Goal: Task Accomplishment & Management: Use online tool/utility

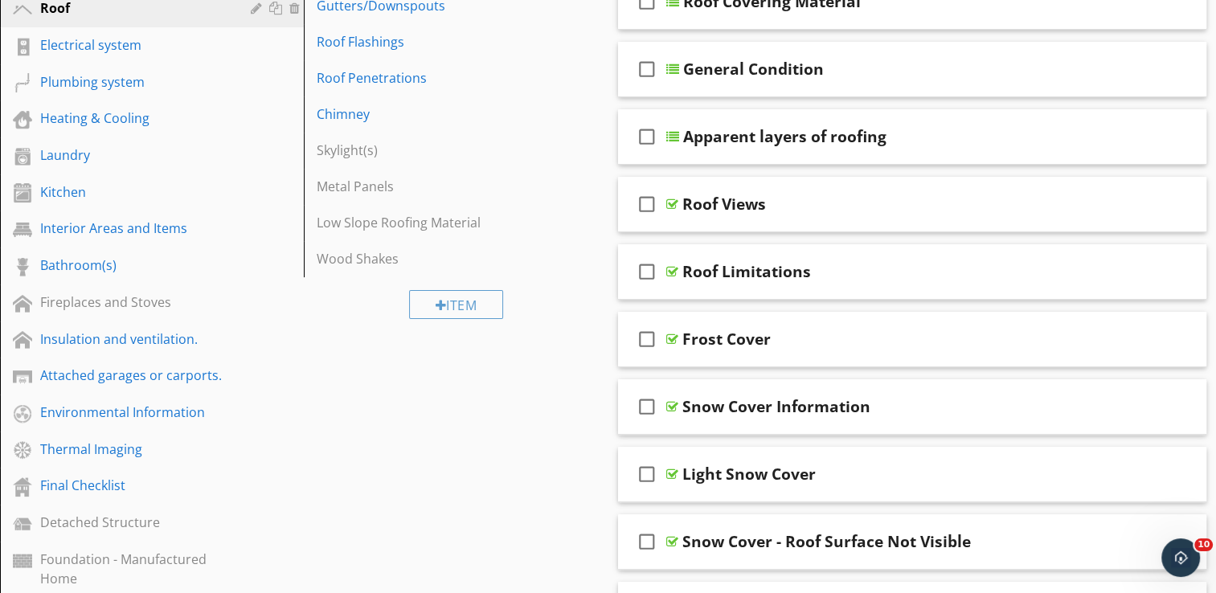
scroll to position [161, 0]
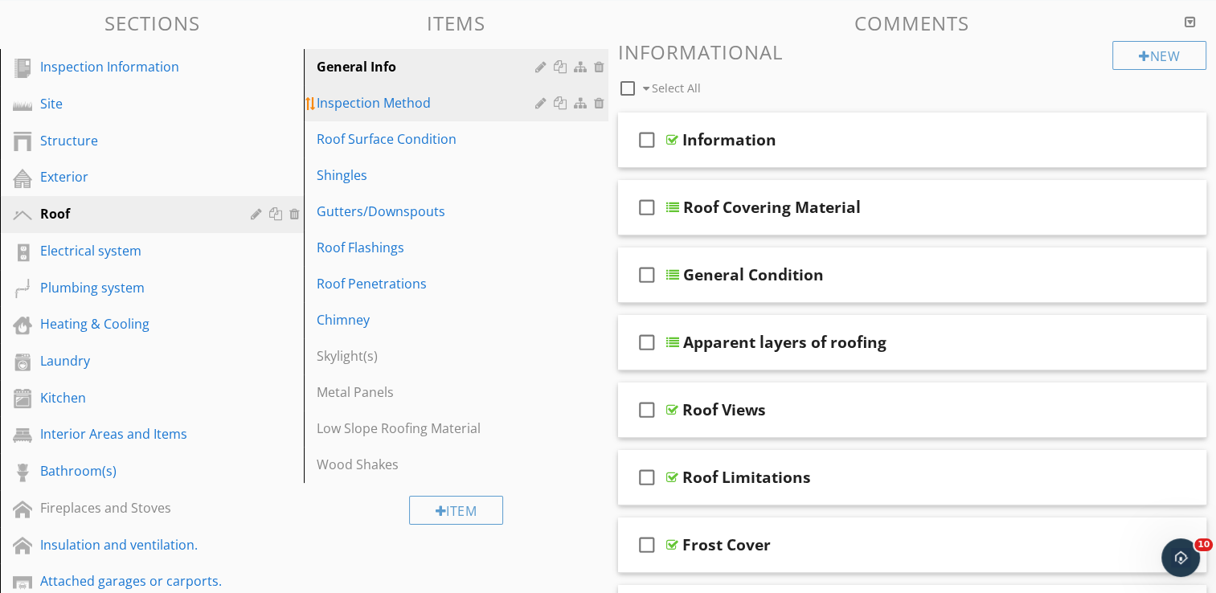
click at [367, 100] on div "Inspection Method" at bounding box center [428, 102] width 223 height 19
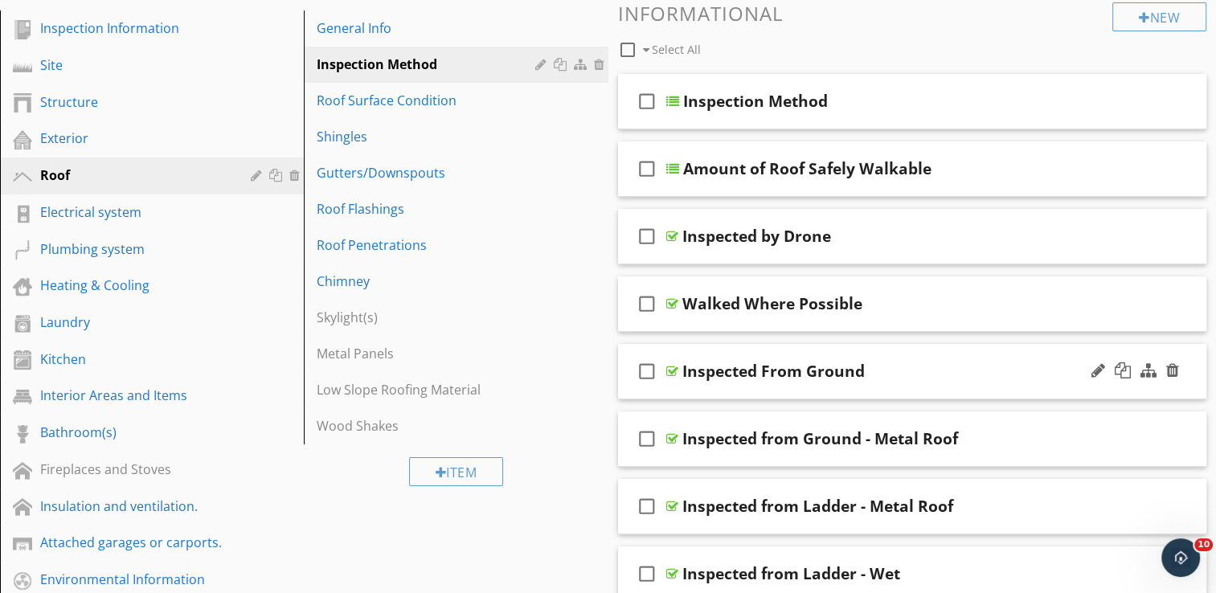
scroll to position [220, 0]
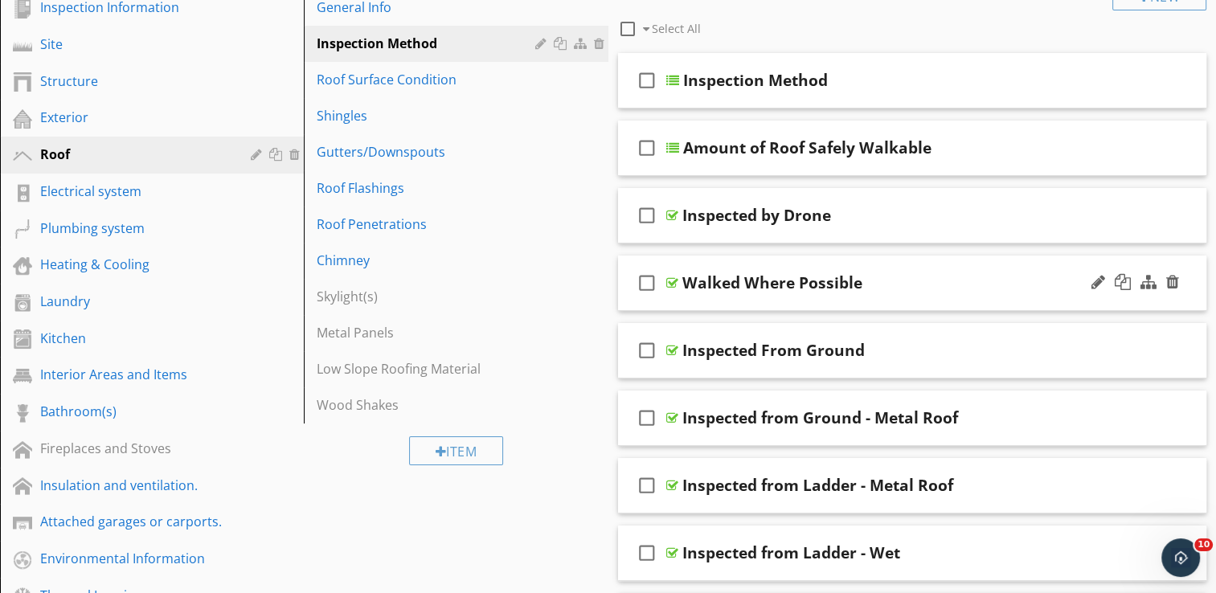
click at [807, 266] on div "check_box_outline_blank Walked Where Possible" at bounding box center [912, 283] width 589 height 55
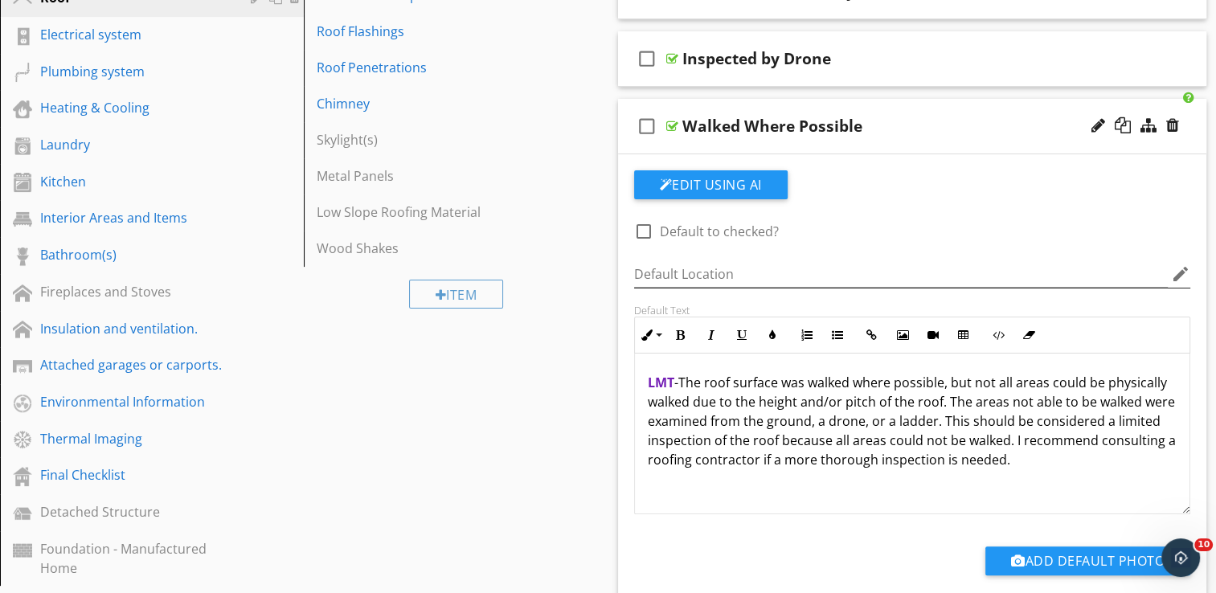
scroll to position [381, 0]
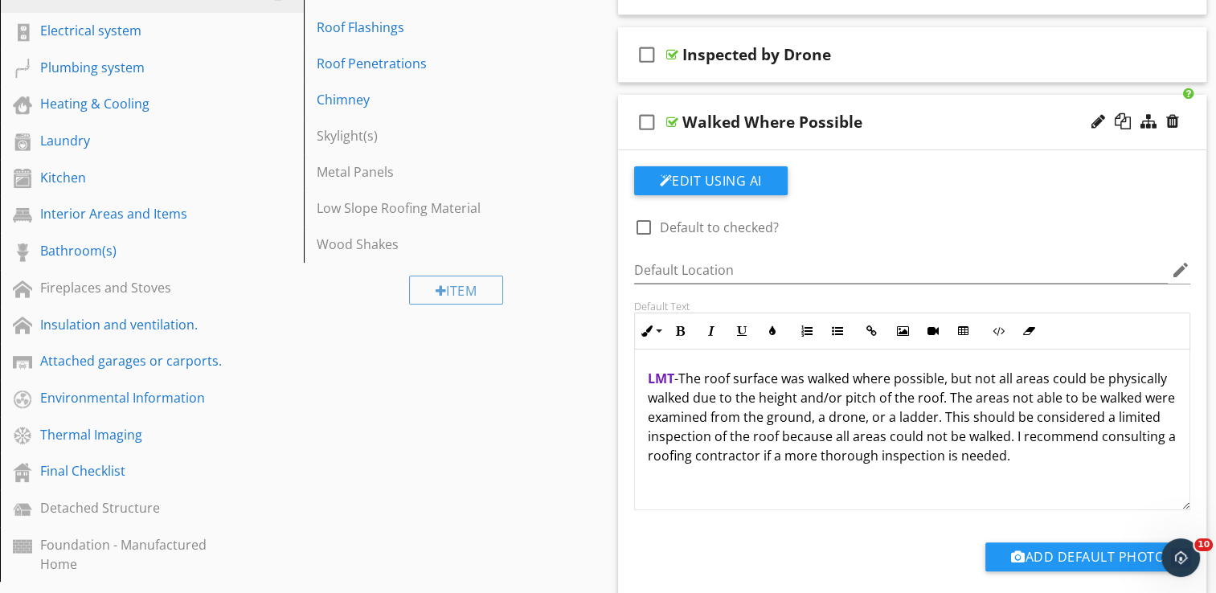
click at [901, 98] on div "check_box_outline_blank Walked Where Possible" at bounding box center [912, 122] width 589 height 55
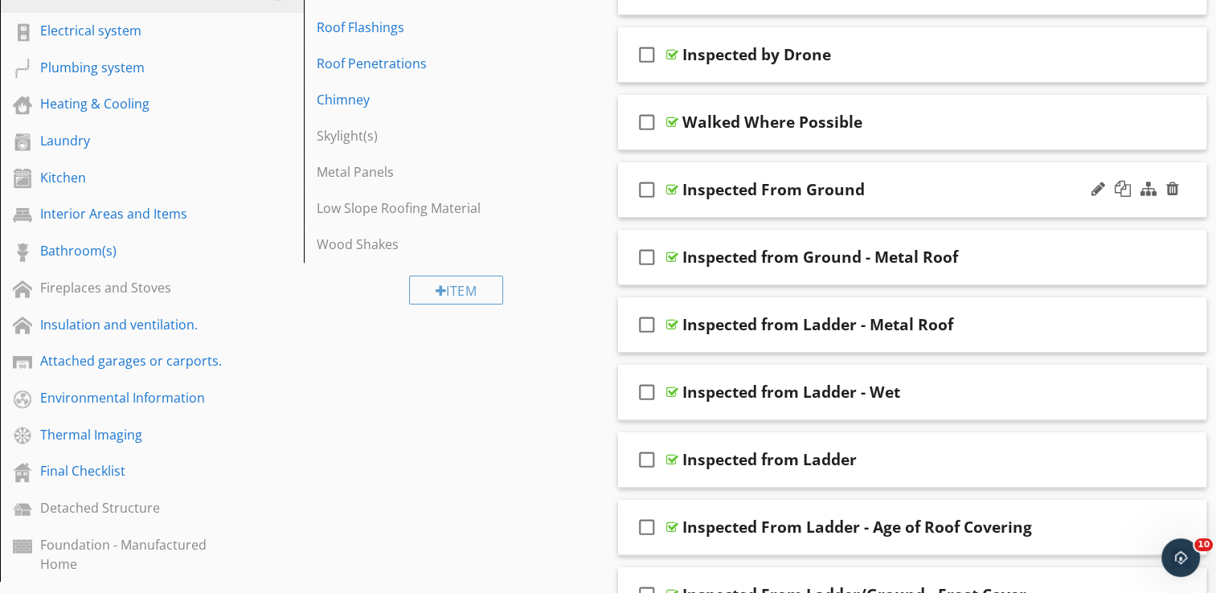
click at [866, 170] on div "check_box_outline_blank Inspected From Ground" at bounding box center [912, 189] width 589 height 55
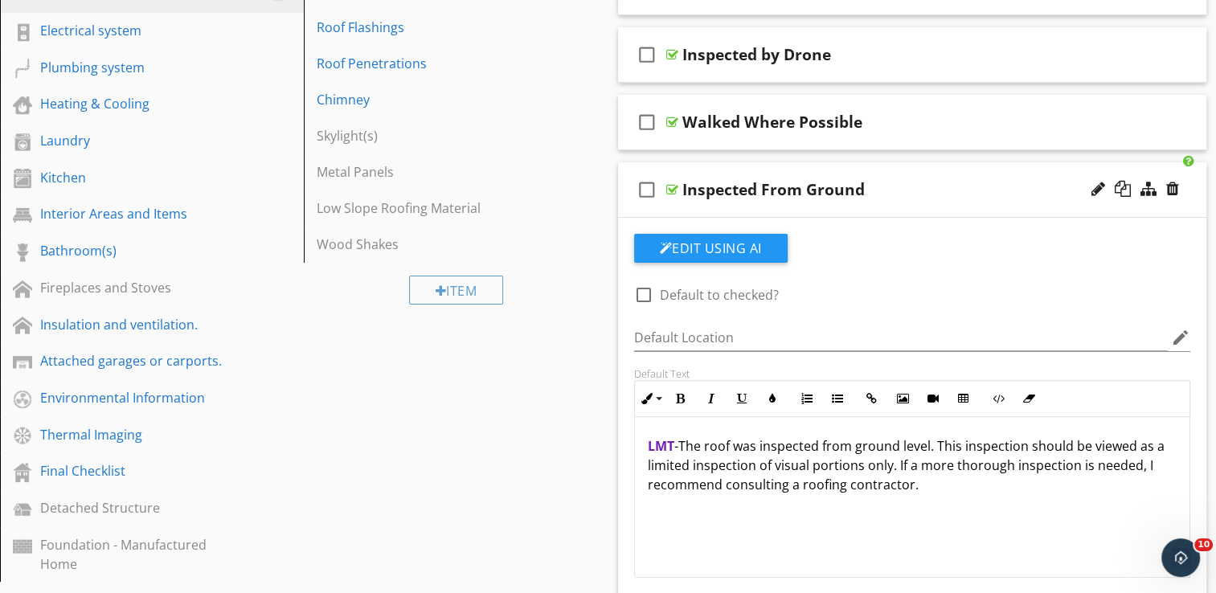
click at [932, 450] on p "LMT - The roof was inspected from ground level. This inspection should be viewe…" at bounding box center [913, 465] width 530 height 58
click at [895, 166] on div "check_box_outline_blank Inspected From Ground" at bounding box center [912, 189] width 589 height 55
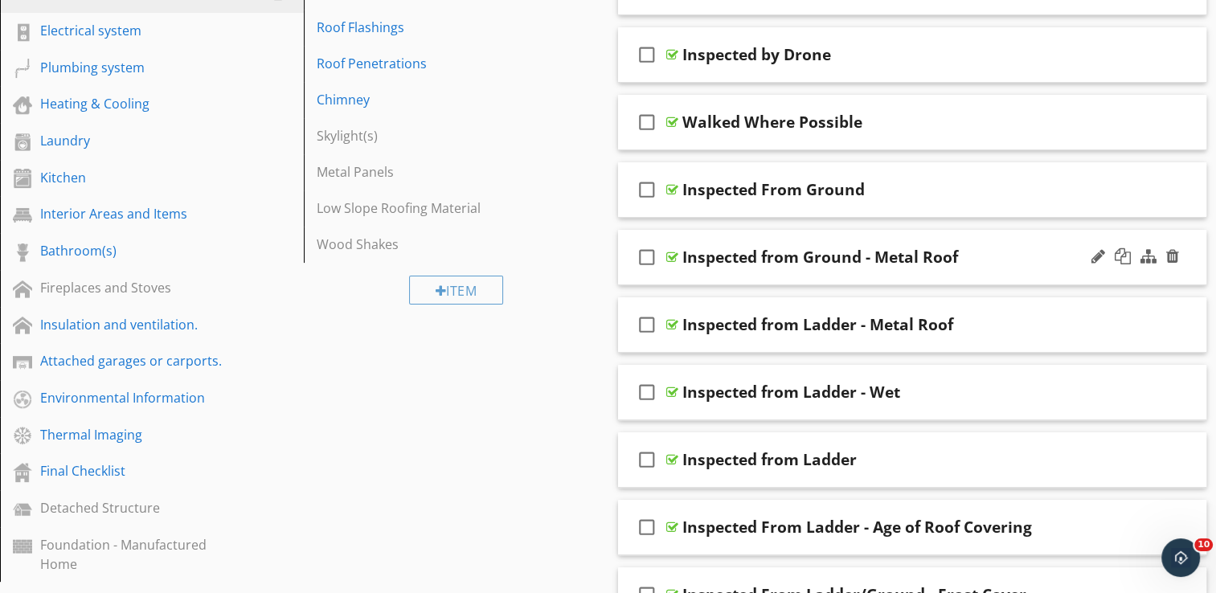
click at [855, 230] on div "check_box_outline_blank Inspected from Ground - Metal Roof" at bounding box center [912, 257] width 589 height 55
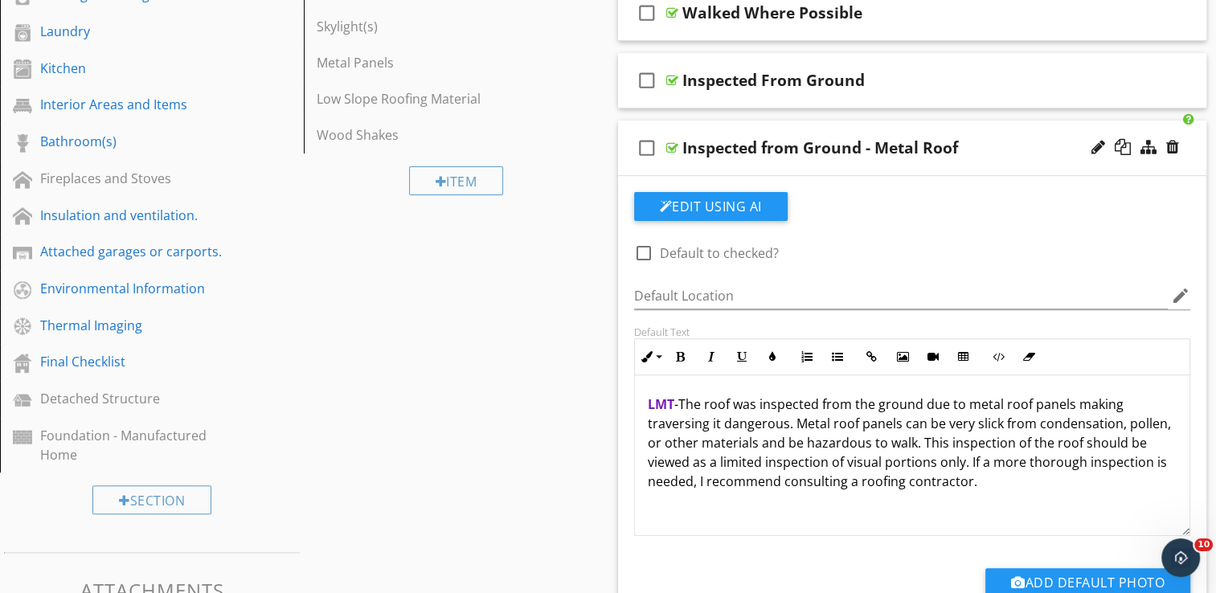
scroll to position [542, 0]
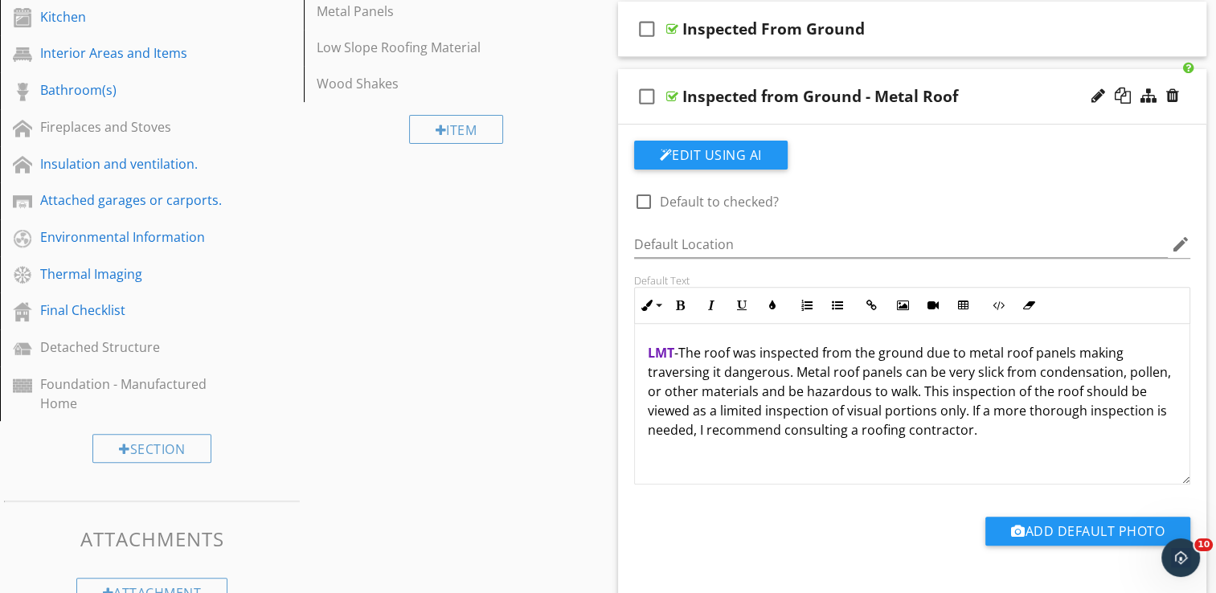
click at [894, 73] on div "check_box_outline_blank Inspected from Ground - Metal Roof" at bounding box center [912, 96] width 589 height 55
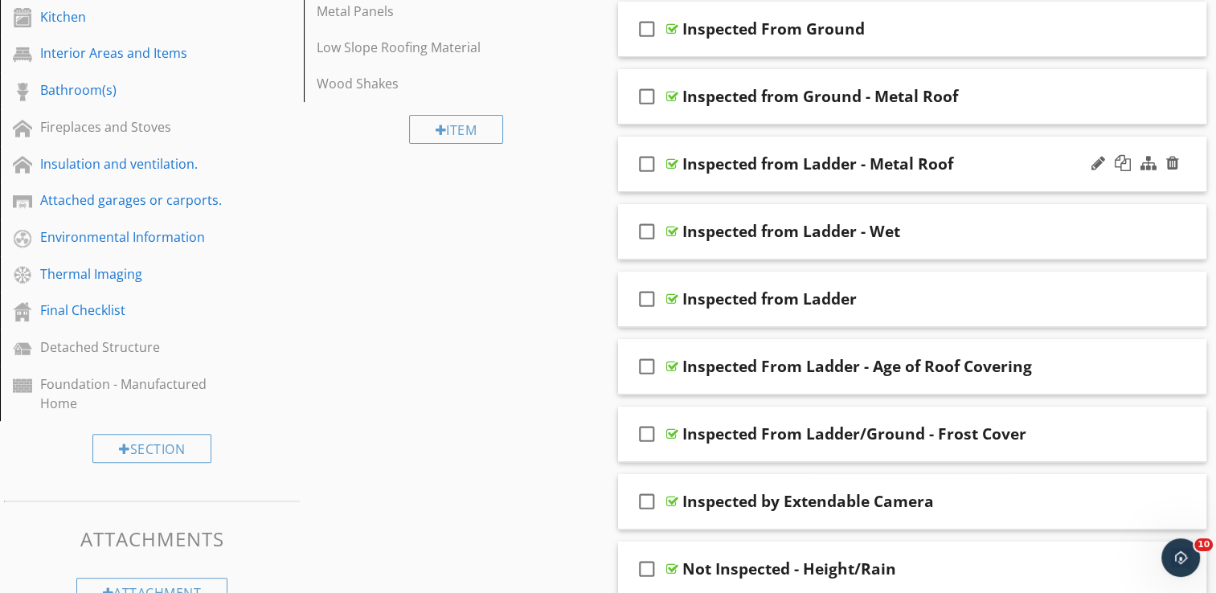
click at [881, 143] on div "check_box_outline_blank Inspected from Ladder - Metal Roof" at bounding box center [912, 164] width 589 height 55
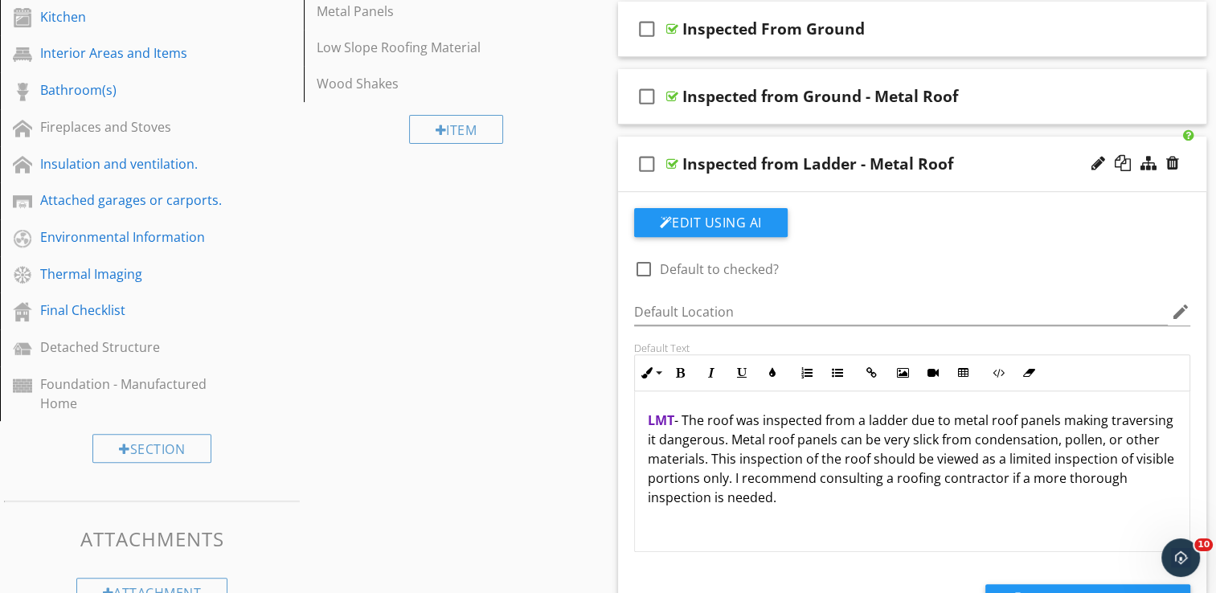
click at [891, 137] on div "check_box_outline_blank Inspected from Ladder - Metal Roof" at bounding box center [912, 164] width 589 height 55
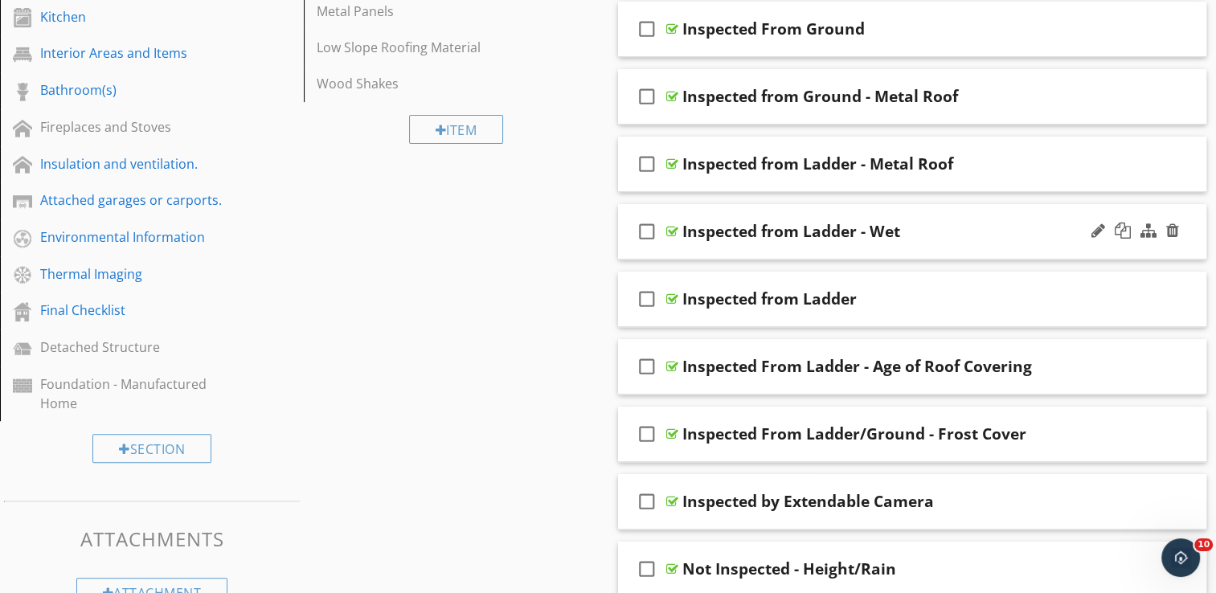
click at [849, 212] on div "check_box_outline_blank Inspected from Ladder - Wet" at bounding box center [912, 231] width 589 height 55
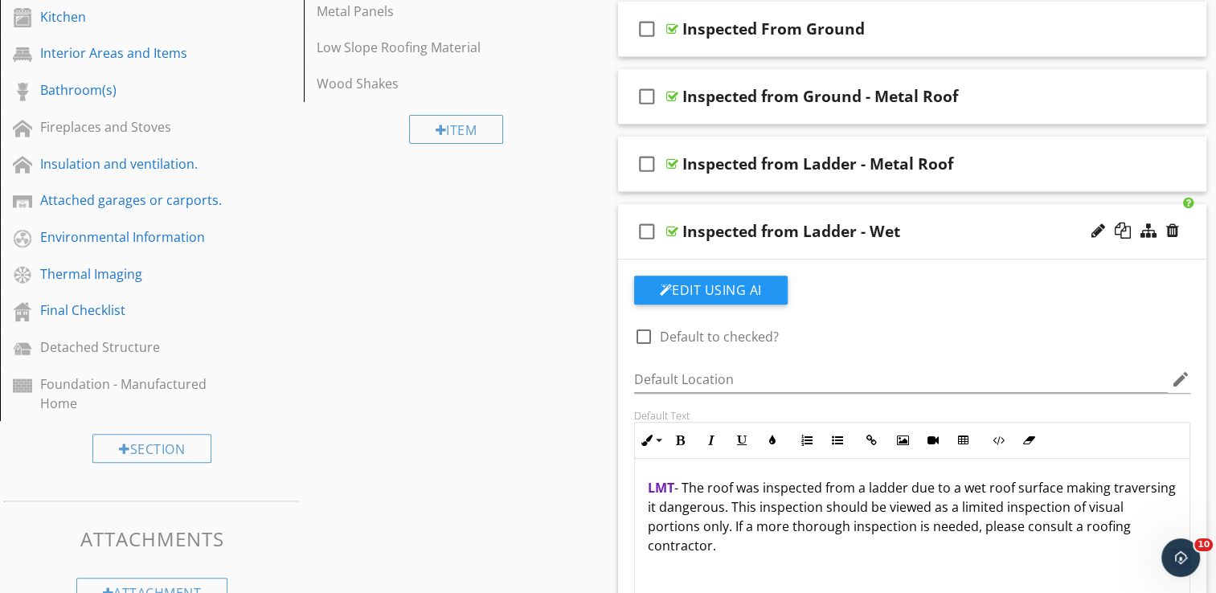
click at [1062, 487] on p "LMT - The roof was inspected from a ladder due to a wet roof surface making tra…" at bounding box center [913, 516] width 530 height 77
drag, startPoint x: 848, startPoint y: 506, endPoint x: 785, endPoint y: 502, distance: 62.8
click at [785, 502] on p "LMT - The roof was inspected from a ladder due to a wet roof surface combined w…" at bounding box center [913, 516] width 530 height 77
copy p "traversing"
click at [861, 507] on p "LMT - The roof was inspected from a ladder due to a wet roof surface combined w…" at bounding box center [913, 516] width 530 height 77
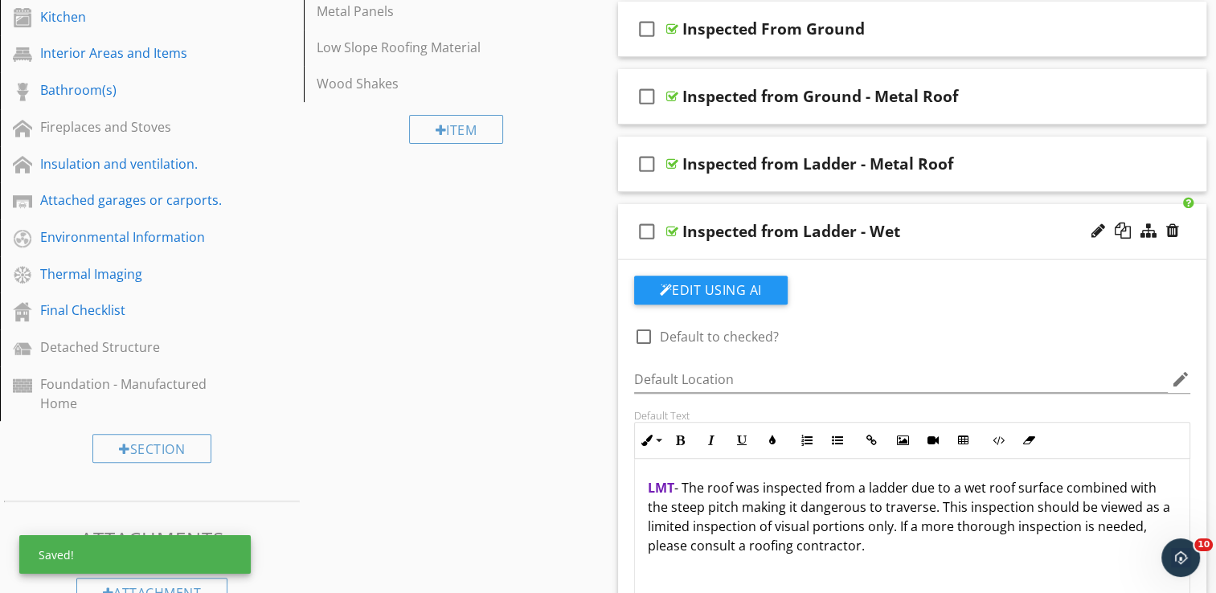
click at [915, 530] on p "LMT - The roof was inspected from a ladder due to a wet roof surface combined w…" at bounding box center [913, 516] width 530 height 77
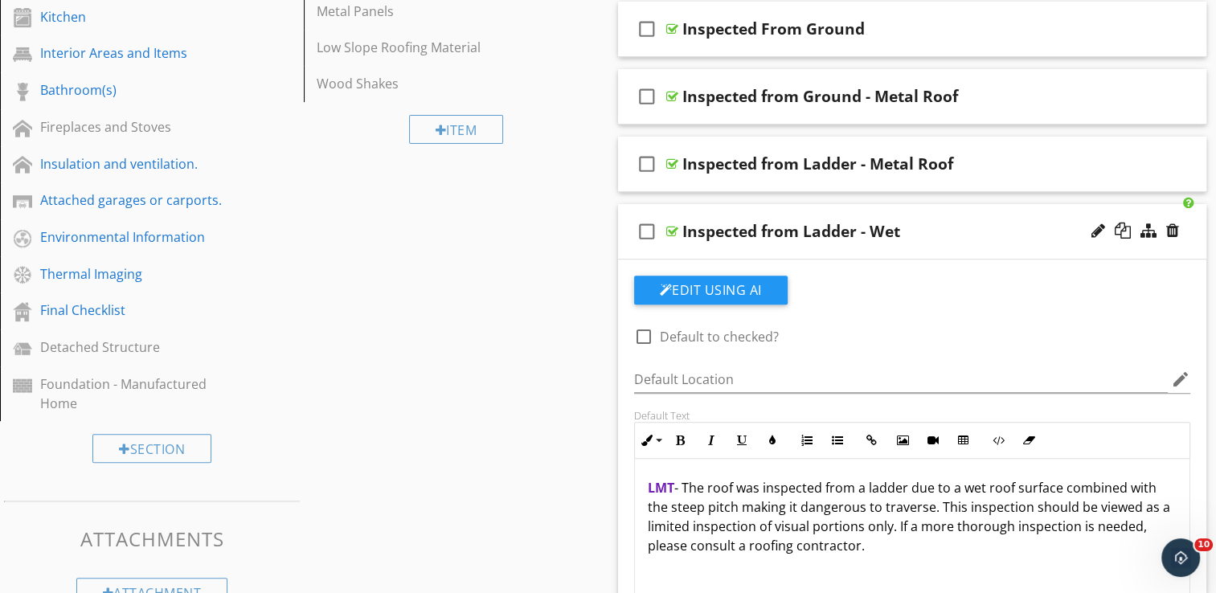
click at [961, 490] on p "LMT - The roof was inspected from a ladder due to a wet roof surface combined w…" at bounding box center [913, 516] width 530 height 77
click at [693, 507] on p "LMT - The roof was inspected from a ladder due to the wet roof surface combined…" at bounding box center [913, 516] width 530 height 77
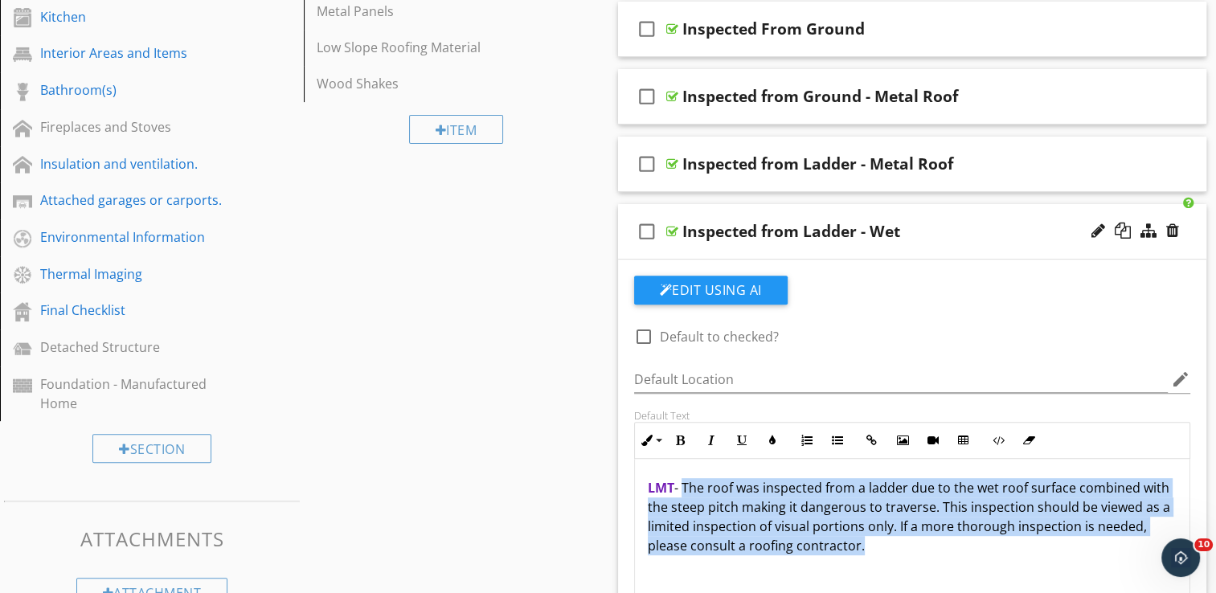
drag, startPoint x: 924, startPoint y: 545, endPoint x: 685, endPoint y: 490, distance: 244.9
click at [685, 490] on p "LMT - The roof was inspected from a ladder due to the wet roof surface combined…" at bounding box center [913, 516] width 530 height 77
copy p "The roof was inspected from a ladder due to the wet roof surface combined with …"
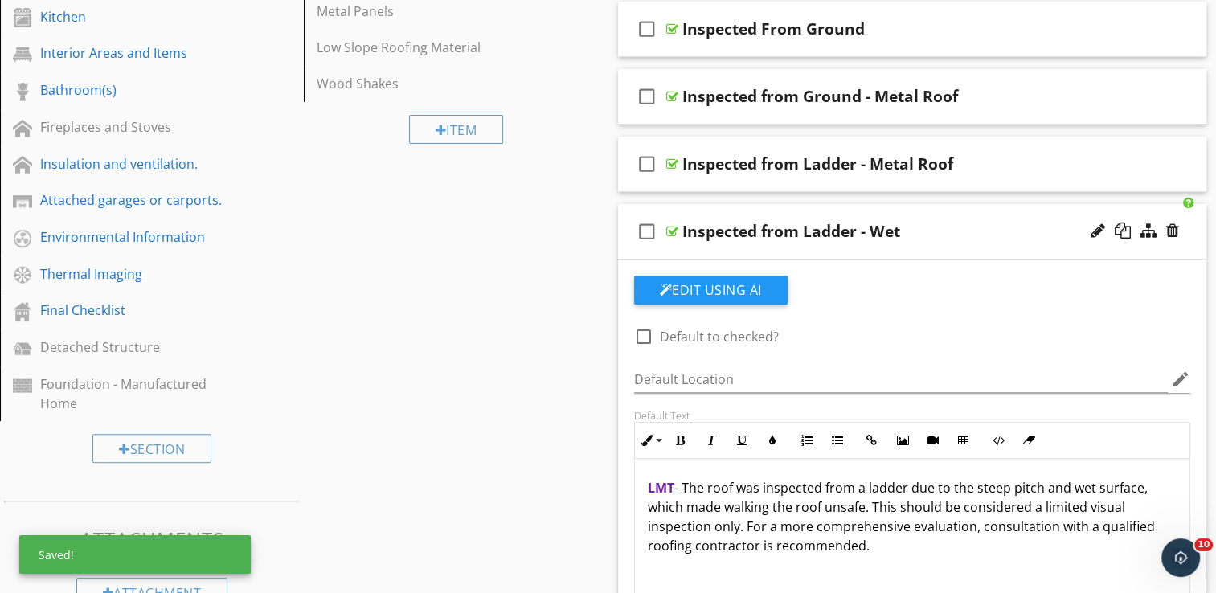
click at [906, 559] on div "LMT - The roof was inspected from a ladder due to the steep pitch and wet surfa…" at bounding box center [912, 539] width 555 height 161
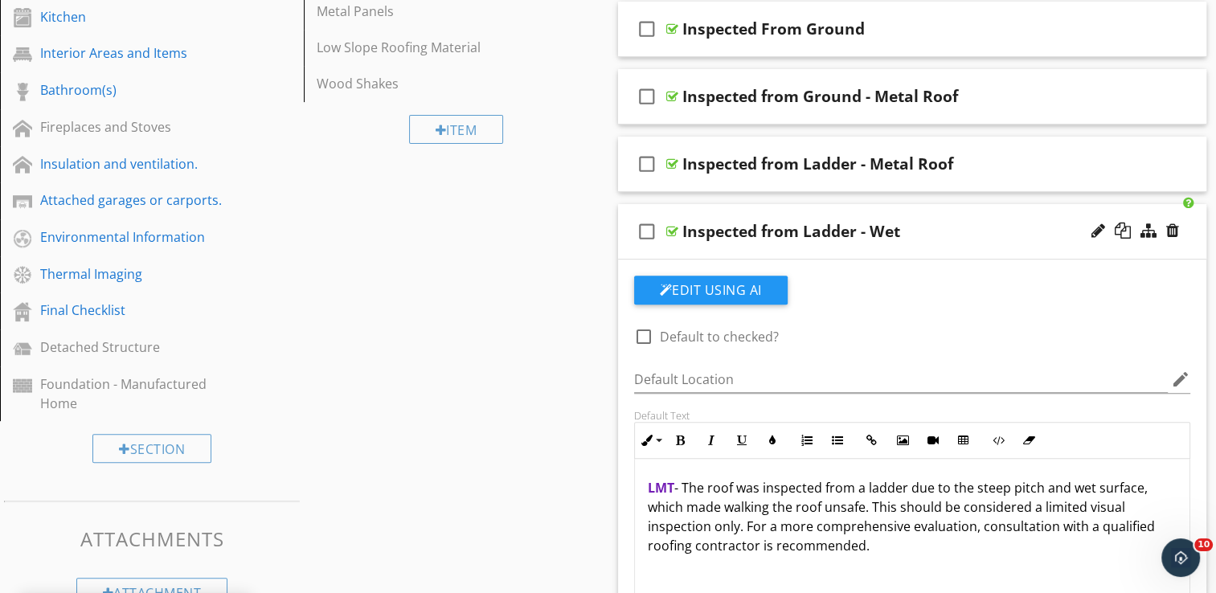
click at [925, 214] on div "check_box_outline_blank Inspected from Ladder - Wet" at bounding box center [912, 231] width 589 height 55
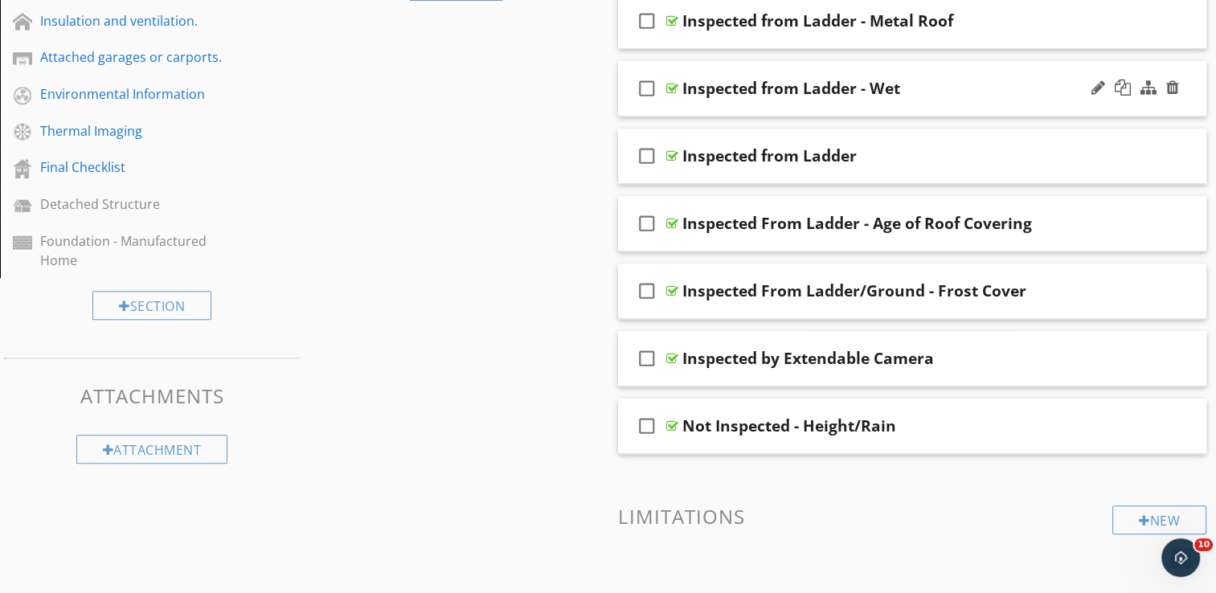
scroll to position [703, 0]
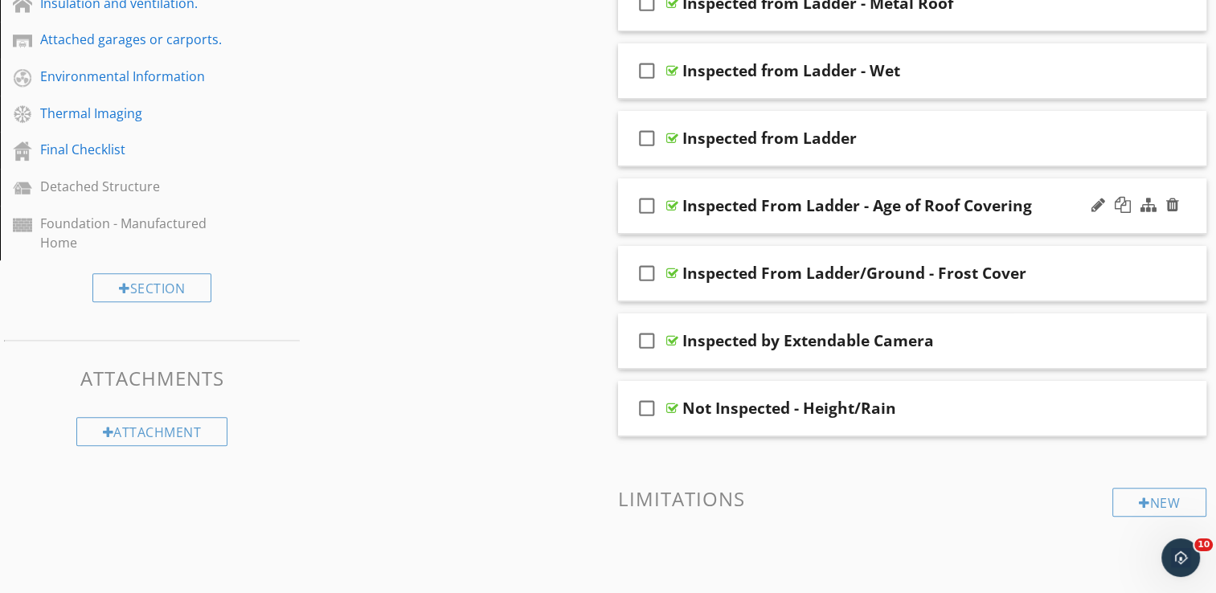
click at [886, 187] on div "check_box_outline_blank Inspected From Ladder - Age of Roof Covering" at bounding box center [912, 205] width 589 height 55
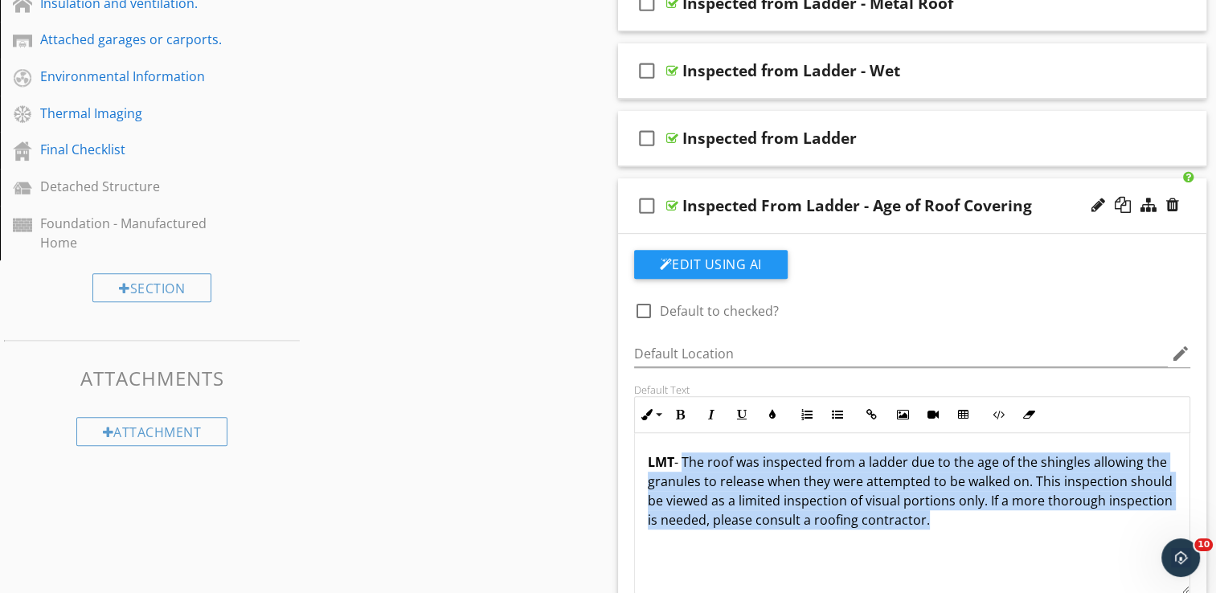
drag, startPoint x: 994, startPoint y: 523, endPoint x: 685, endPoint y: 459, distance: 315.3
click at [685, 459] on p "LMT - The roof was inspected from a ladder due to the age of the shingles allow…" at bounding box center [913, 491] width 530 height 77
copy p "The roof was inspected from a ladder due to the age of the shingles allowing th…"
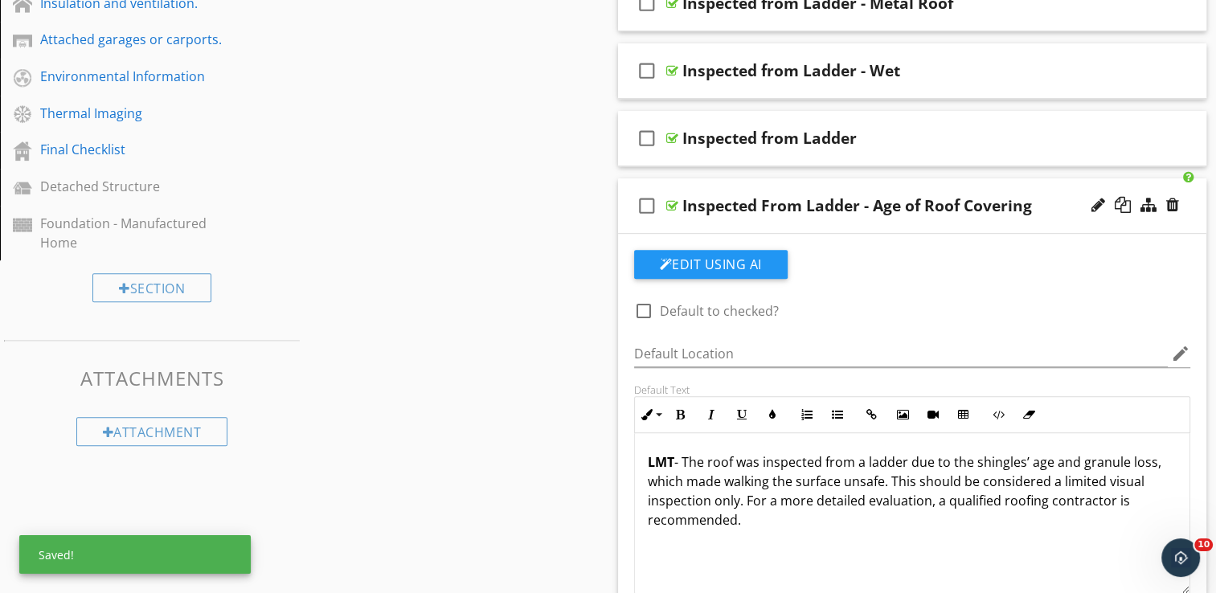
click at [926, 189] on div "check_box_outline_blank Inspected From Ladder - Age of Roof Covering" at bounding box center [912, 205] width 589 height 55
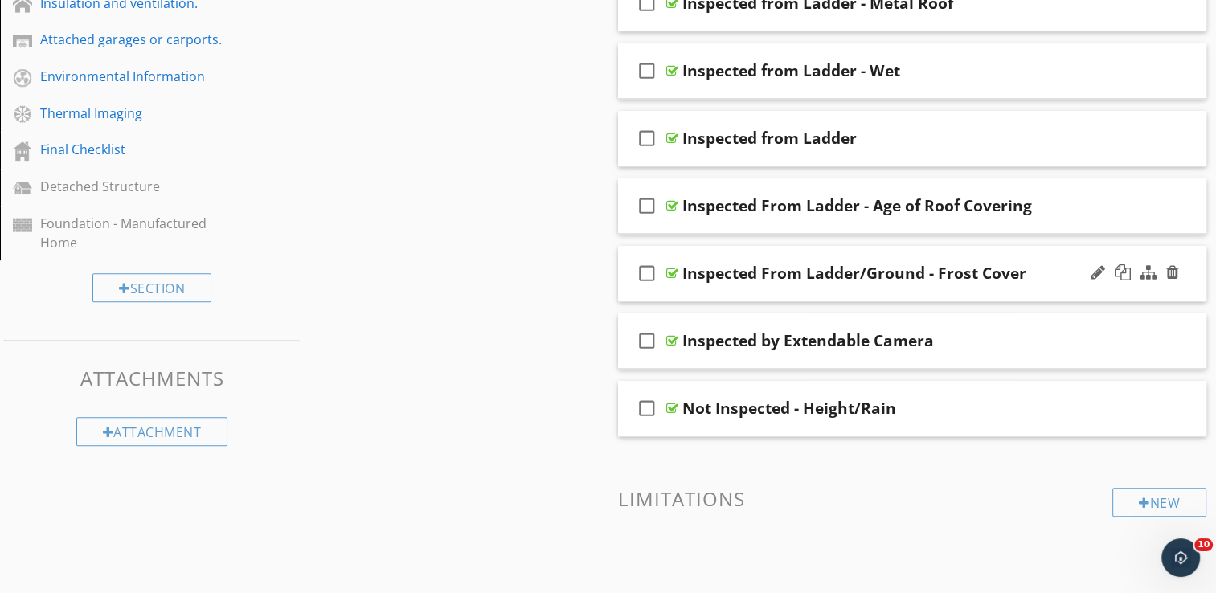
click at [875, 246] on div "check_box_outline_blank Inspected From Ladder/Ground - Frost Cover" at bounding box center [912, 273] width 589 height 55
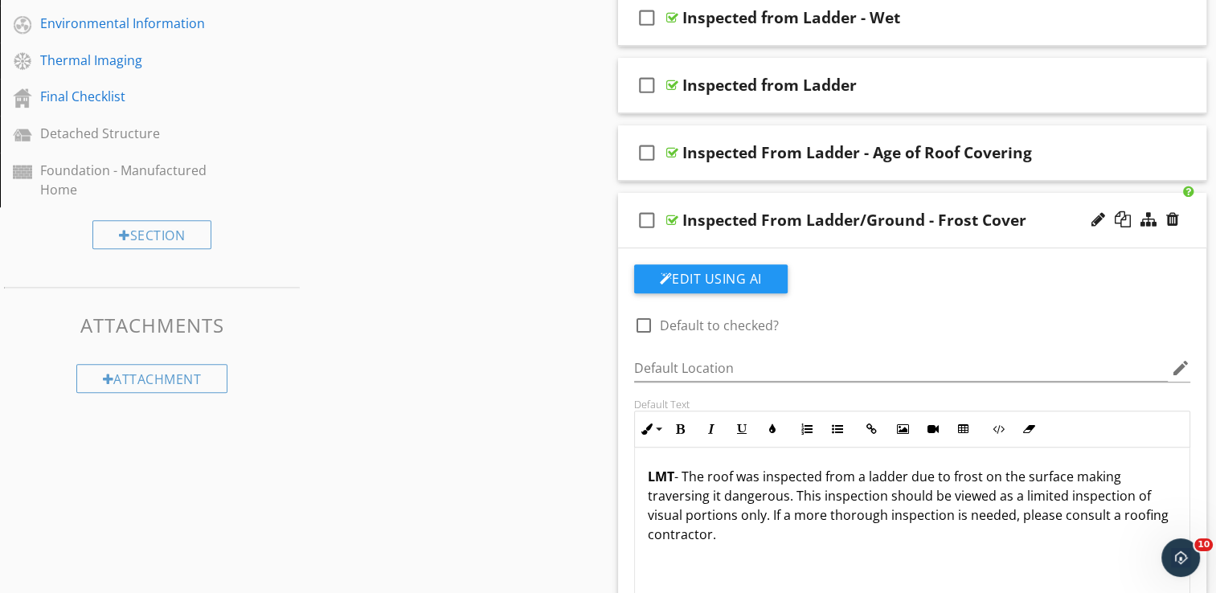
scroll to position [863, 0]
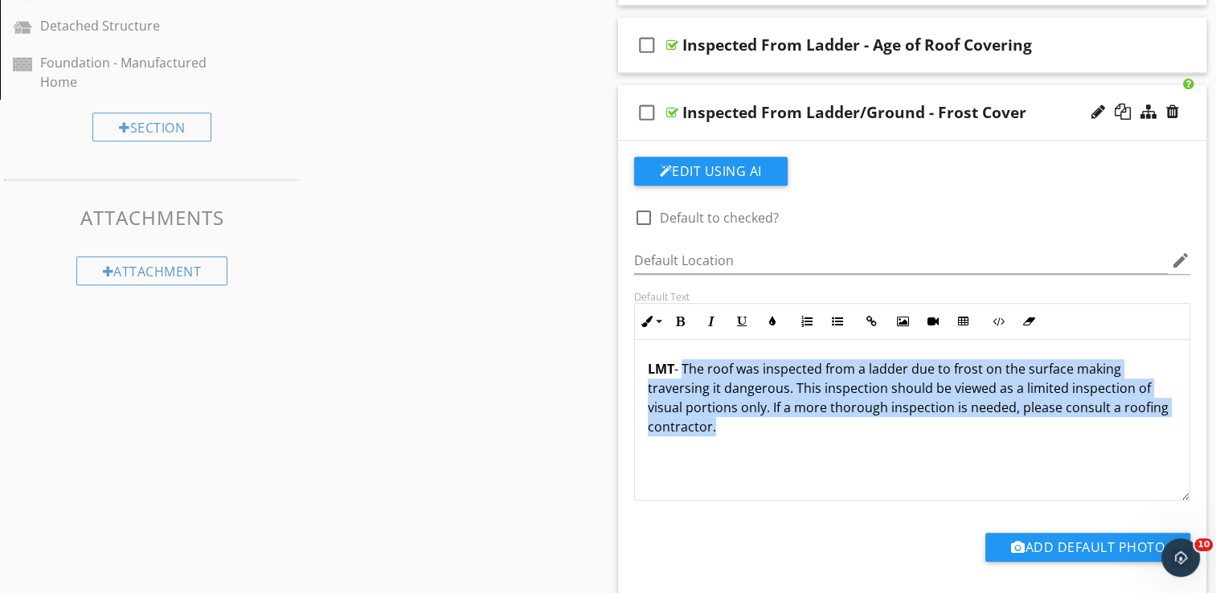
drag, startPoint x: 718, startPoint y: 428, endPoint x: 684, endPoint y: 364, distance: 71.9
click at [684, 364] on p "LMT - The roof was inspected from a ladder due to frost on the surface making t…" at bounding box center [913, 397] width 530 height 77
copy p "The roof was inspected from a ladder due to frost on the surface making travers…"
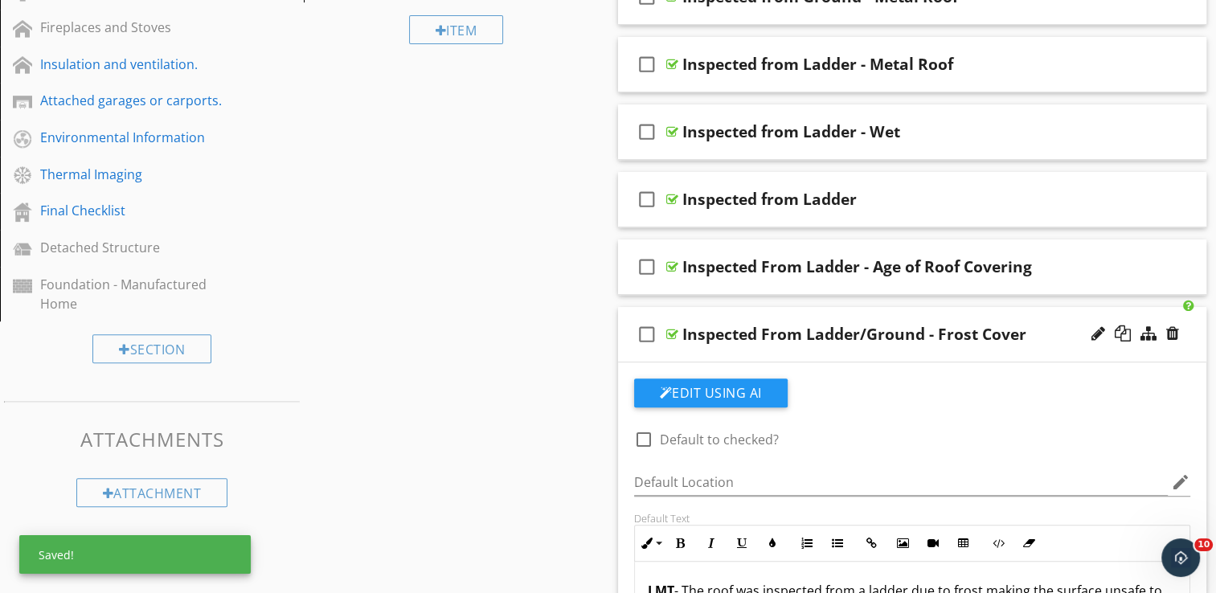
scroll to position [622, 0]
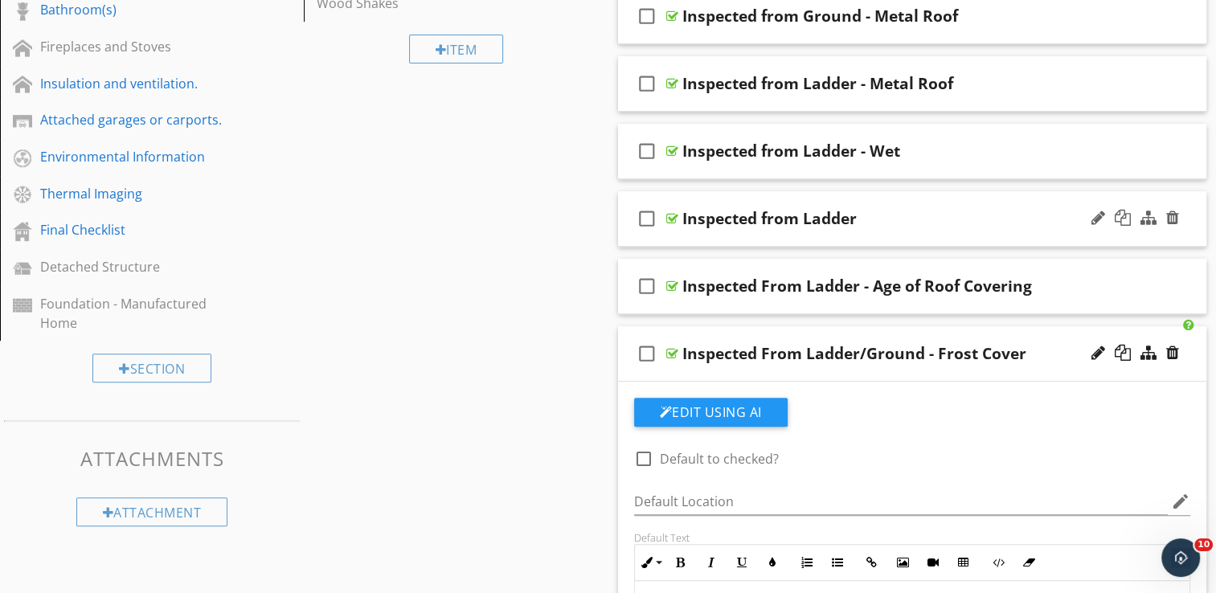
click at [871, 198] on div "check_box_outline_blank Inspected from Ladder" at bounding box center [912, 218] width 589 height 55
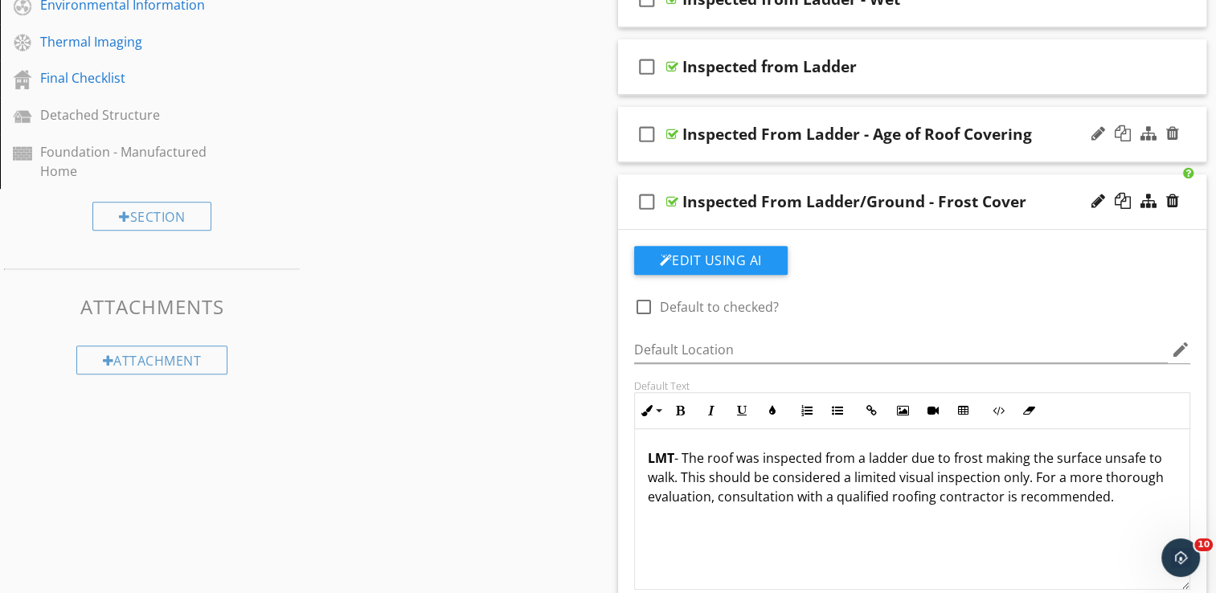
scroll to position [783, 0]
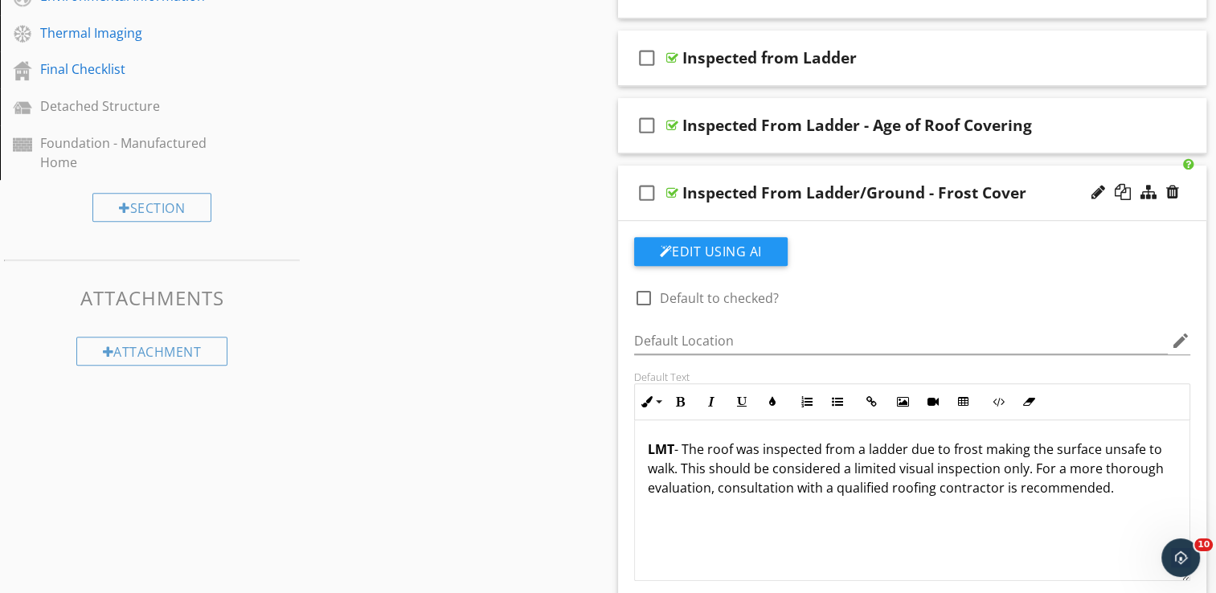
click at [875, 169] on div "check_box_outline_blank Inspected From Ladder/Ground - Frost Cover" at bounding box center [912, 193] width 589 height 55
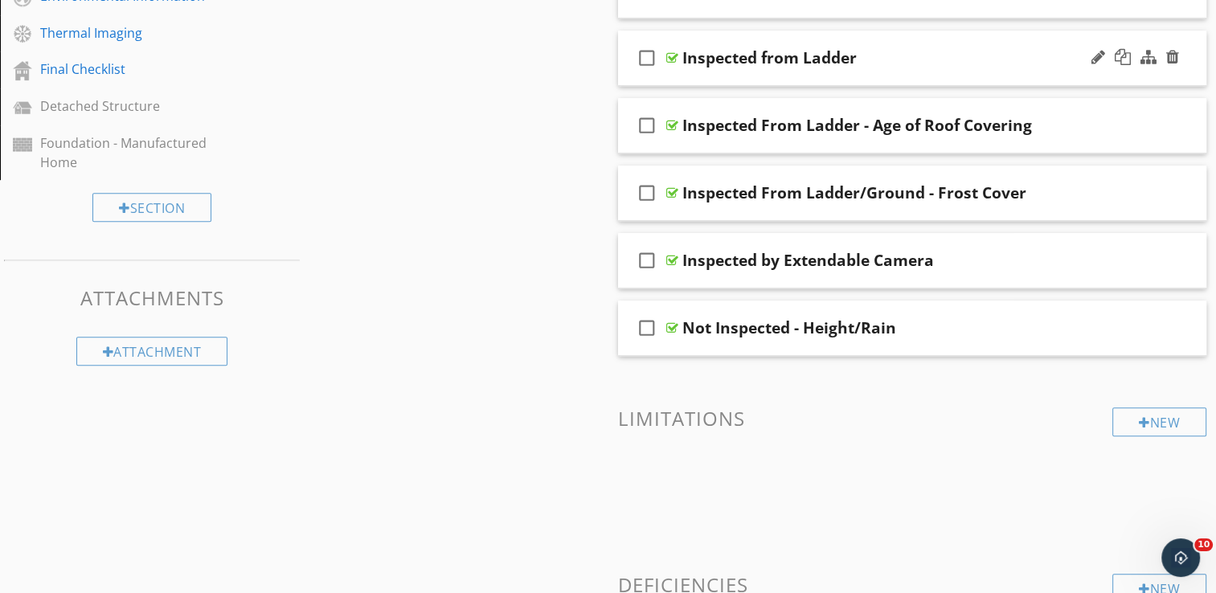
click at [862, 37] on div "check_box_outline_blank Inspected from Ladder" at bounding box center [912, 58] width 589 height 55
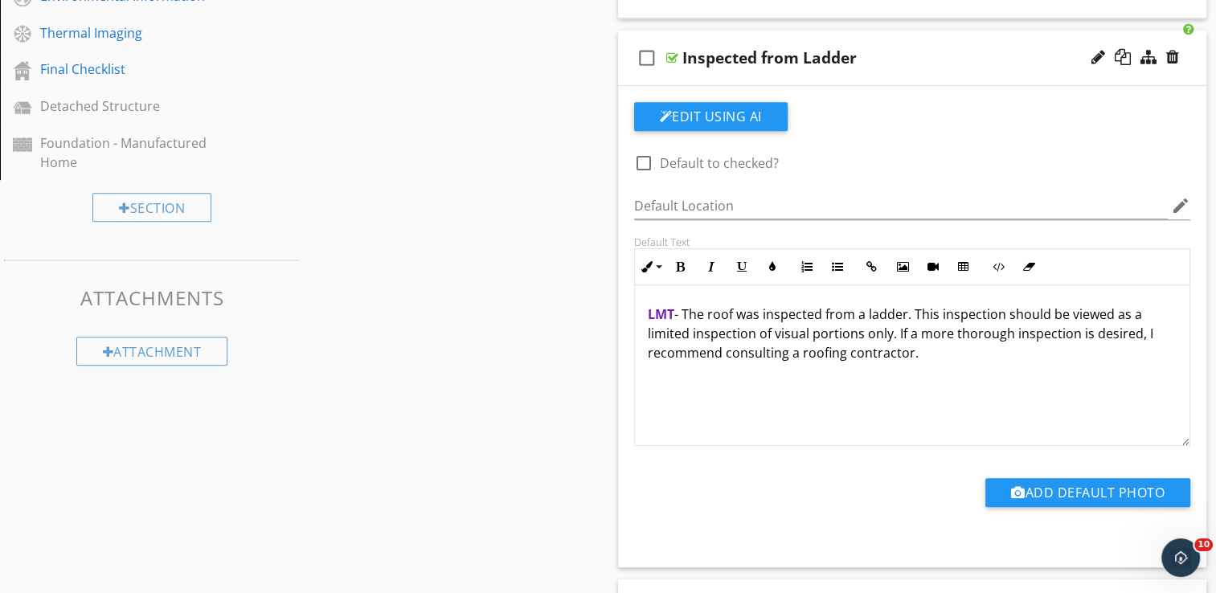
click at [862, 37] on div "check_box_outline_blank Inspected from Ladder" at bounding box center [912, 58] width 589 height 55
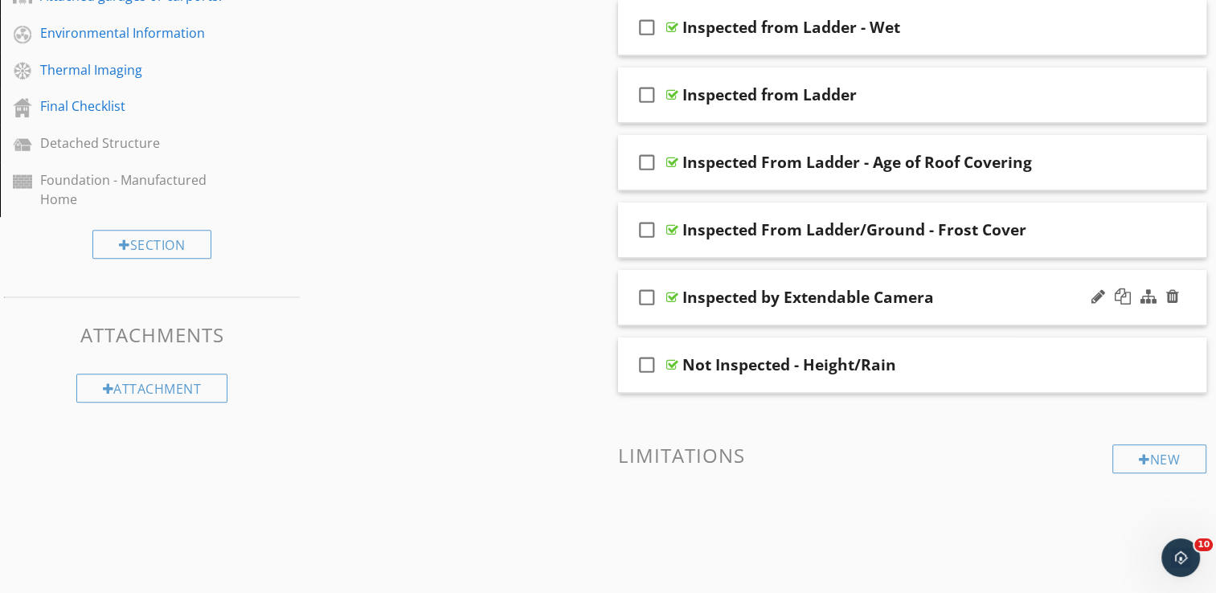
scroll to position [723, 0]
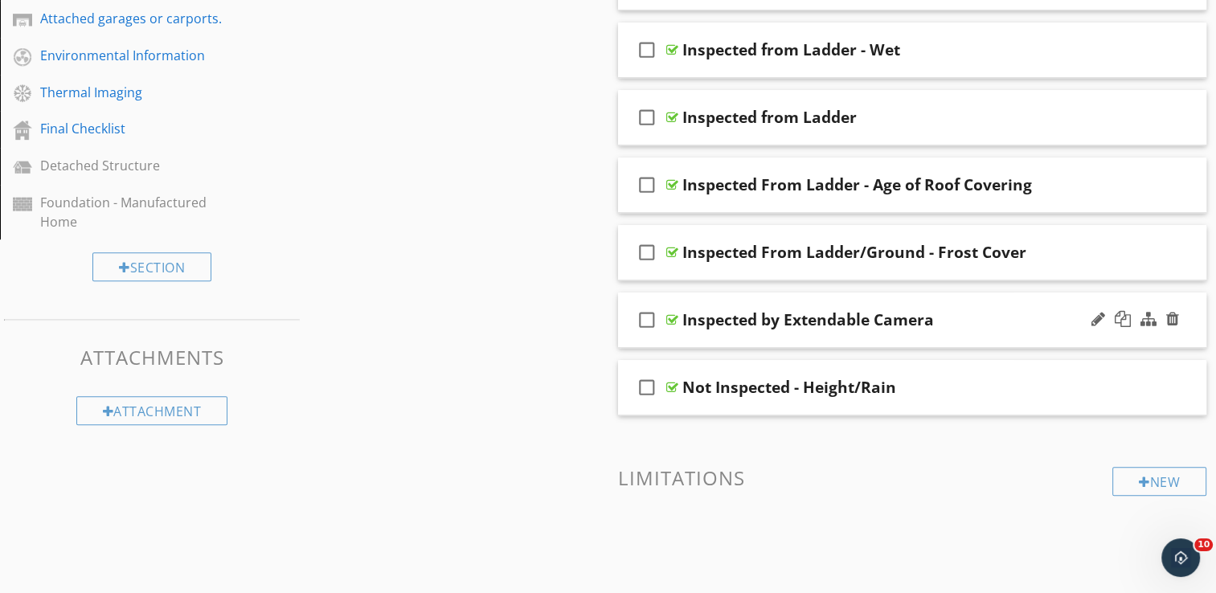
click at [863, 300] on div "check_box_outline_blank Inspected by Extendable Camera" at bounding box center [912, 320] width 589 height 55
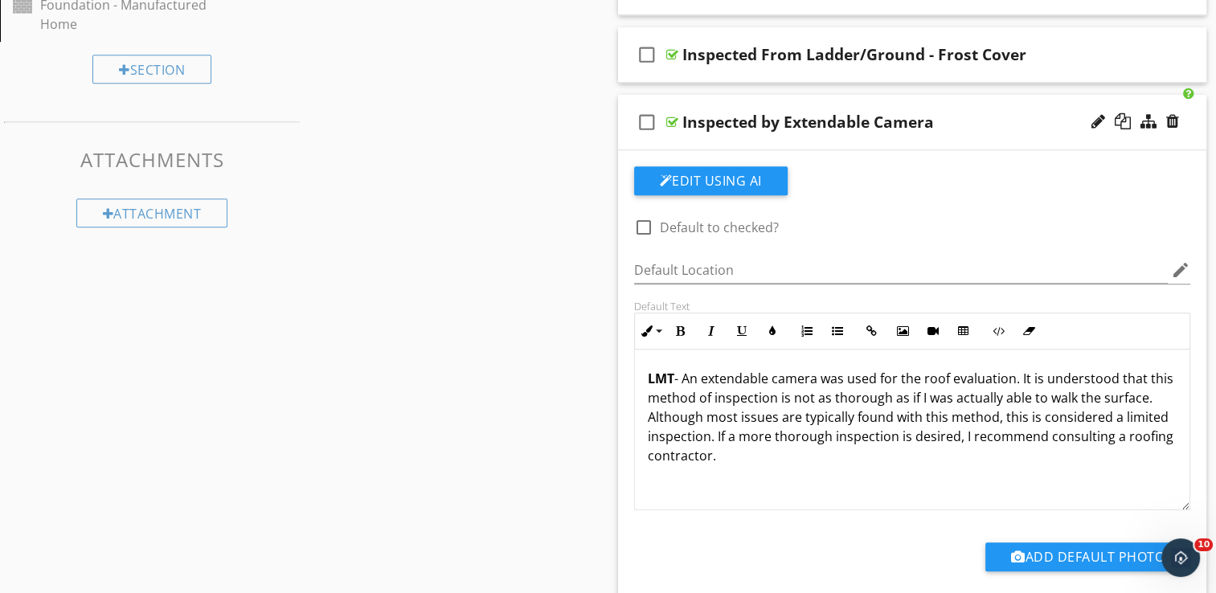
scroll to position [965, 0]
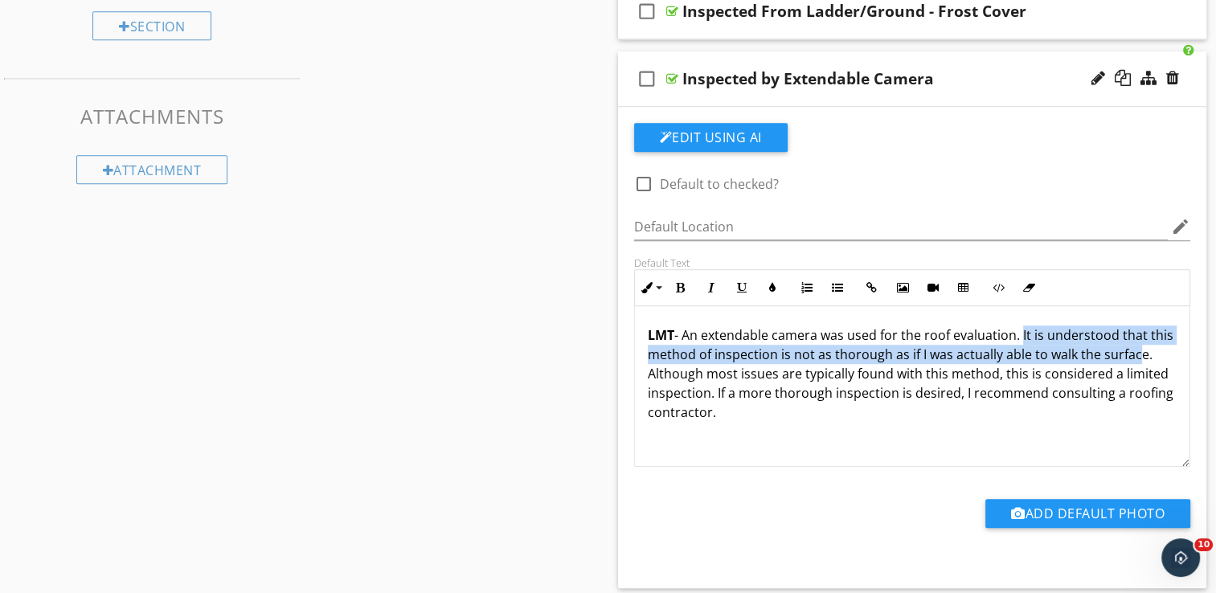
drag, startPoint x: 687, startPoint y: 373, endPoint x: 1022, endPoint y: 329, distance: 338.1
click at [1022, 329] on p "LMT - An extendable camera was used for the roof evaluation. It is understood t…" at bounding box center [913, 374] width 530 height 96
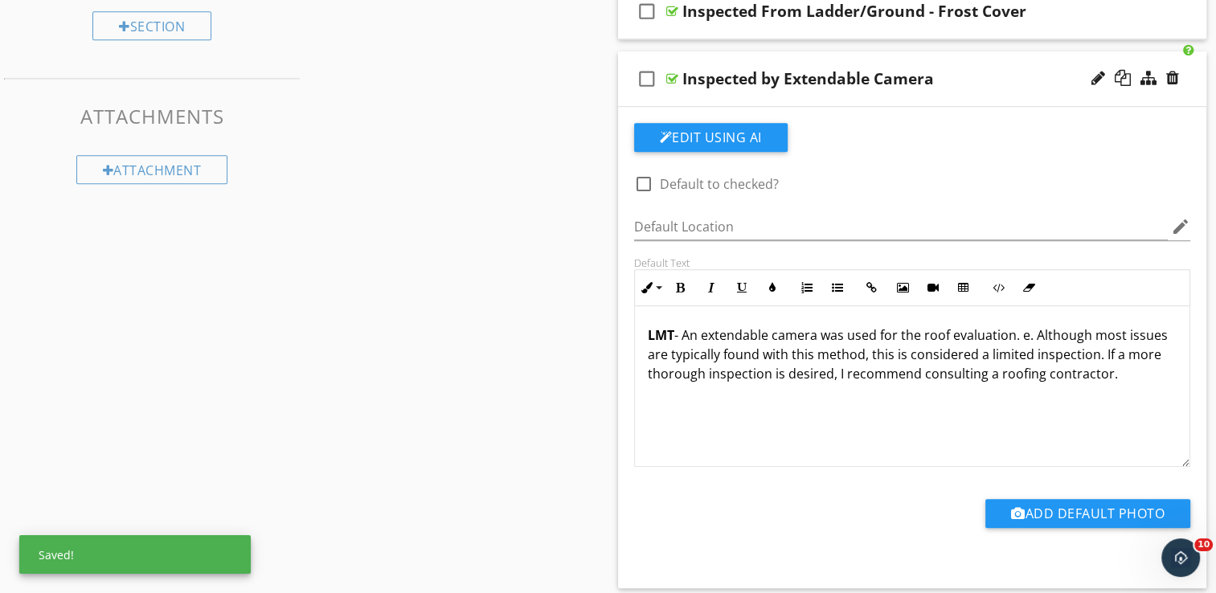
click at [1032, 334] on p "LMT - An extendable camera was used for the roof evaluation. e. Although most i…" at bounding box center [913, 355] width 530 height 58
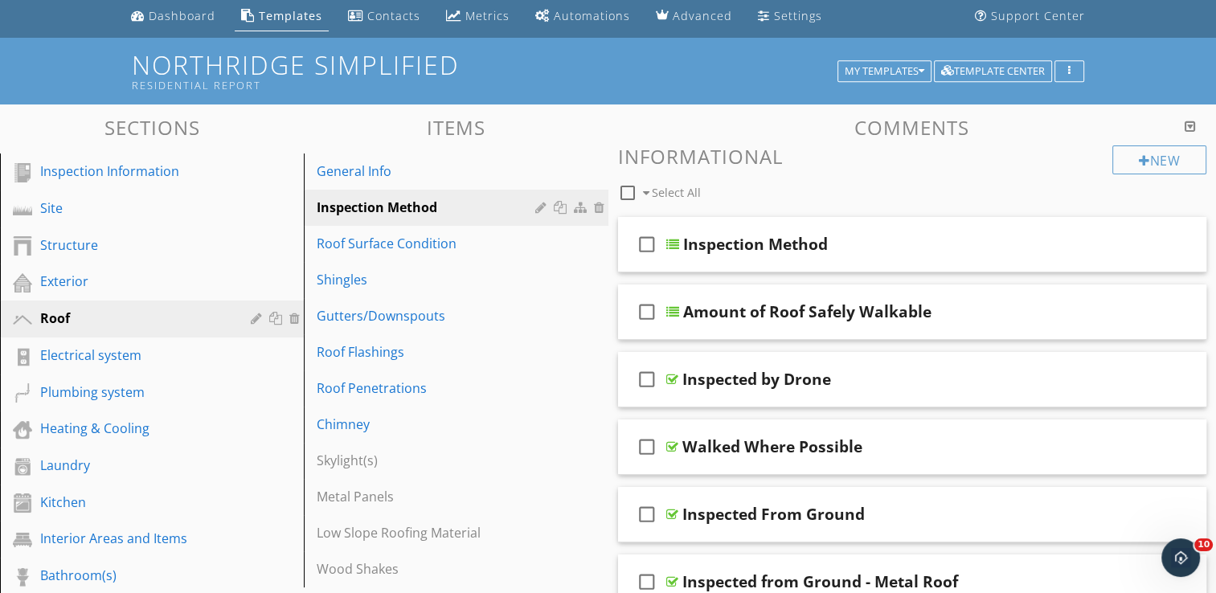
scroll to position [161, 0]
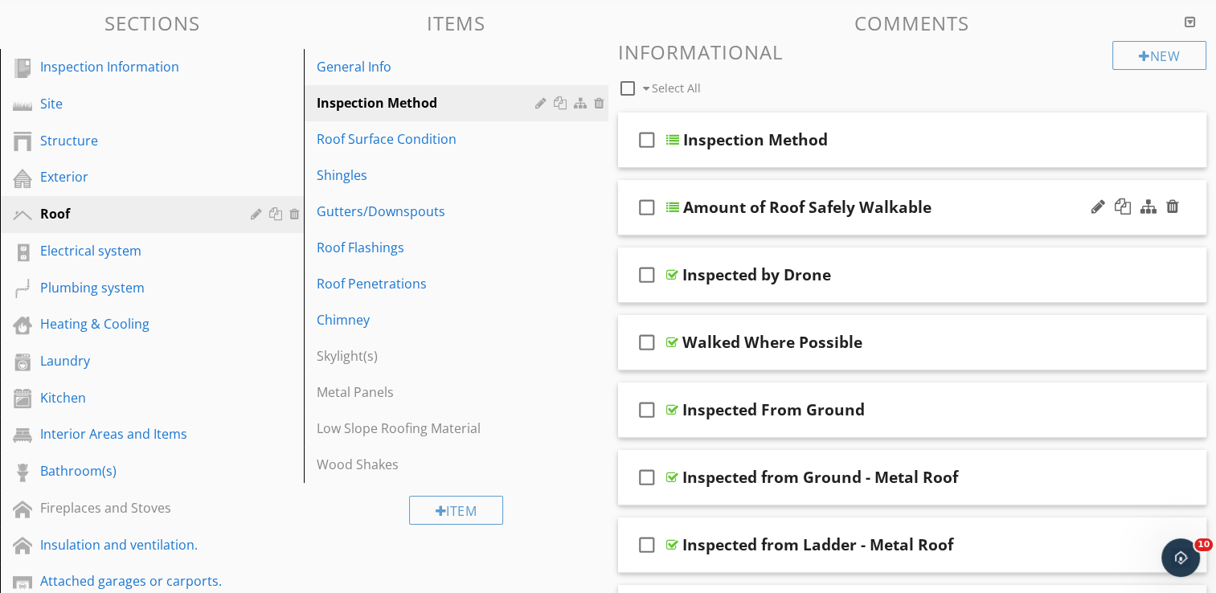
click at [891, 190] on div "check_box_outline_blank Amount of Roof Safely Walkable" at bounding box center [912, 207] width 589 height 55
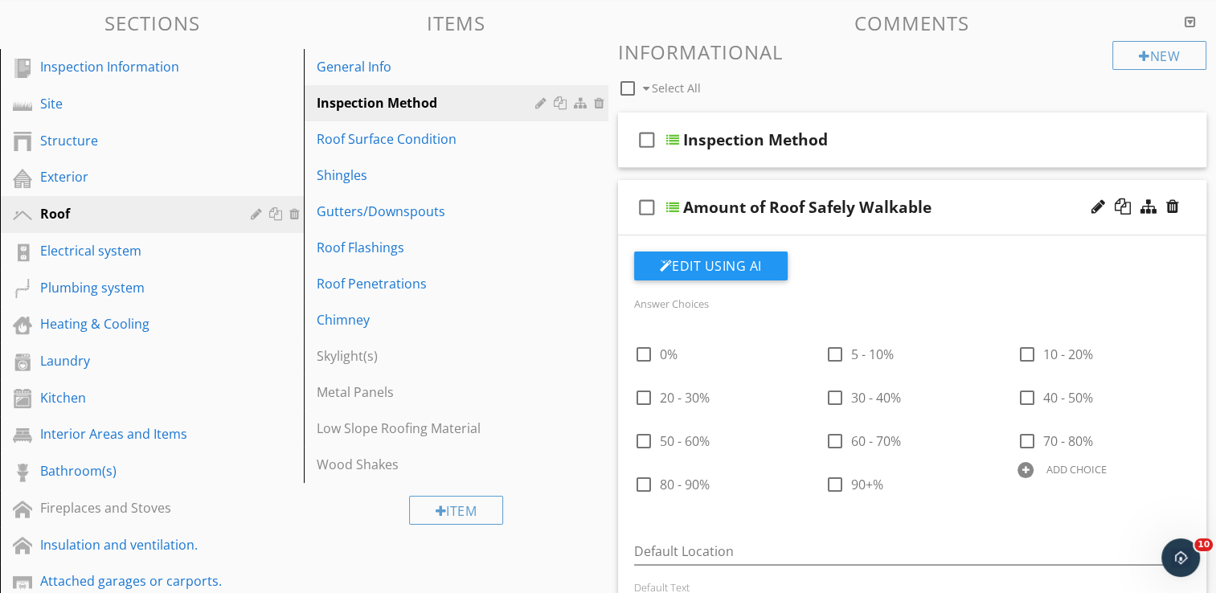
click at [891, 189] on div "check_box_outline_blank Amount of Roof Safely Walkable" at bounding box center [912, 207] width 589 height 55
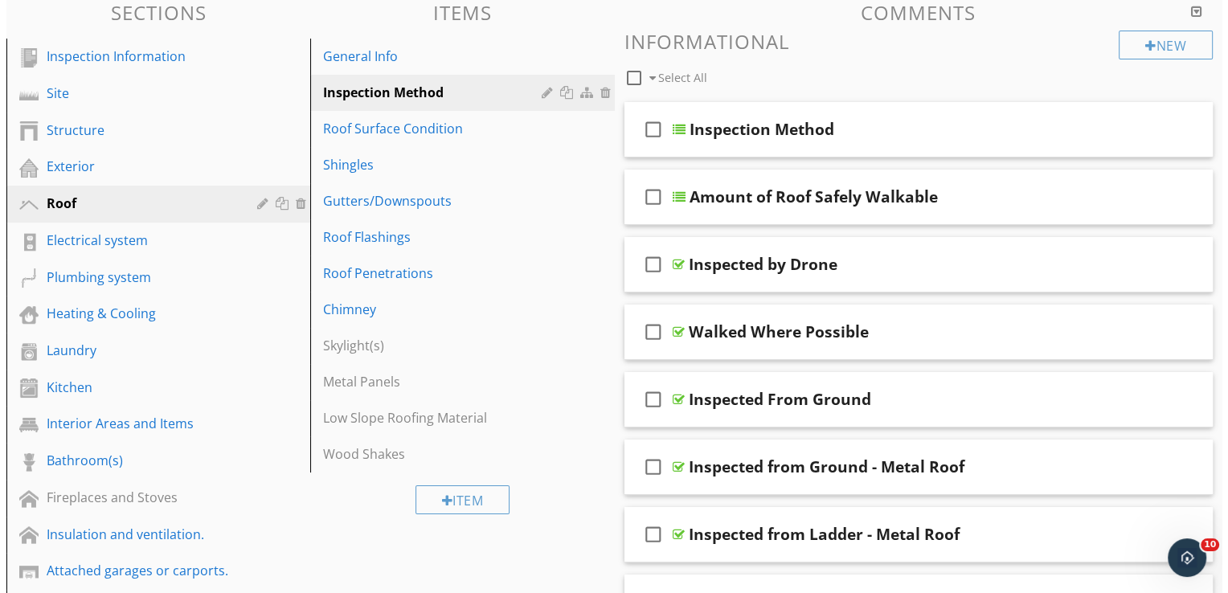
scroll to position [80, 0]
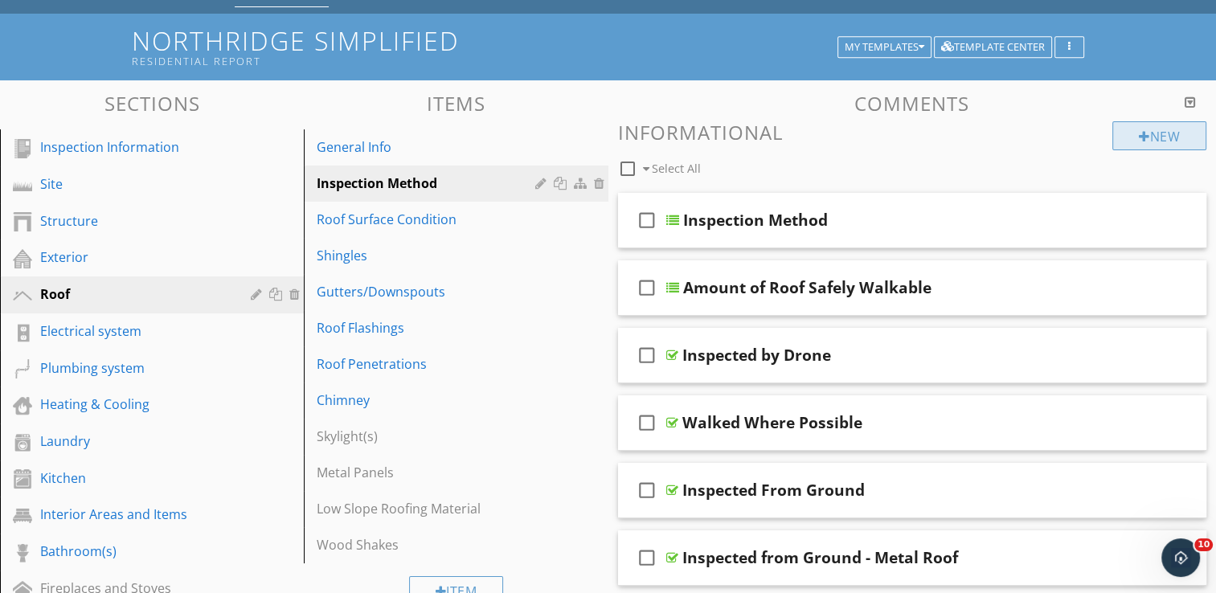
click at [1159, 138] on div "New" at bounding box center [1160, 135] width 94 height 29
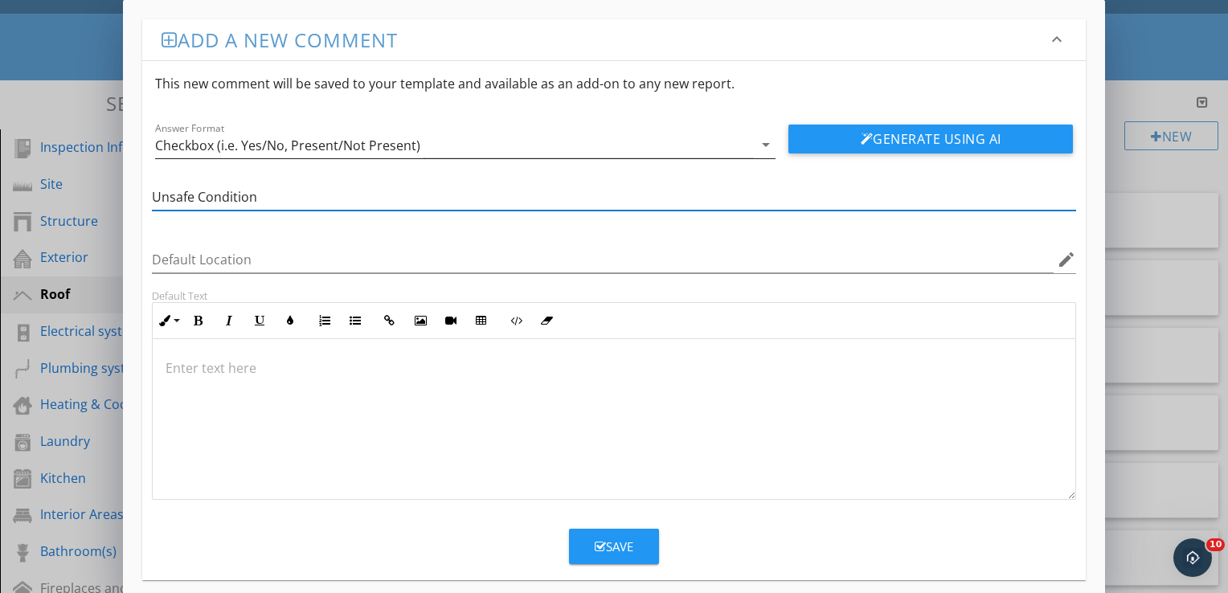
type input "Unsafe Condition"
click at [308, 138] on div "Checkbox (i.e. Yes/No, Present/Not Present)" at bounding box center [287, 145] width 265 height 14
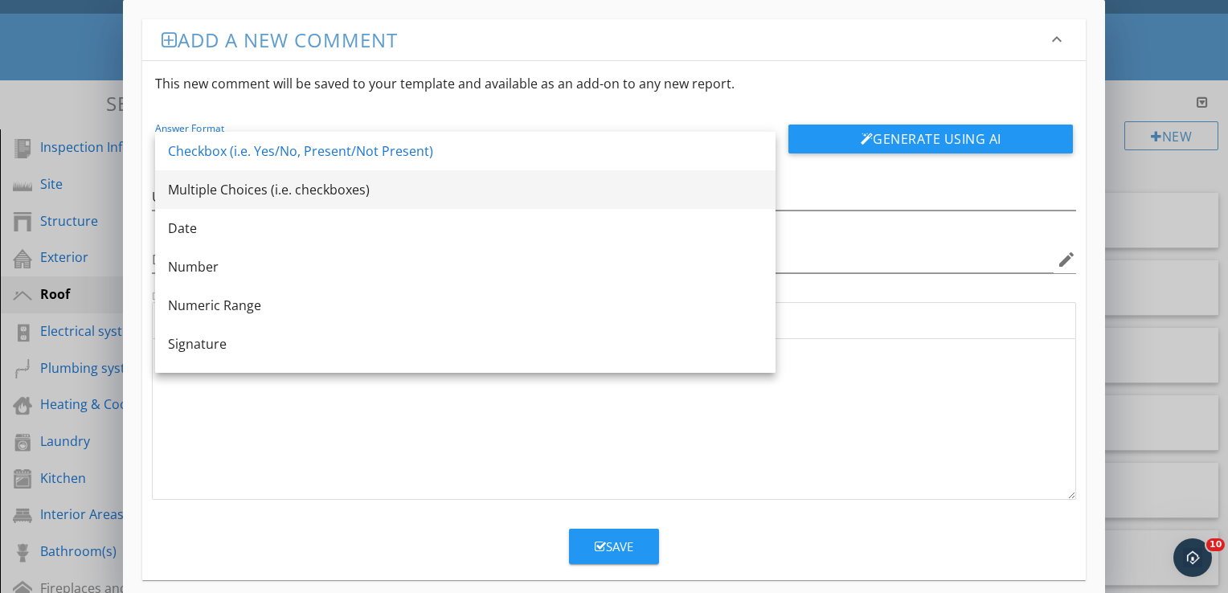
click at [230, 195] on div "Multiple Choices (i.e. checkboxes)" at bounding box center [465, 189] width 595 height 19
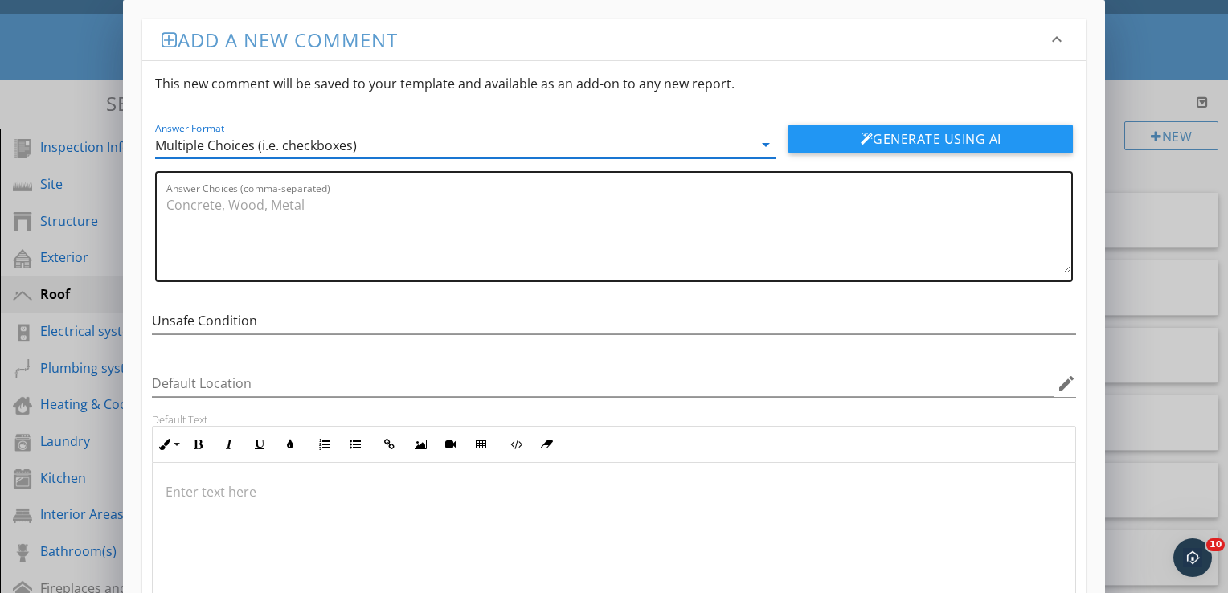
click at [186, 205] on textarea "Answer Choices (comma-separated)" at bounding box center [618, 232] width 905 height 80
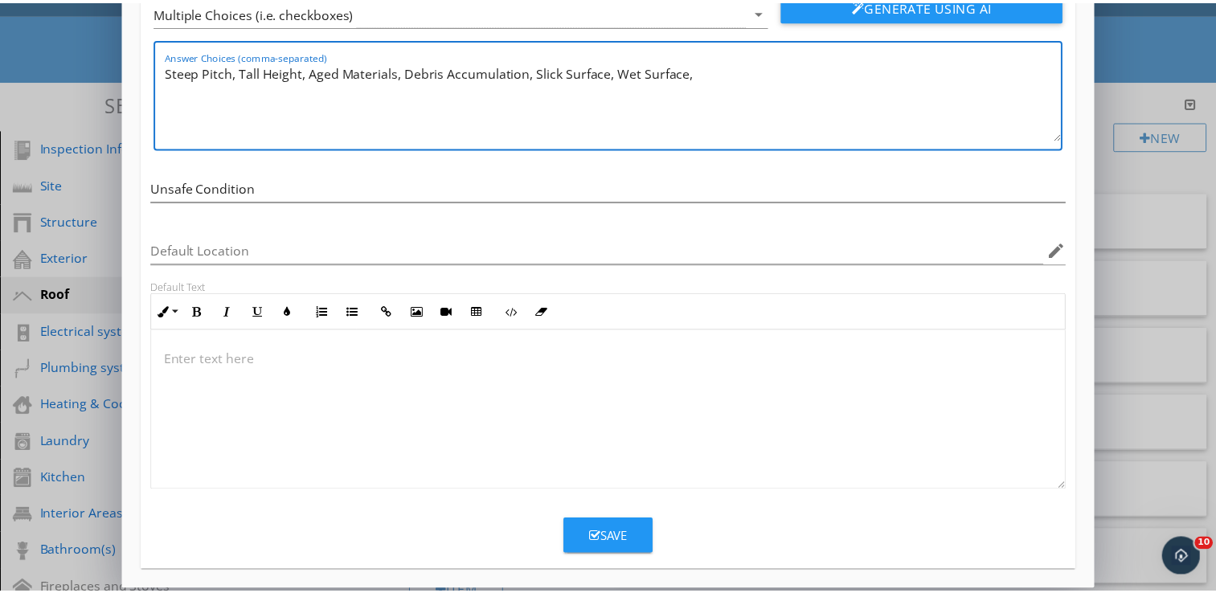
scroll to position [138, 0]
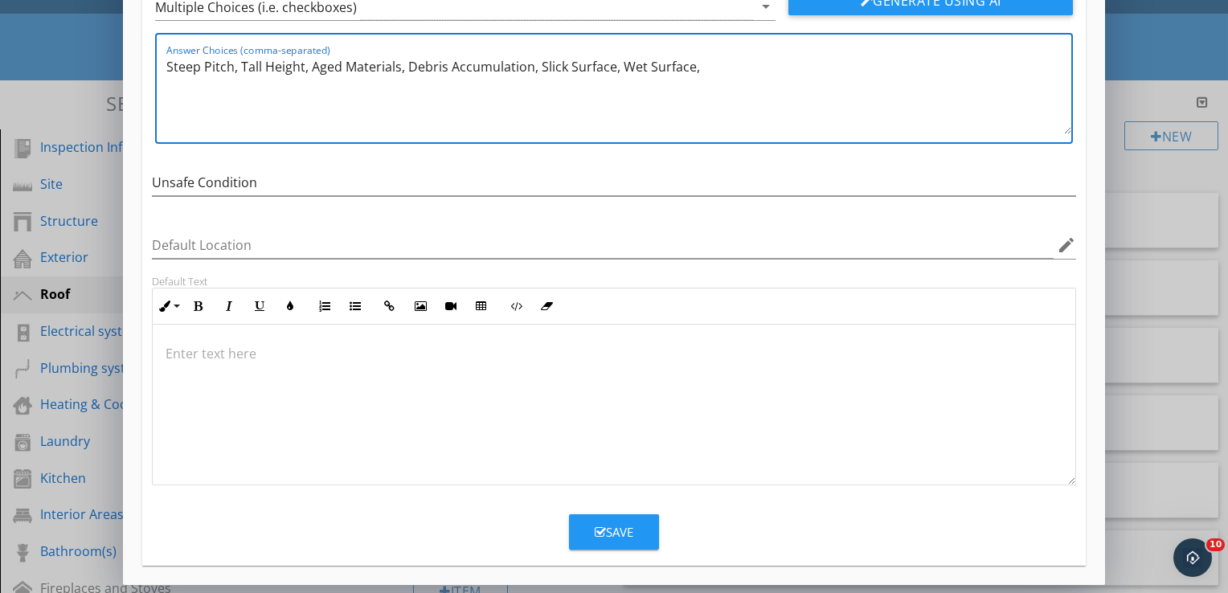
type textarea "Steep Pitch, Tall Height, Aged Materials, Debris Accumulation, Slick Surface, W…"
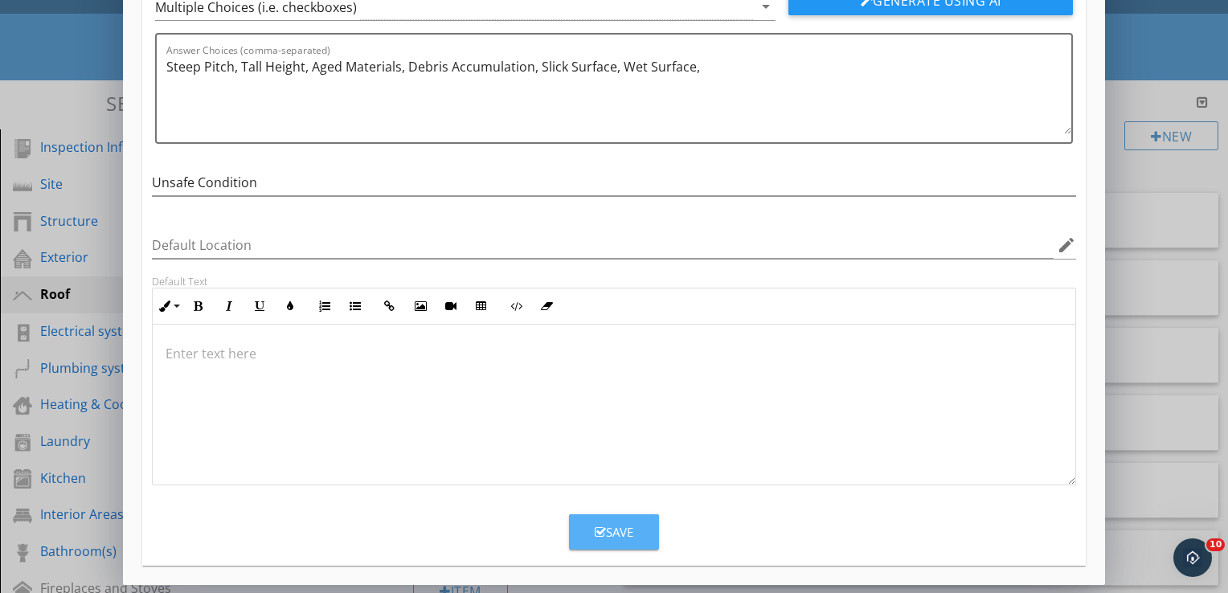
click at [610, 535] on div "Save" at bounding box center [614, 532] width 39 height 18
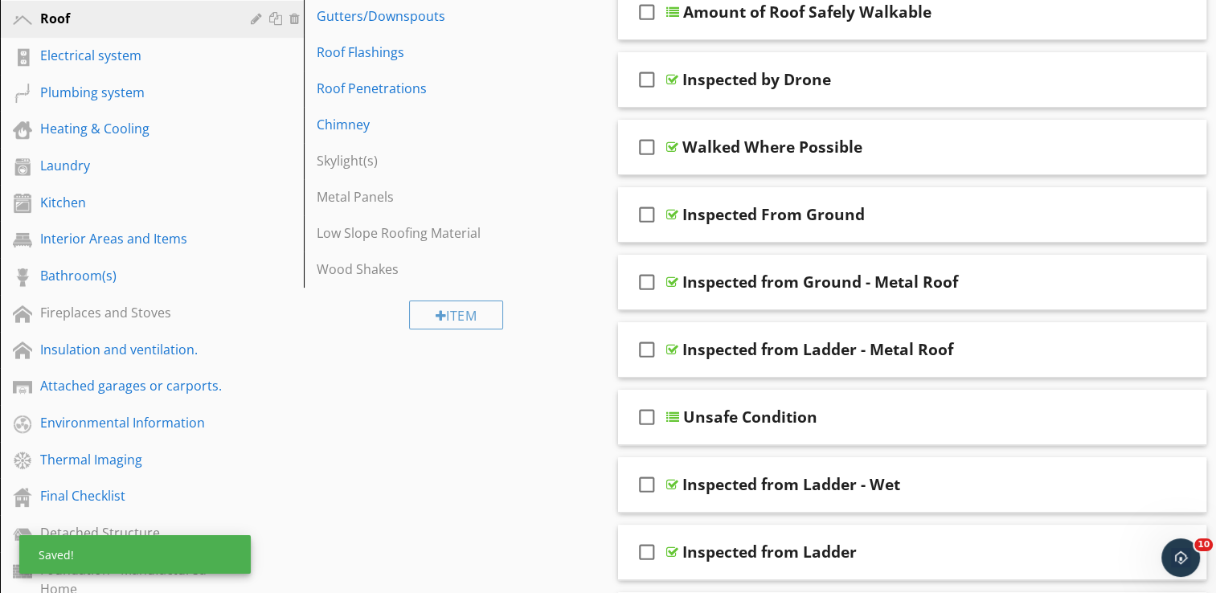
scroll to position [348, 0]
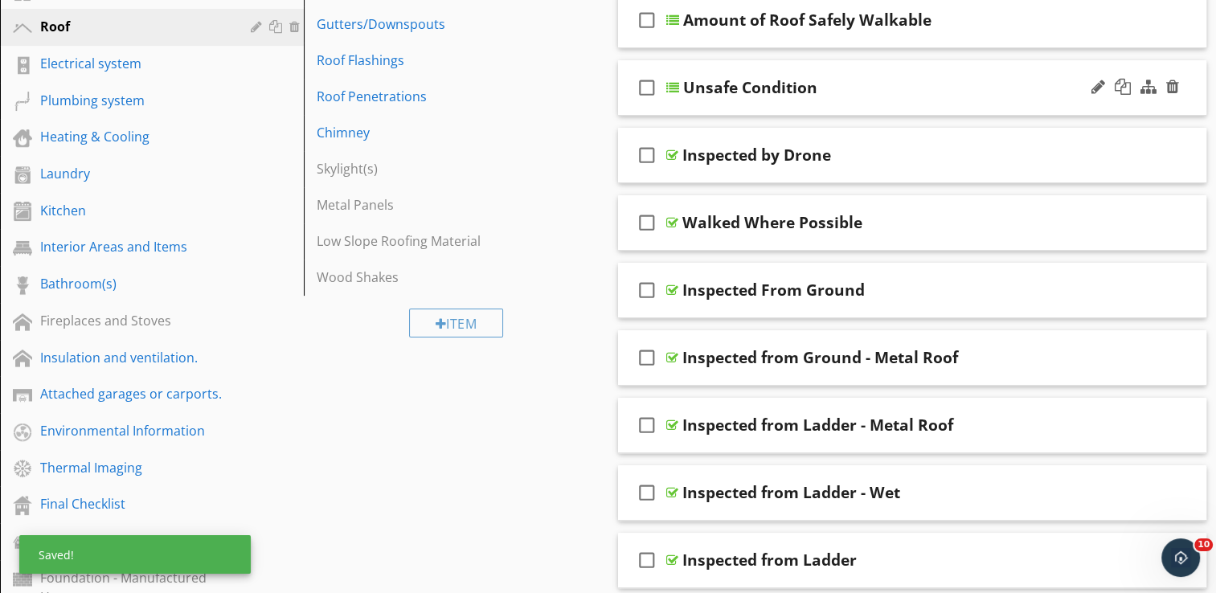
click at [891, 68] on div "check_box_outline_blank Unsafe Condition" at bounding box center [912, 87] width 589 height 55
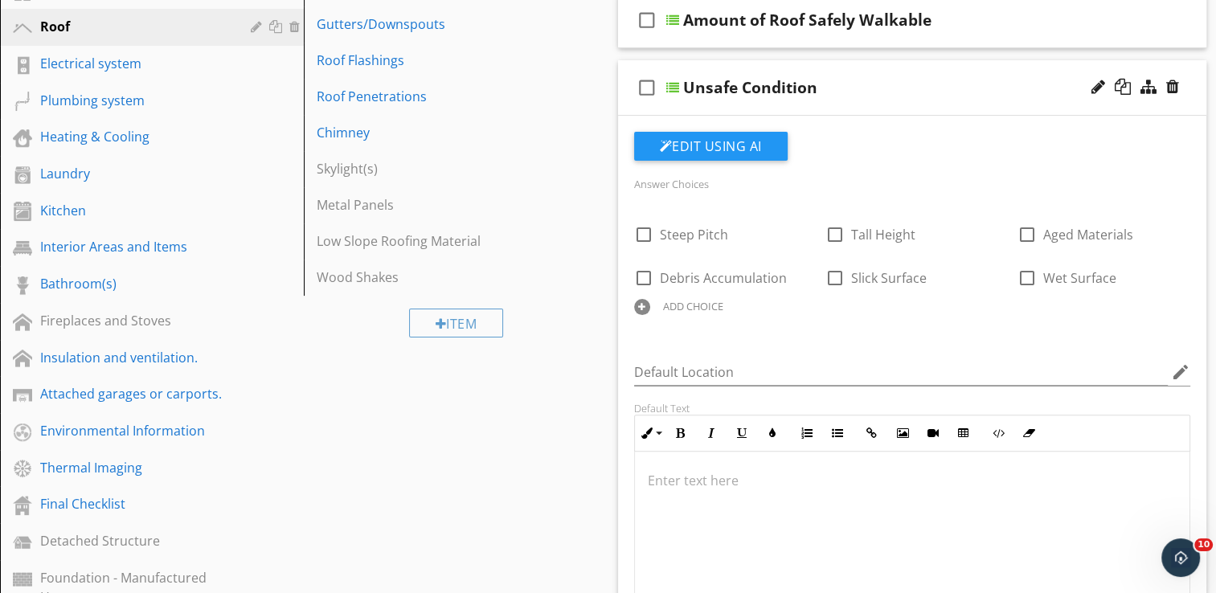
click at [811, 92] on div "Unsafe Condition" at bounding box center [750, 87] width 134 height 19
type input "Unsafe Condition(s)"
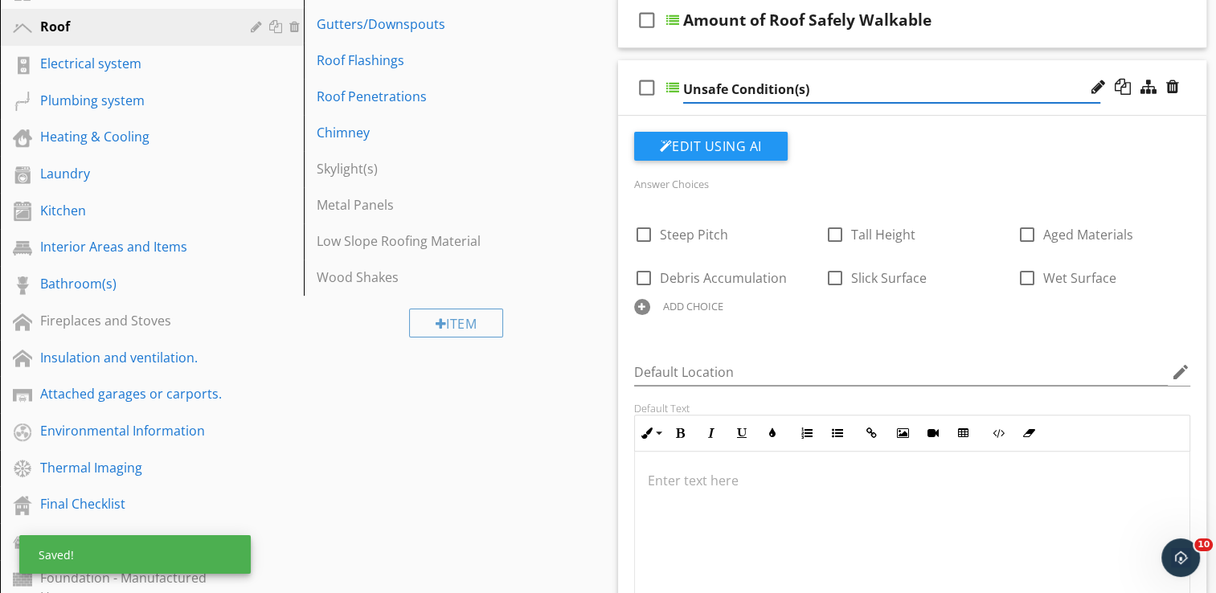
click at [868, 65] on div "check_box_outline_blank Unsafe Condition(s)" at bounding box center [912, 87] width 589 height 55
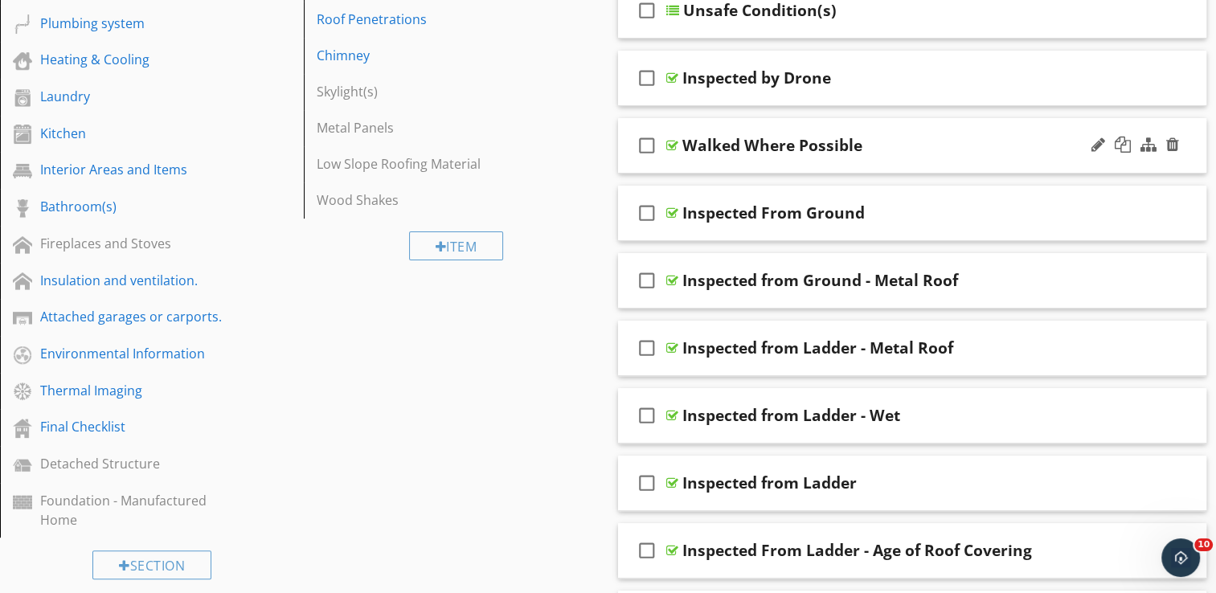
scroll to position [428, 0]
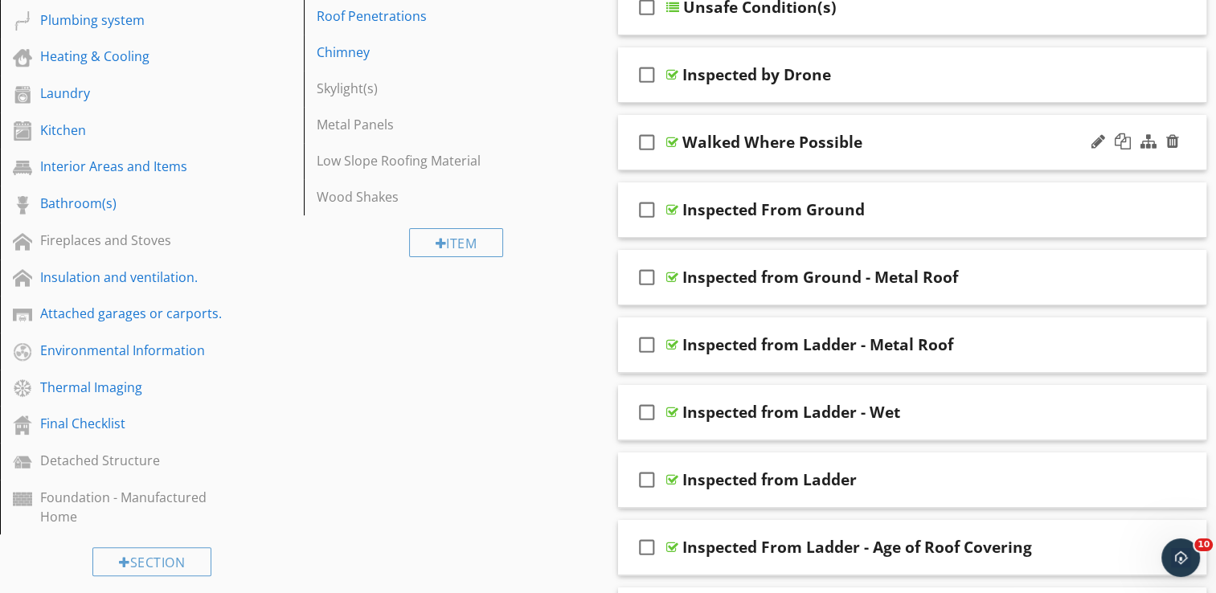
click at [815, 122] on div "check_box_outline_blank Walked Where Possible" at bounding box center [912, 142] width 589 height 55
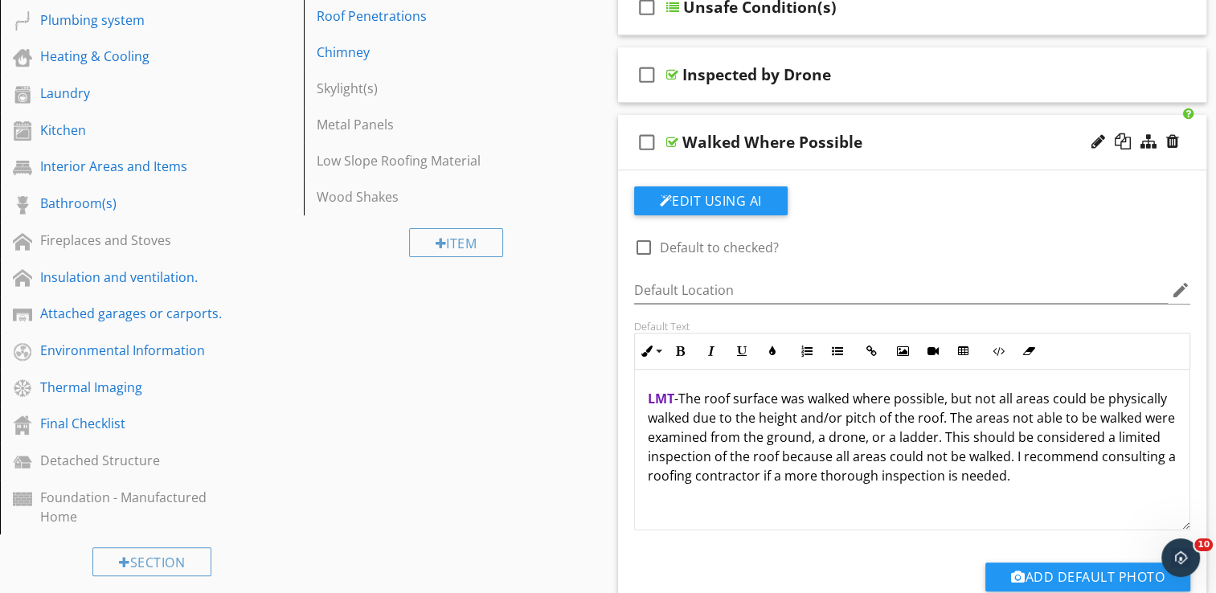
click at [936, 416] on p "LMT - The roof surface was walked where possible, but not all areas could be ph…" at bounding box center [913, 437] width 530 height 96
drag, startPoint x: 934, startPoint y: 418, endPoint x: 822, endPoint y: 419, distance: 112.5
click at [822, 419] on p "LMT - The roof surface was walked where possible, but not all areas could be ph…" at bounding box center [913, 437] width 530 height 96
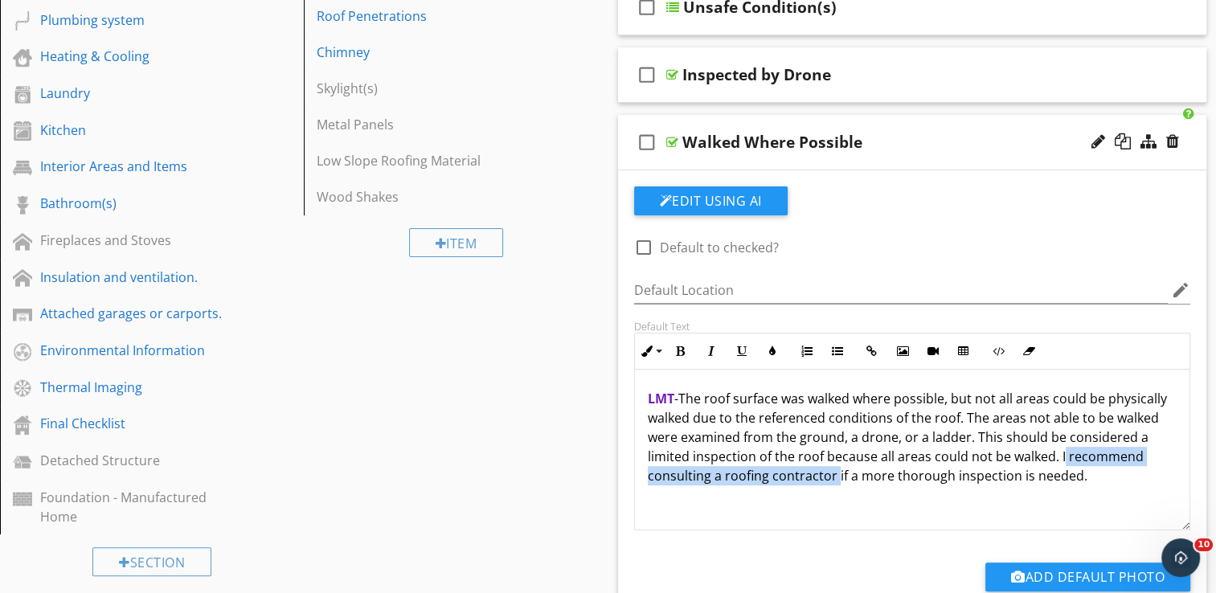
drag, startPoint x: 910, startPoint y: 477, endPoint x: 1134, endPoint y: 455, distance: 225.4
click at [1135, 455] on p "LMT - The roof surface was walked where possible, but not all areas could be ph…" at bounding box center [913, 437] width 530 height 96
copy p "I recommend consulting a roofing contractor"
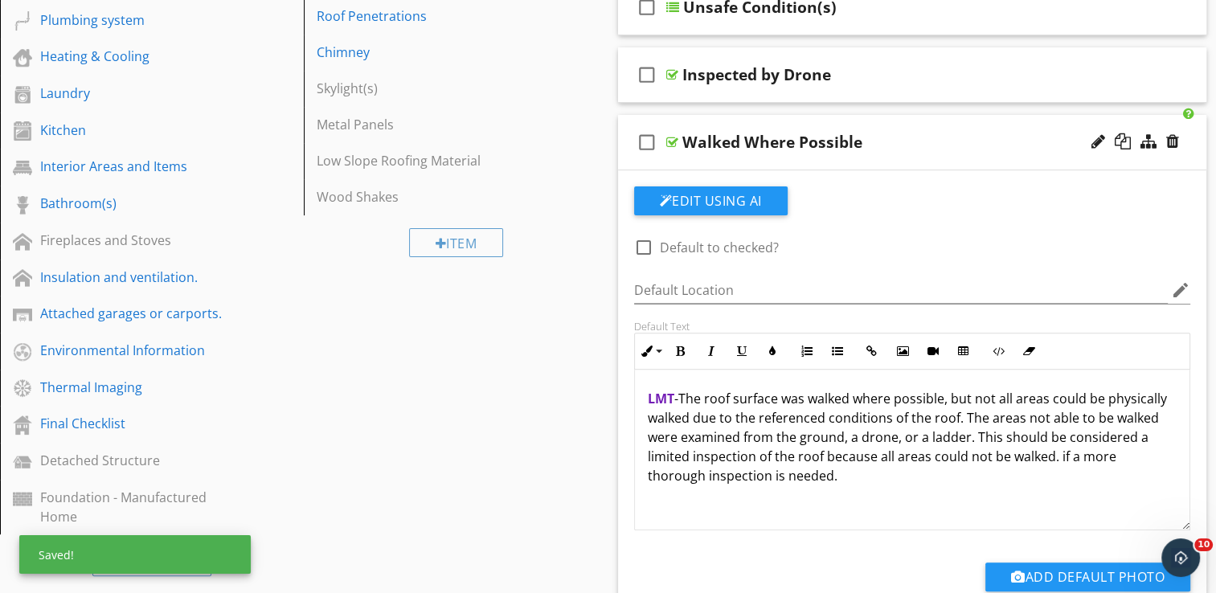
click at [1140, 455] on p "LMT - The roof surface was walked where possible, but not all areas could be ph…" at bounding box center [913, 437] width 530 height 96
drag, startPoint x: 866, startPoint y: 477, endPoint x: 826, endPoint y: 482, distance: 39.7
click at [824, 481] on p "LMT - The roof surface was walked where possible, but not all areas could be ph…" at bounding box center [913, 437] width 530 height 96
click at [885, 489] on div "LMT - The roof surface was walked where possible, but not all areas could be ph…" at bounding box center [912, 450] width 555 height 161
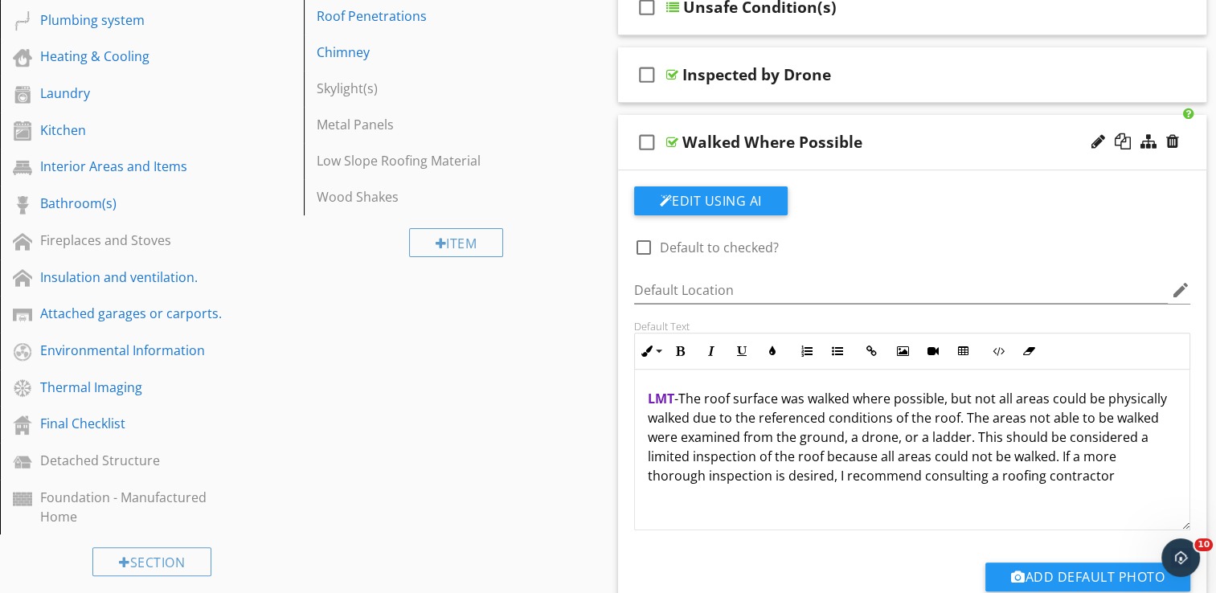
click at [1027, 477] on p "LMT - The roof surface was walked where possible, but not all areas could be ph…" at bounding box center [913, 437] width 530 height 96
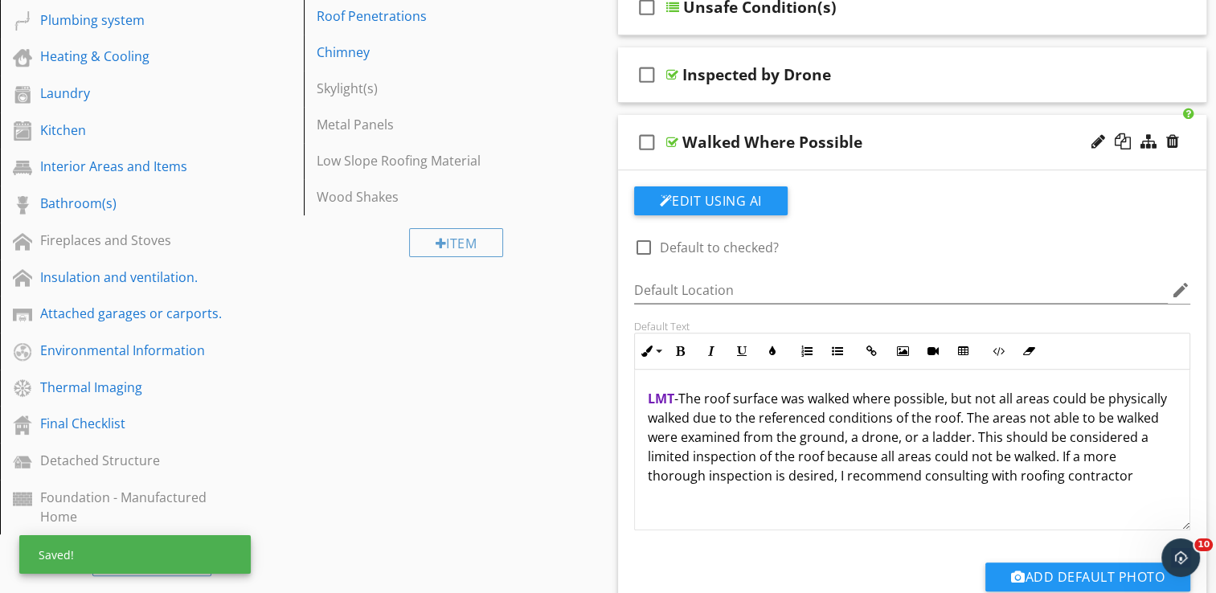
click at [1155, 477] on p "LMT - The roof surface was walked where possible, but not all areas could be ph…" at bounding box center [913, 437] width 530 height 96
click at [895, 121] on div "check_box_outline_blank Walked Where Possible" at bounding box center [912, 142] width 589 height 55
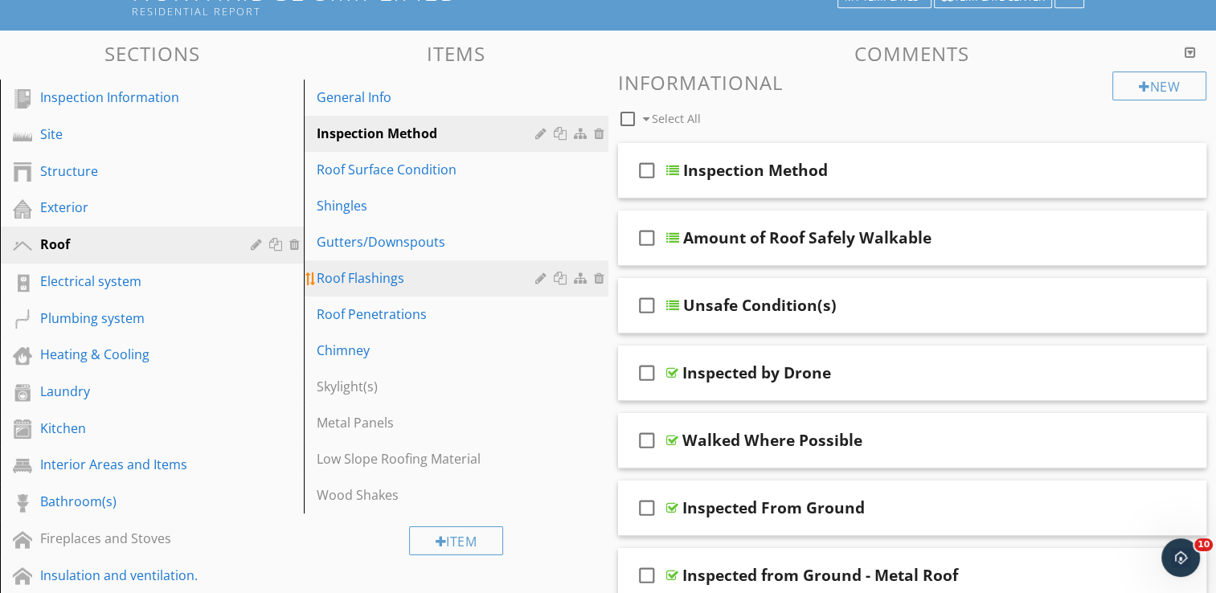
scroll to position [0, 0]
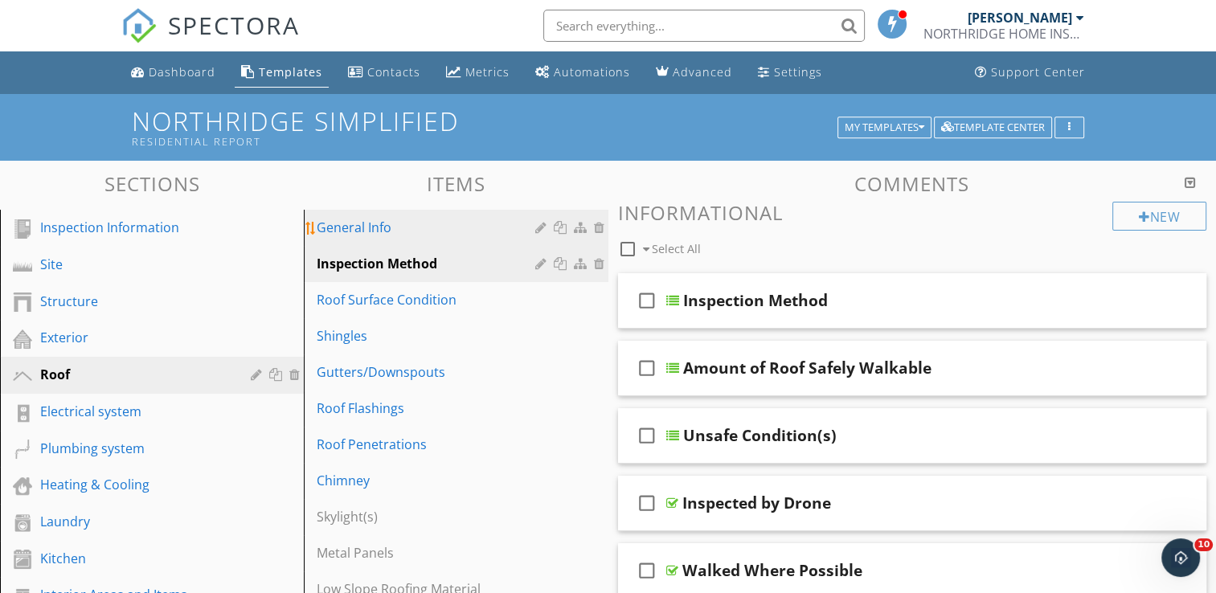
click at [388, 220] on div "General Info" at bounding box center [428, 227] width 223 height 19
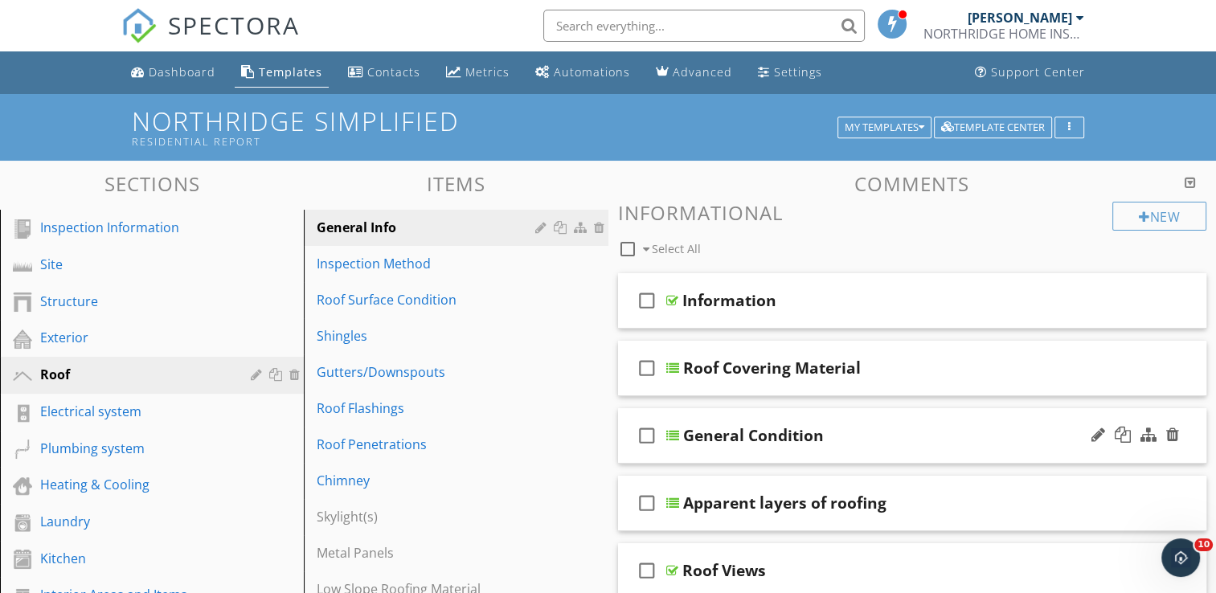
click at [863, 420] on div "check_box_outline_blank General Condition" at bounding box center [912, 435] width 589 height 55
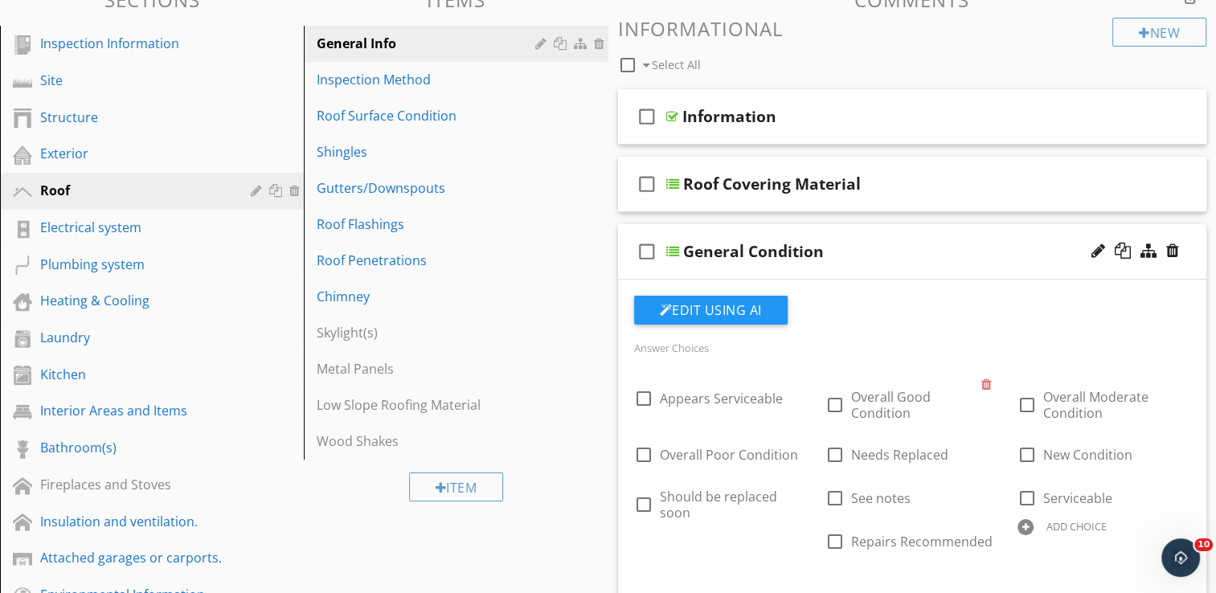
scroll to position [80, 0]
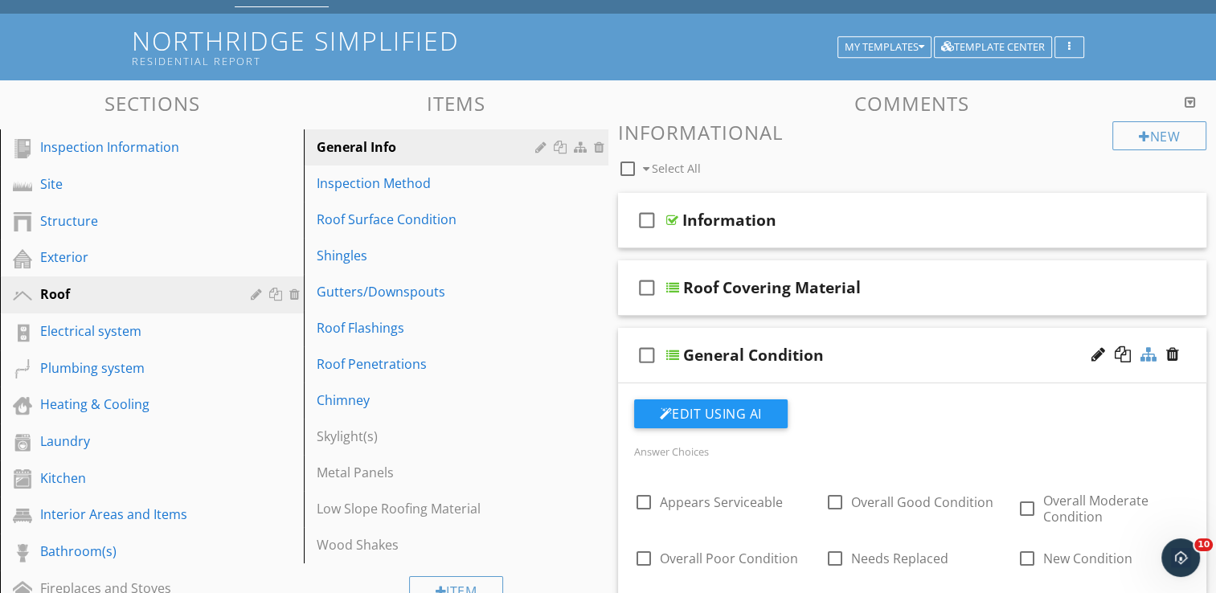
click at [1147, 352] on div at bounding box center [1149, 354] width 16 height 16
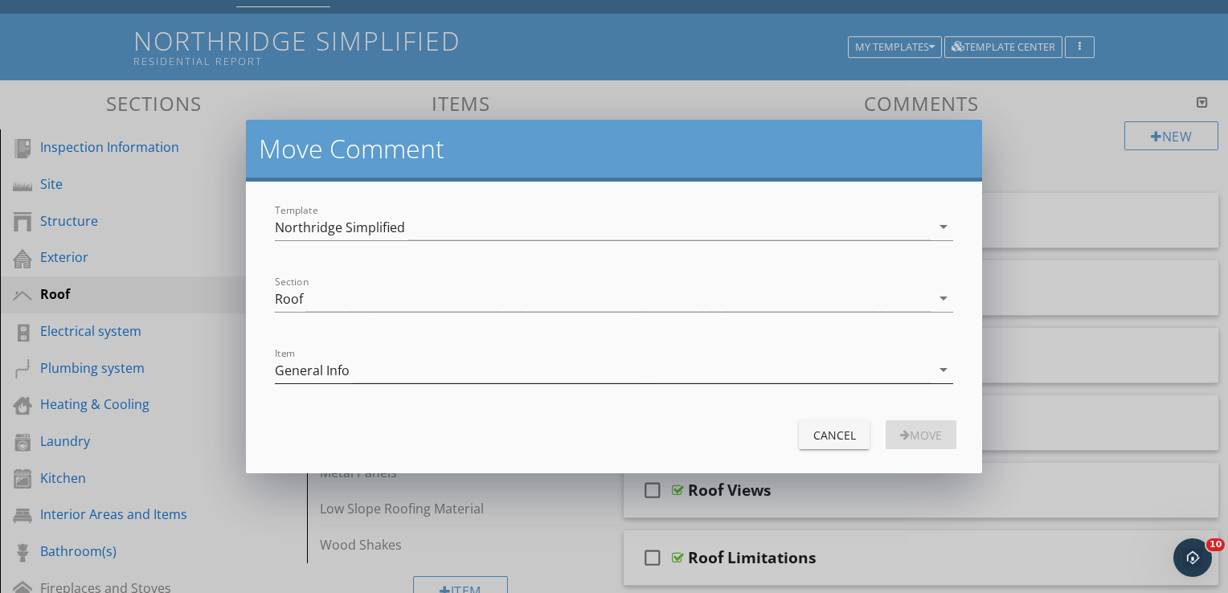
click at [508, 379] on div "General Info" at bounding box center [603, 370] width 657 height 27
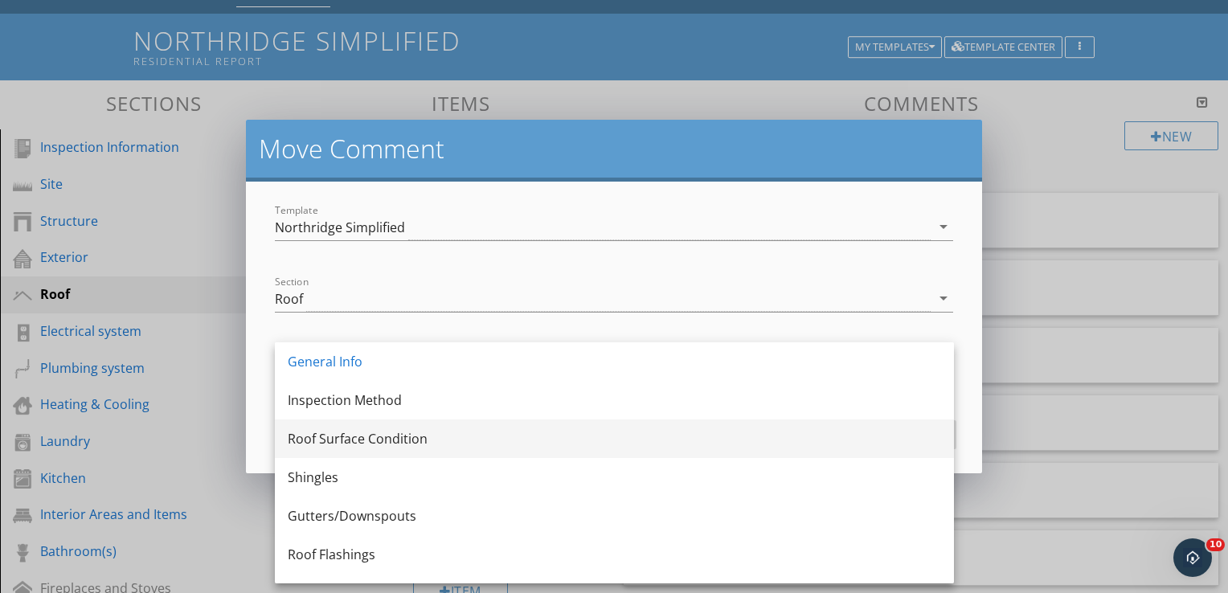
click at [419, 436] on div "Roof Surface Condition" at bounding box center [615, 438] width 654 height 19
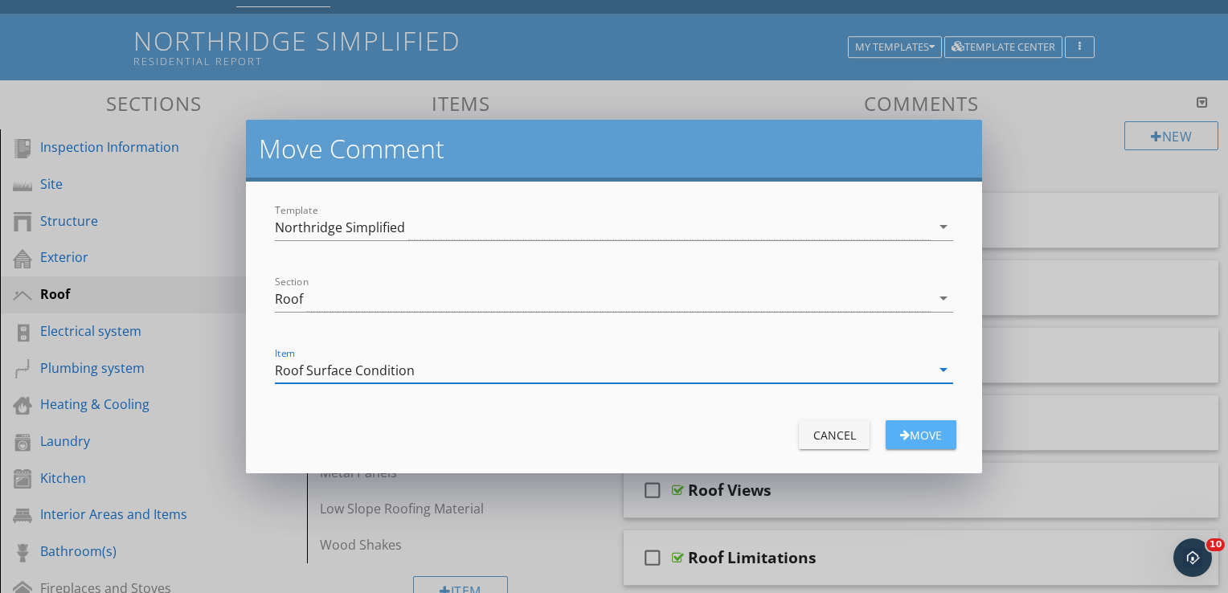
click at [932, 433] on div "Move" at bounding box center [921, 435] width 45 height 17
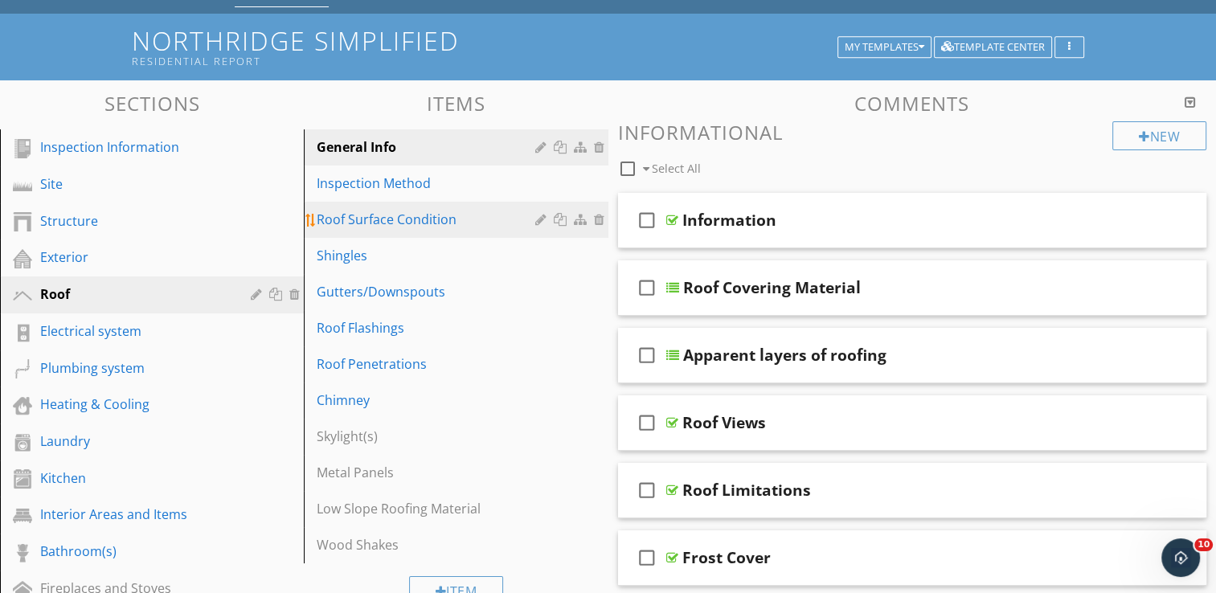
click at [424, 210] on div "Roof Surface Condition" at bounding box center [428, 219] width 223 height 19
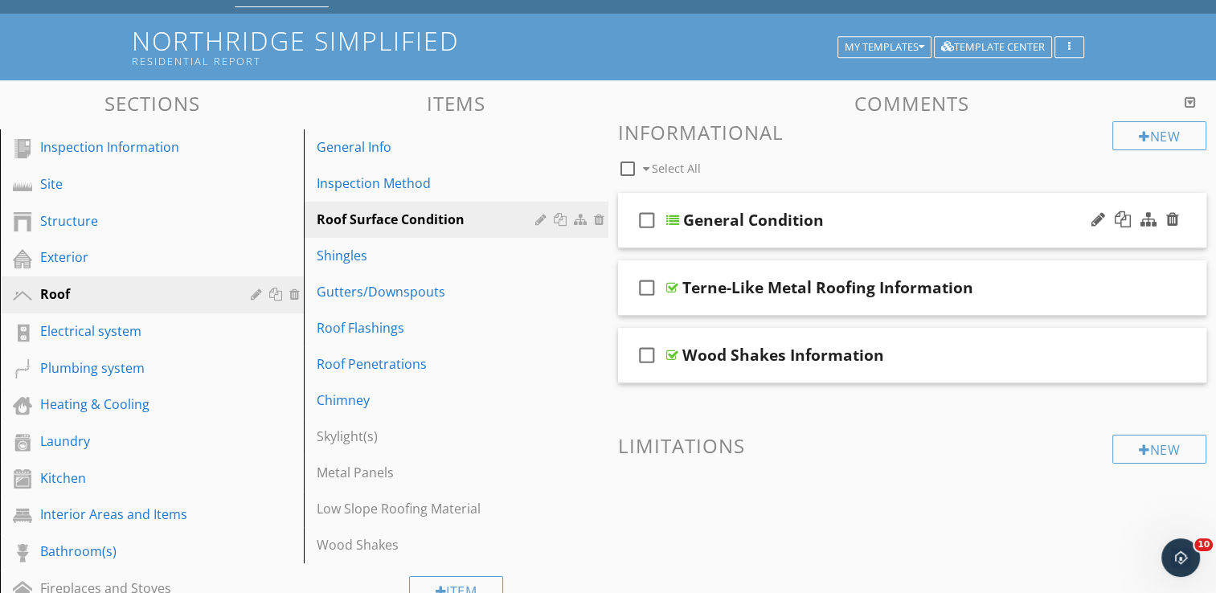
click at [878, 203] on div "check_box_outline_blank General Condition" at bounding box center [912, 220] width 589 height 55
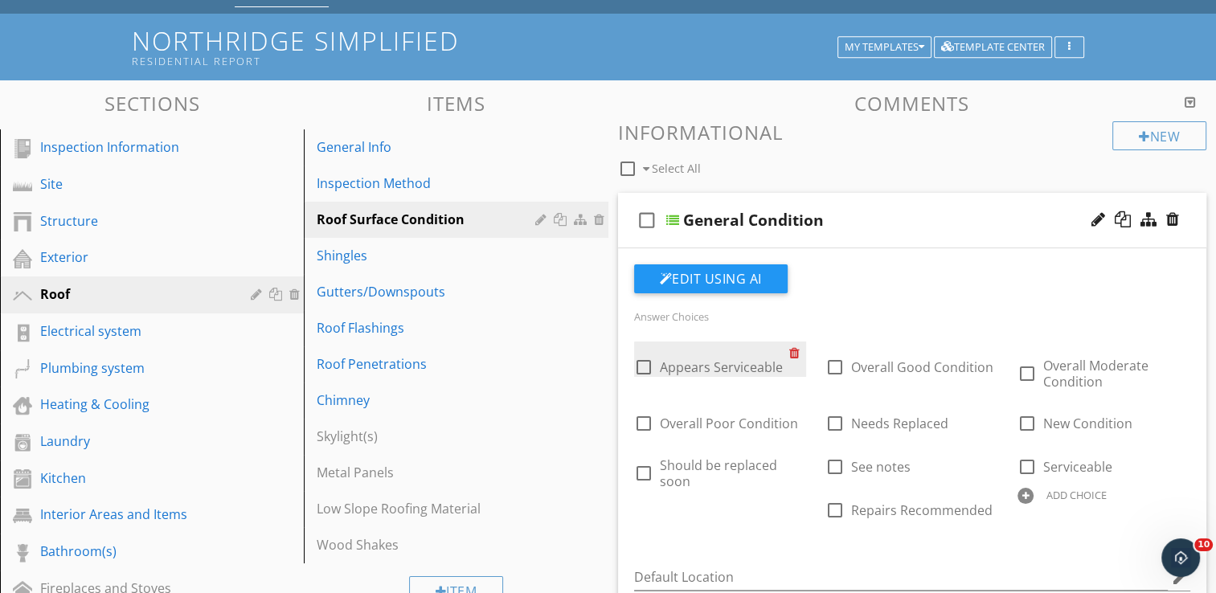
click at [794, 352] on div at bounding box center [797, 353] width 17 height 23
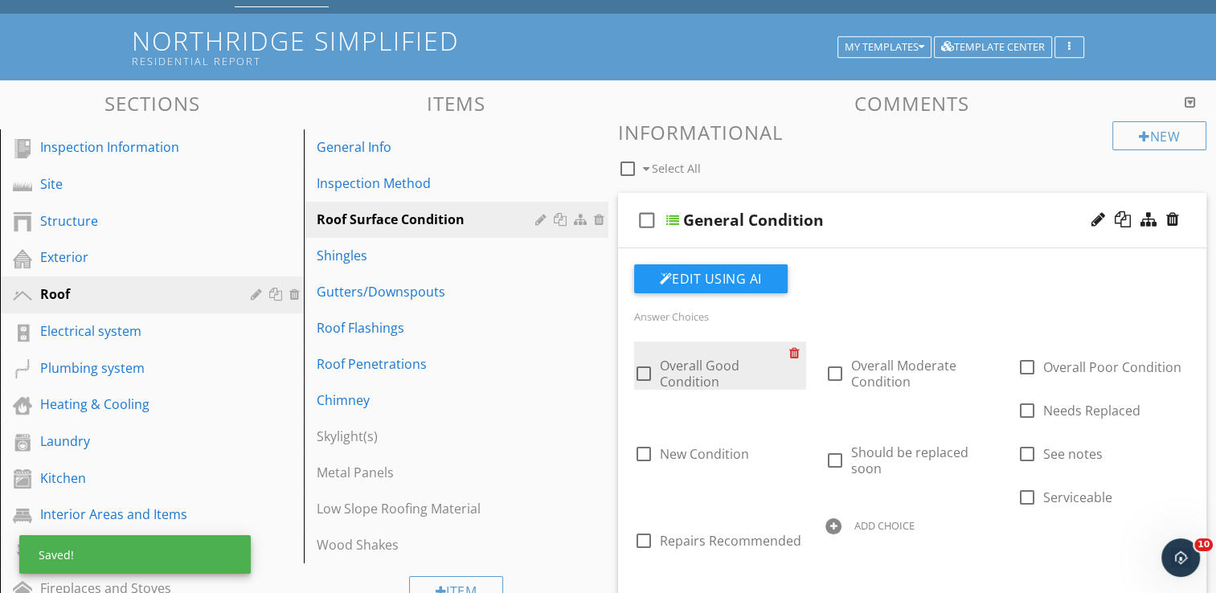
click at [794, 352] on div at bounding box center [797, 353] width 17 height 23
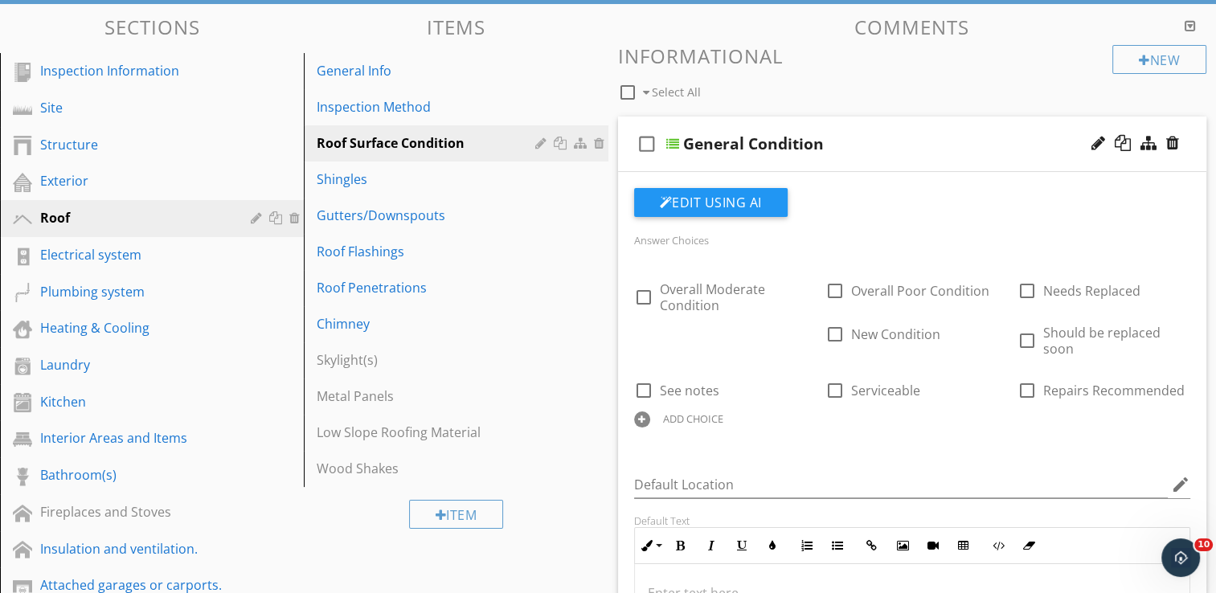
scroll to position [161, 0]
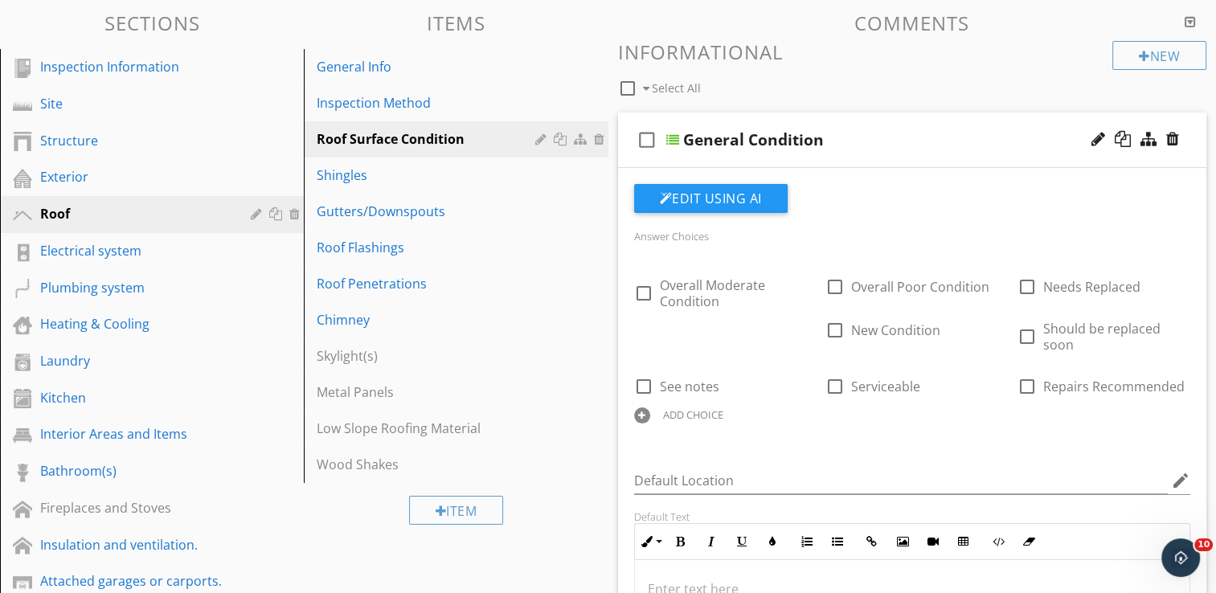
click at [891, 123] on div "check_box_outline_blank General Condition" at bounding box center [912, 140] width 589 height 55
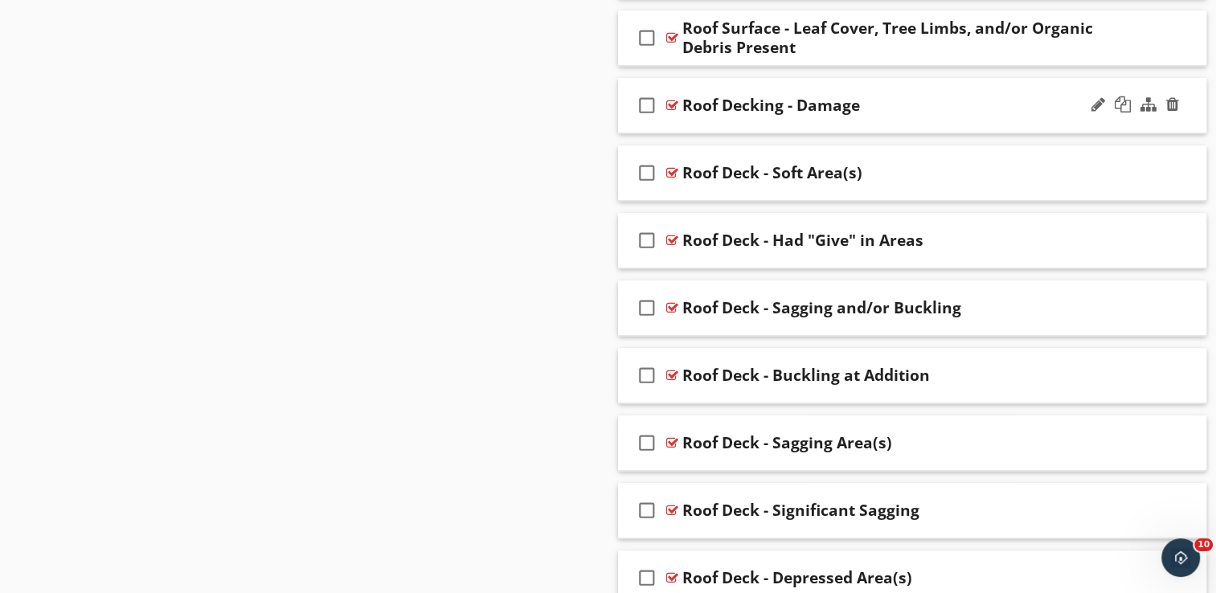
scroll to position [1286, 0]
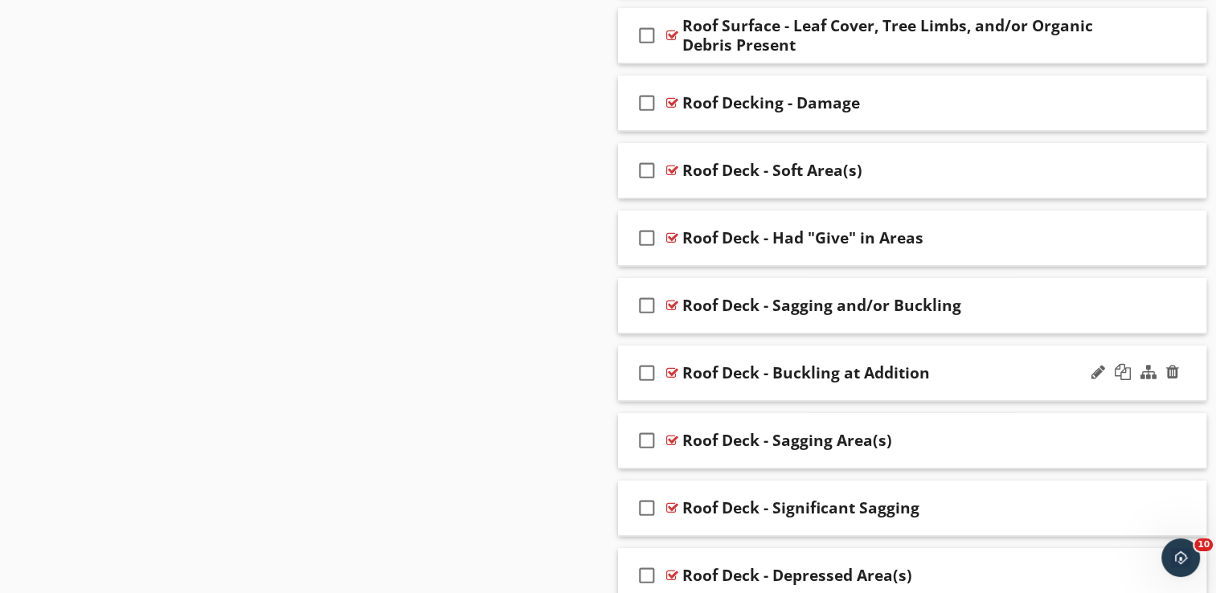
click at [850, 353] on div "check_box_outline_blank Roof Deck - Buckling at Addition" at bounding box center [912, 373] width 589 height 55
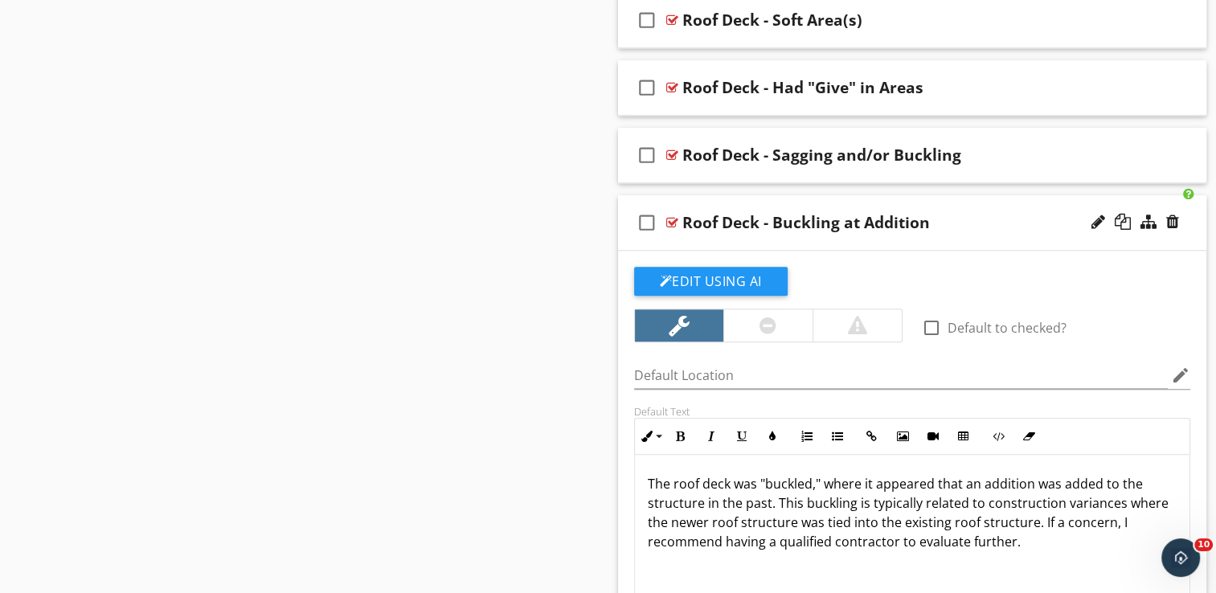
scroll to position [1447, 0]
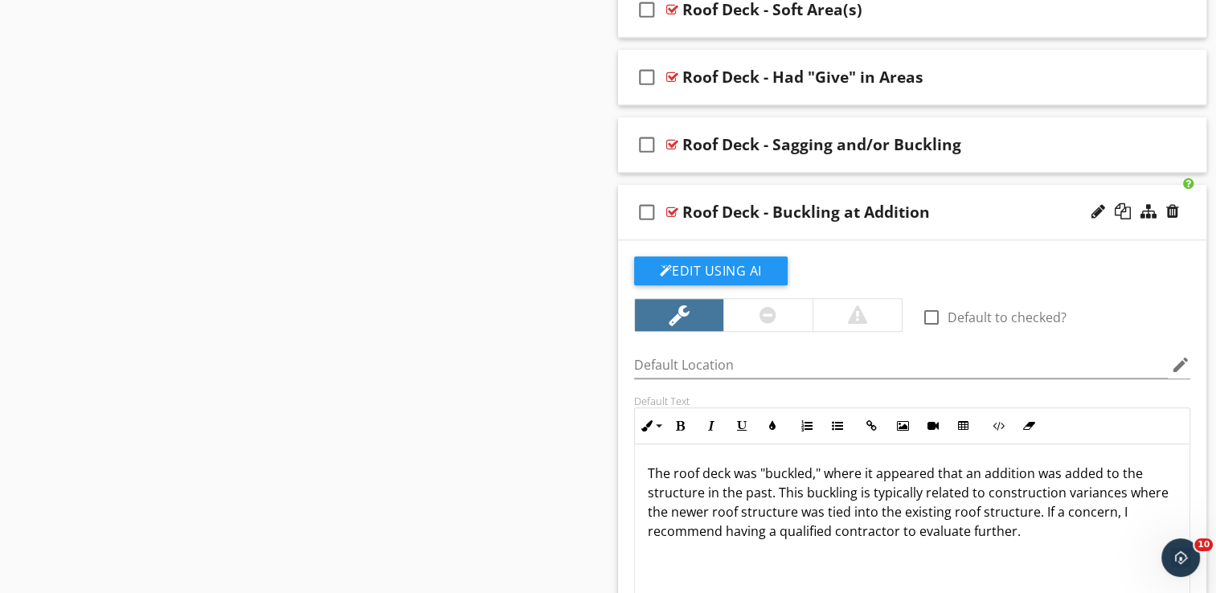
click at [958, 474] on p "The roof deck was "buckled," where it appeared that an addition was added to th…" at bounding box center [913, 502] width 530 height 77
click at [965, 513] on p "The roof deck was "buckled," where an addition was added to the structure in th…" at bounding box center [913, 502] width 530 height 77
click at [1006, 511] on p "The roof deck was "buckled," where an addition was added to the structure in th…" at bounding box center [913, 502] width 530 height 77
click at [779, 531] on p "The roof deck was "buckled," where an addition was added to the structure in th…" at bounding box center [913, 502] width 530 height 77
type textarea "<p>The roof deck was "buckled," where an addition was added to the structure in…"
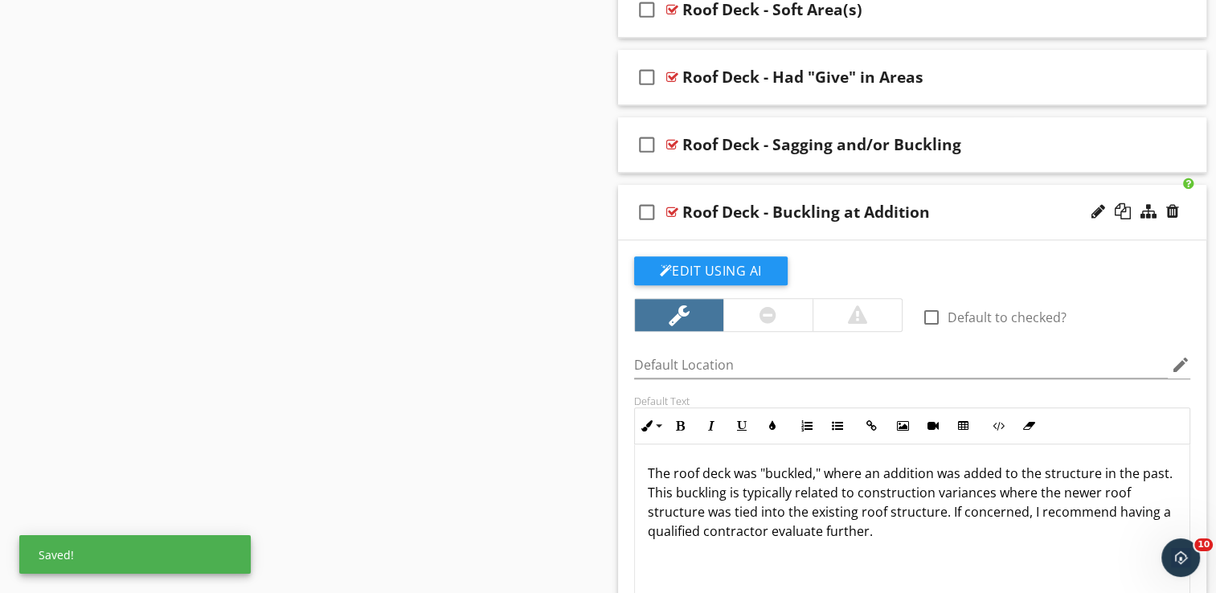
click at [874, 185] on div "check_box_outline_blank Roof Deck - Buckling at Addition" at bounding box center [912, 212] width 589 height 55
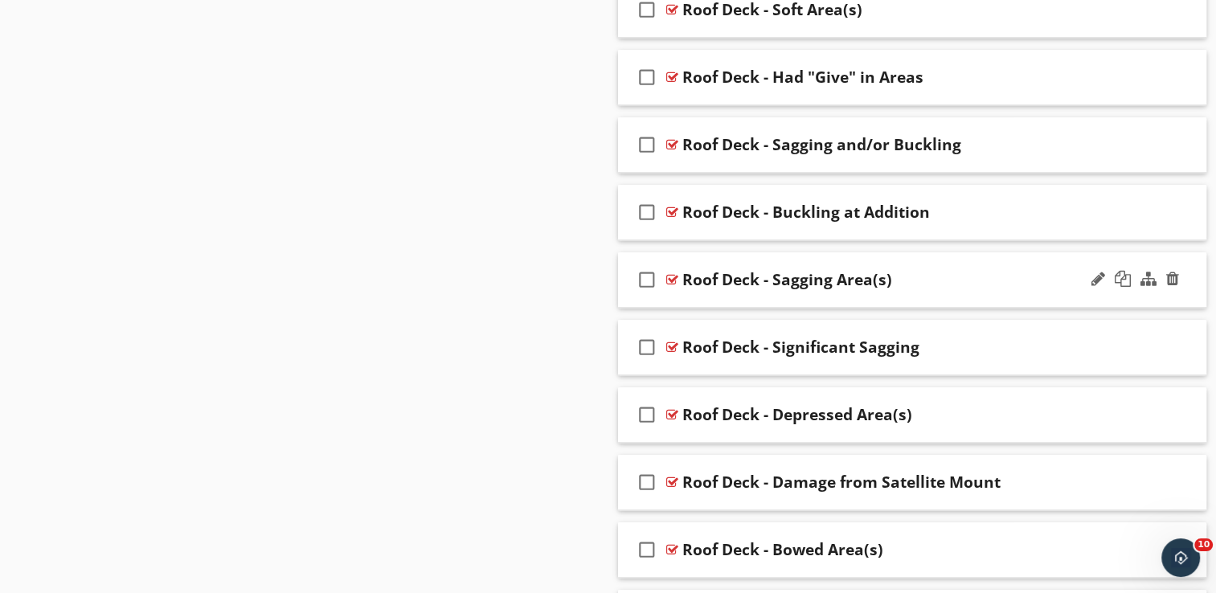
click at [857, 262] on div "check_box_outline_blank Roof Deck - Sagging Area(s)" at bounding box center [912, 279] width 589 height 55
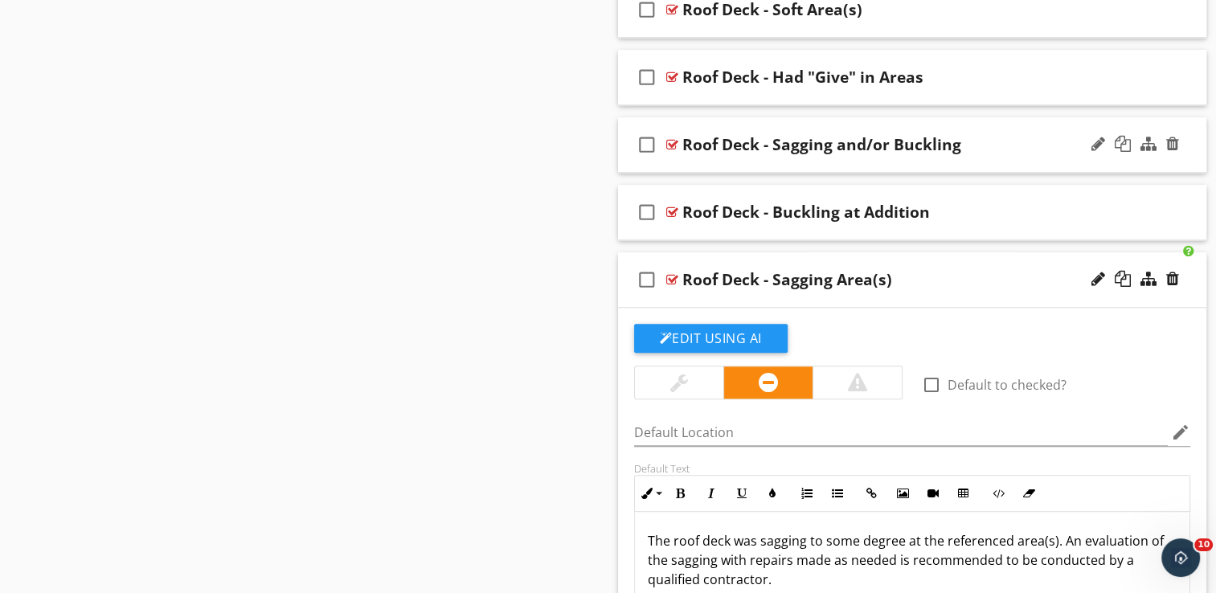
click at [875, 122] on div "check_box_outline_blank Roof Deck - Sagging and/or Buckling" at bounding box center [912, 144] width 589 height 55
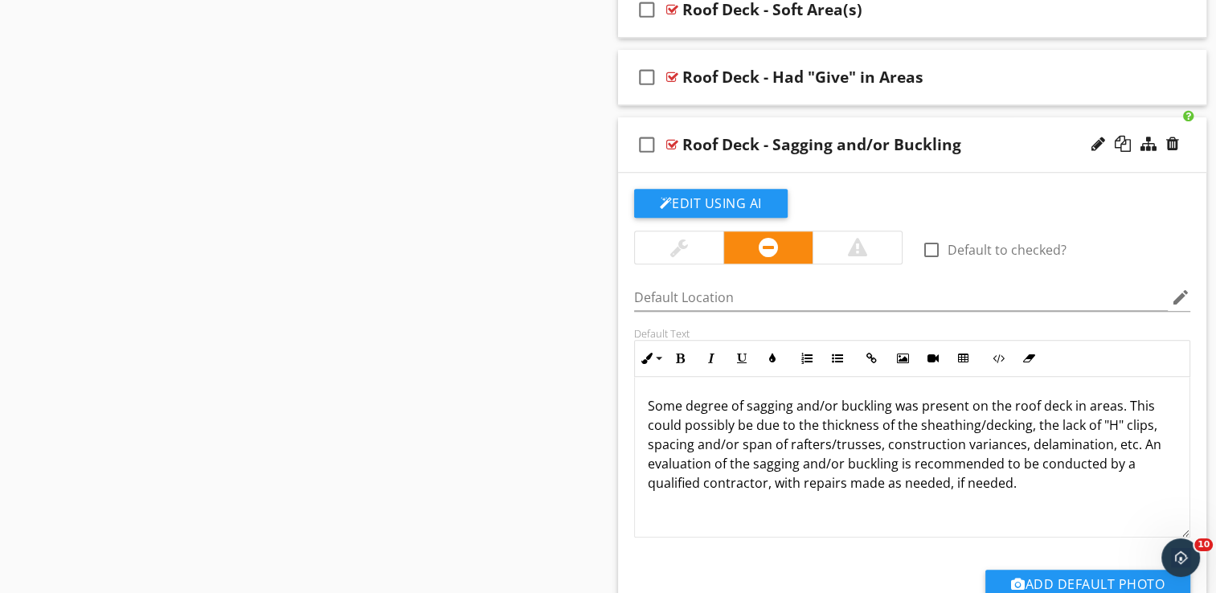
click at [916, 123] on div "check_box_outline_blank Roof Deck - Sagging and/or Buckling" at bounding box center [912, 144] width 589 height 55
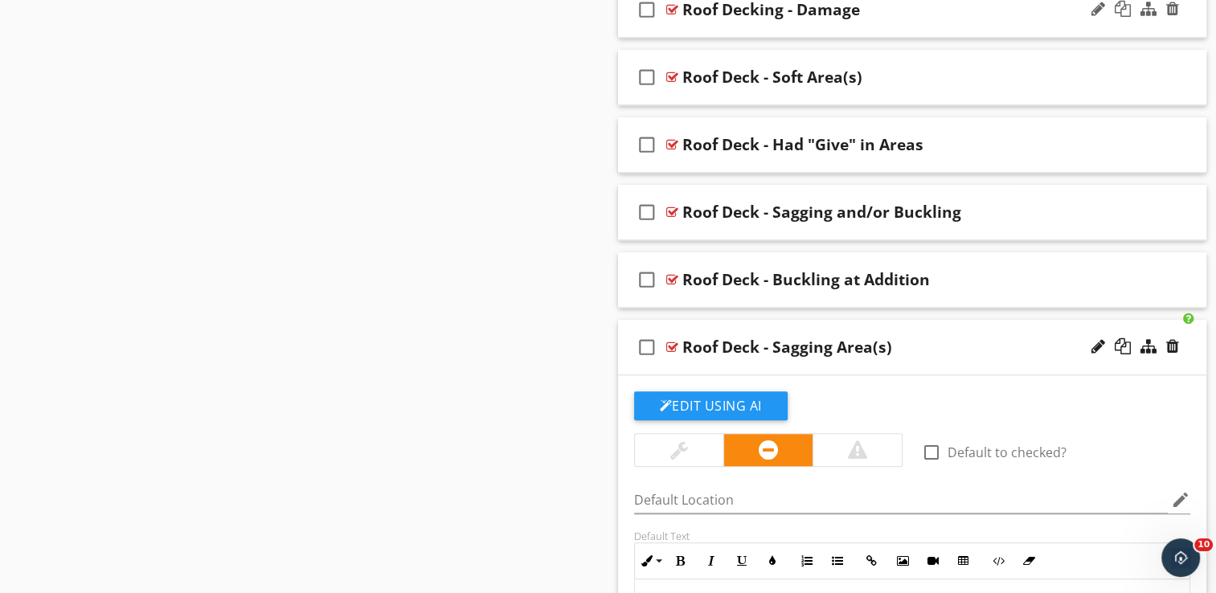
scroll to position [1206, 0]
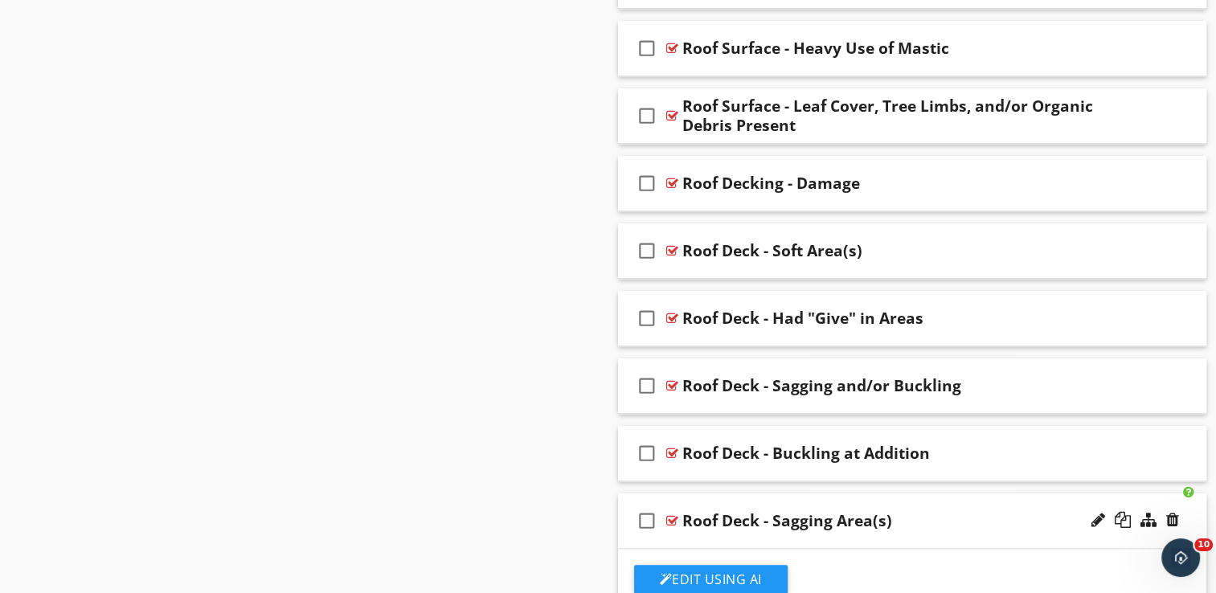
click at [883, 494] on div "check_box_outline_blank Roof Deck - Sagging Area(s)" at bounding box center [912, 521] width 589 height 55
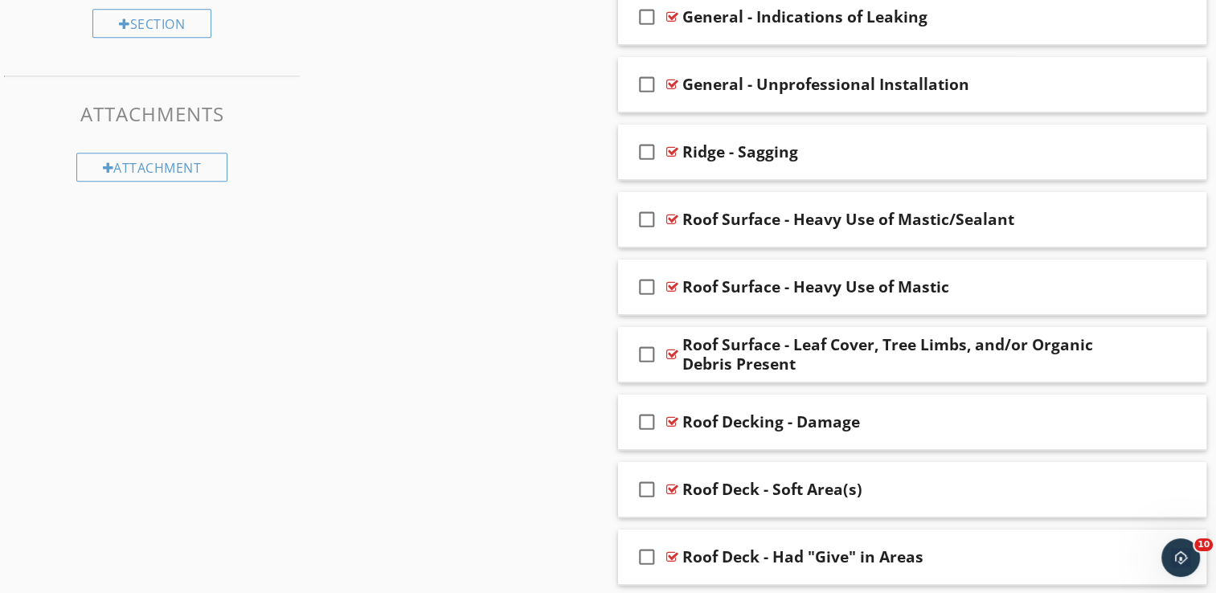
scroll to position [965, 0]
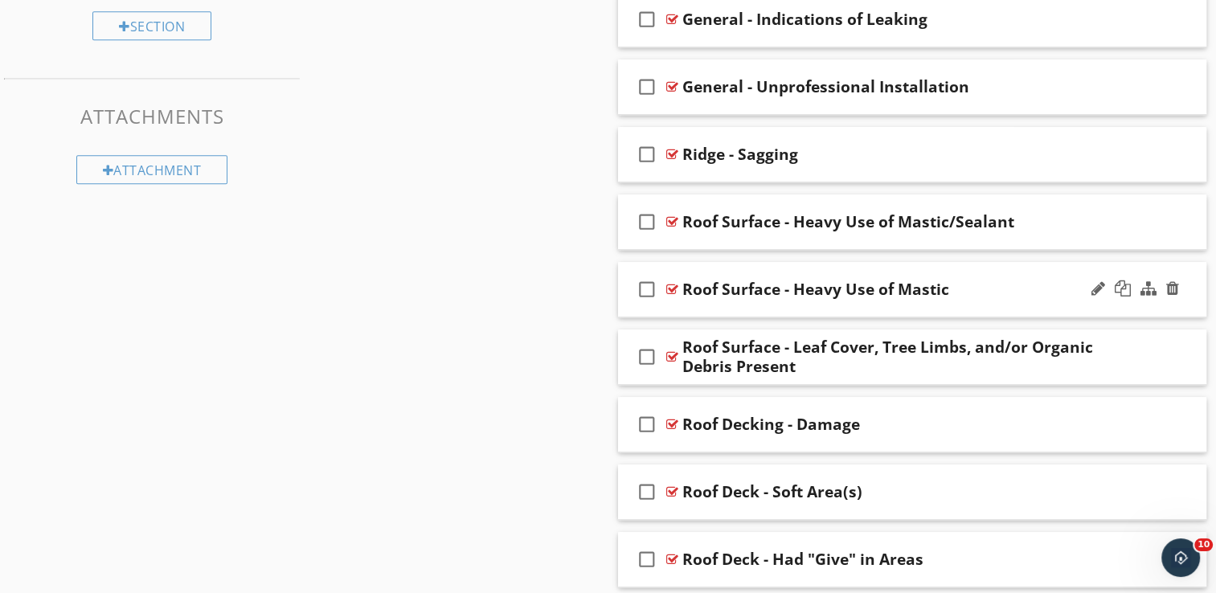
click at [865, 268] on div "check_box_outline_blank Roof Surface - Heavy Use of Mastic" at bounding box center [912, 289] width 589 height 55
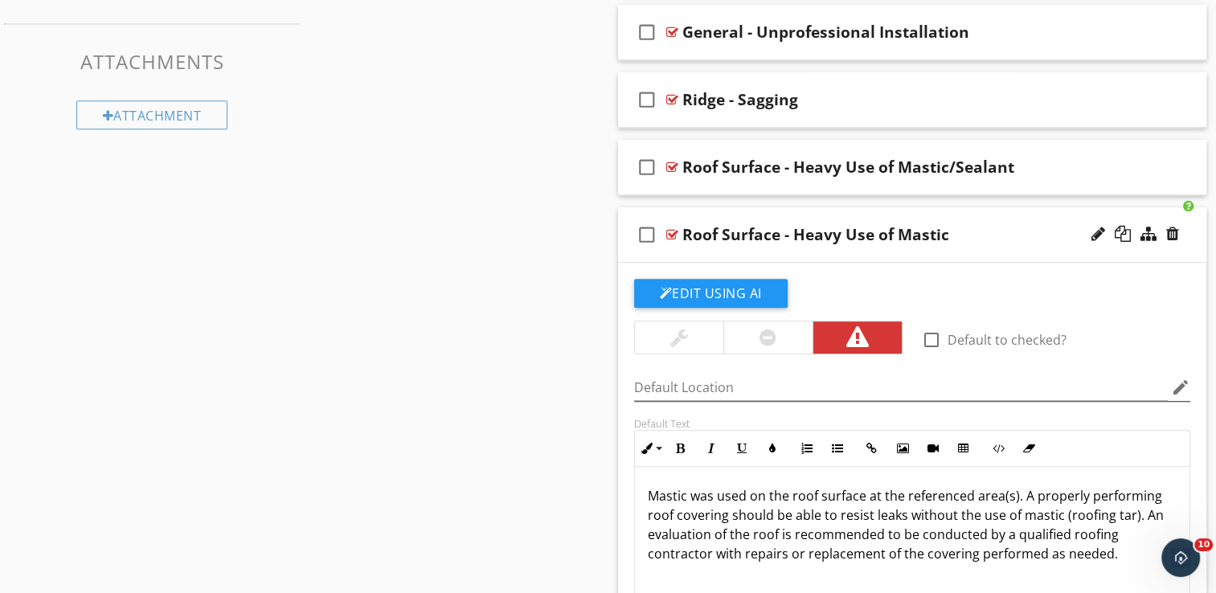
scroll to position [1045, 0]
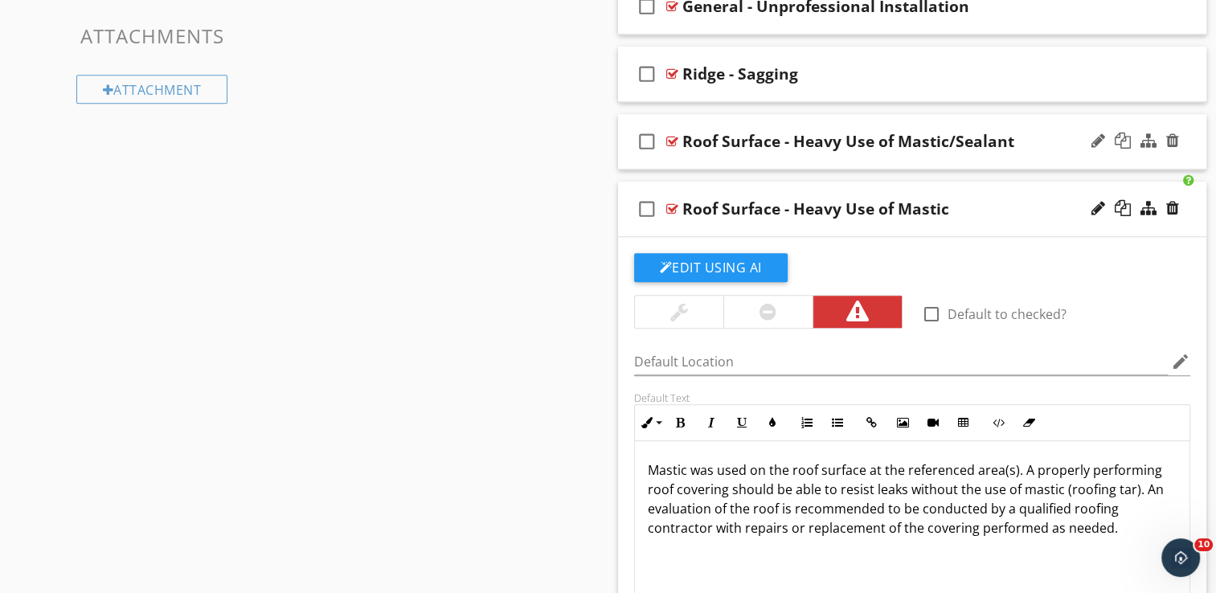
click at [857, 117] on div "check_box_outline_blank Roof Surface - Heavy Use of Mastic/Sealant" at bounding box center [912, 141] width 589 height 55
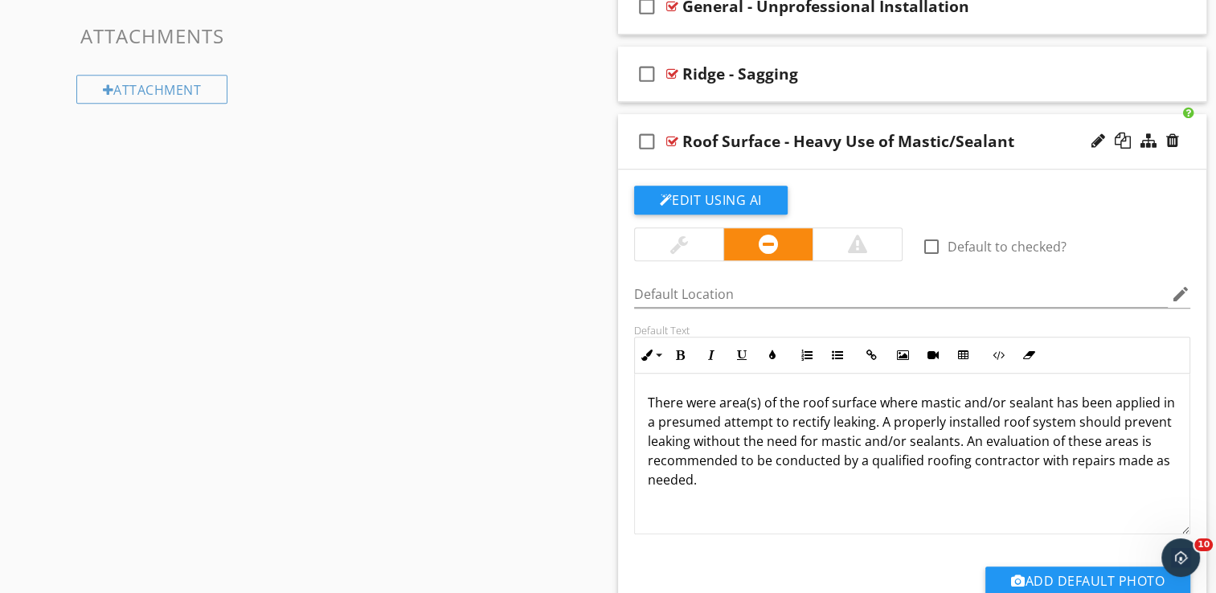
drag, startPoint x: 753, startPoint y: 481, endPoint x: 640, endPoint y: 397, distance: 140.8
click at [640, 397] on div "There were area(s) of the roof surface where mastic and/or sealant has been app…" at bounding box center [912, 454] width 555 height 161
copy p "There were area(s) of the roof surface where mastic and/or sealant has been app…"
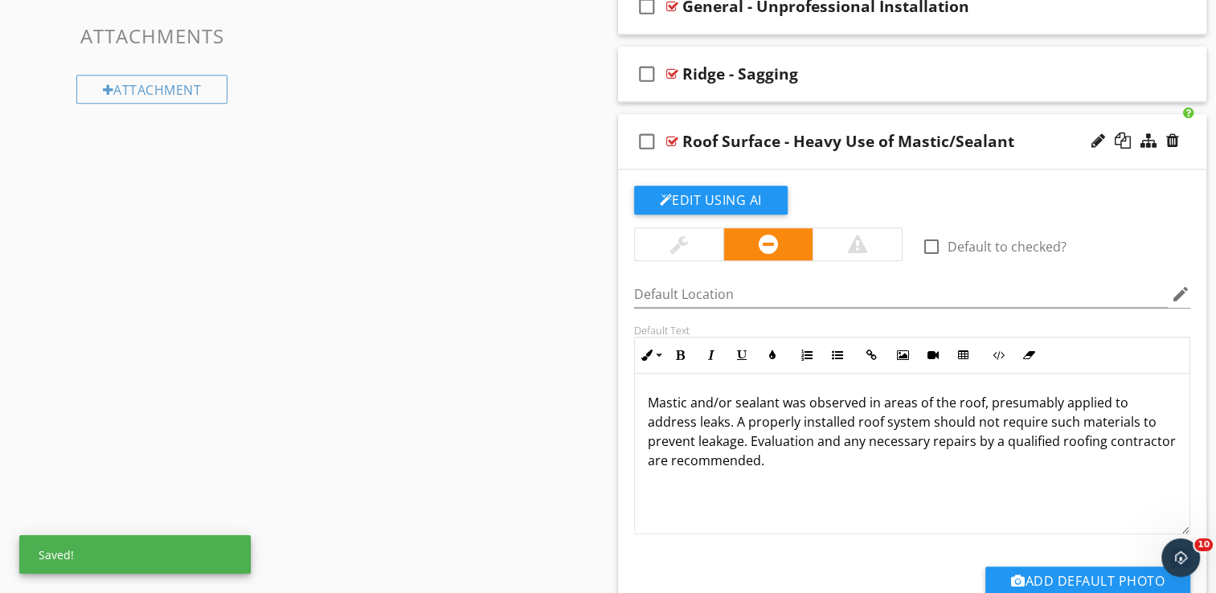
click at [906, 118] on div "check_box_outline_blank Roof Surface - Heavy Use of Mastic/Sealant" at bounding box center [912, 141] width 589 height 55
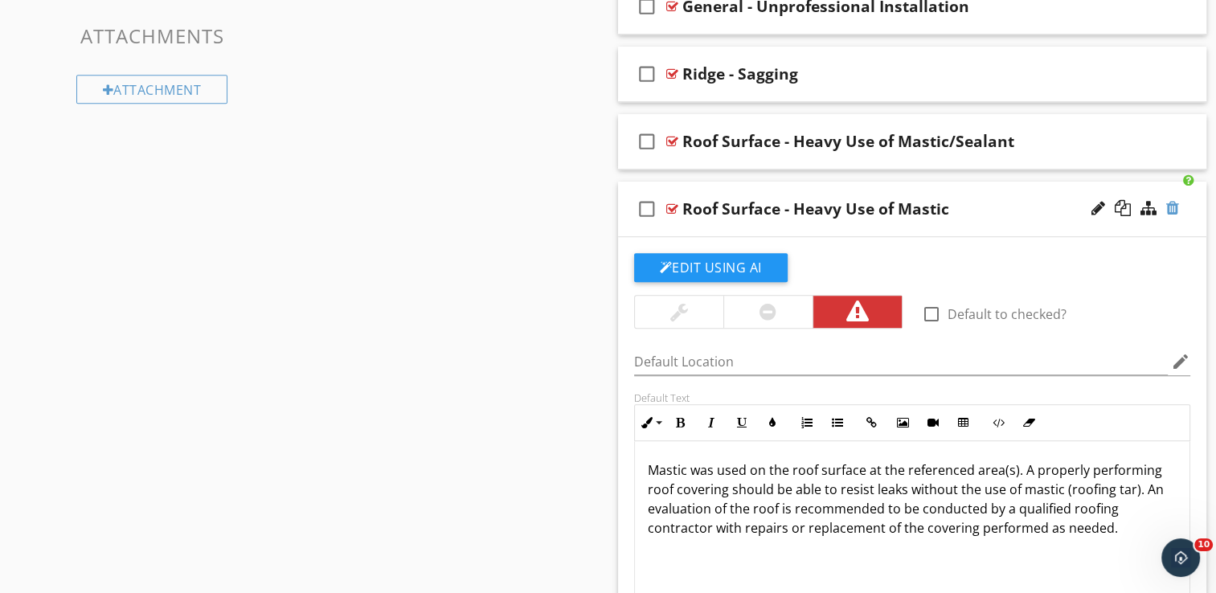
click at [1170, 206] on div at bounding box center [1172, 208] width 13 height 16
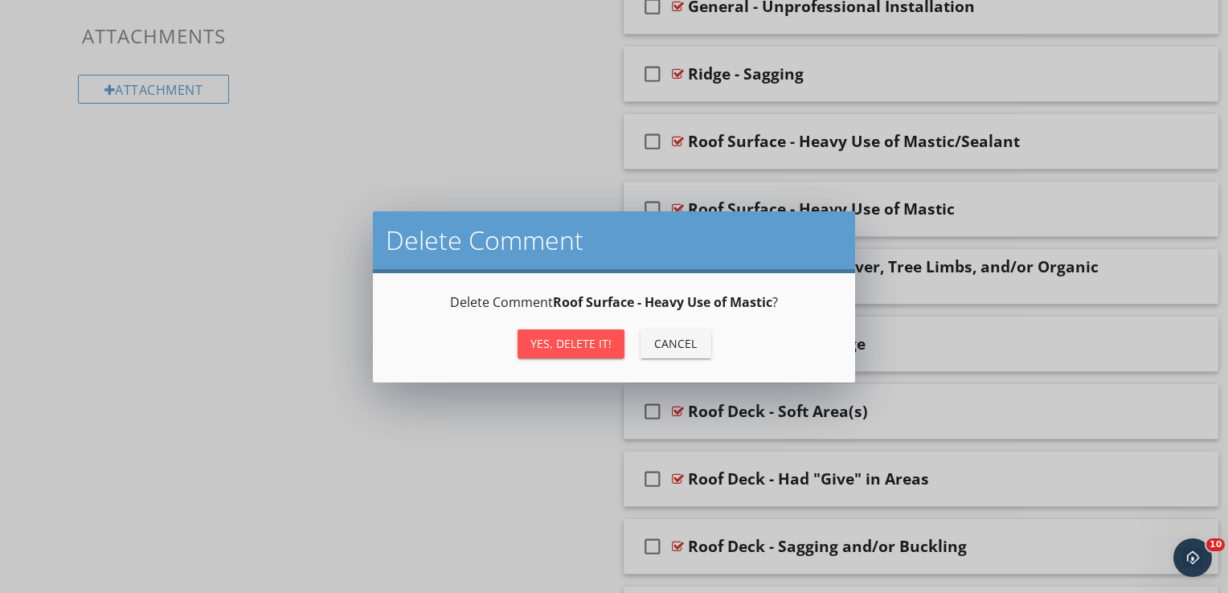
click at [575, 343] on div "Yes, Delete it!" at bounding box center [571, 343] width 81 height 17
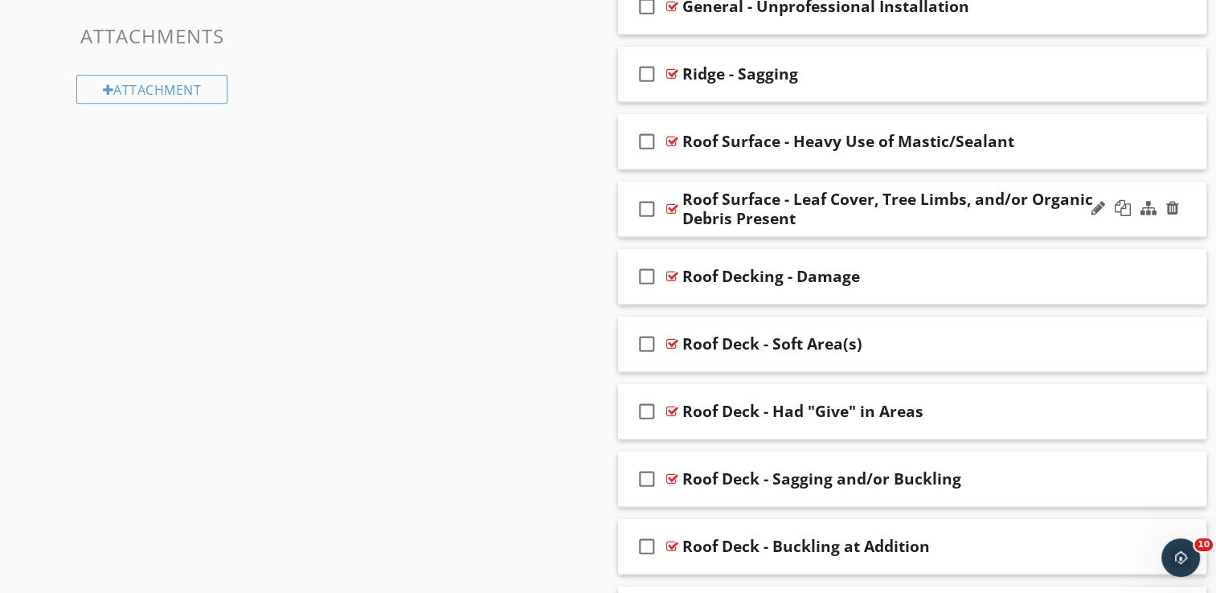
click at [859, 183] on div "check_box_outline_blank Roof Surface - Leaf Cover, Tree Limbs, and/or Organic D…" at bounding box center [912, 209] width 589 height 55
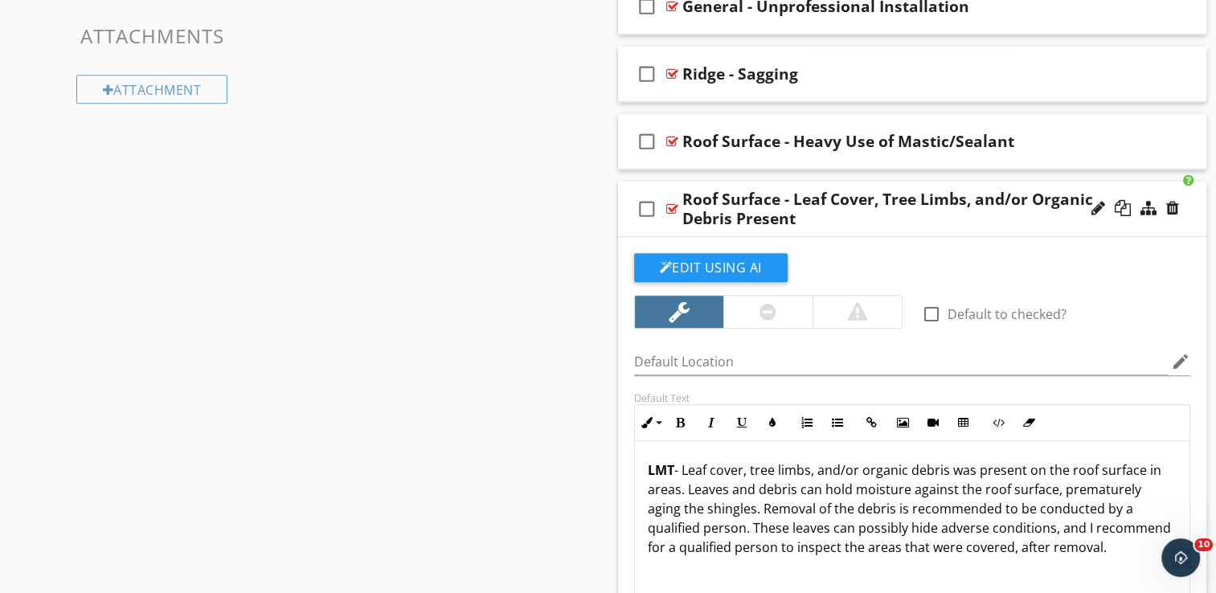
drag, startPoint x: 1112, startPoint y: 545, endPoint x: 682, endPoint y: 468, distance: 436.1
click at [682, 468] on p "LMT - Leaf cover, tree limbs, and/or organic debris was present on the roof sur…" at bounding box center [913, 509] width 530 height 96
copy p "Leaf cover, tree limbs, and/or organic debris was present on the roof surface i…"
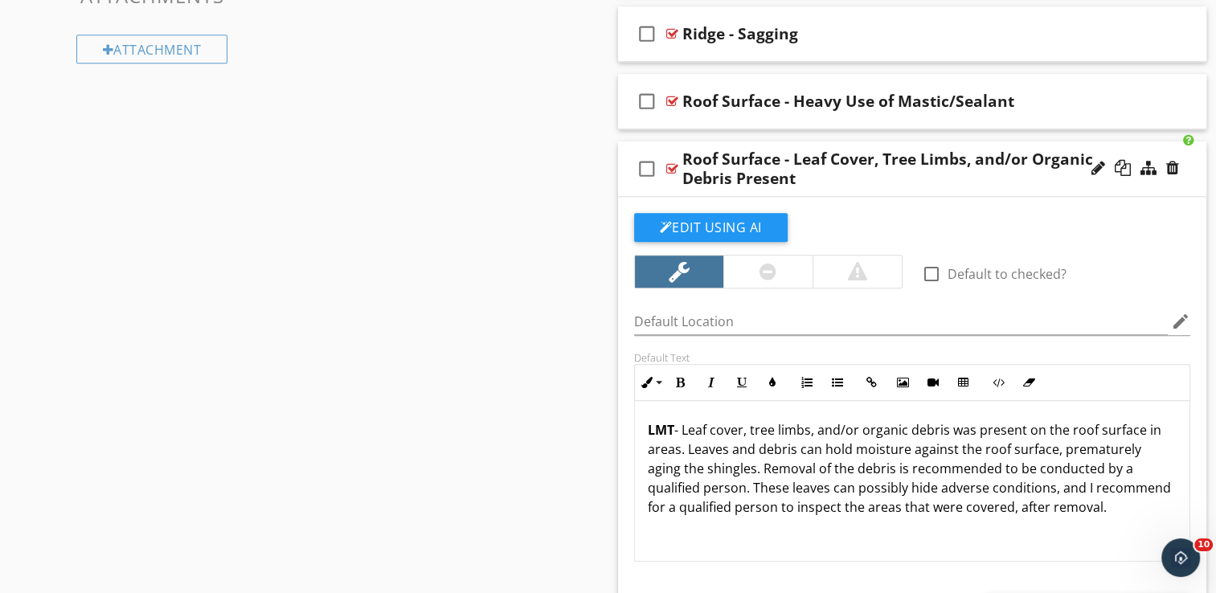
scroll to position [1125, 0]
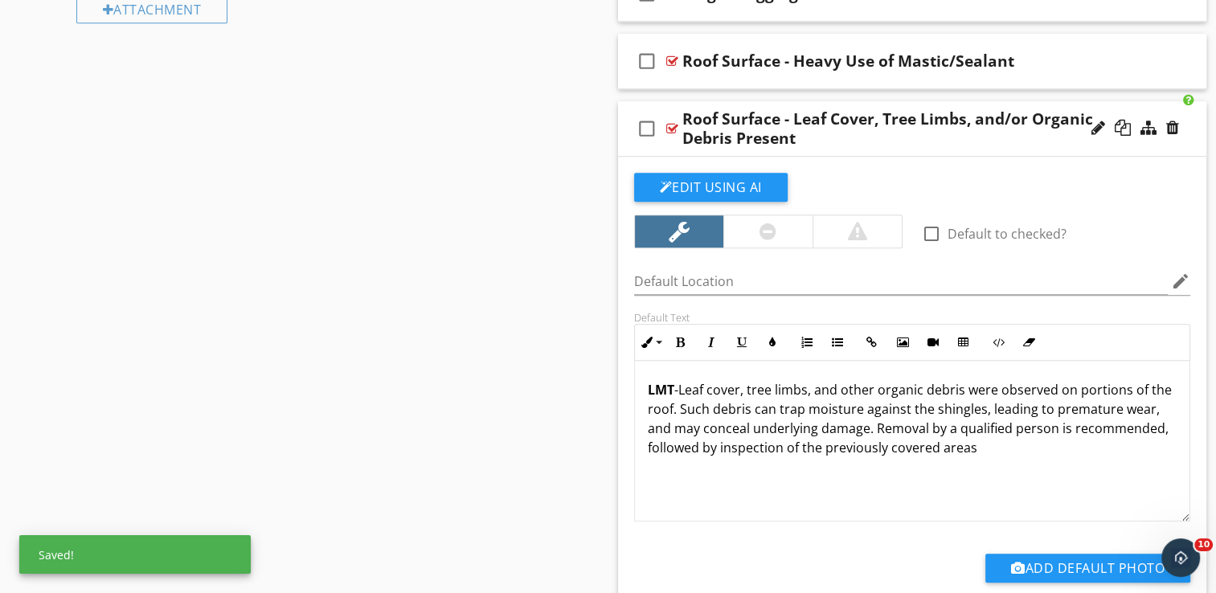
click at [682, 389] on p "LMT -Leaf cover, tree limbs, and other organic debris were observed on portions…" at bounding box center [913, 418] width 530 height 77
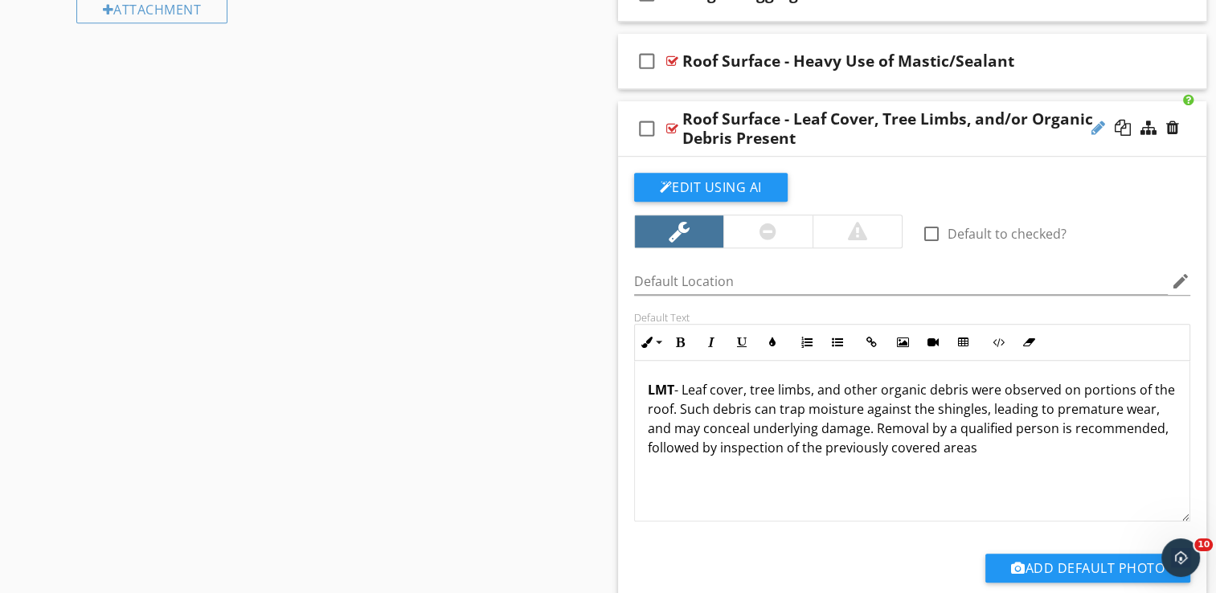
click at [1095, 120] on div at bounding box center [1099, 128] width 14 height 16
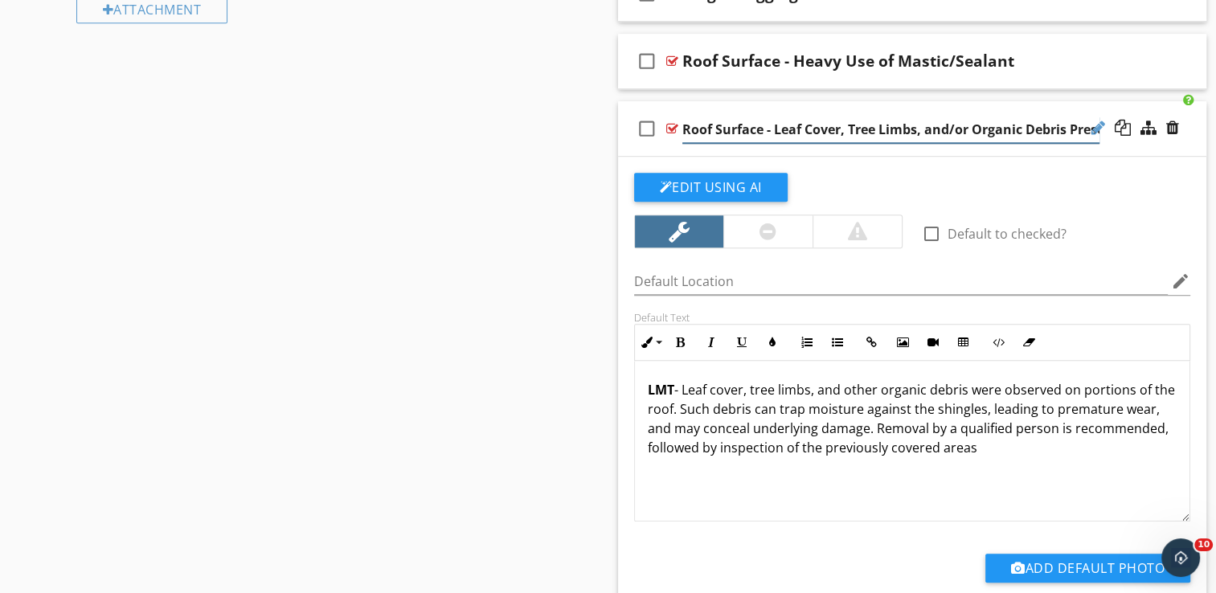
scroll to position [0, 21]
click at [1001, 128] on input "Roof Surface - Leaf Cover, Tree Limbs, and/or Organic Debris Present" at bounding box center [890, 130] width 417 height 27
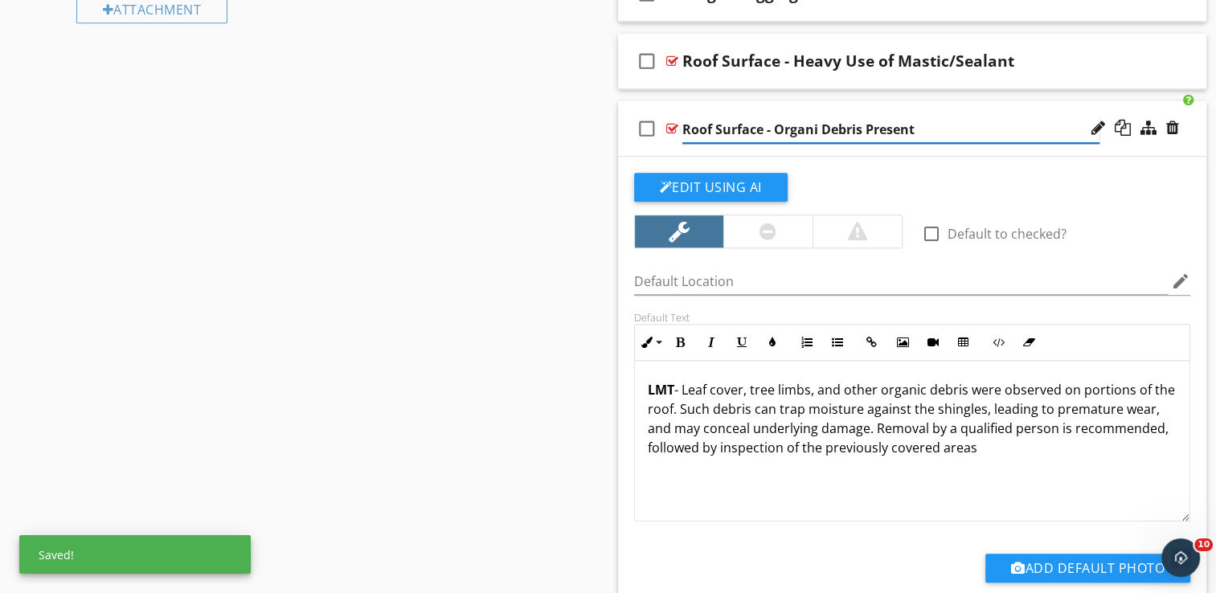
type input "Roof Surface - Organic Debris Present"
click at [880, 111] on div "check_box_outline_blank Roof Surface - Organic Debris Present" at bounding box center [912, 128] width 589 height 55
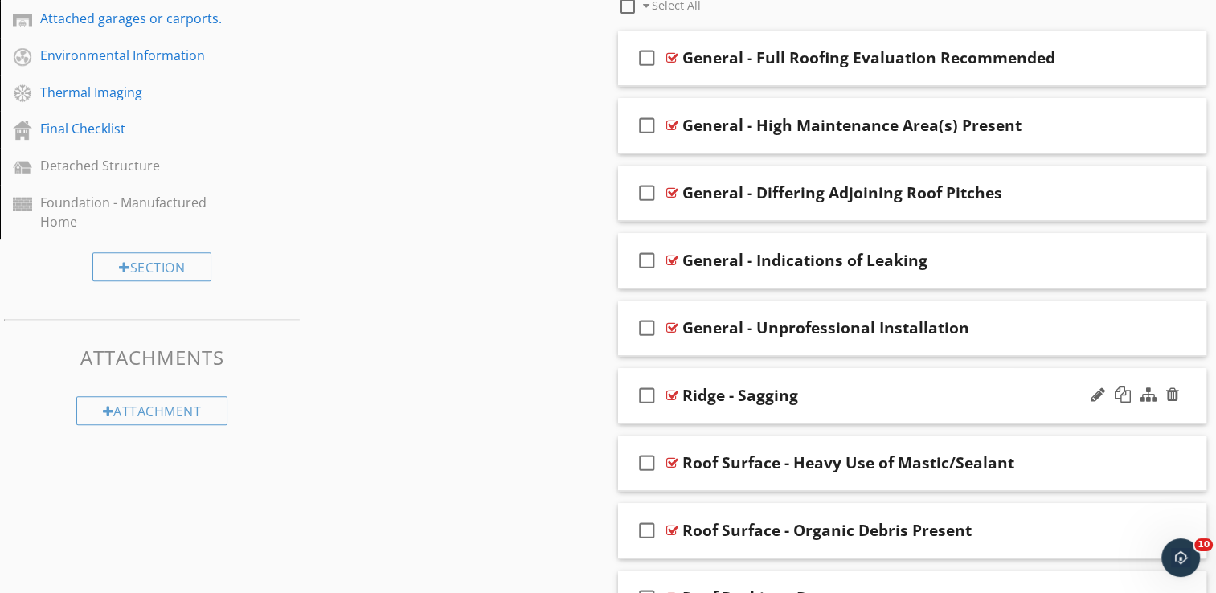
scroll to position [643, 0]
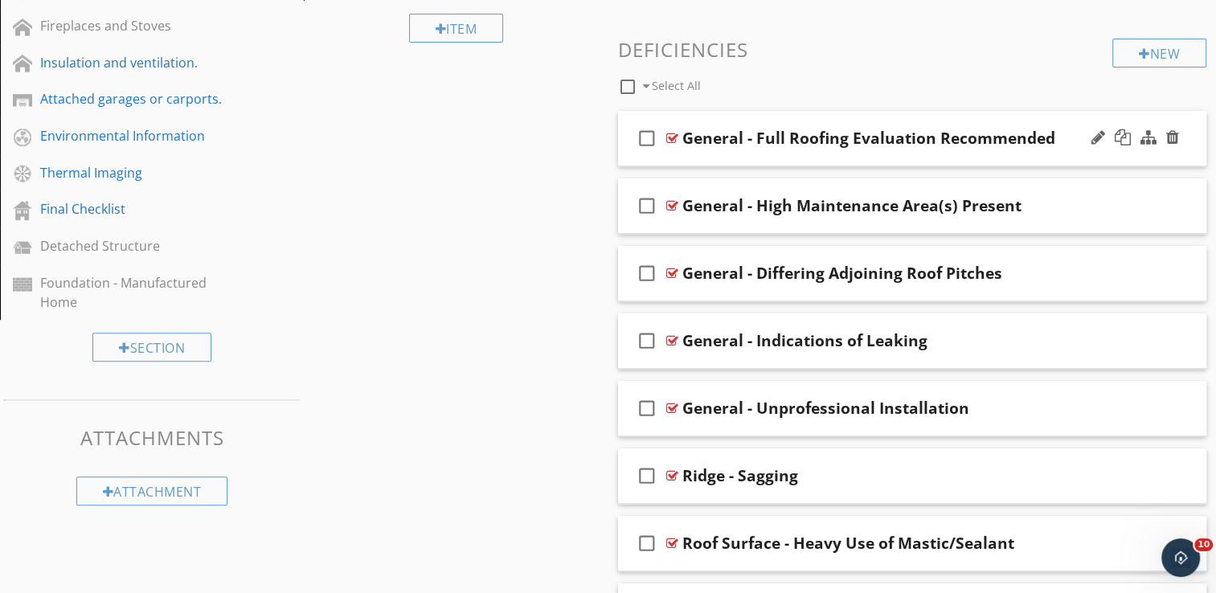
click at [871, 118] on div "check_box_outline_blank General - Full Roofing Evaluation Recommended" at bounding box center [912, 138] width 589 height 55
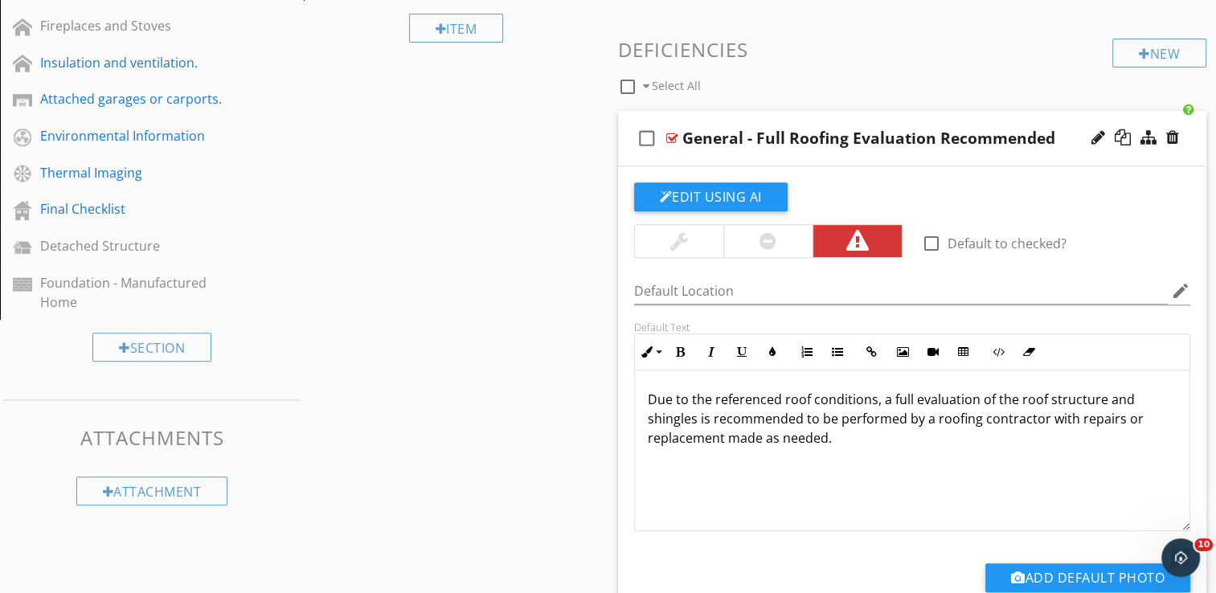
click at [871, 123] on div "check_box_outline_blank General - Full Roofing Evaluation Recommended" at bounding box center [912, 138] width 589 height 55
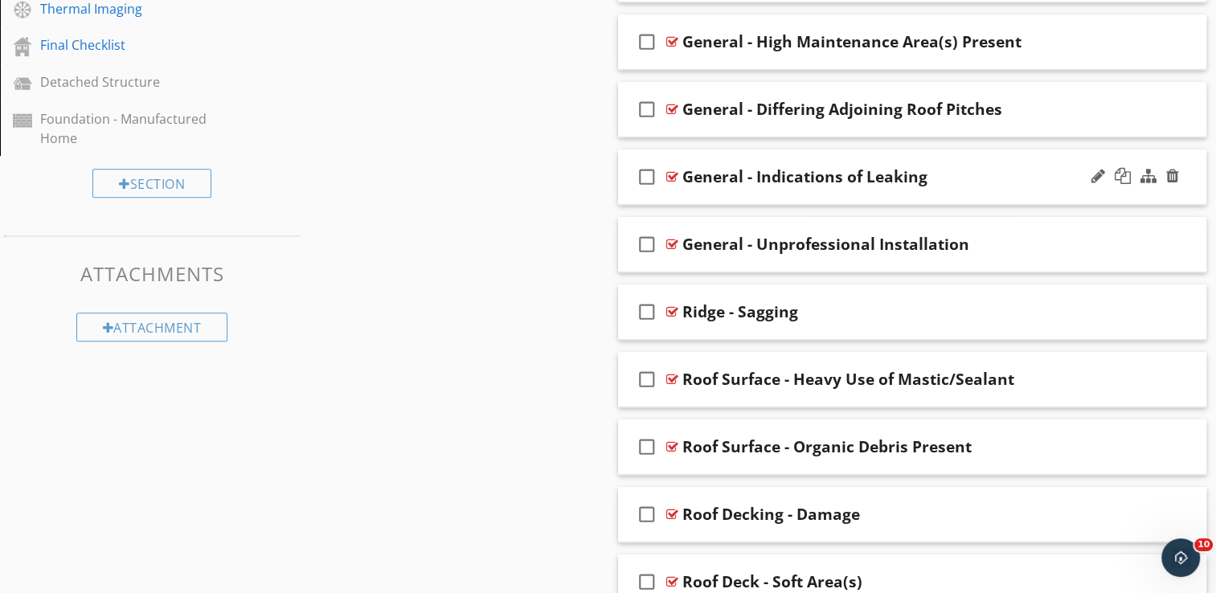
scroll to position [804, 0]
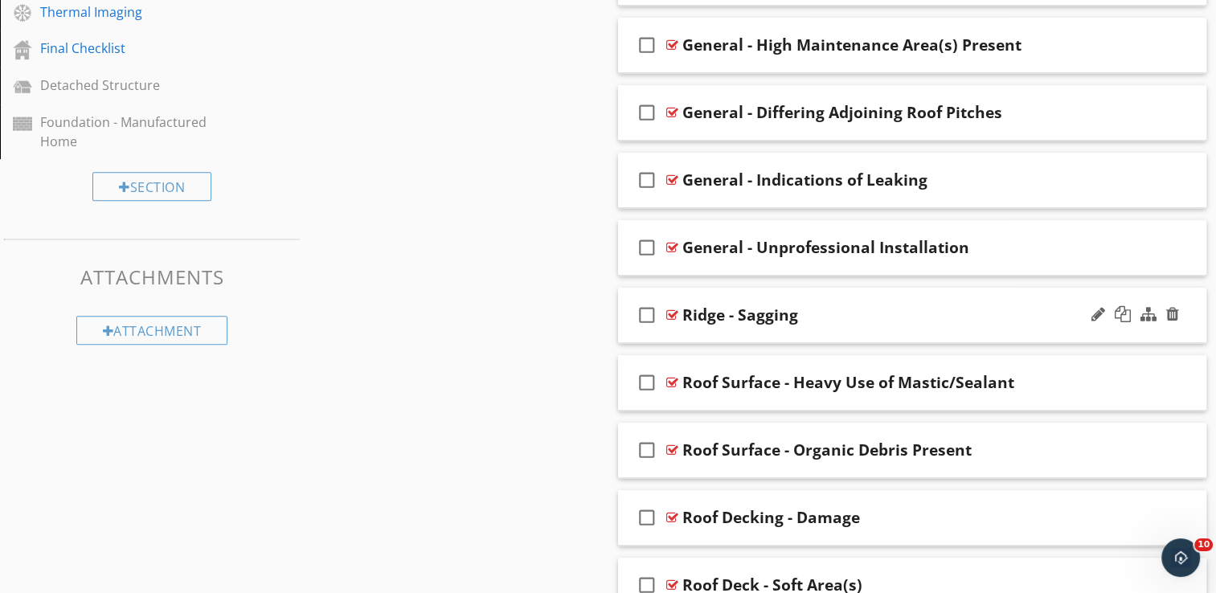
click at [843, 293] on div "check_box_outline_blank Ridge - Sagging" at bounding box center [912, 315] width 589 height 55
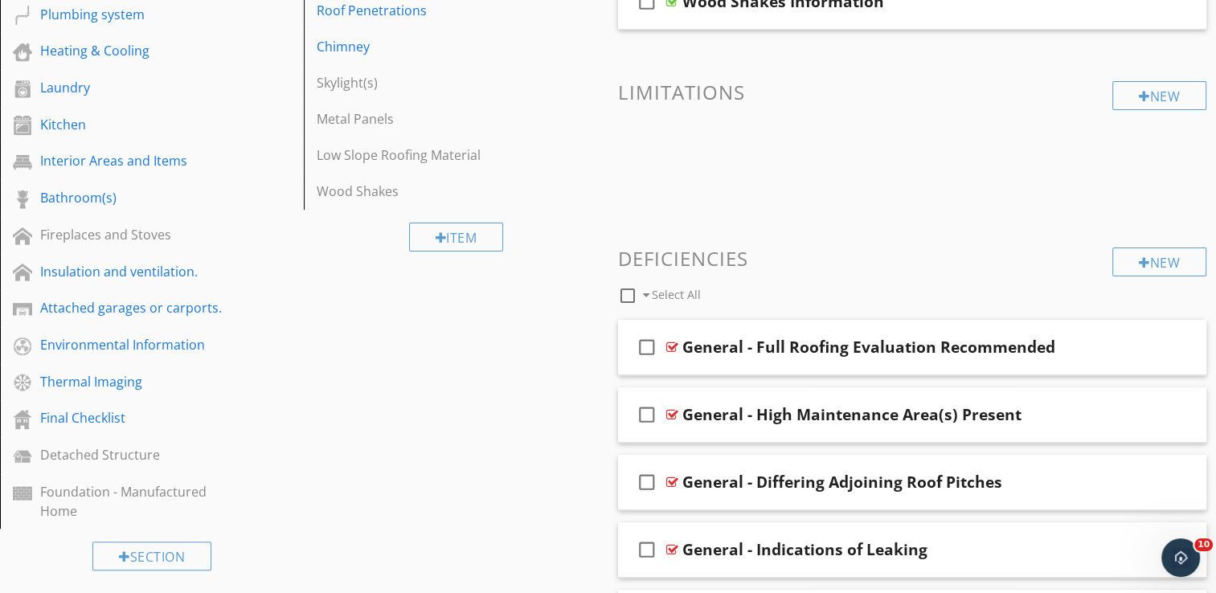
scroll to position [150, 0]
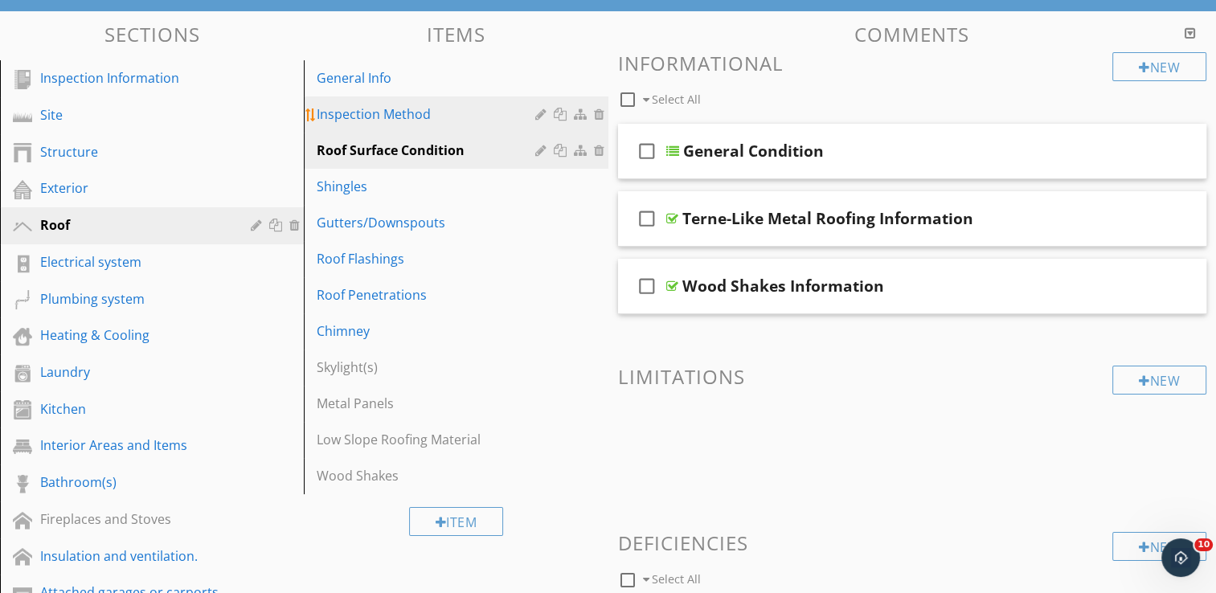
click at [375, 114] on div "Inspection Method" at bounding box center [428, 113] width 223 height 19
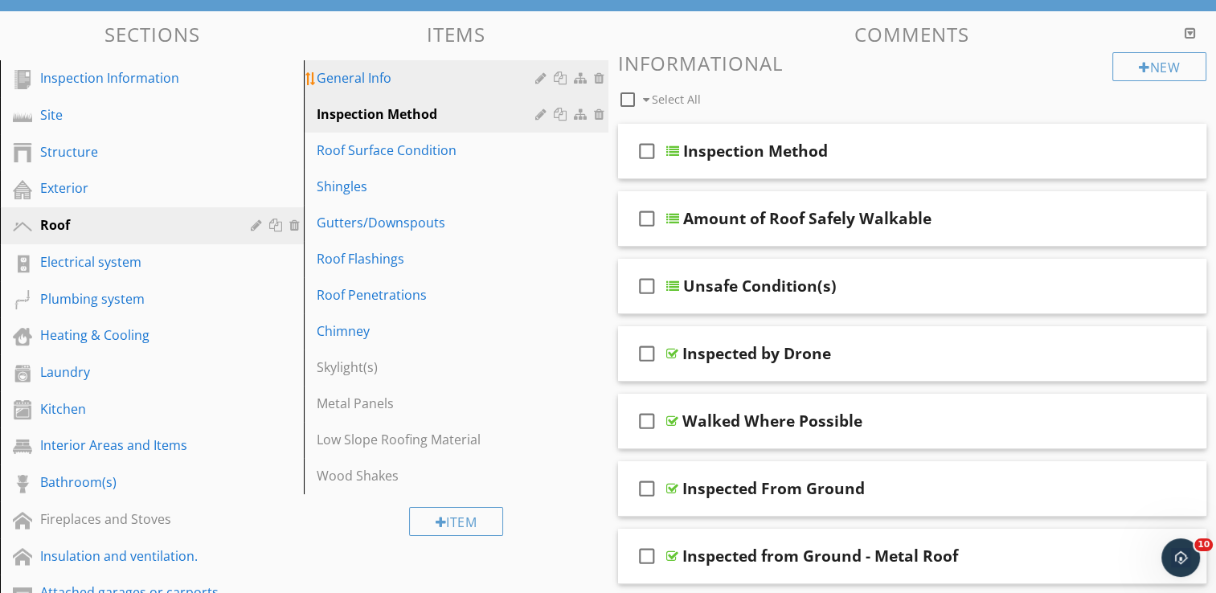
click at [363, 76] on div "General Info" at bounding box center [428, 77] width 223 height 19
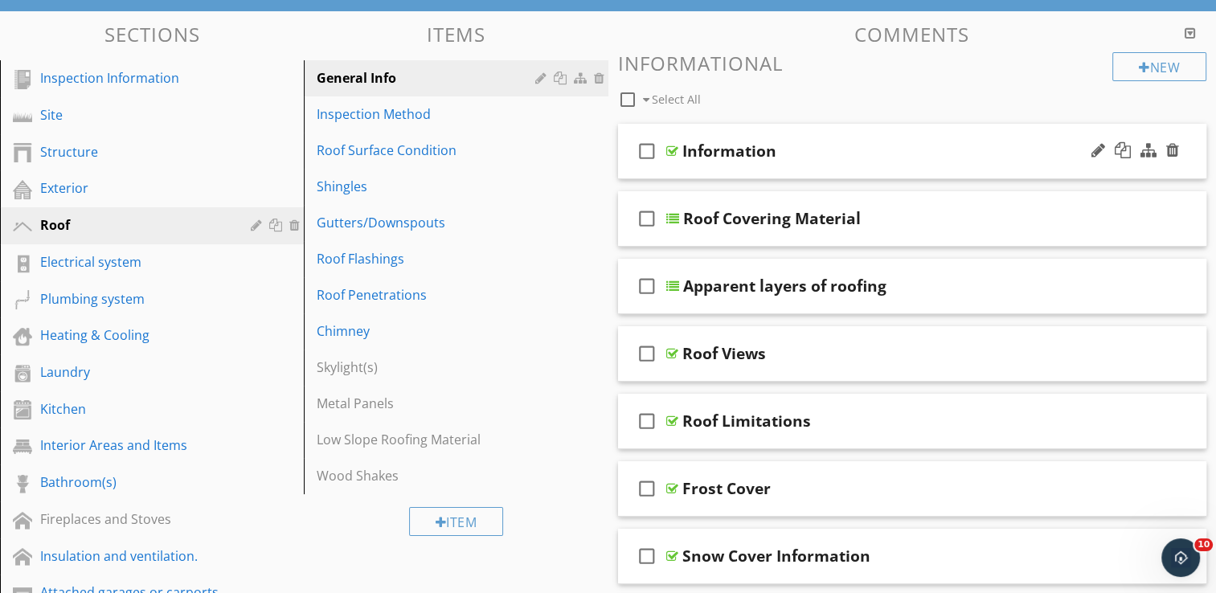
click at [811, 137] on div "check_box_outline_blank Information" at bounding box center [912, 151] width 589 height 55
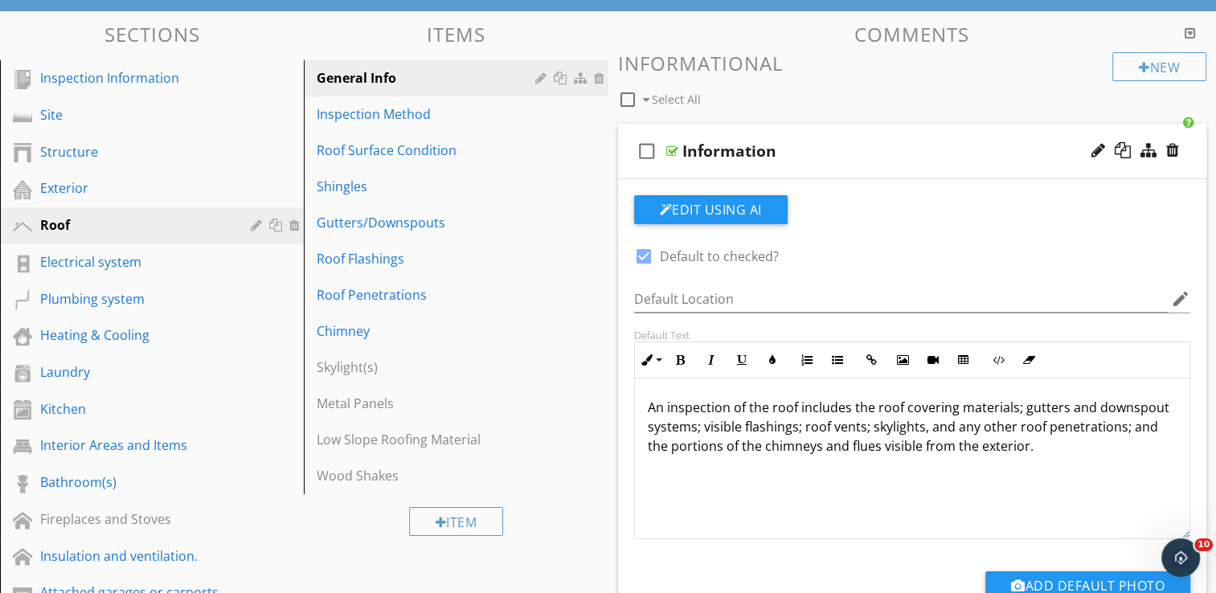
click at [811, 137] on div "check_box_outline_blank Information" at bounding box center [912, 151] width 589 height 55
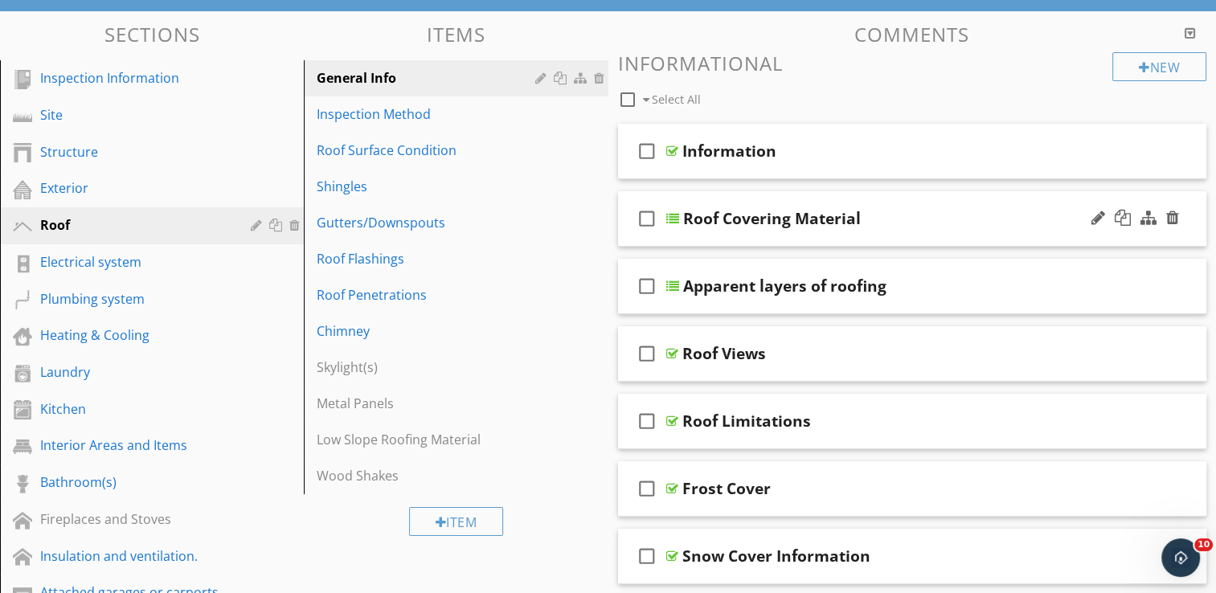
click at [857, 198] on div "check_box_outline_blank Roof Covering Material" at bounding box center [912, 218] width 589 height 55
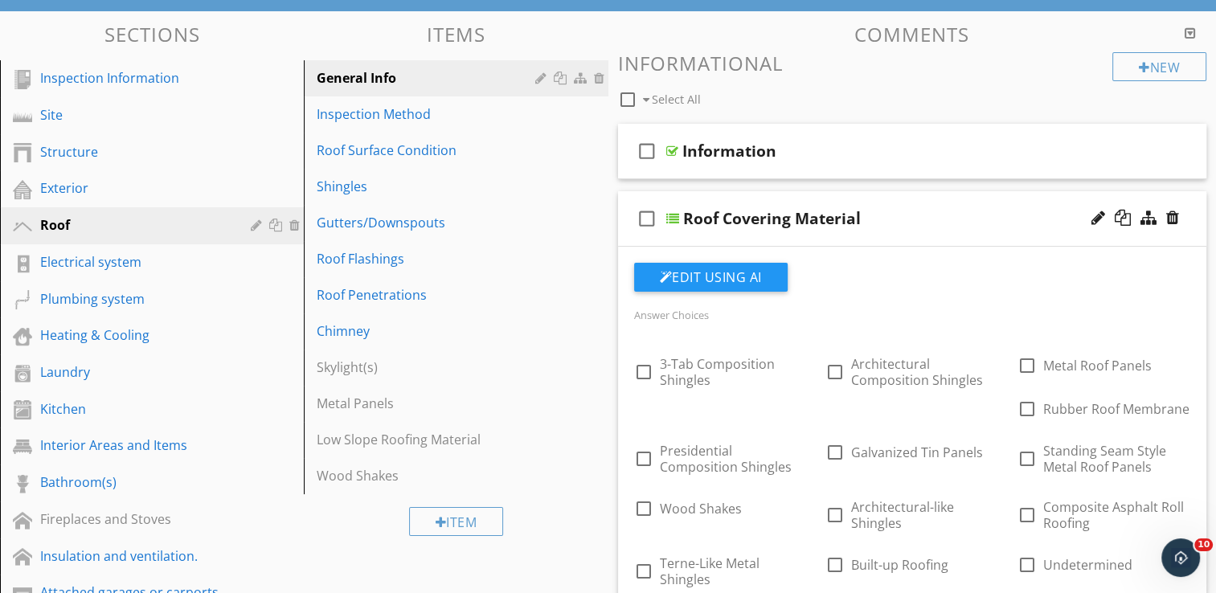
click at [857, 198] on div "check_box_outline_blank Roof Covering Material" at bounding box center [912, 218] width 589 height 55
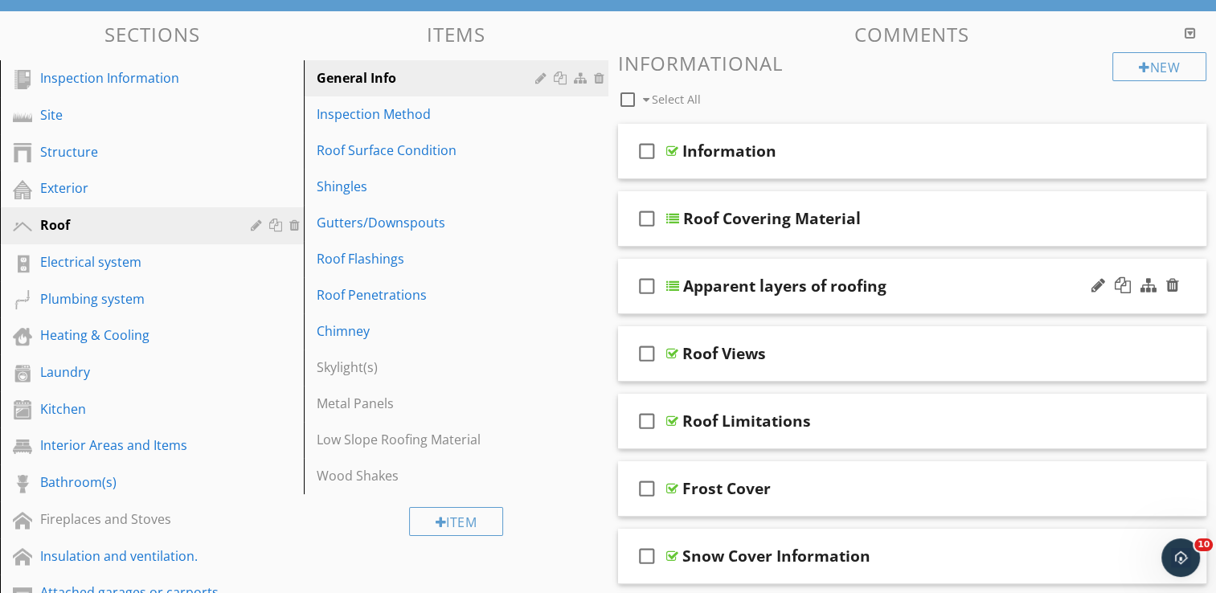
click at [855, 268] on div "check_box_outline_blank Apparent layers of roofing" at bounding box center [912, 286] width 589 height 55
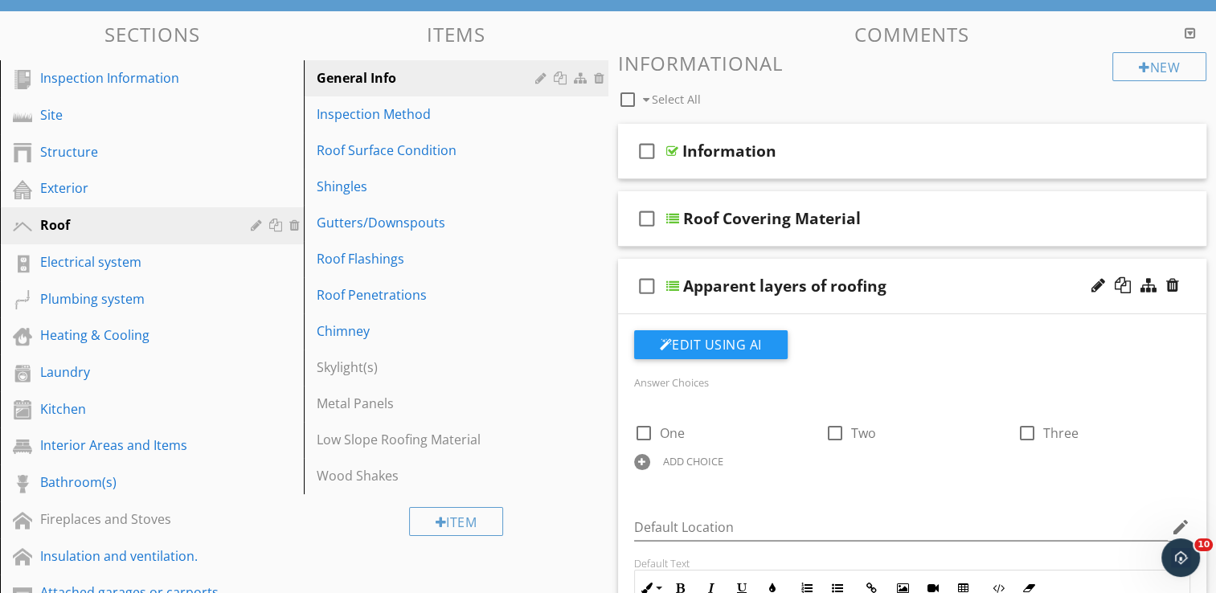
click at [855, 266] on div "check_box_outline_blank Apparent layers of roofing" at bounding box center [912, 286] width 589 height 55
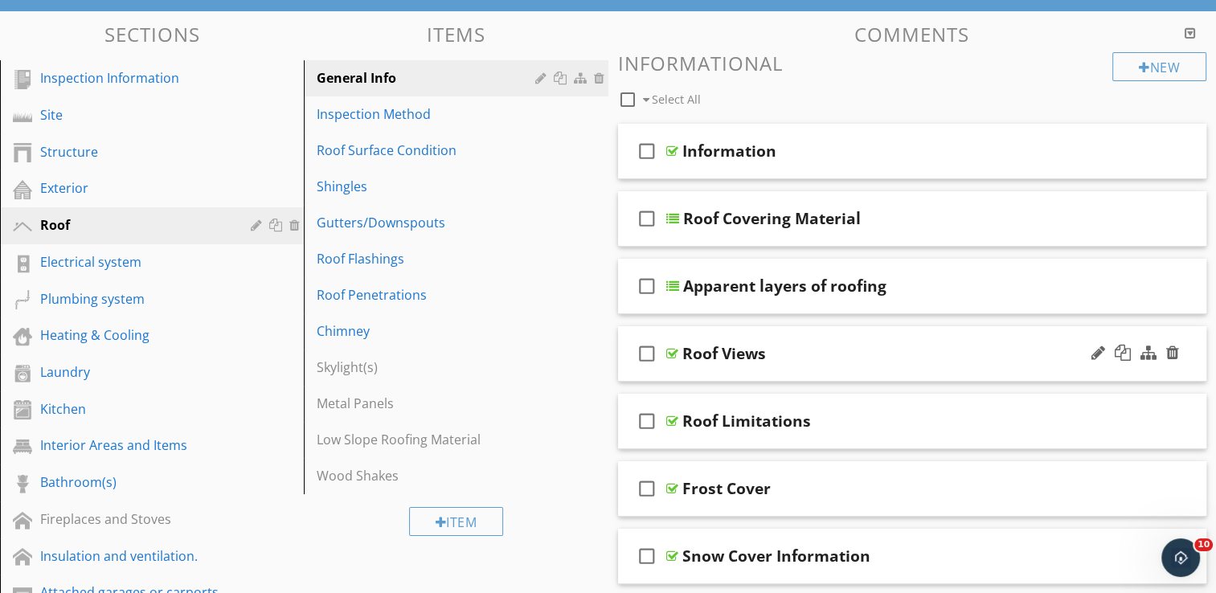
click at [834, 345] on div "Roof Views" at bounding box center [890, 353] width 417 height 19
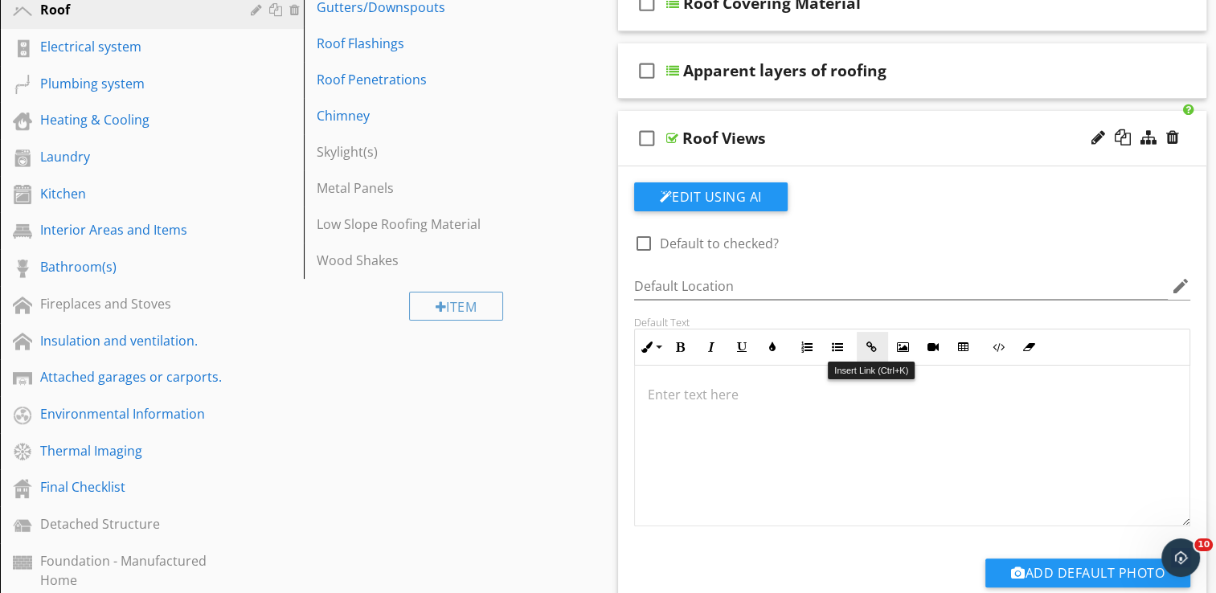
scroll to position [391, 0]
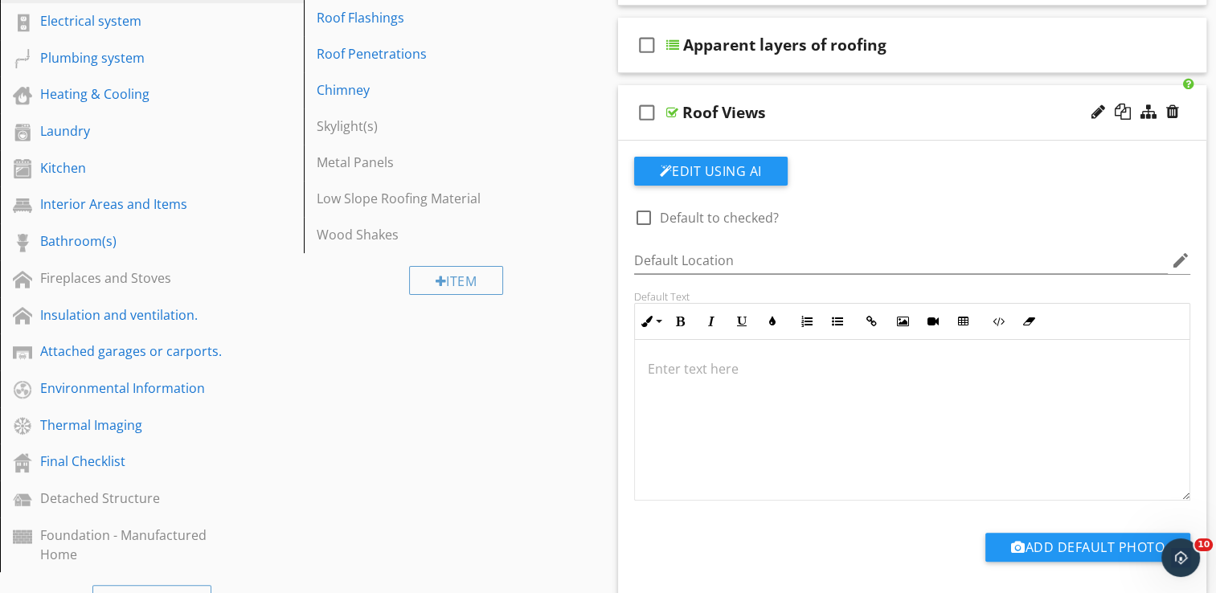
click at [856, 88] on div "check_box_outline_blank Roof Views" at bounding box center [912, 112] width 589 height 55
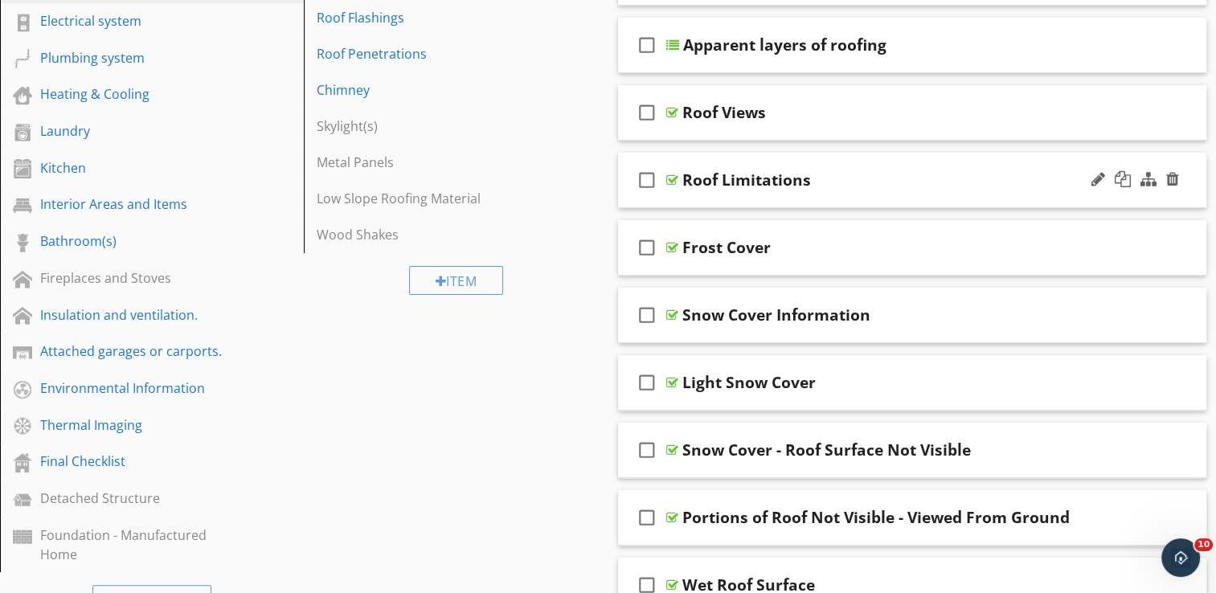
click at [823, 161] on div "check_box_outline_blank Roof Limitations" at bounding box center [912, 180] width 589 height 55
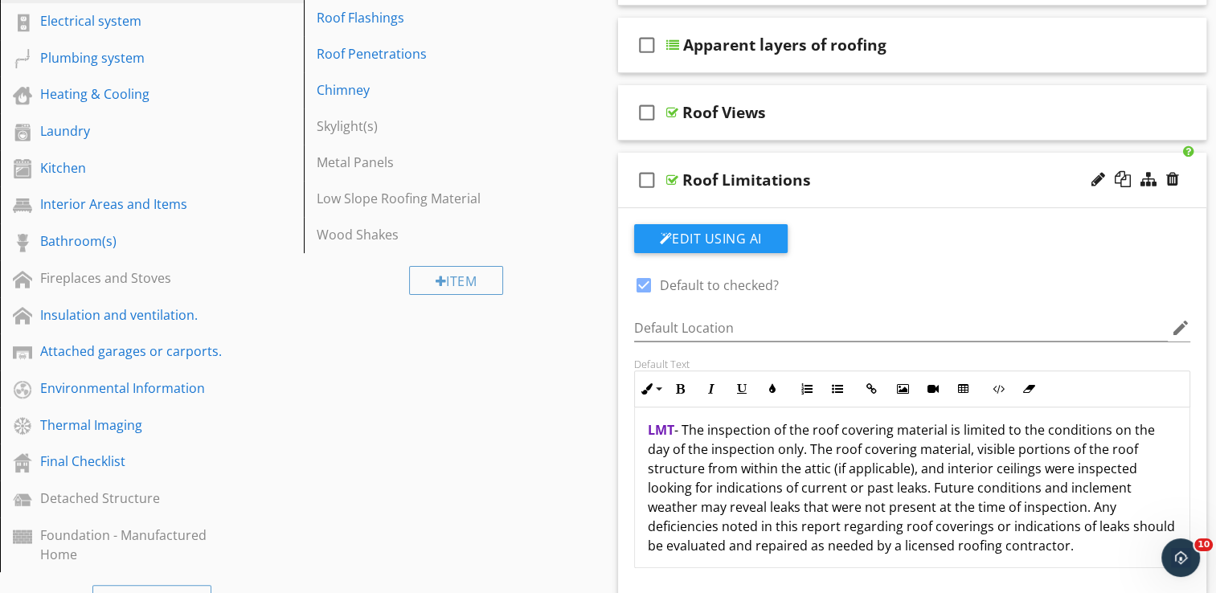
scroll to position [13, 0]
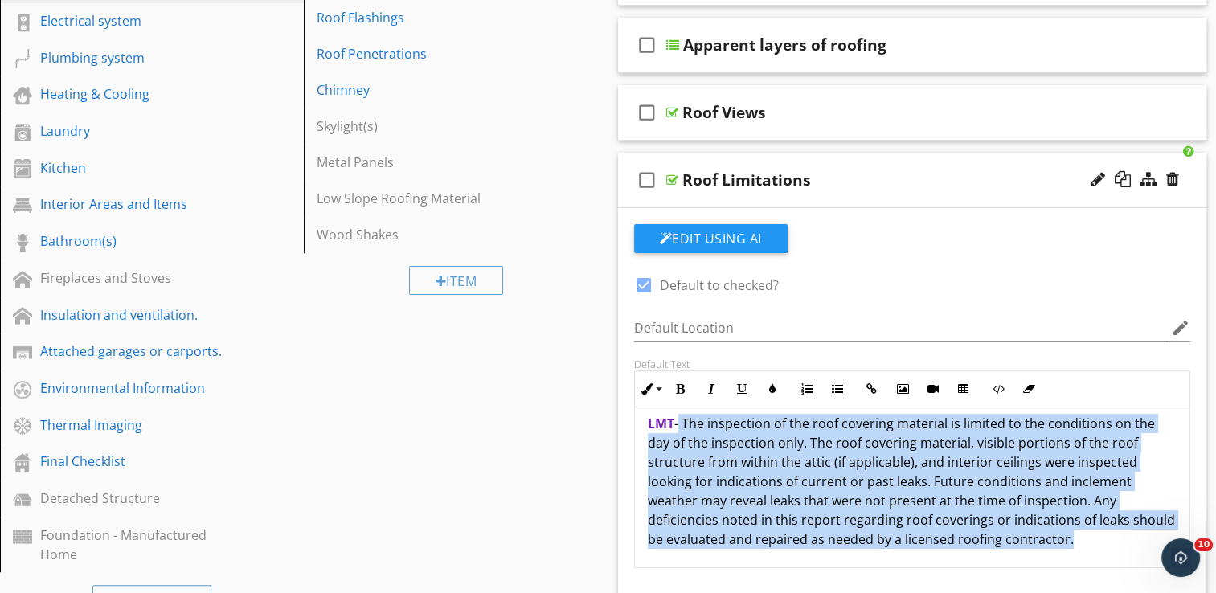
drag, startPoint x: 1115, startPoint y: 535, endPoint x: 682, endPoint y: 423, distance: 447.6
click at [682, 423] on p "LMT - The inspection of the roof covering material is limited to the conditions…" at bounding box center [913, 481] width 530 height 135
copy p "The inspection of the roof covering material is limited to the conditions on th…"
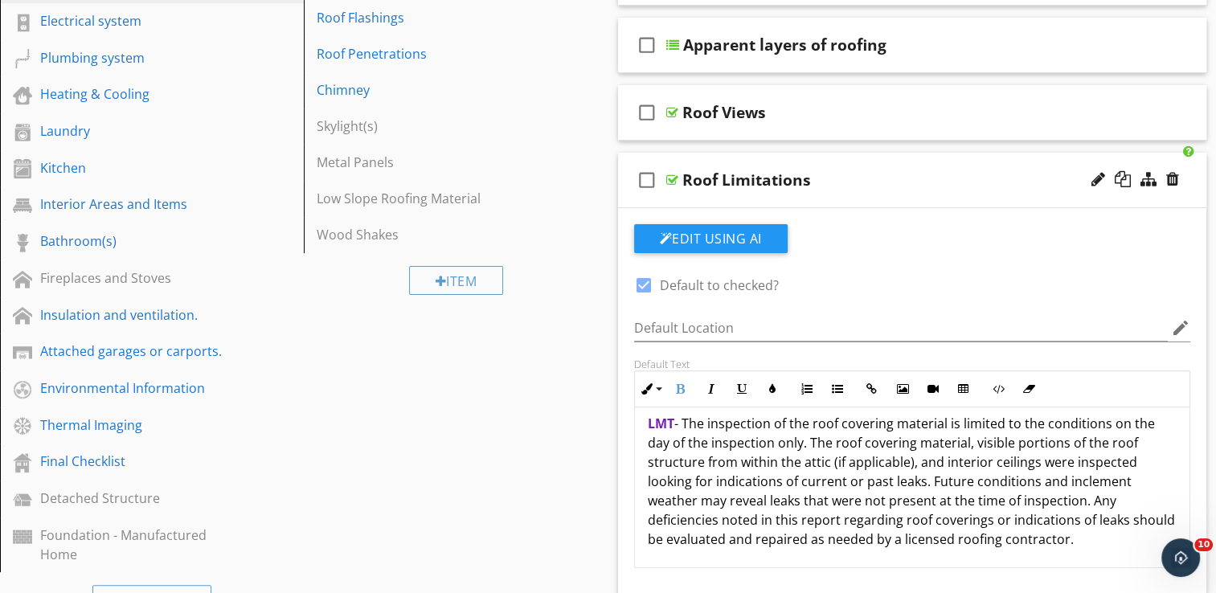
scroll to position [404, 0]
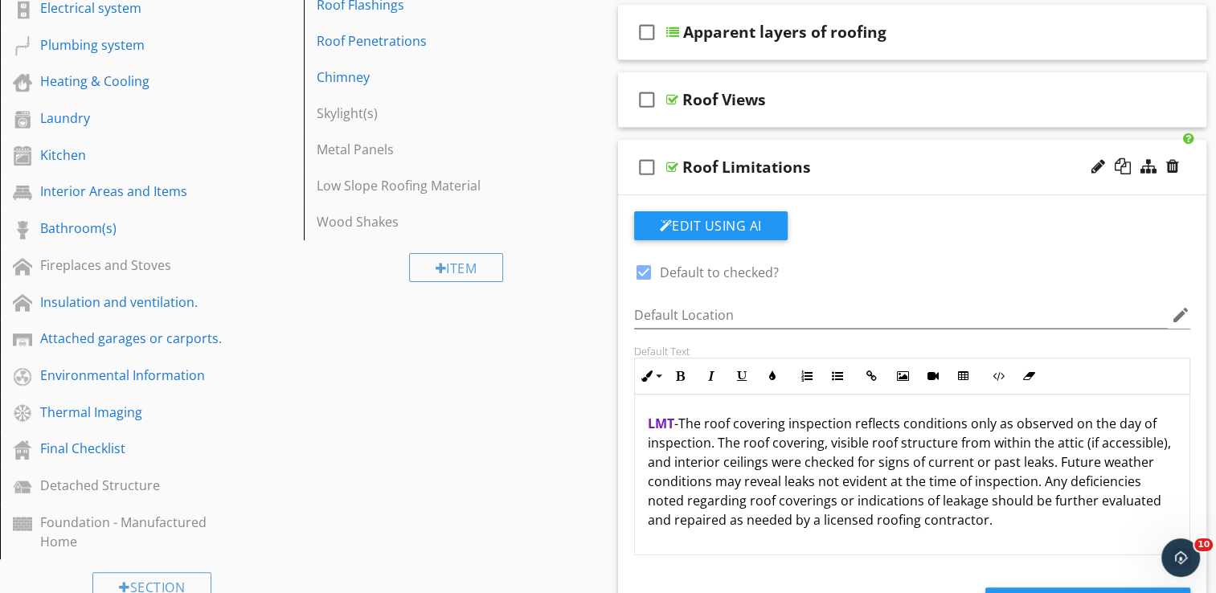
click at [848, 145] on div "check_box_outline_blank Roof Limitations" at bounding box center [912, 167] width 589 height 55
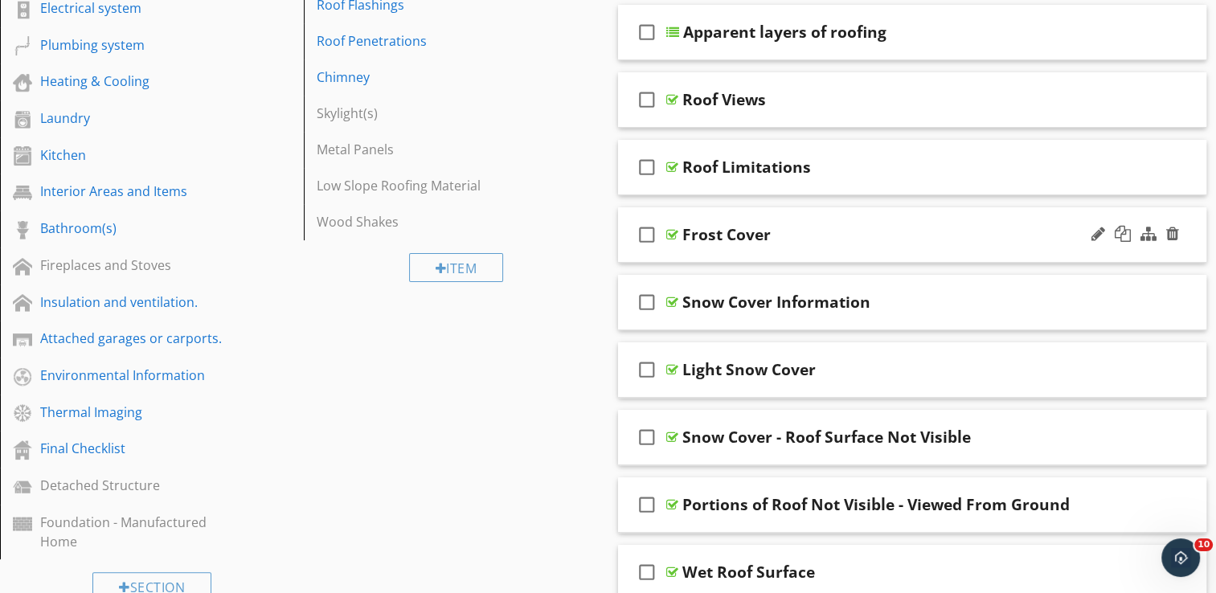
click at [821, 225] on div "Frost Cover" at bounding box center [890, 234] width 417 height 19
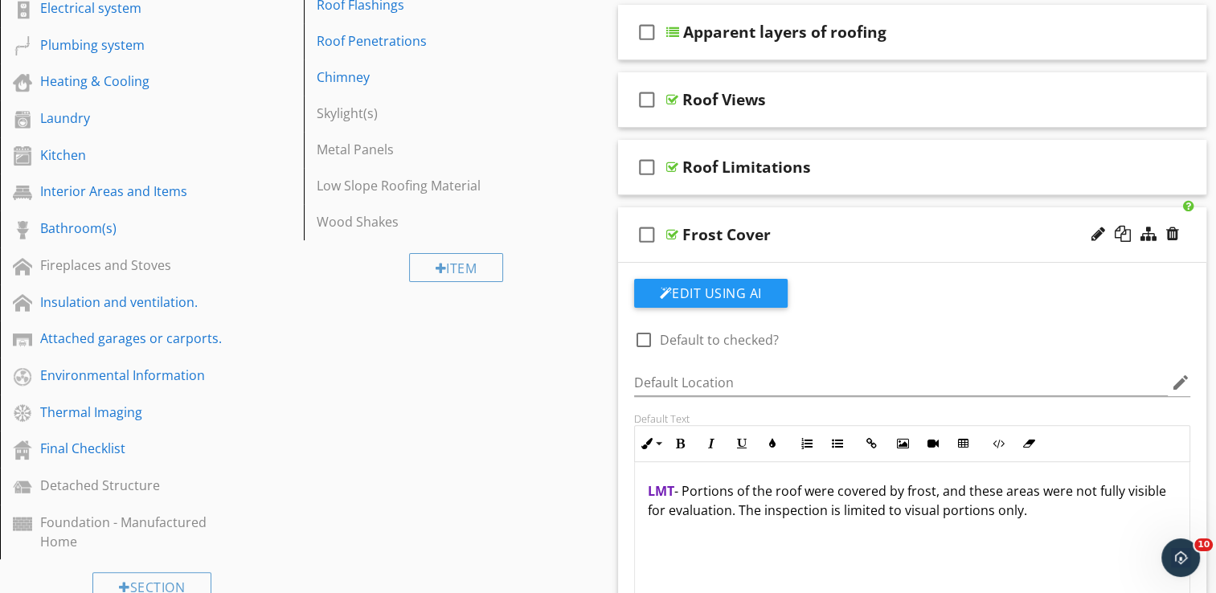
click at [822, 220] on div "check_box_outline_blank Frost Cover" at bounding box center [912, 234] width 589 height 55
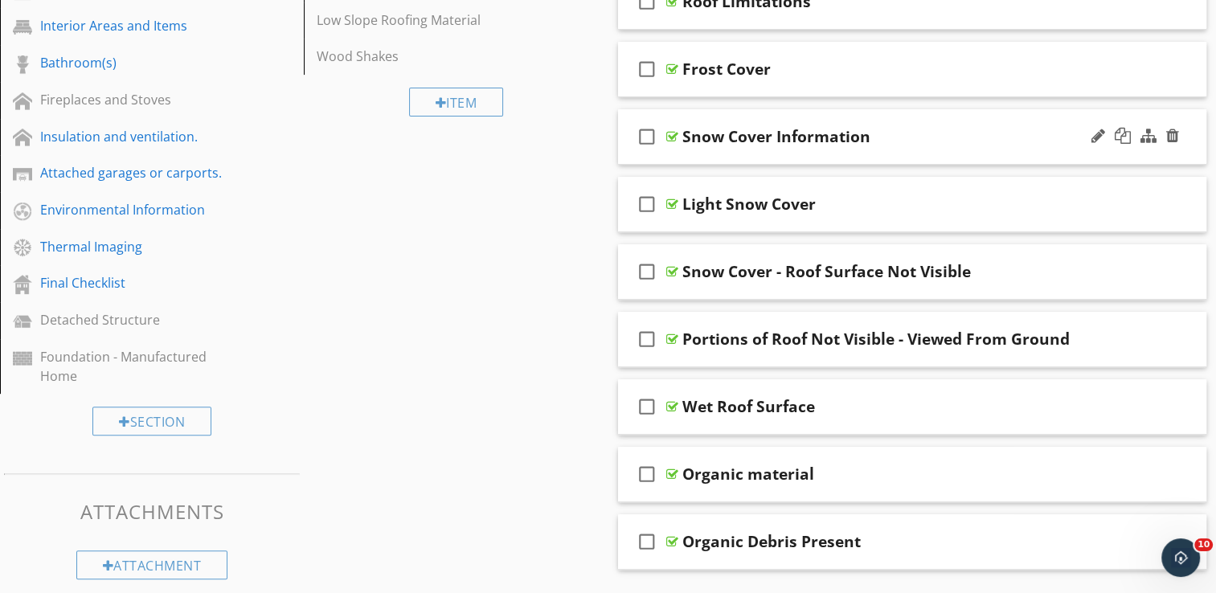
scroll to position [645, 0]
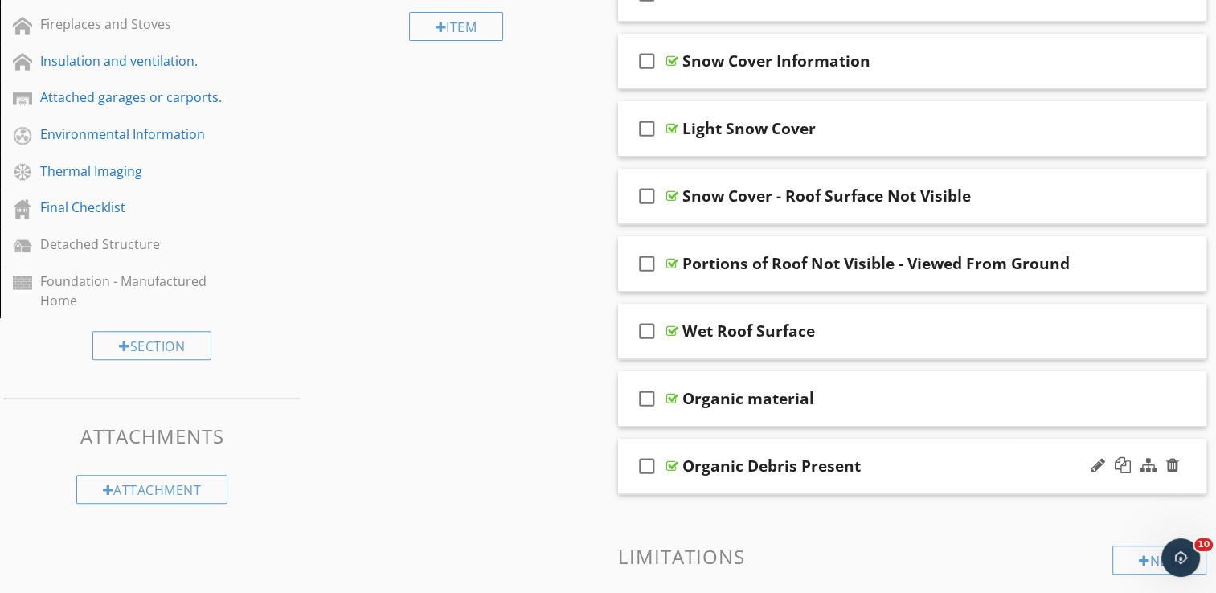
click at [875, 448] on div "check_box_outline_blank Organic Debris Present" at bounding box center [912, 466] width 589 height 55
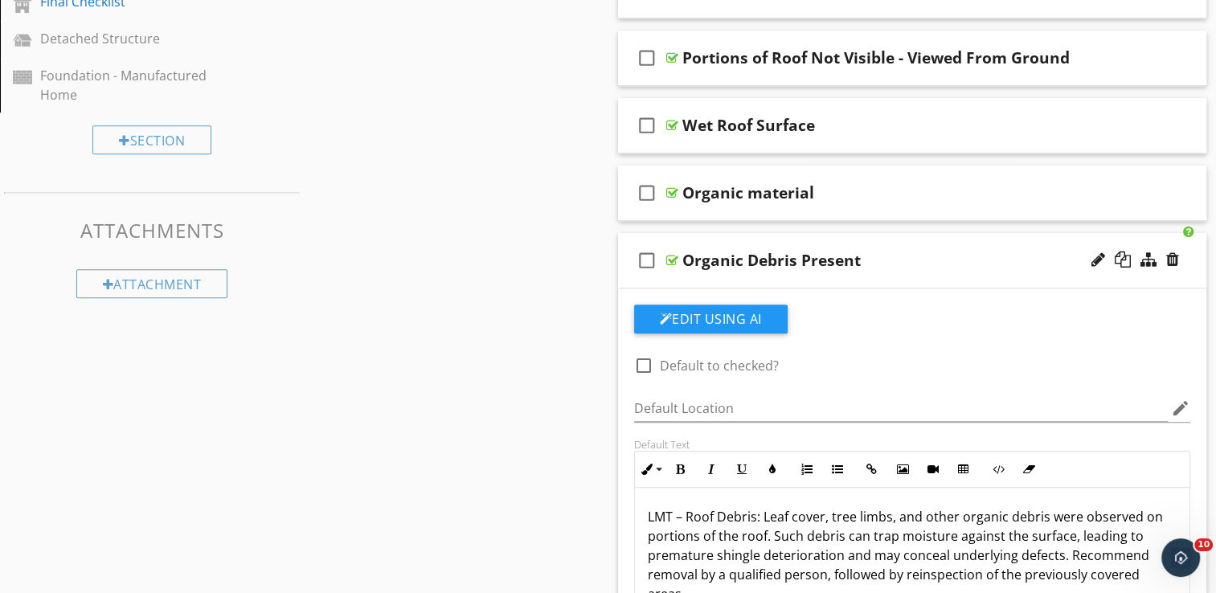
scroll to position [886, 0]
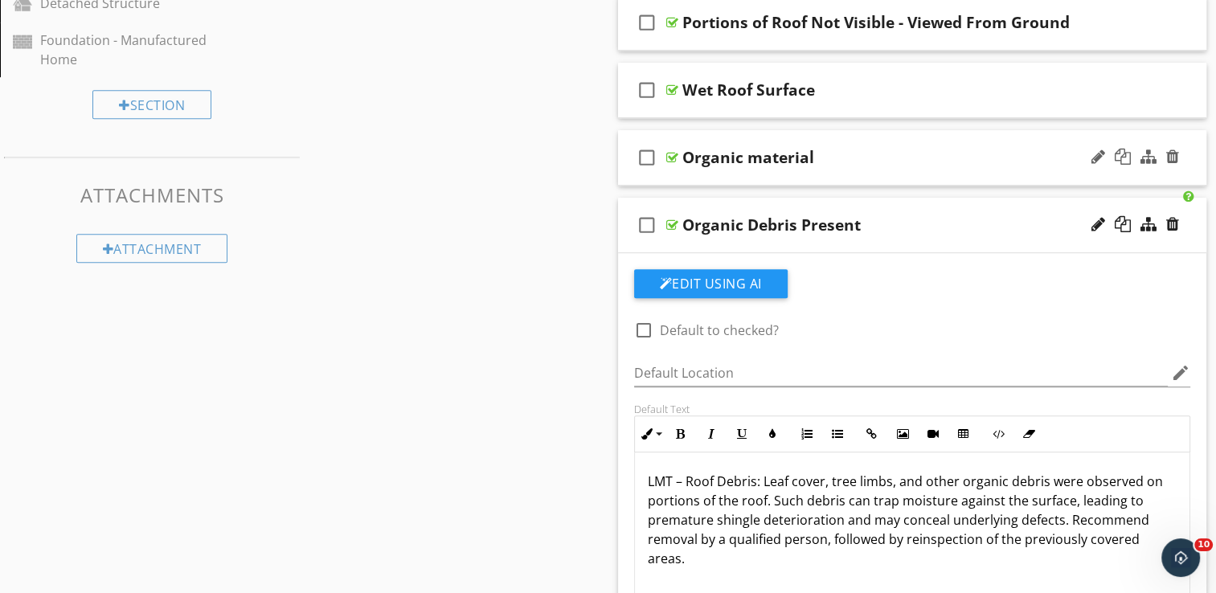
click at [871, 137] on div "check_box_outline_blank Organic material" at bounding box center [912, 157] width 589 height 55
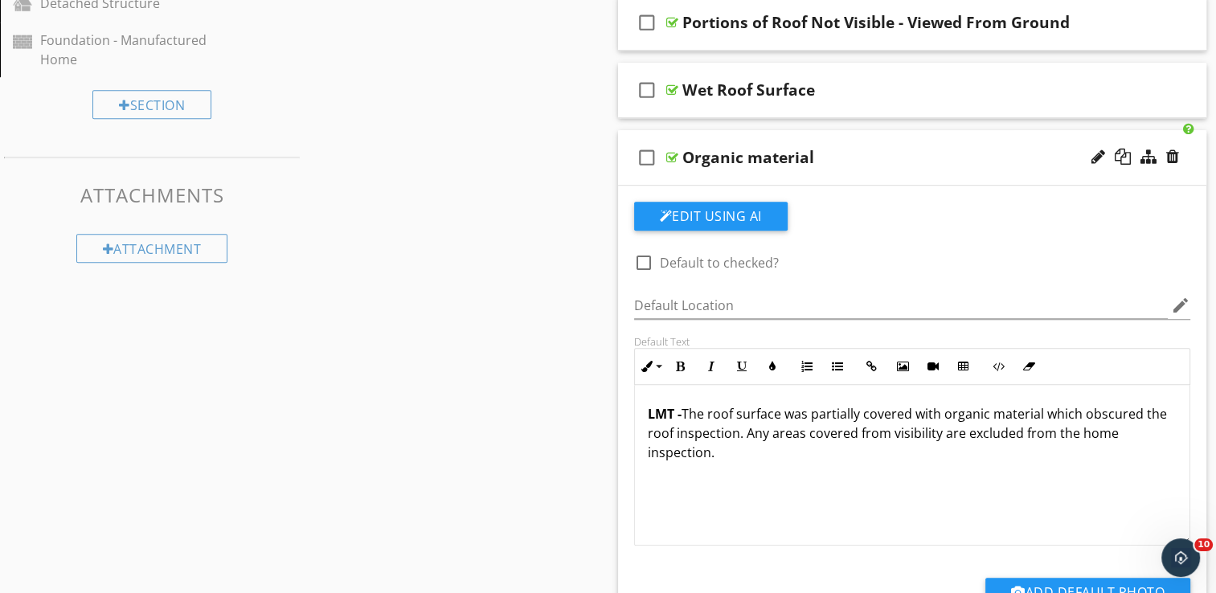
click at [884, 137] on div "check_box_outline_blank Organic material" at bounding box center [912, 157] width 589 height 55
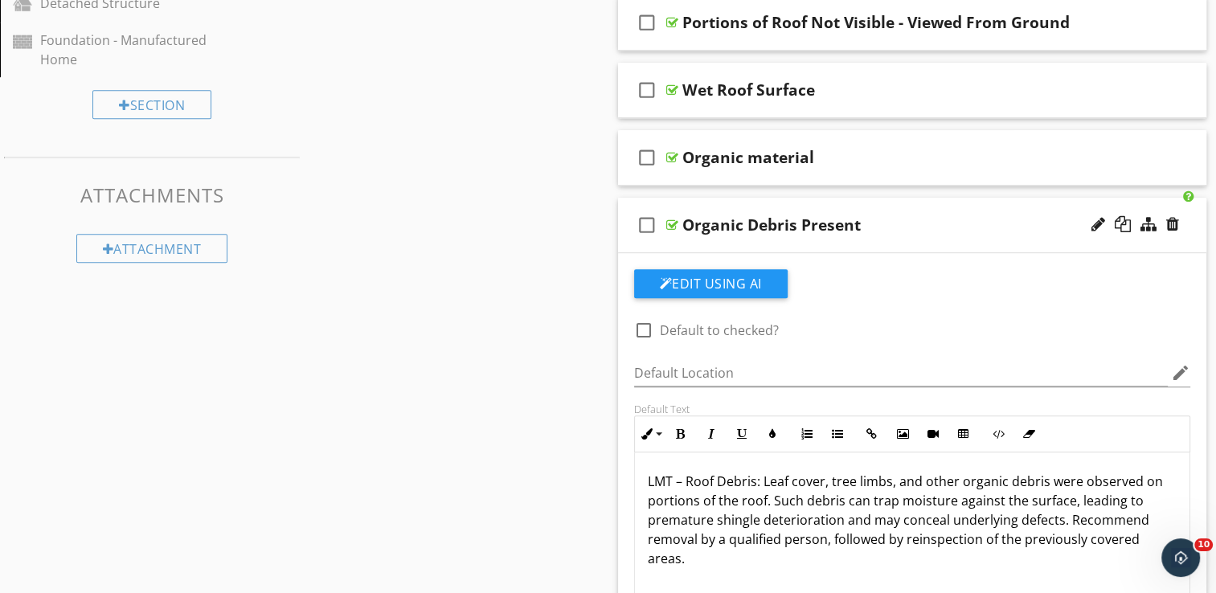
click at [877, 207] on div "check_box_outline_blank Organic Debris Present" at bounding box center [912, 225] width 589 height 55
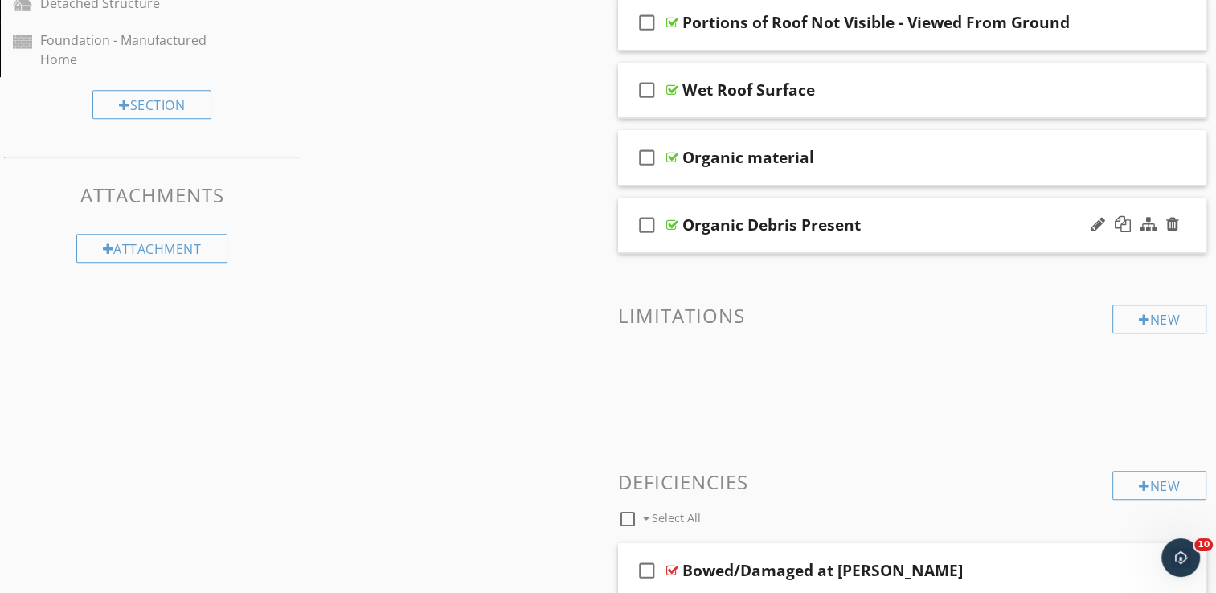
click at [877, 207] on div "check_box_outline_blank Organic Debris Present" at bounding box center [912, 225] width 589 height 55
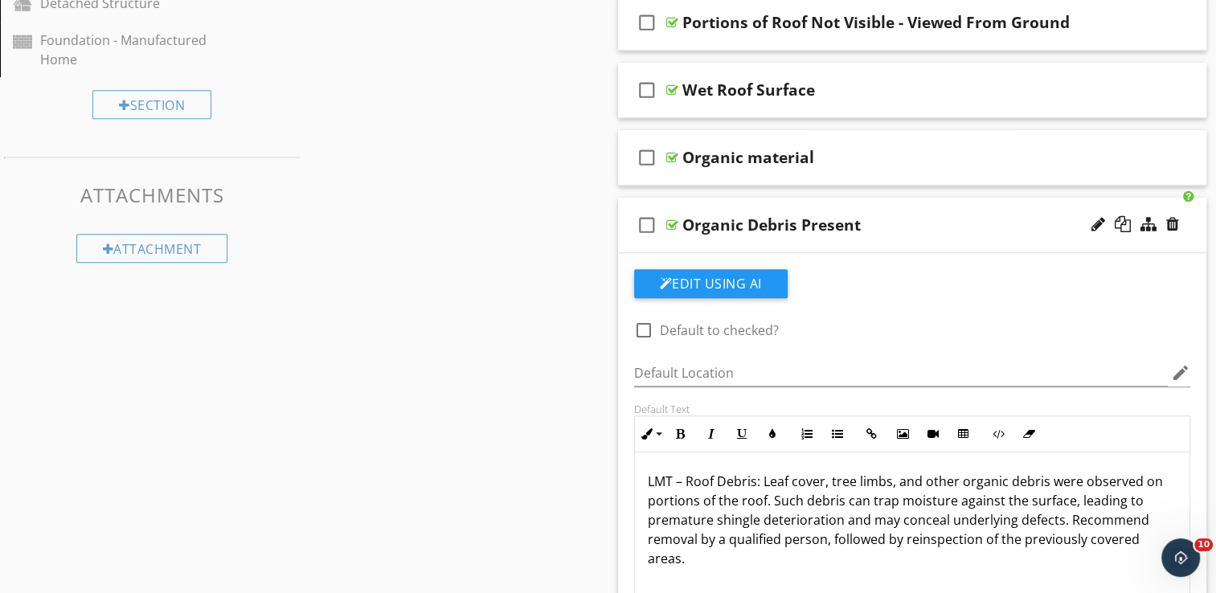
click at [877, 203] on div "check_box_outline_blank Organic Debris Present" at bounding box center [912, 225] width 589 height 55
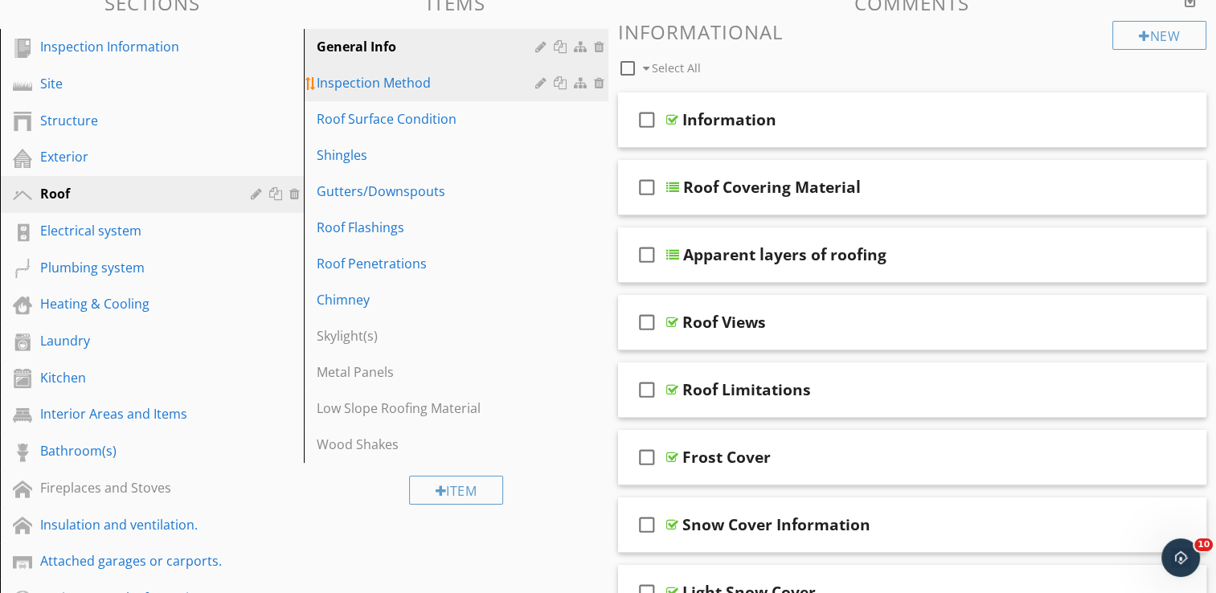
scroll to position [82, 0]
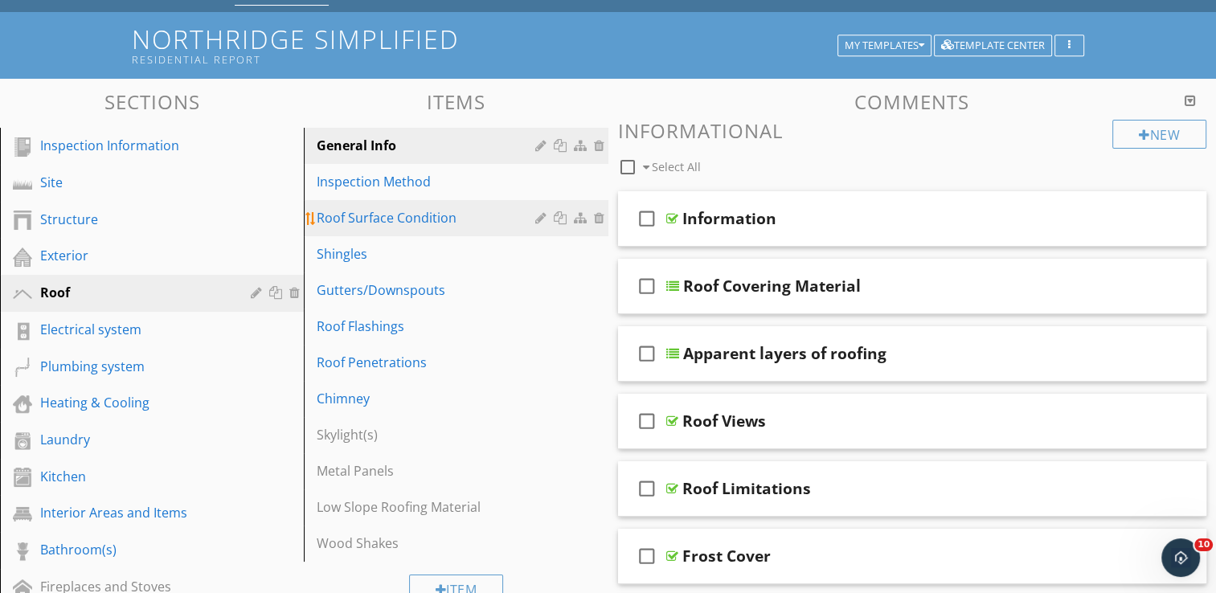
click at [439, 210] on div "Roof Surface Condition" at bounding box center [428, 217] width 223 height 19
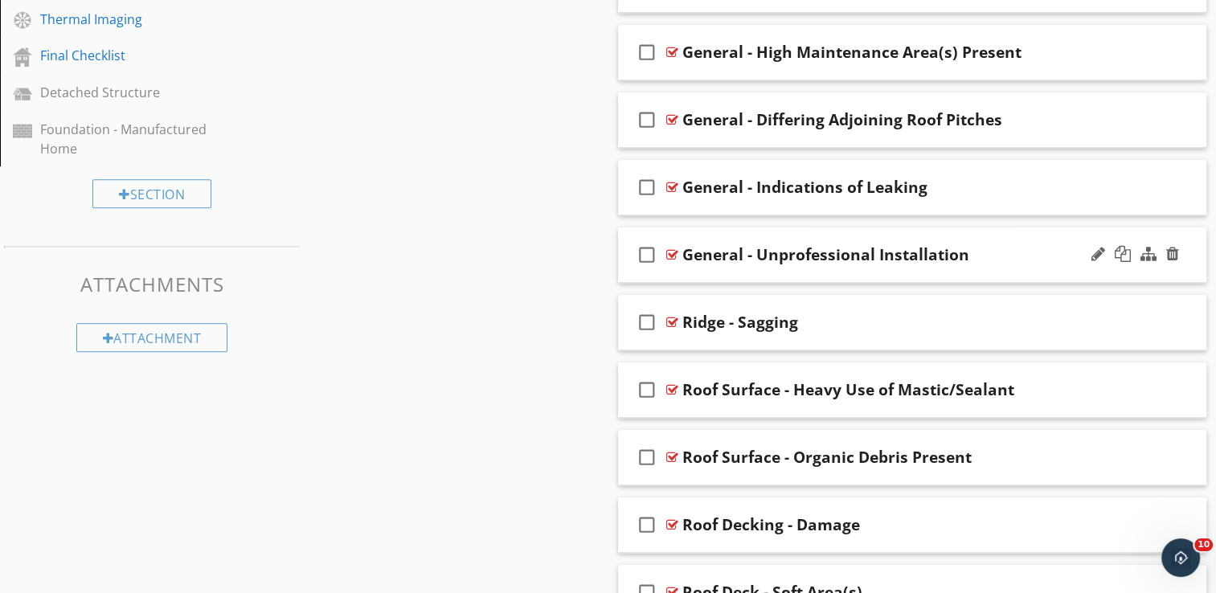
scroll to position [805, 0]
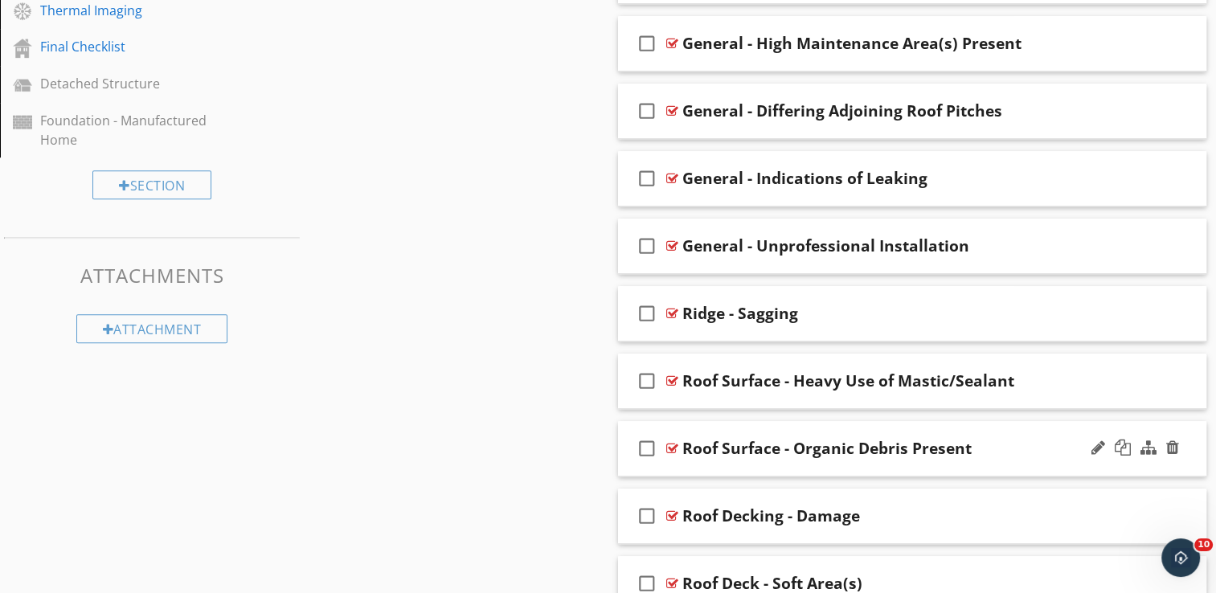
click at [881, 429] on div "check_box_outline_blank Roof Surface - Organic Debris Present" at bounding box center [912, 448] width 589 height 55
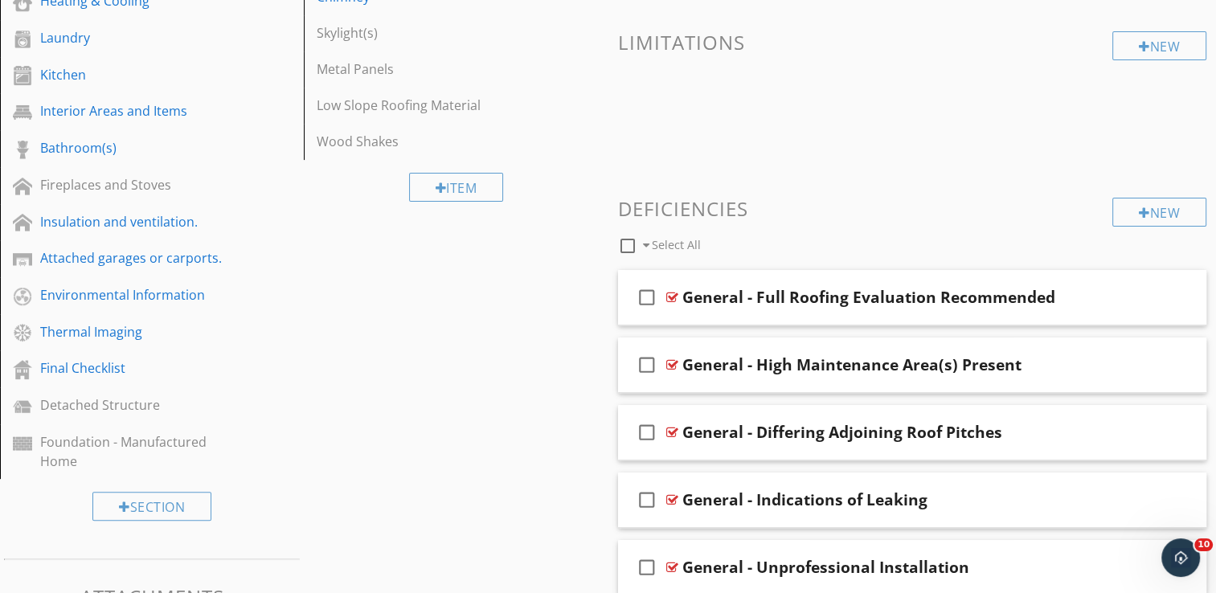
scroll to position [82, 0]
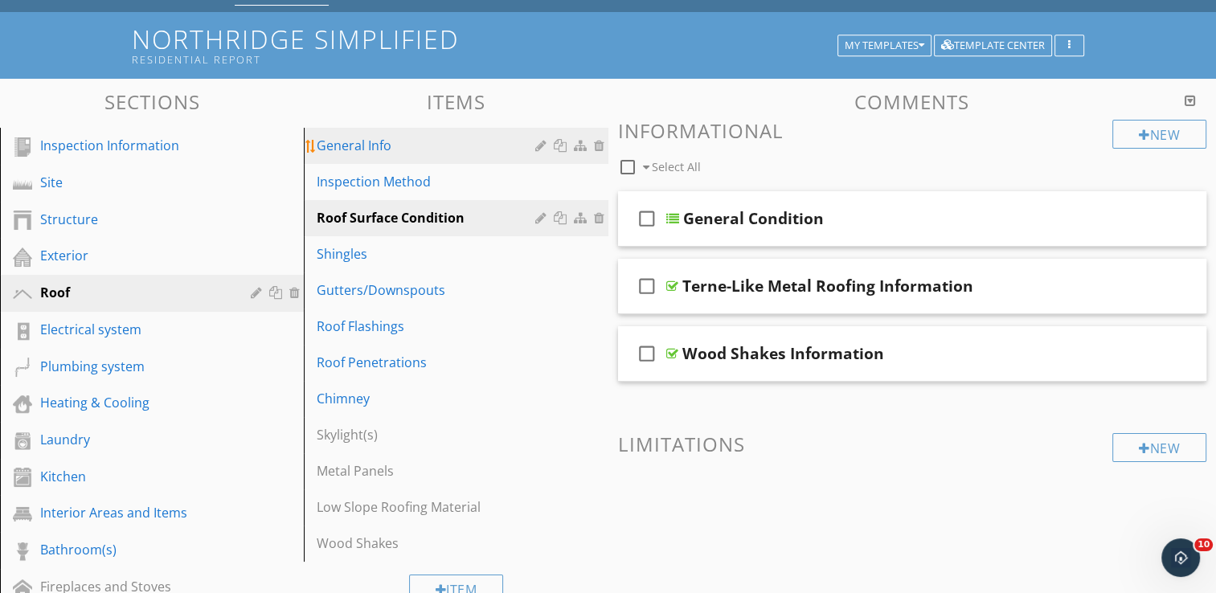
click at [400, 137] on div "General Info" at bounding box center [428, 145] width 223 height 19
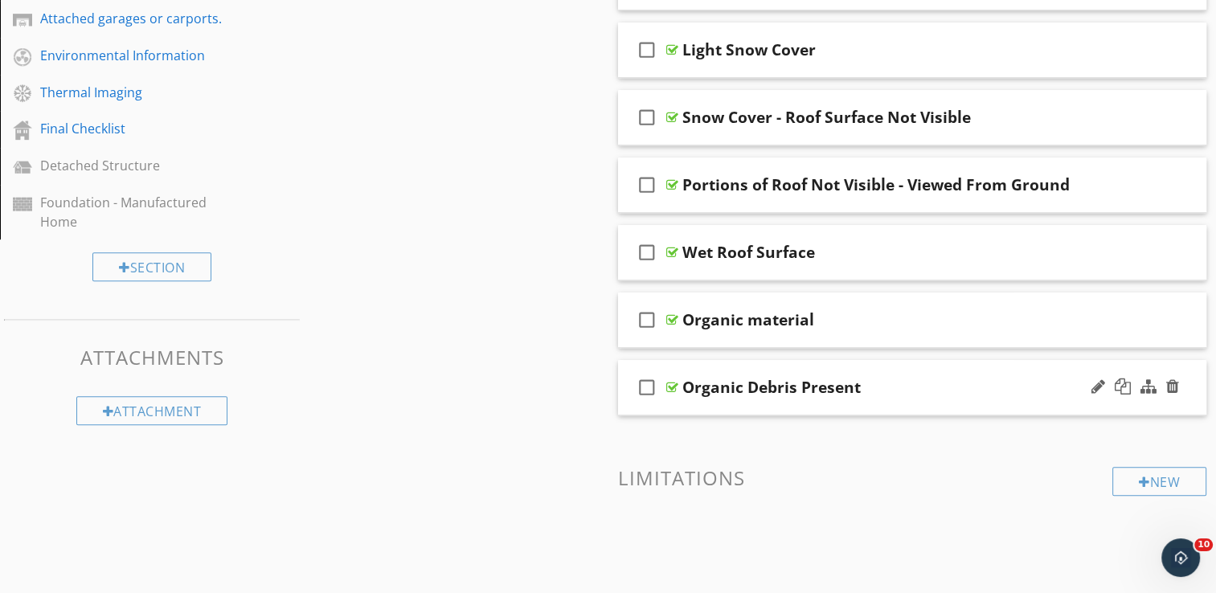
scroll to position [725, 0]
click at [1174, 313] on div at bounding box center [1172, 317] width 13 height 16
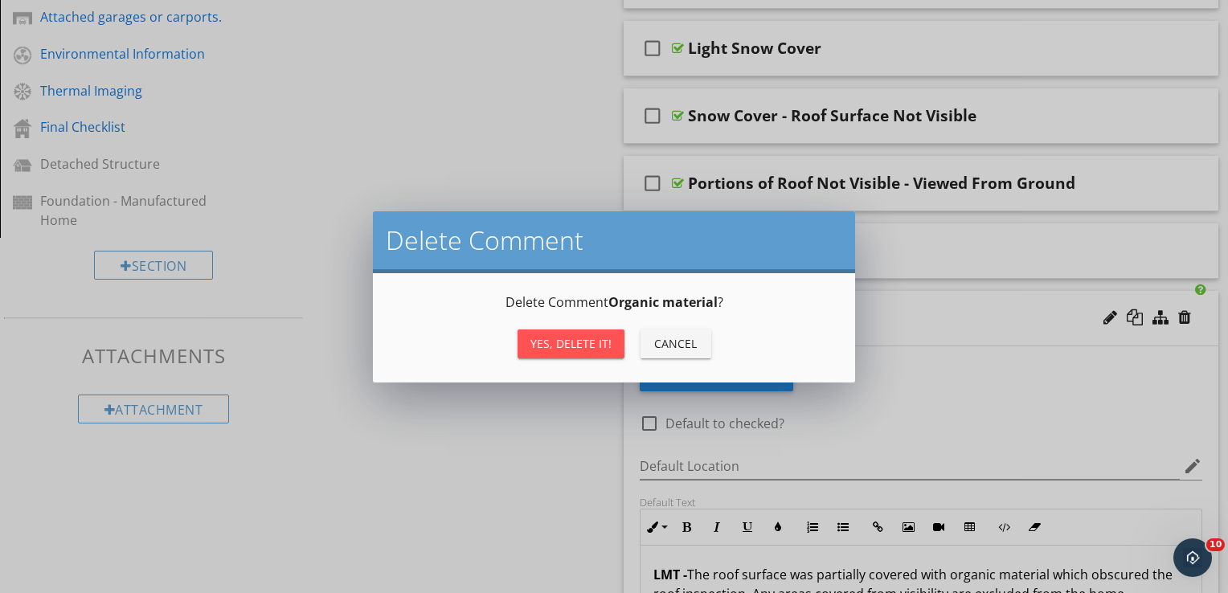
click at [569, 346] on div "Yes, Delete it!" at bounding box center [571, 343] width 81 height 17
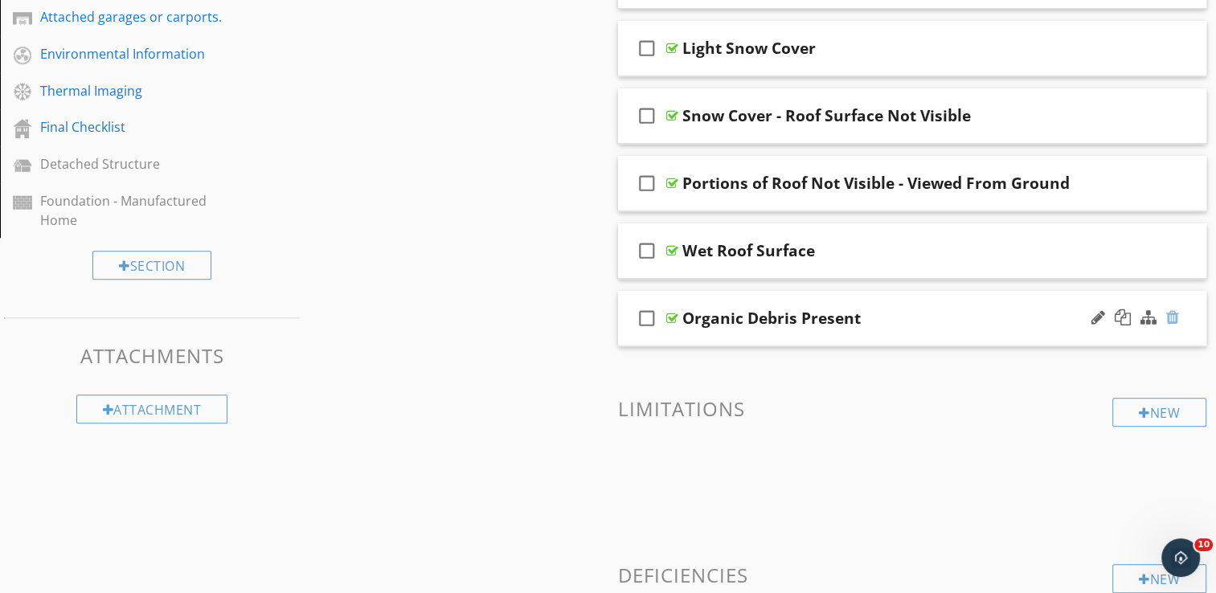
click at [1174, 313] on div at bounding box center [1172, 317] width 13 height 16
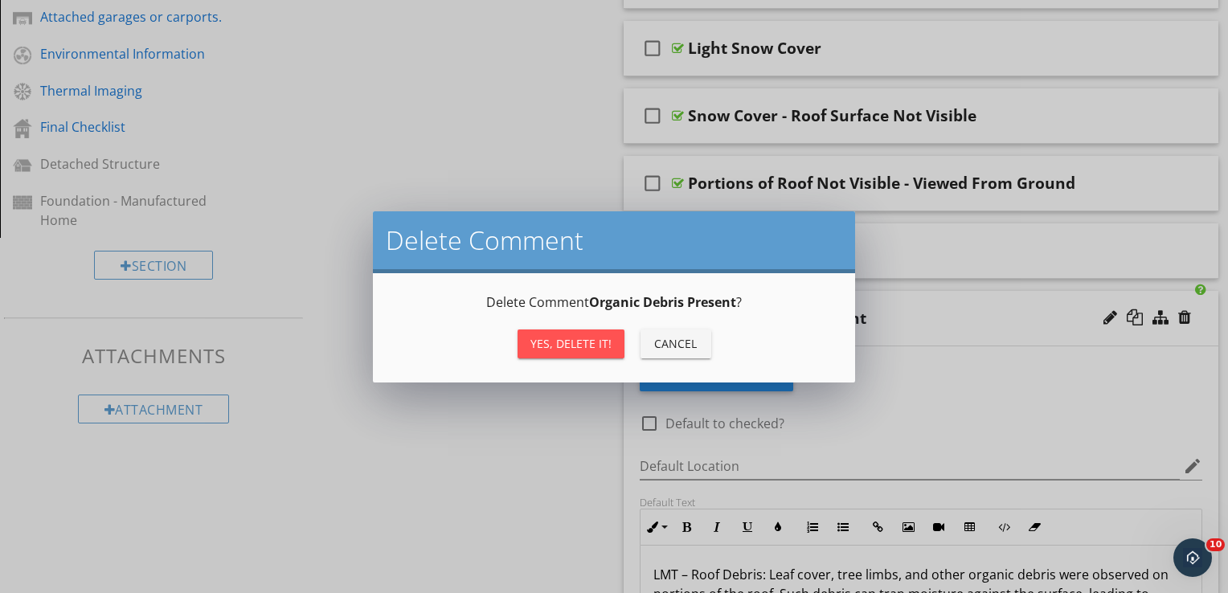
click at [537, 341] on div "Yes, Delete it!" at bounding box center [571, 343] width 81 height 17
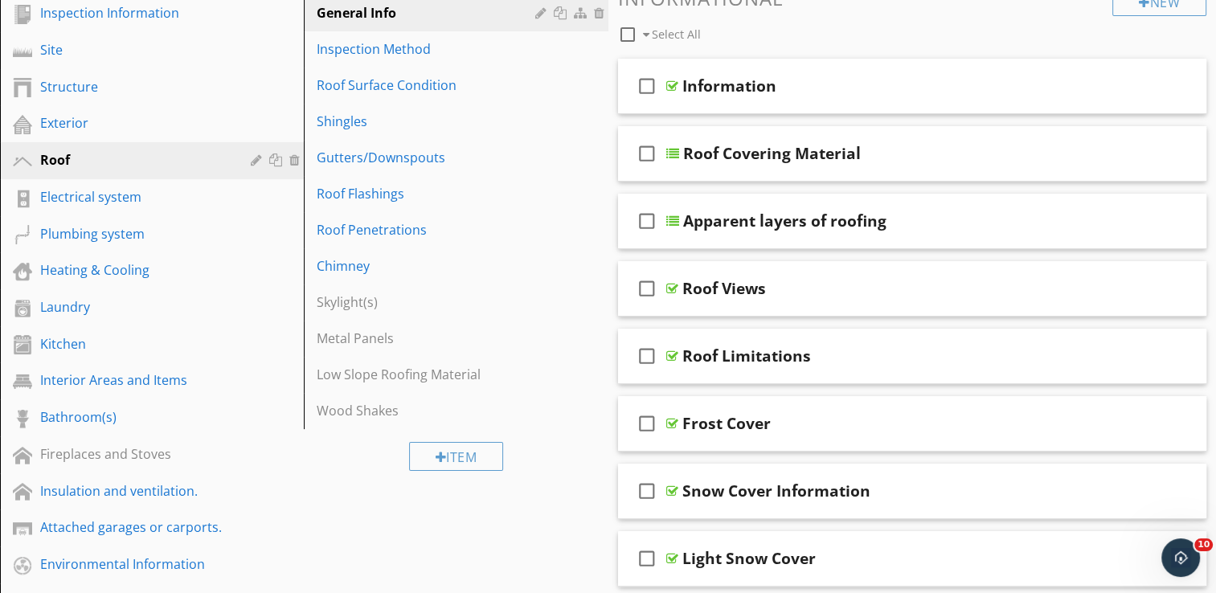
scroll to position [243, 0]
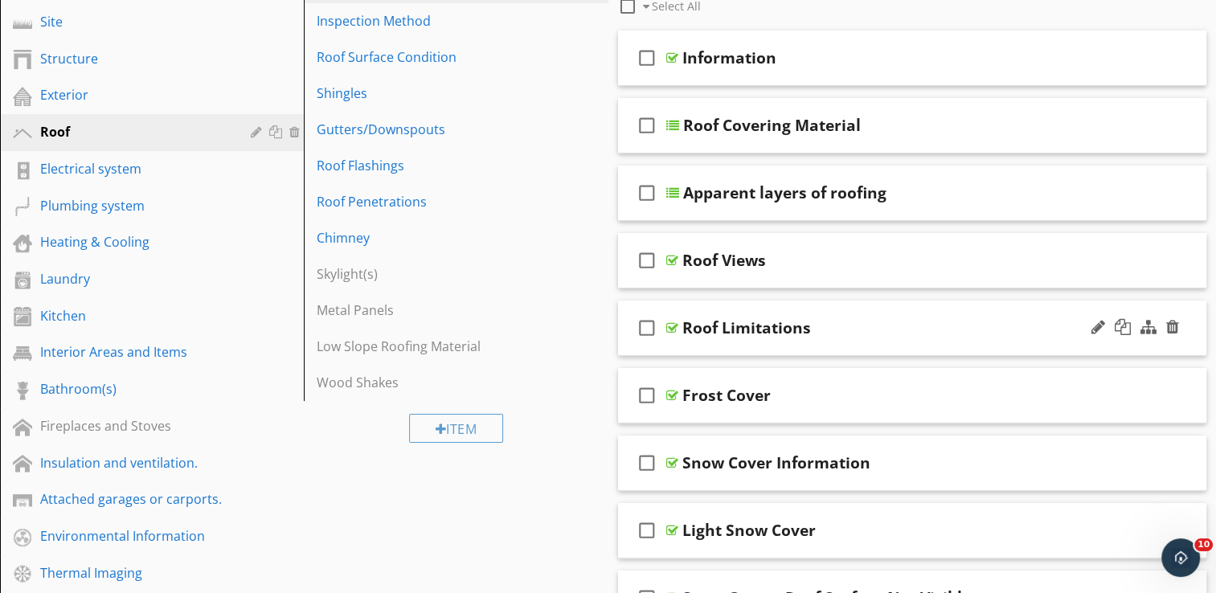
click at [862, 313] on div "check_box_outline_blank Roof Limitations" at bounding box center [912, 328] width 589 height 55
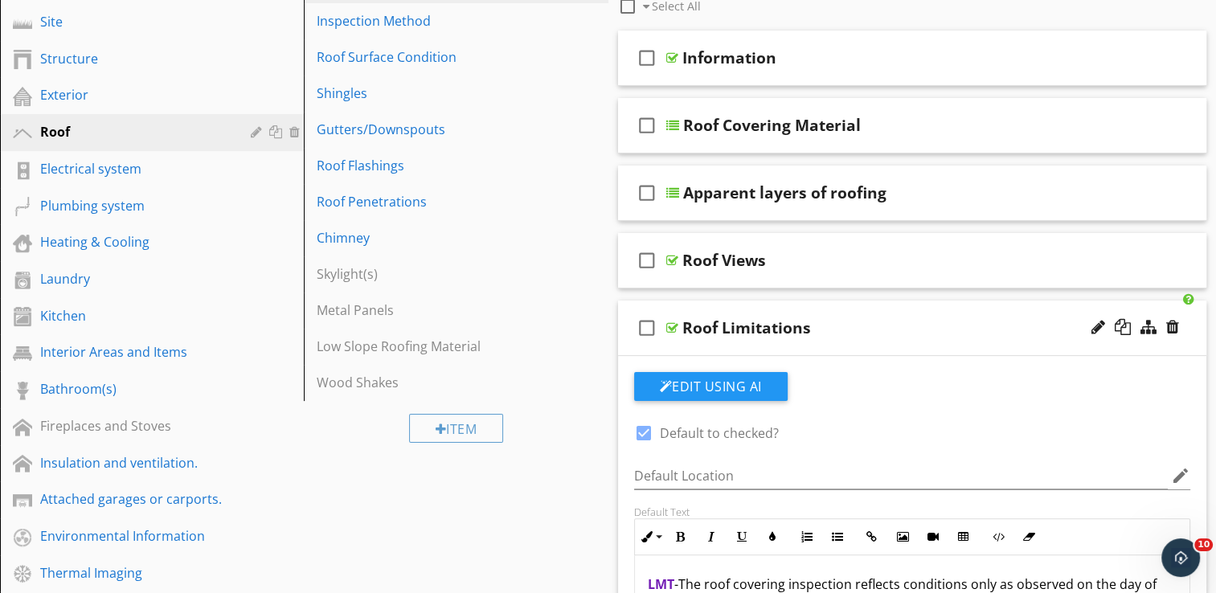
click at [862, 313] on div "check_box_outline_blank Roof Limitations" at bounding box center [912, 328] width 589 height 55
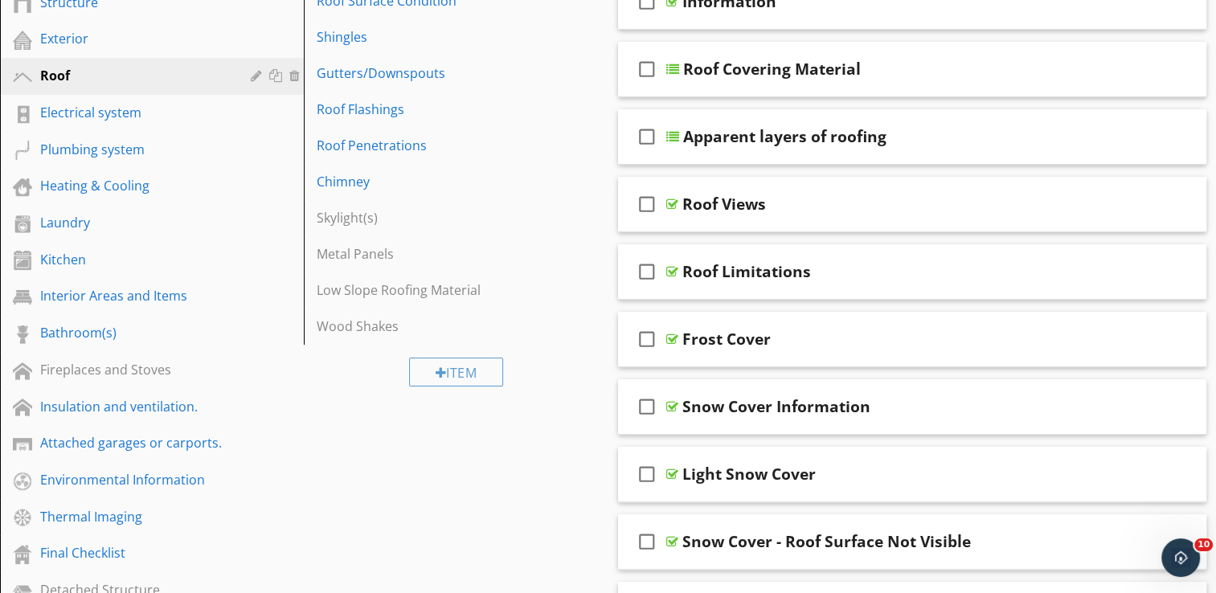
scroll to position [404, 0]
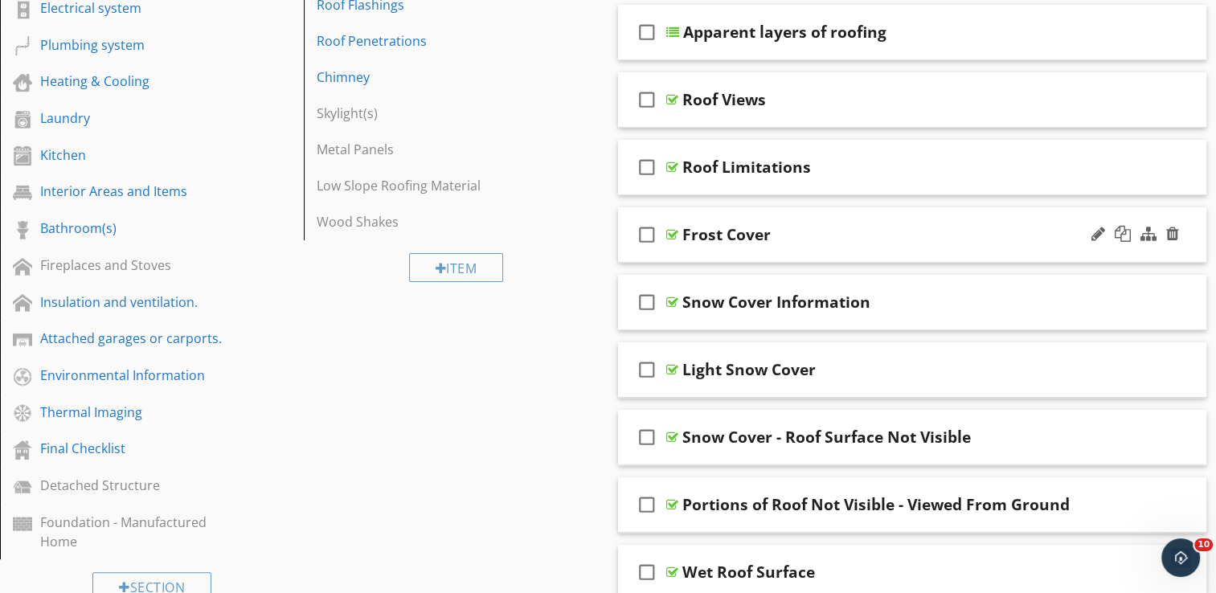
click at [846, 220] on div "check_box_outline_blank Frost Cover" at bounding box center [912, 234] width 589 height 55
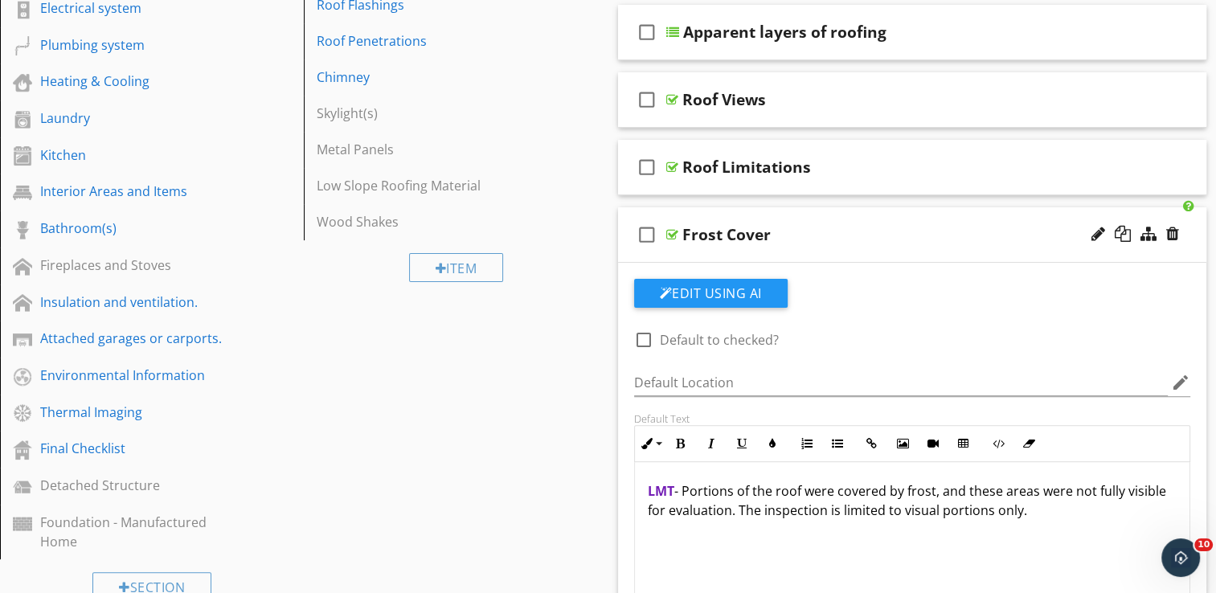
click at [842, 218] on div "check_box_outline_blank Frost Cover" at bounding box center [912, 234] width 589 height 55
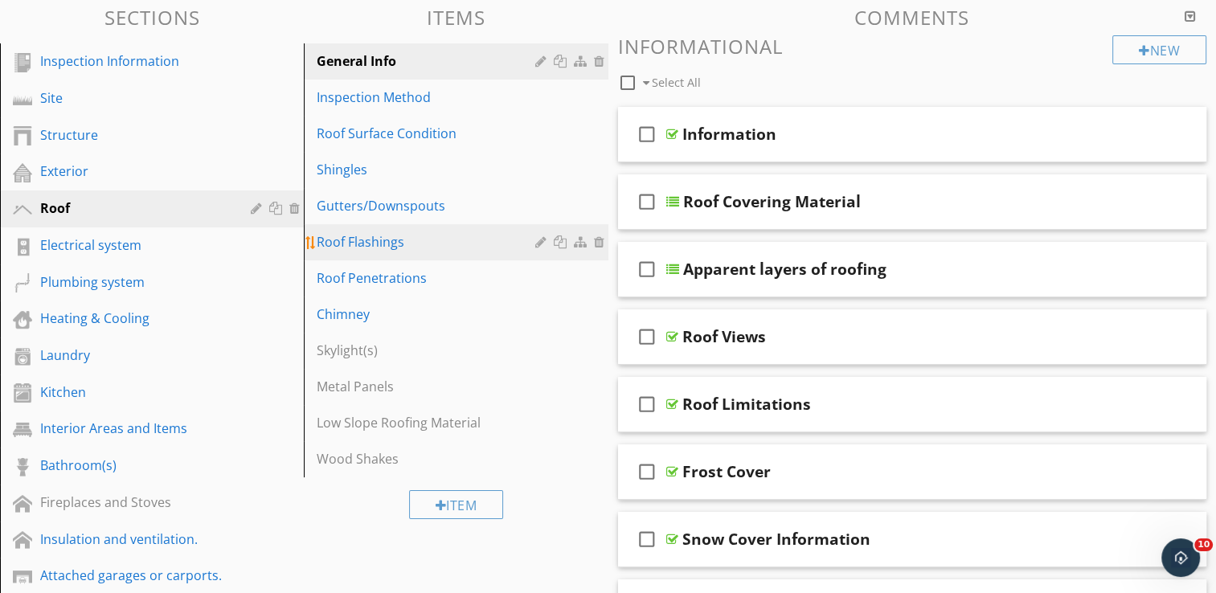
scroll to position [162, 0]
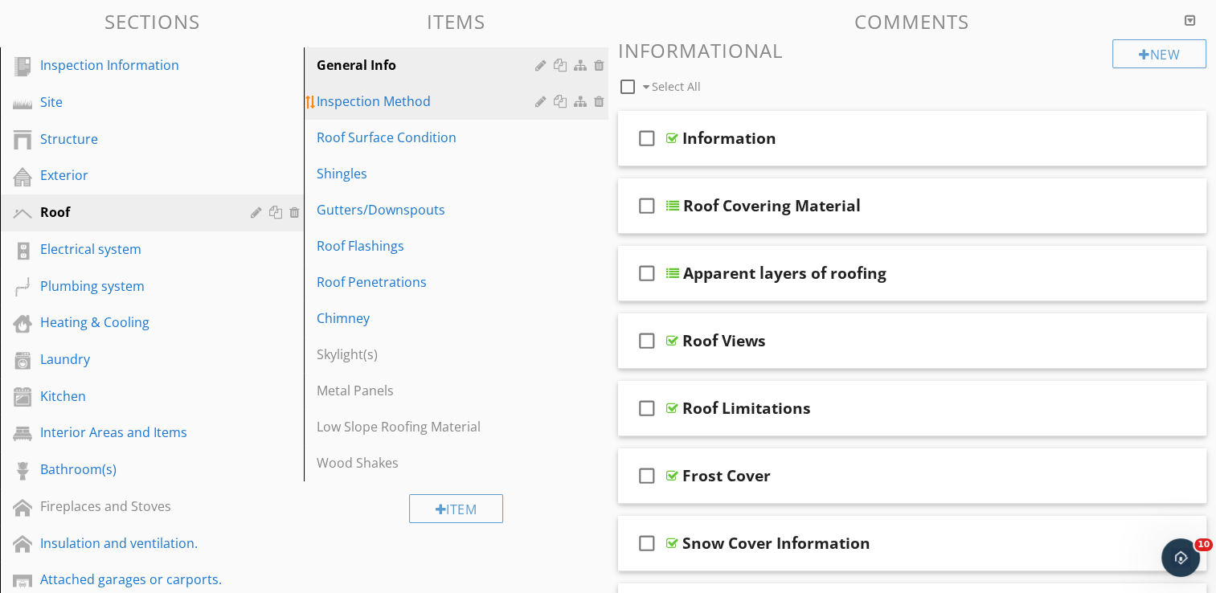
click at [432, 97] on div "Inspection Method" at bounding box center [428, 101] width 223 height 19
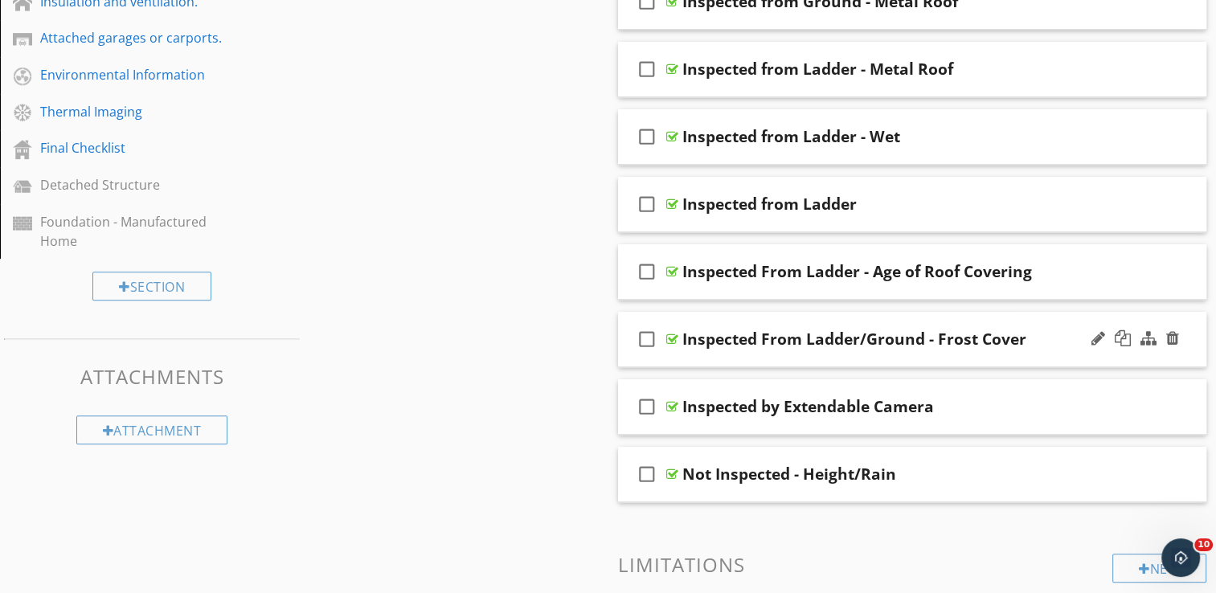
scroll to position [725, 0]
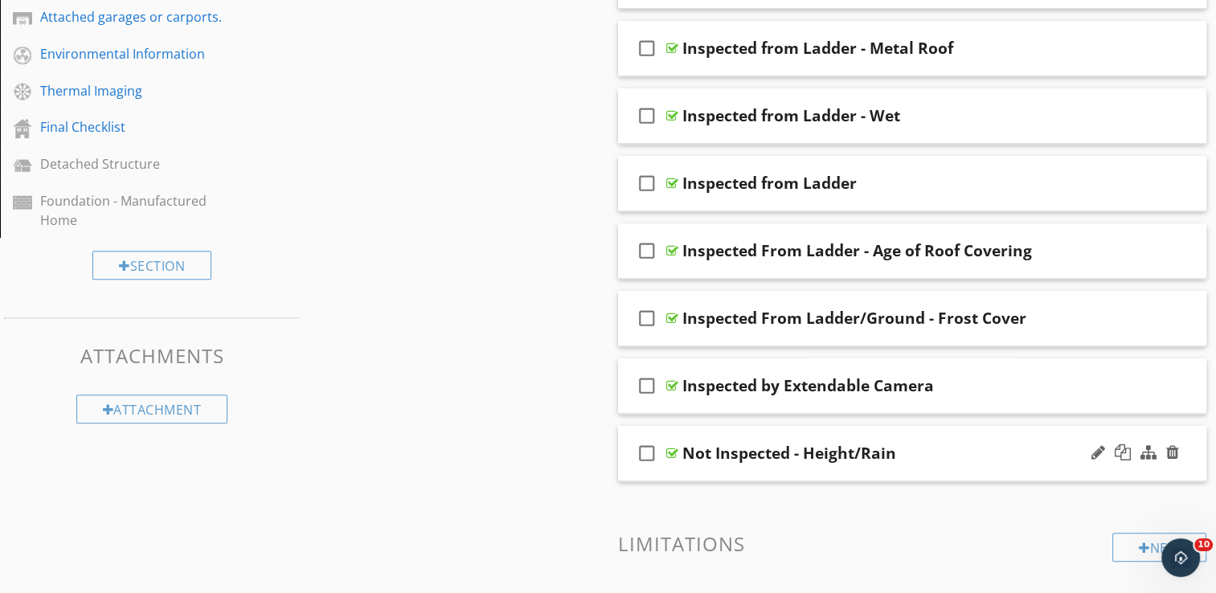
click at [855, 431] on div "check_box_outline_blank Not Inspected - Height/Rain" at bounding box center [912, 453] width 589 height 55
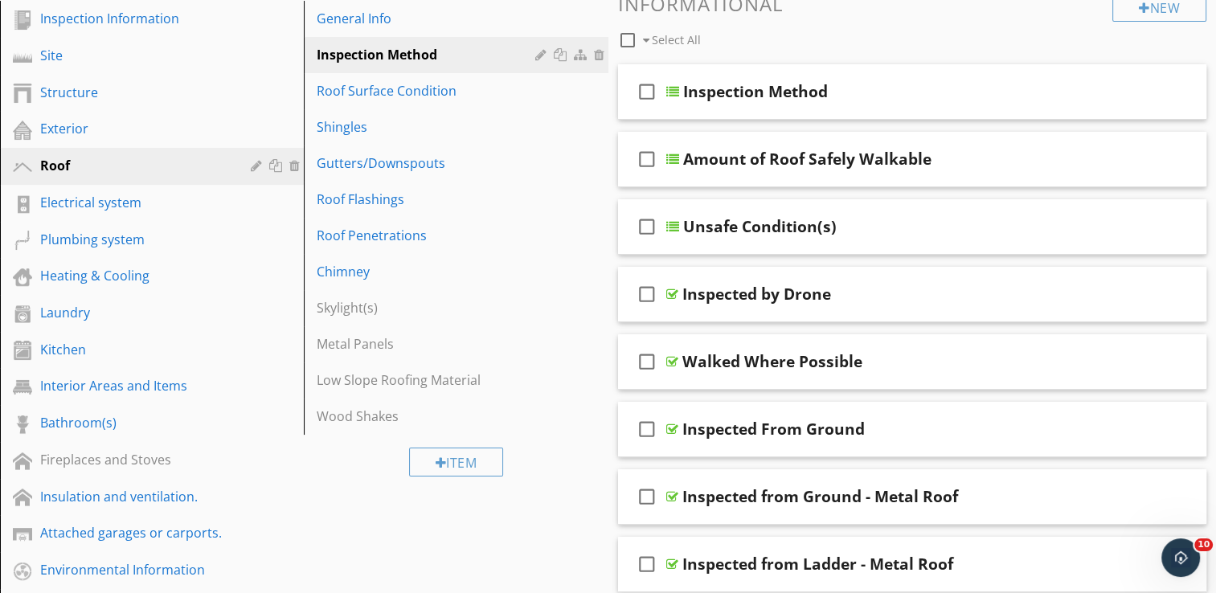
scroll to position [0, 0]
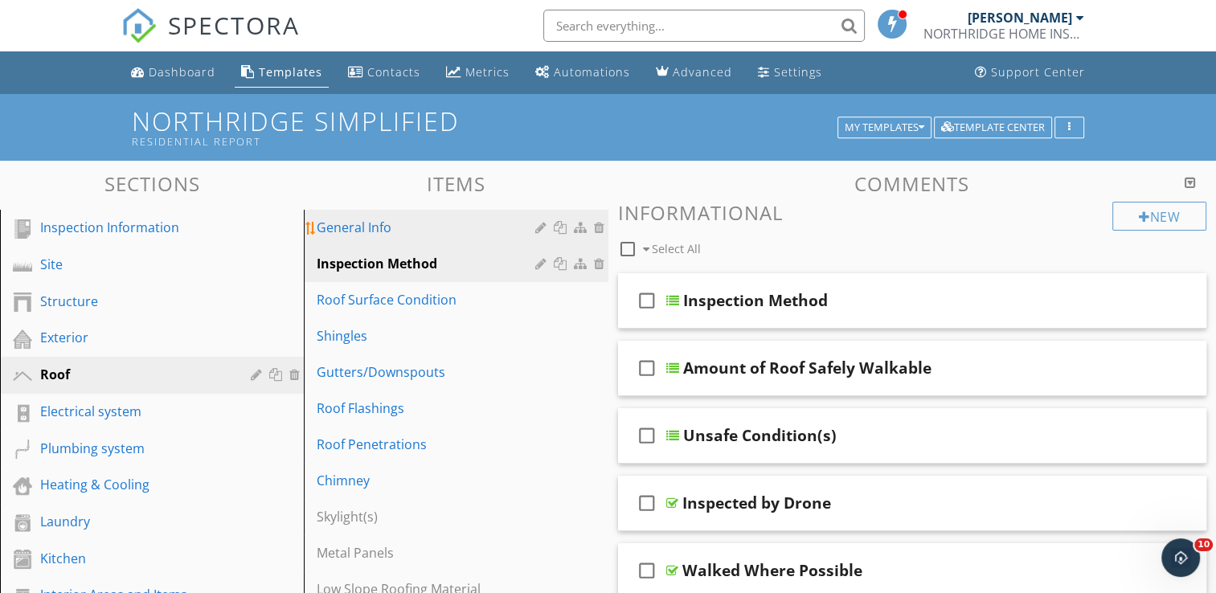
click at [428, 215] on link "General Info" at bounding box center [458, 227] width 299 height 35
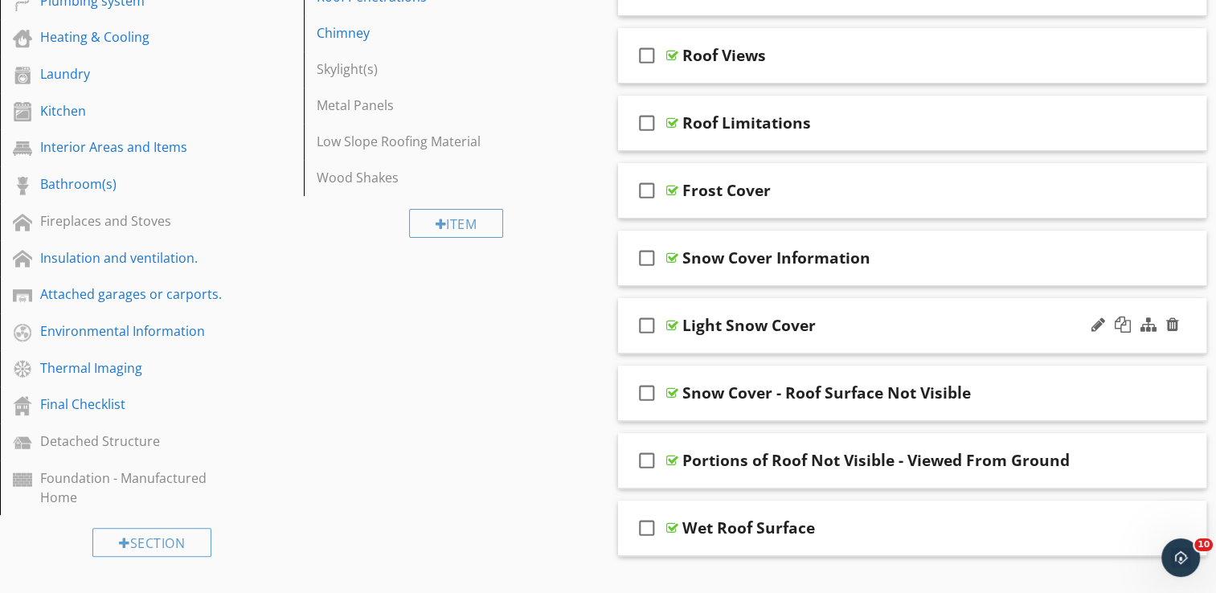
scroll to position [482, 0]
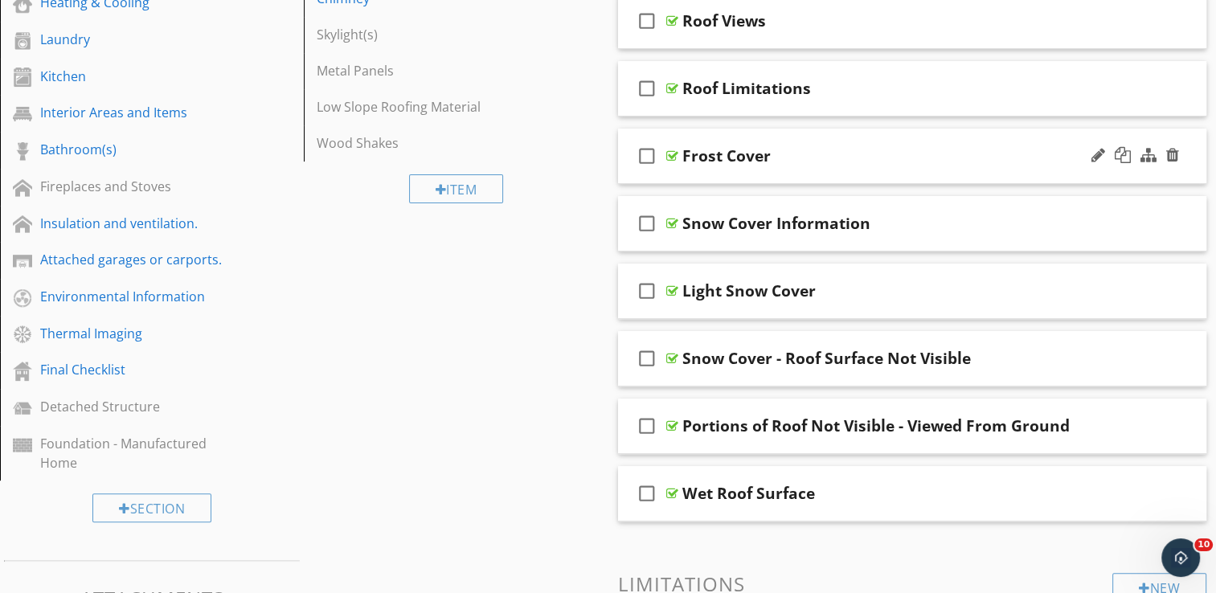
click at [809, 137] on div "check_box_outline_blank Frost Cover" at bounding box center [912, 156] width 589 height 55
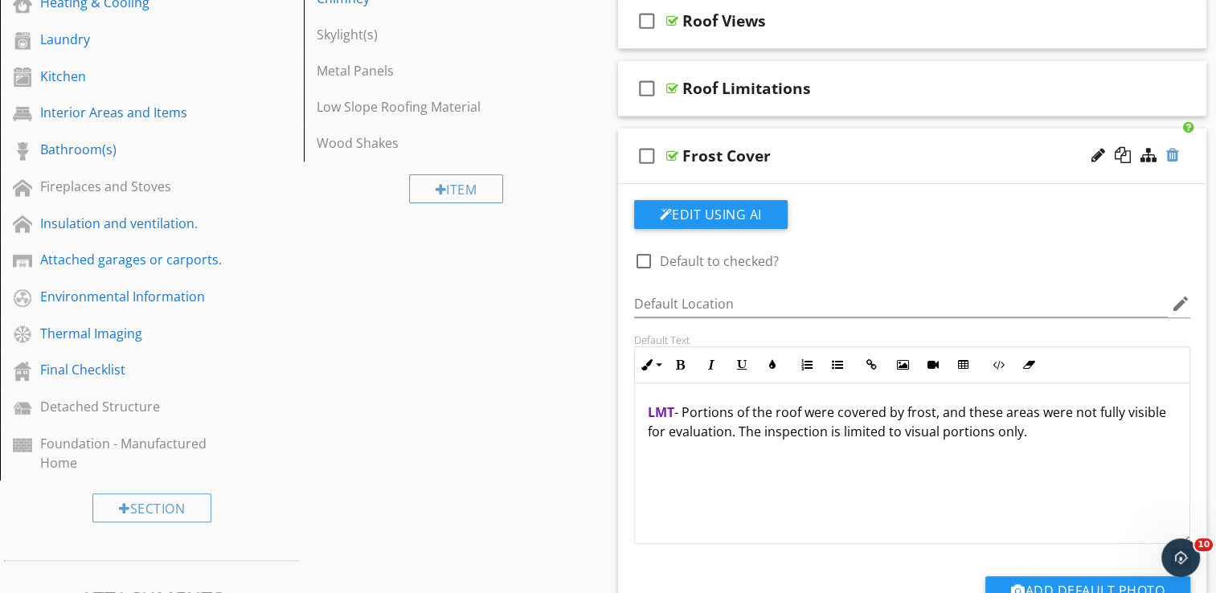
click at [1167, 156] on div at bounding box center [1172, 155] width 13 height 16
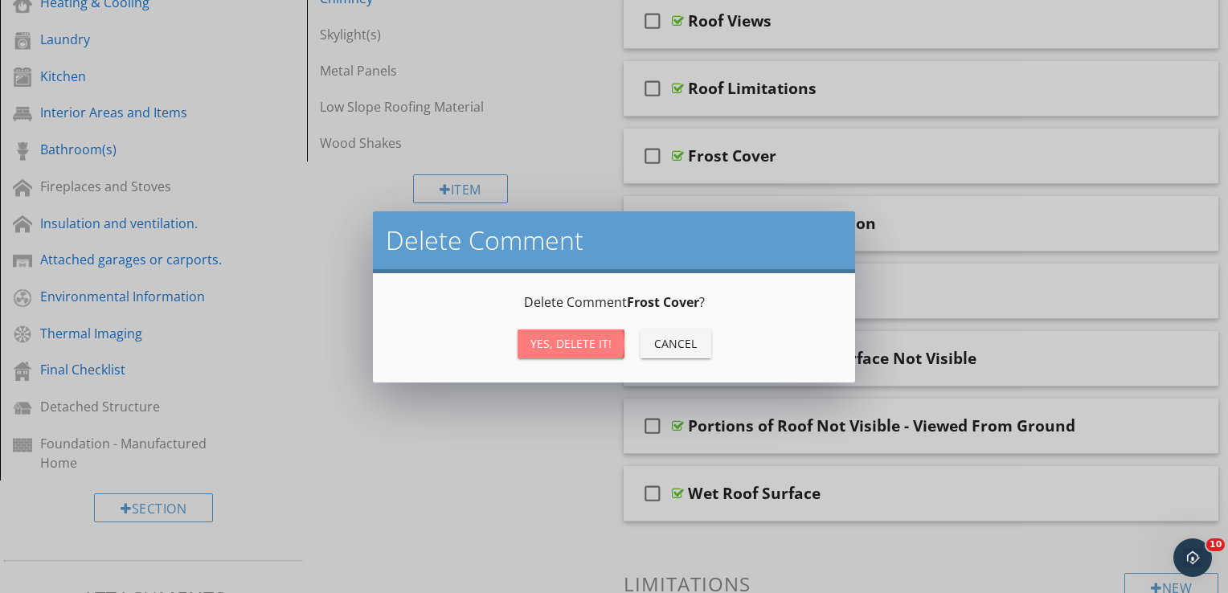
click at [561, 342] on div "Yes, Delete it!" at bounding box center [571, 343] width 81 height 17
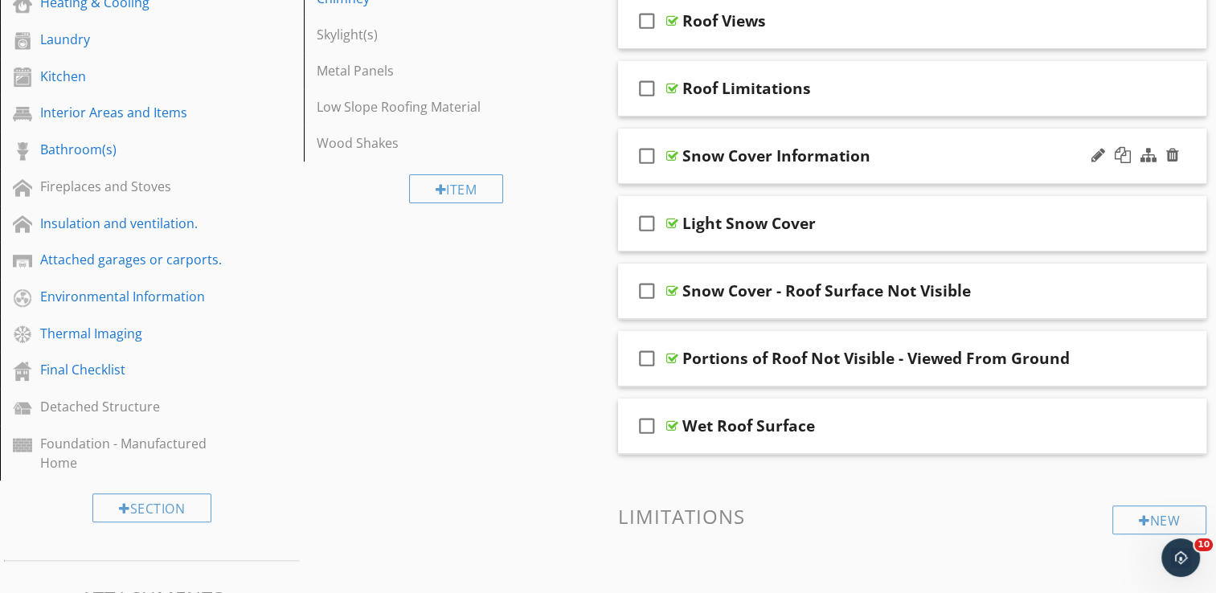
click at [885, 137] on div "check_box_outline_blank Snow Cover Information" at bounding box center [912, 156] width 589 height 55
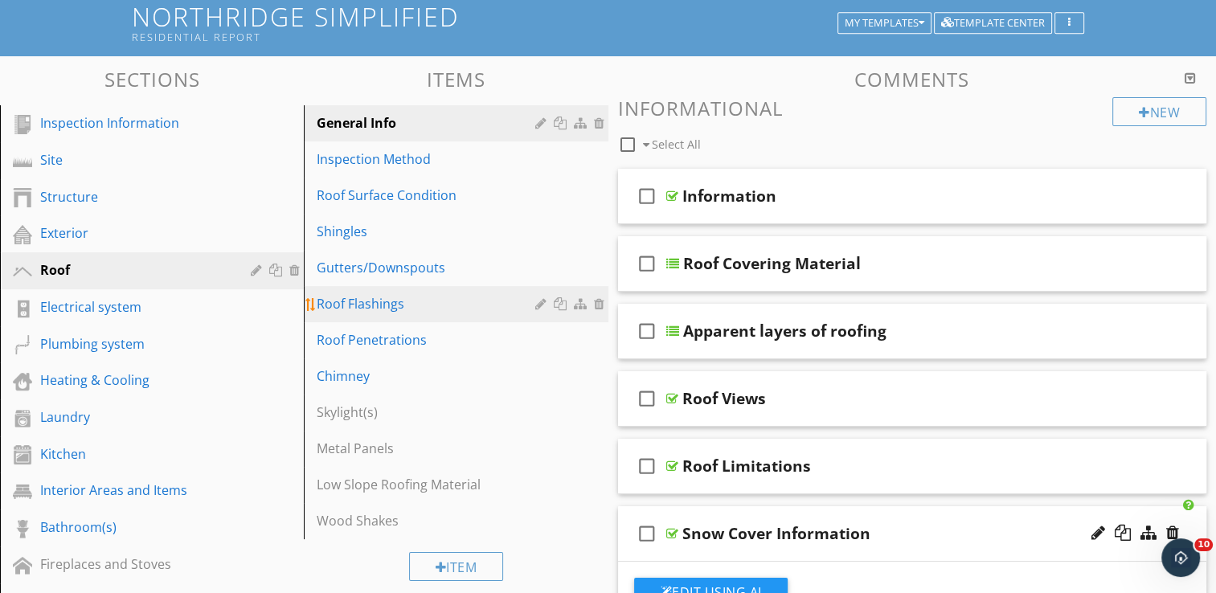
scroll to position [80, 0]
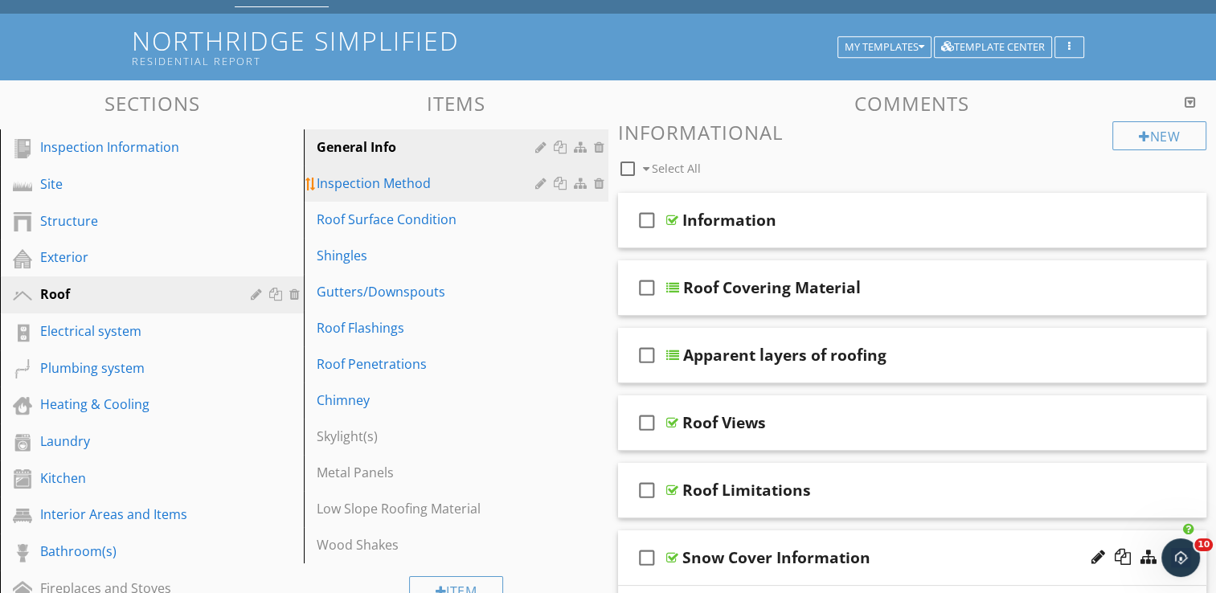
click at [412, 178] on div "Inspection Method" at bounding box center [428, 183] width 223 height 19
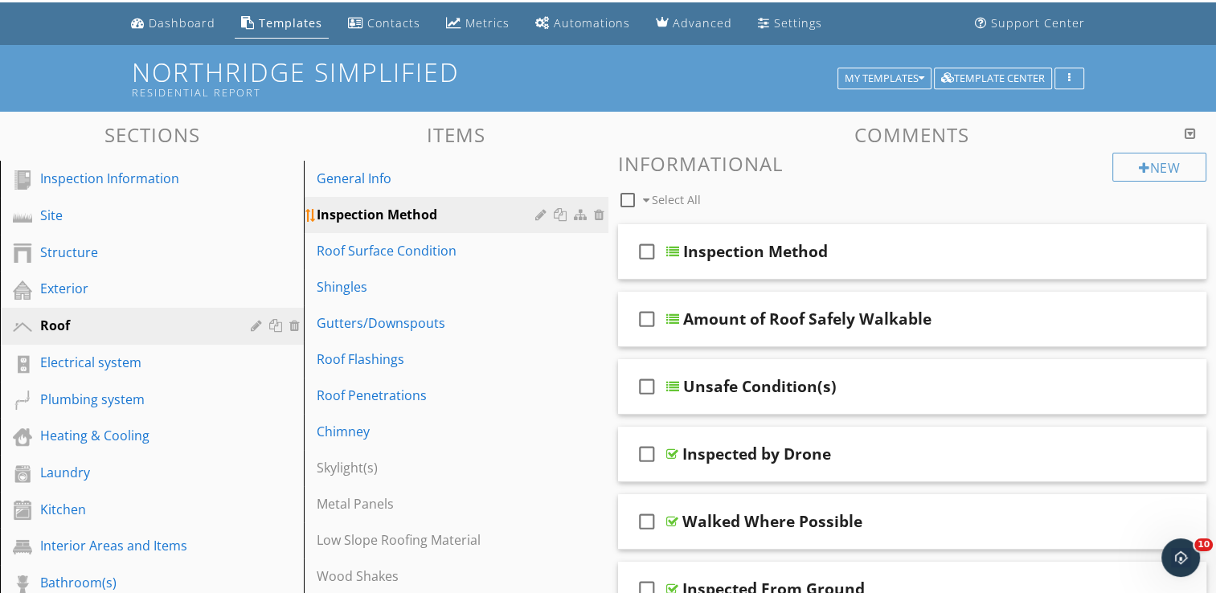
scroll to position [0, 0]
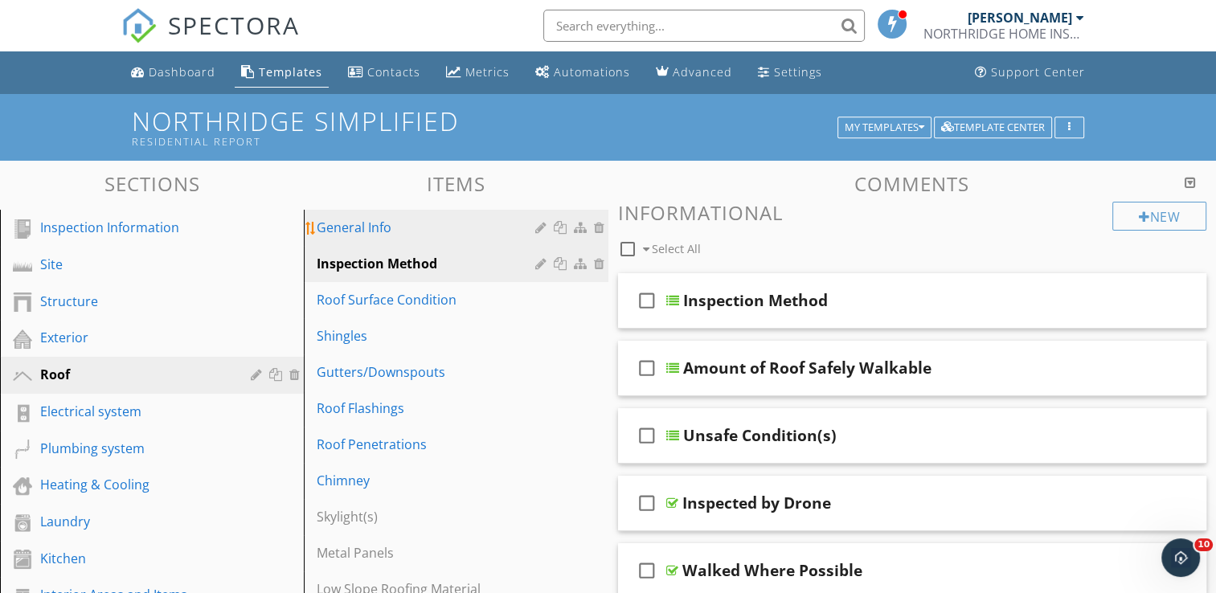
click at [414, 229] on div "General Info" at bounding box center [428, 227] width 223 height 19
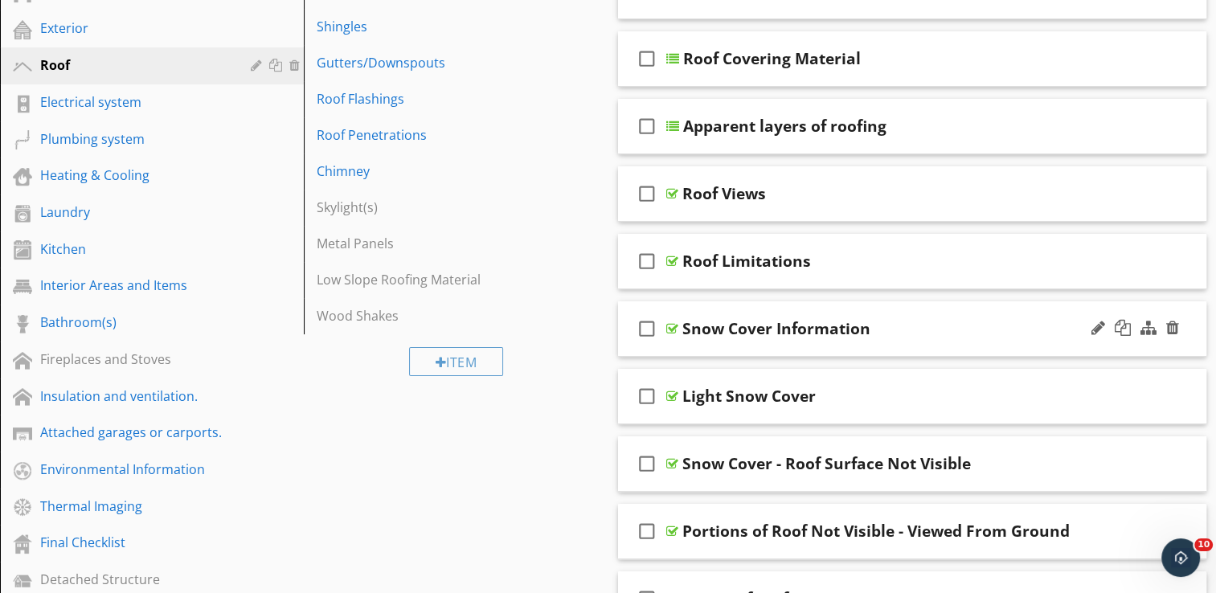
scroll to position [402, 0]
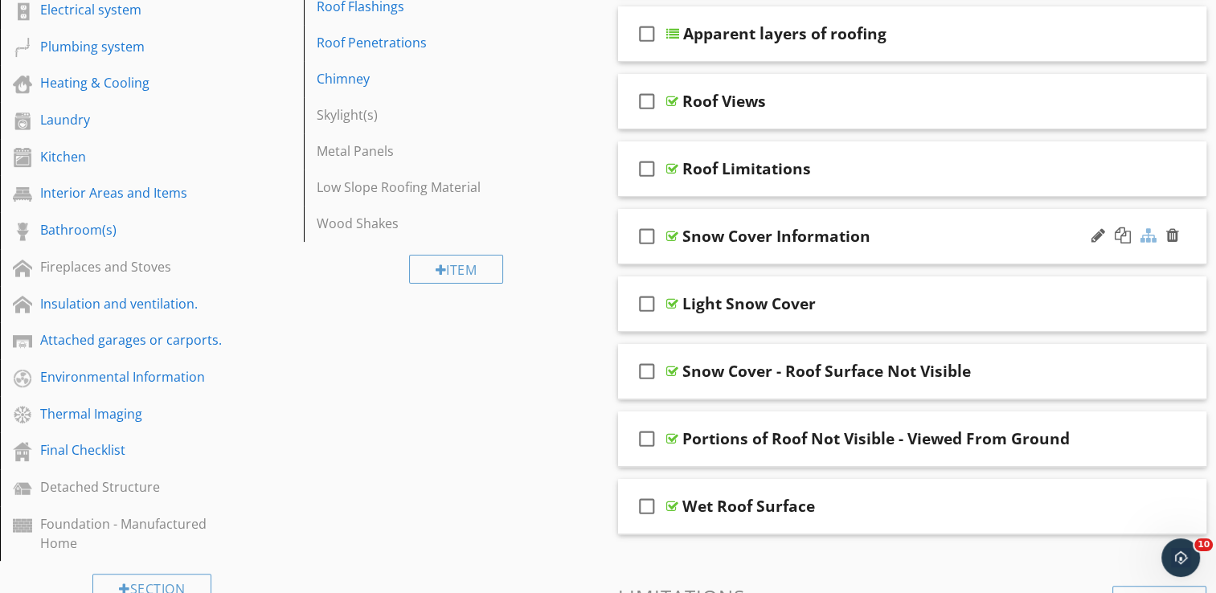
click at [1143, 232] on div at bounding box center [1149, 235] width 16 height 16
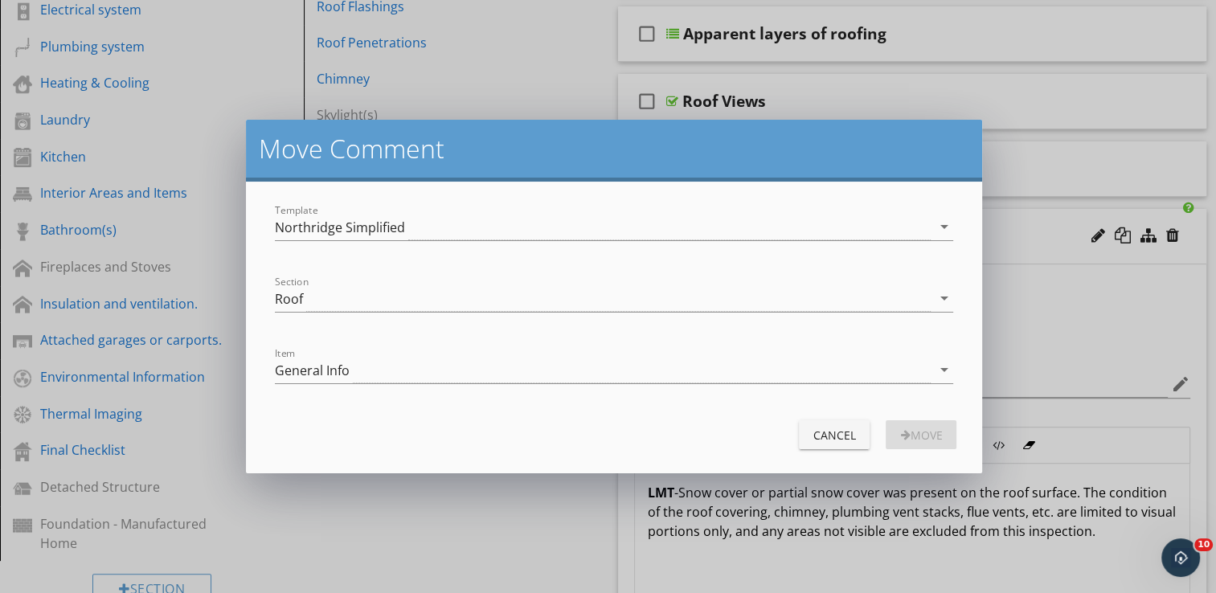
click at [497, 56] on div "Move Comment Template Northridge Simplified arrow_drop_down Section Roof arrow_…" at bounding box center [608, 296] width 1216 height 593
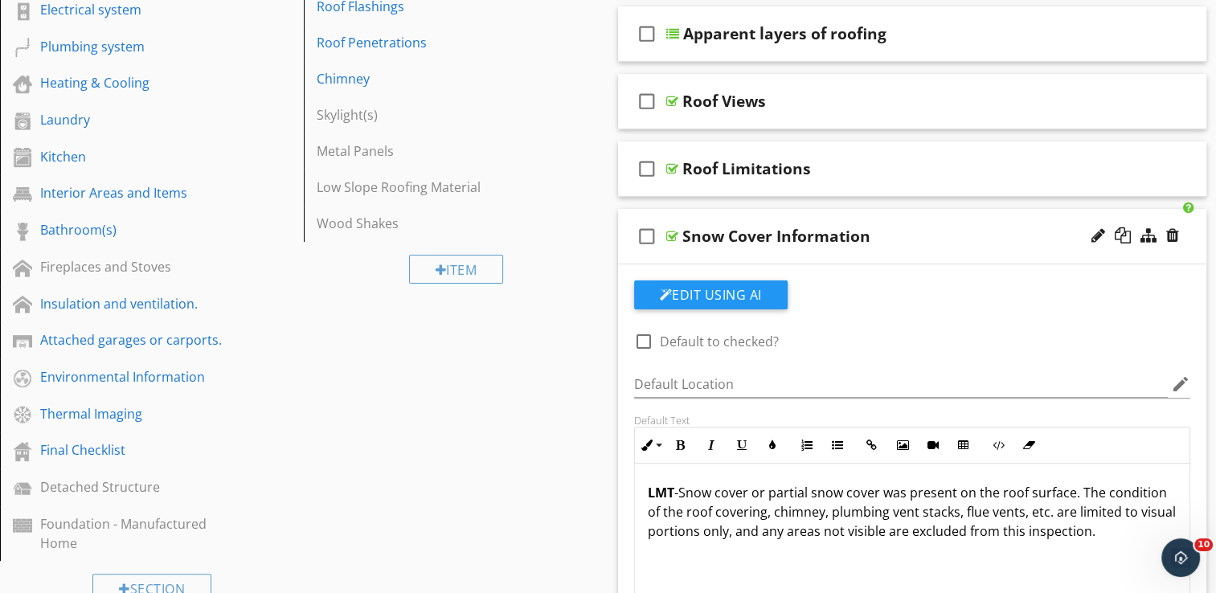
click at [887, 209] on div "check_box_outline_blank Snow Cover Information" at bounding box center [912, 236] width 589 height 55
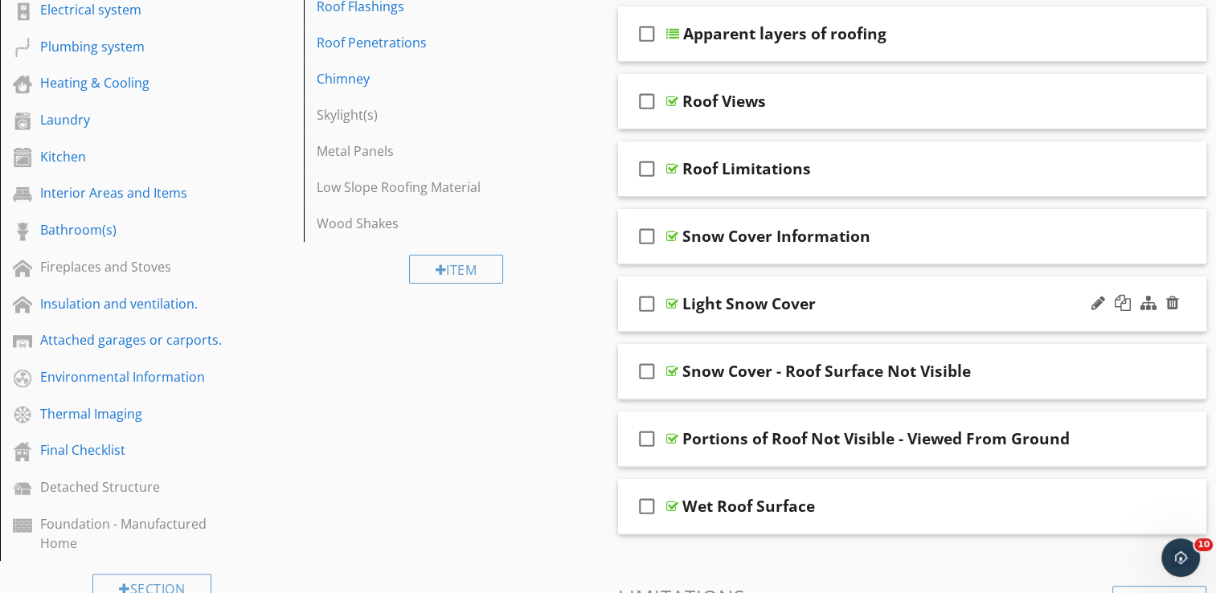
click at [848, 285] on div "check_box_outline_blank Light Snow Cover" at bounding box center [912, 304] width 589 height 55
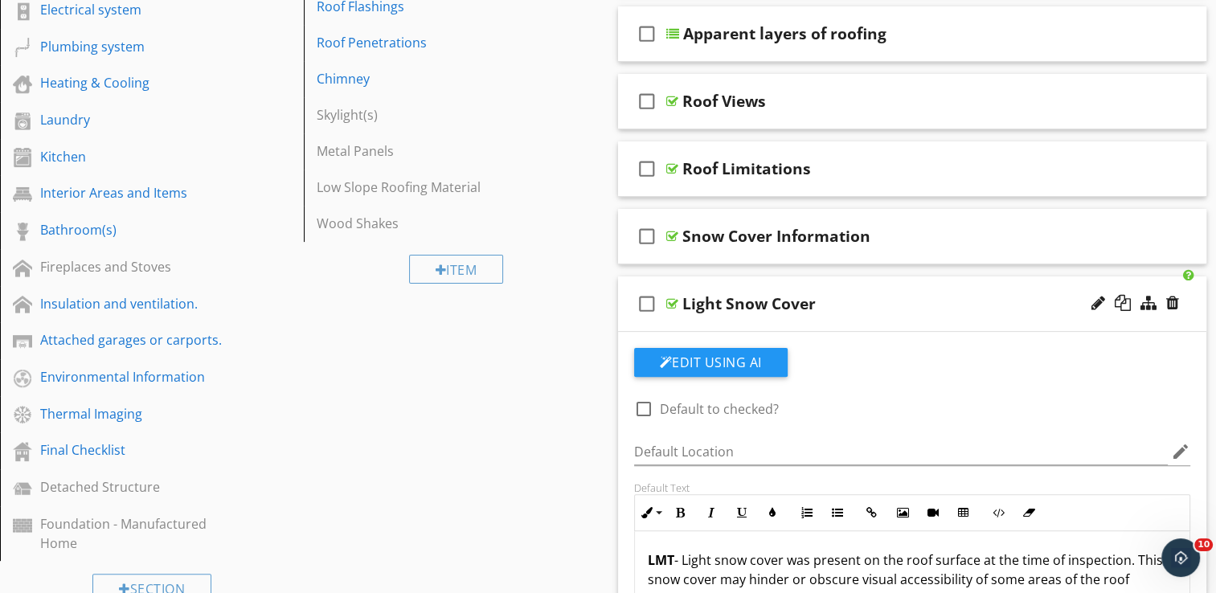
click at [878, 283] on div "check_box_outline_blank Light Snow Cover" at bounding box center [912, 304] width 589 height 55
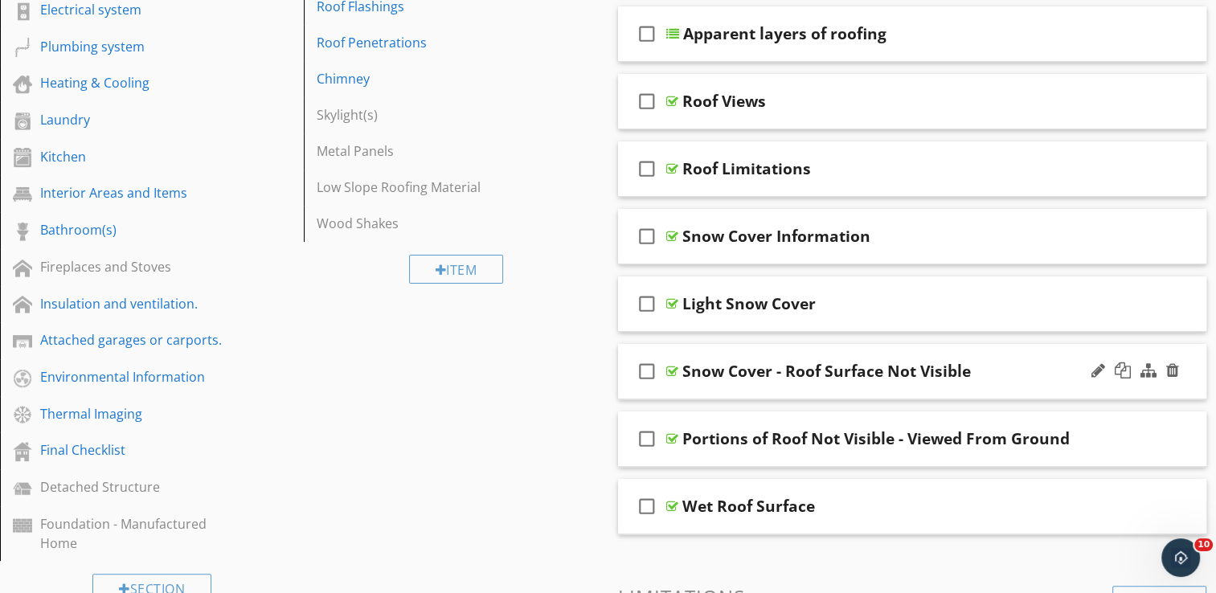
scroll to position [482, 0]
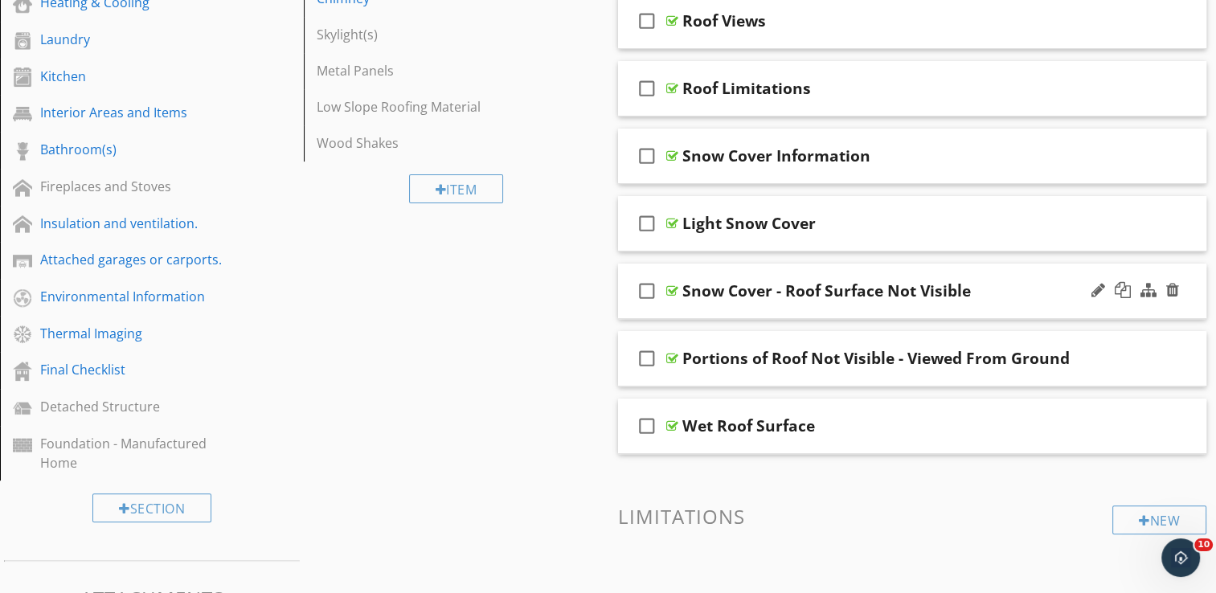
click at [870, 268] on div "check_box_outline_blank Snow Cover - Roof Surface Not Visible" at bounding box center [912, 291] width 589 height 55
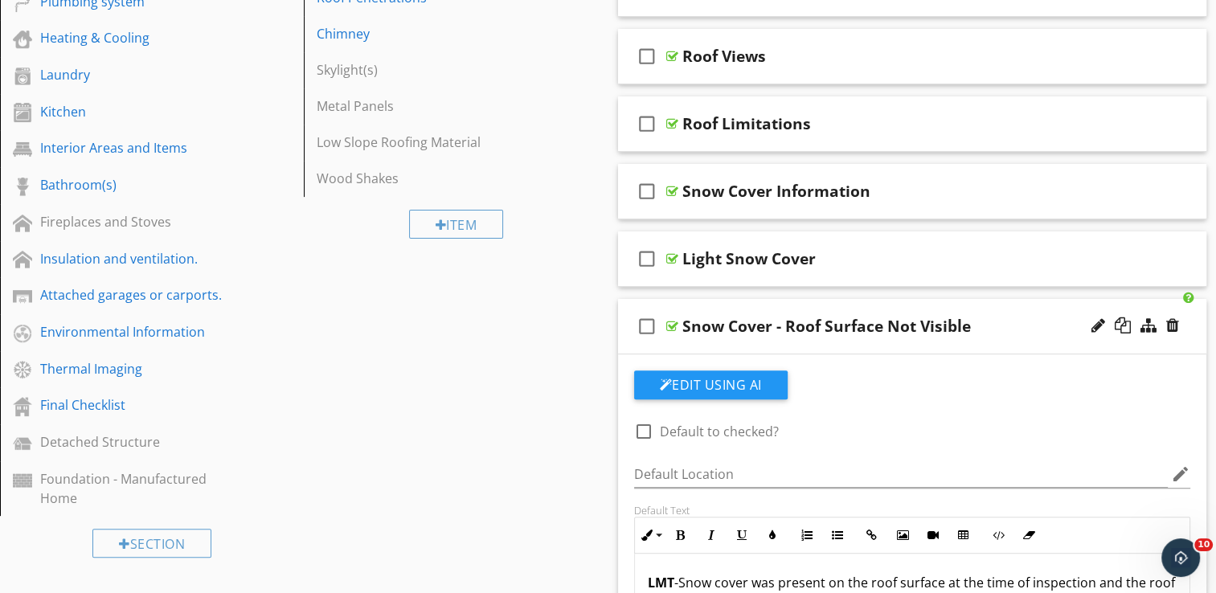
scroll to position [402, 0]
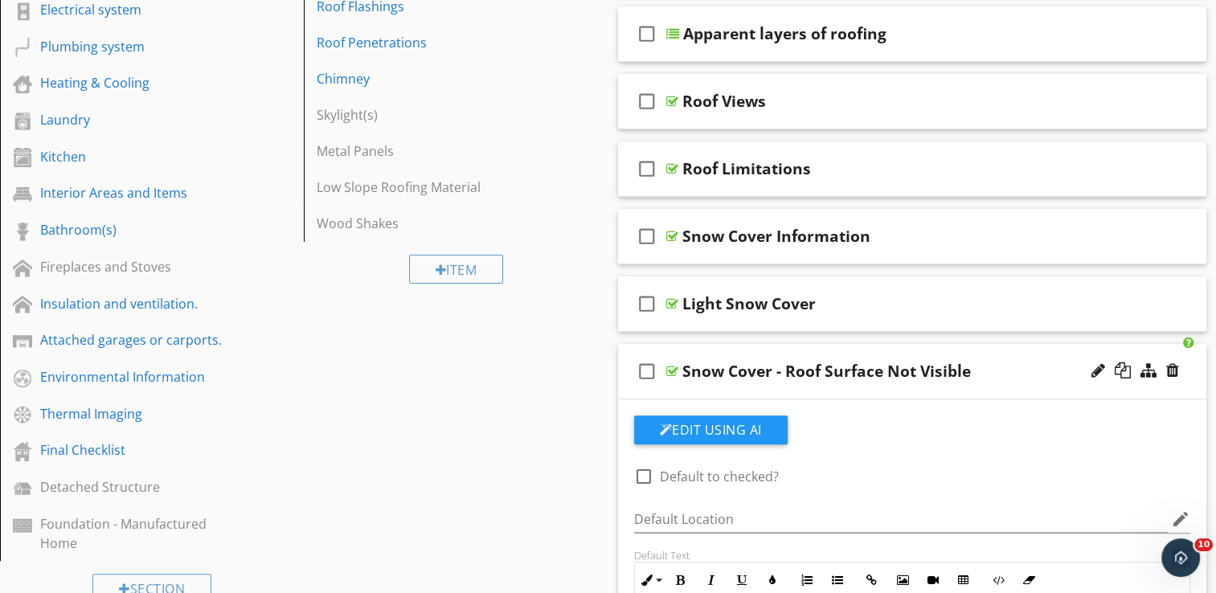
click at [887, 348] on div "check_box_outline_blank Snow Cover - Roof Surface Not Visible" at bounding box center [912, 371] width 589 height 55
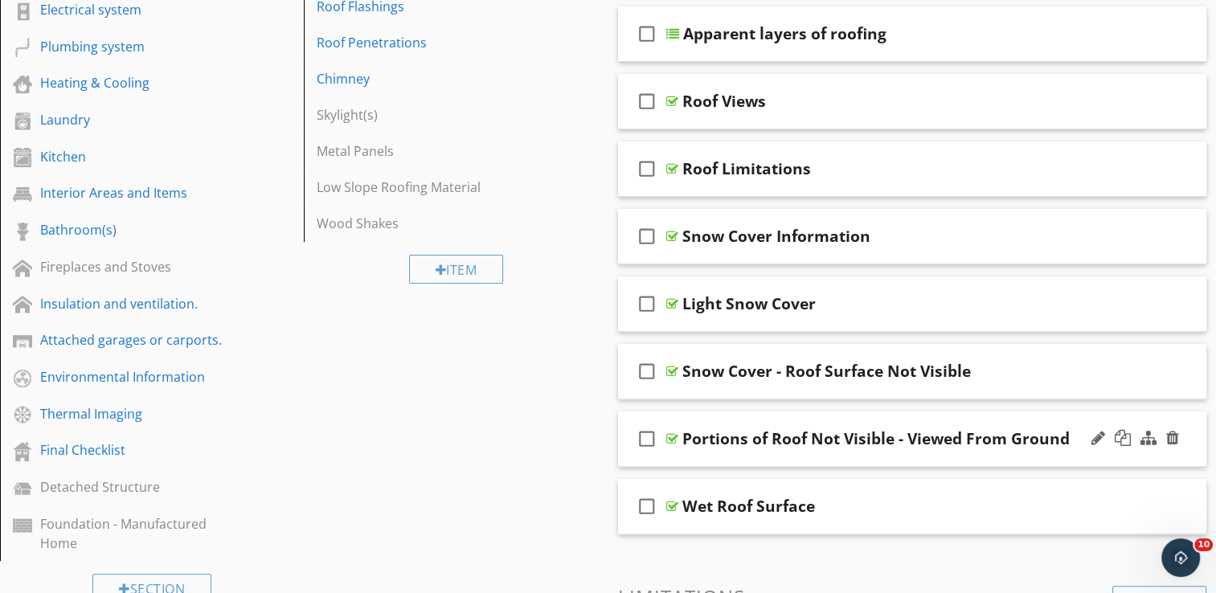
click at [874, 424] on div "check_box_outline_blank Portions of Roof Not Visible - Viewed From Ground" at bounding box center [912, 439] width 589 height 55
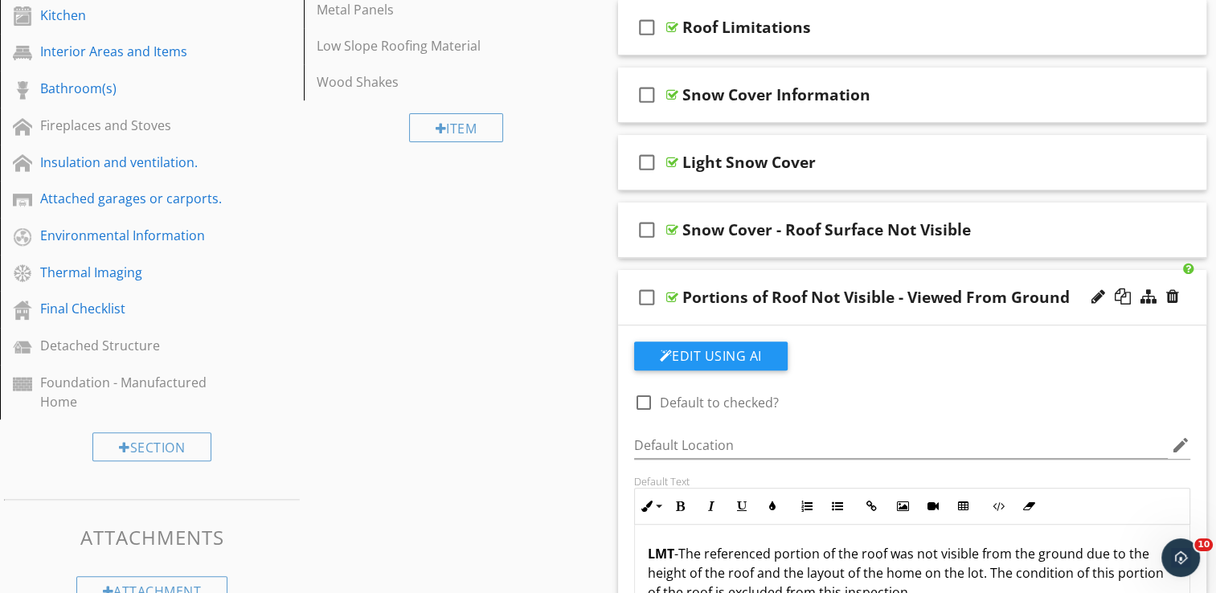
scroll to position [482, 0]
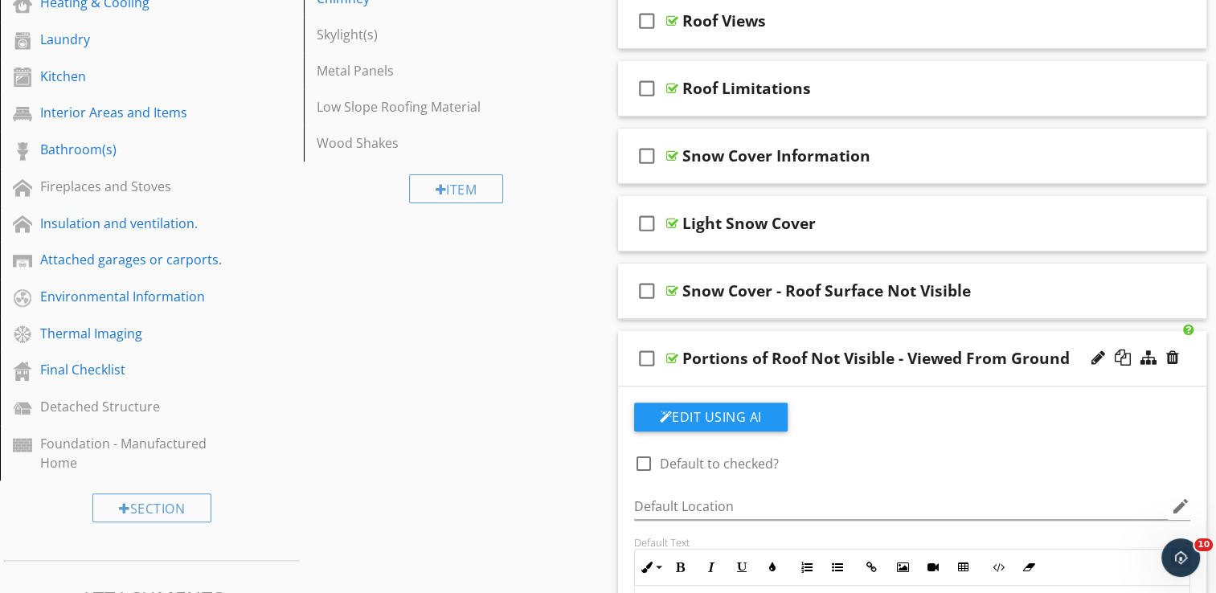
click at [882, 334] on div "check_box_outline_blank Portions of Roof Not Visible - Viewed From Ground" at bounding box center [912, 358] width 589 height 55
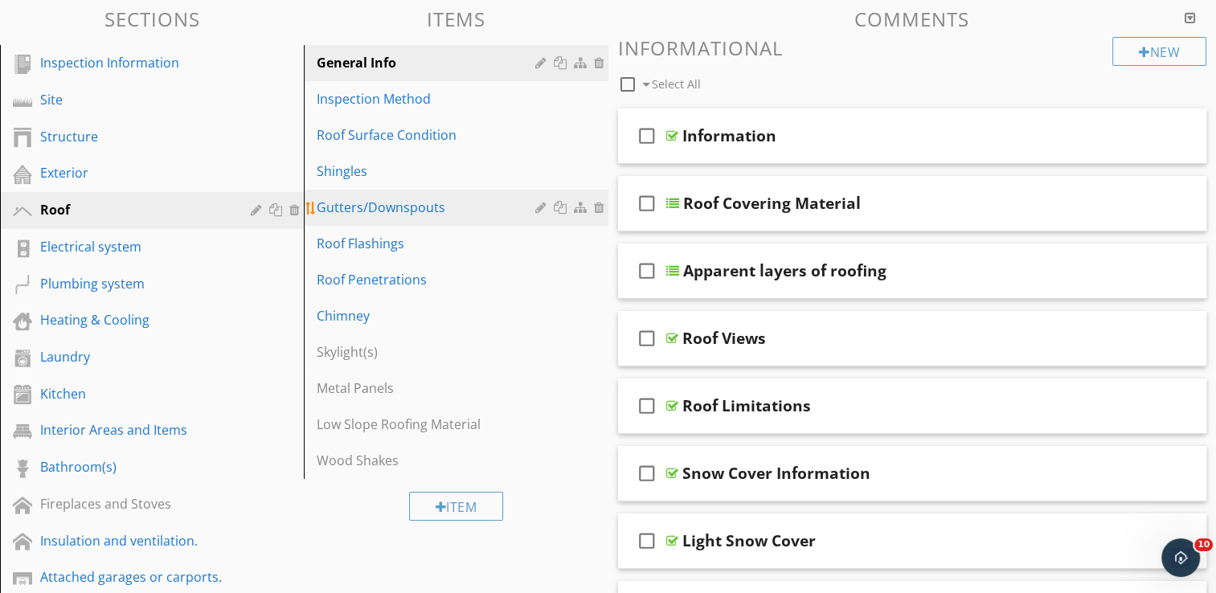
scroll to position [161, 0]
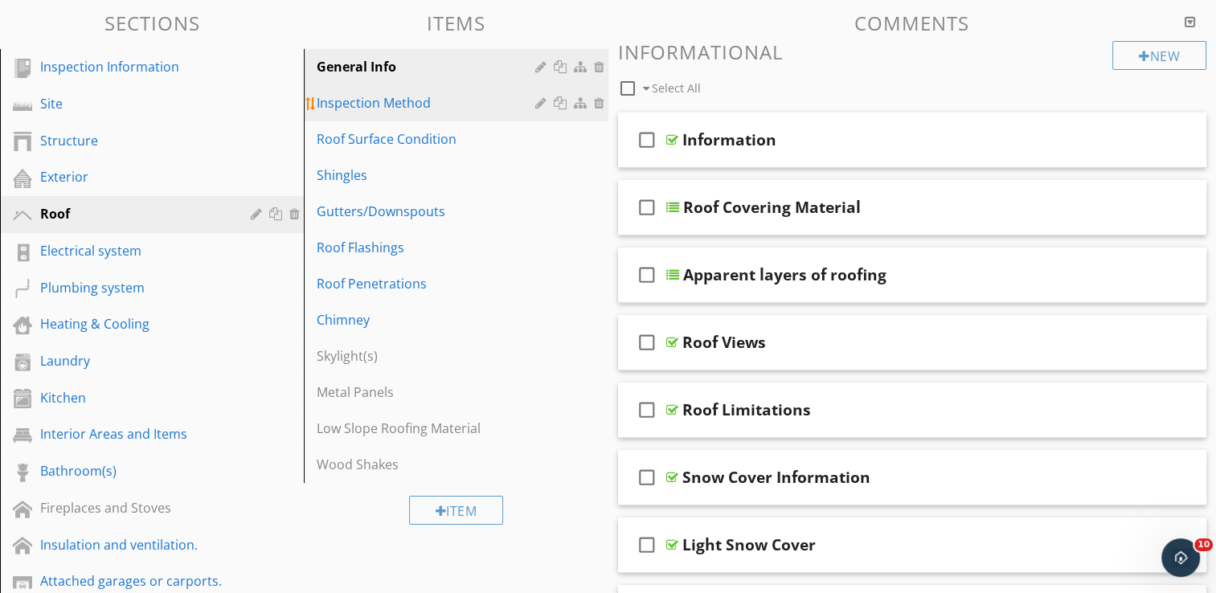
click at [419, 96] on div "Inspection Method" at bounding box center [428, 102] width 223 height 19
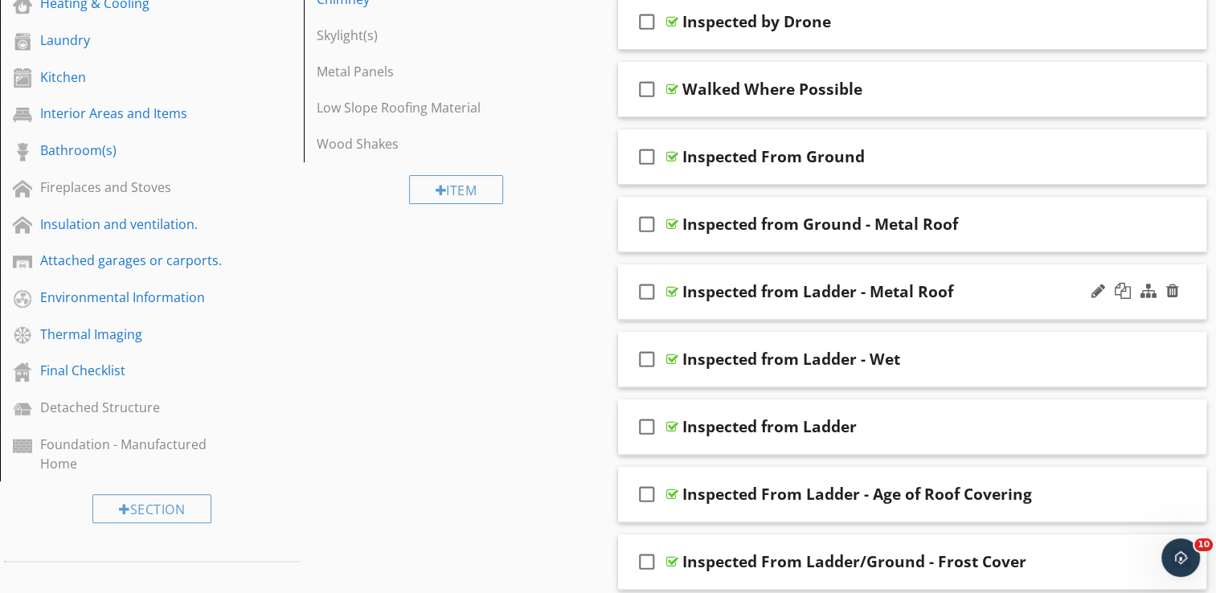
scroll to position [482, 0]
click at [841, 135] on div "check_box_outline_blank Inspected From Ground" at bounding box center [912, 156] width 589 height 55
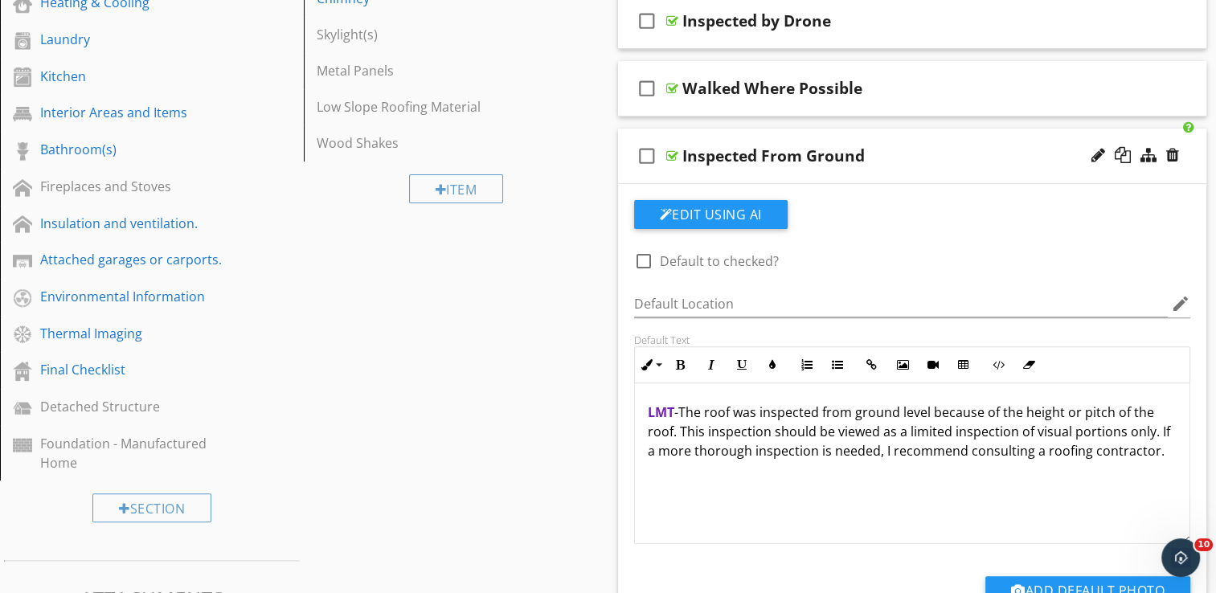
click at [1180, 150] on div at bounding box center [1135, 156] width 94 height 39
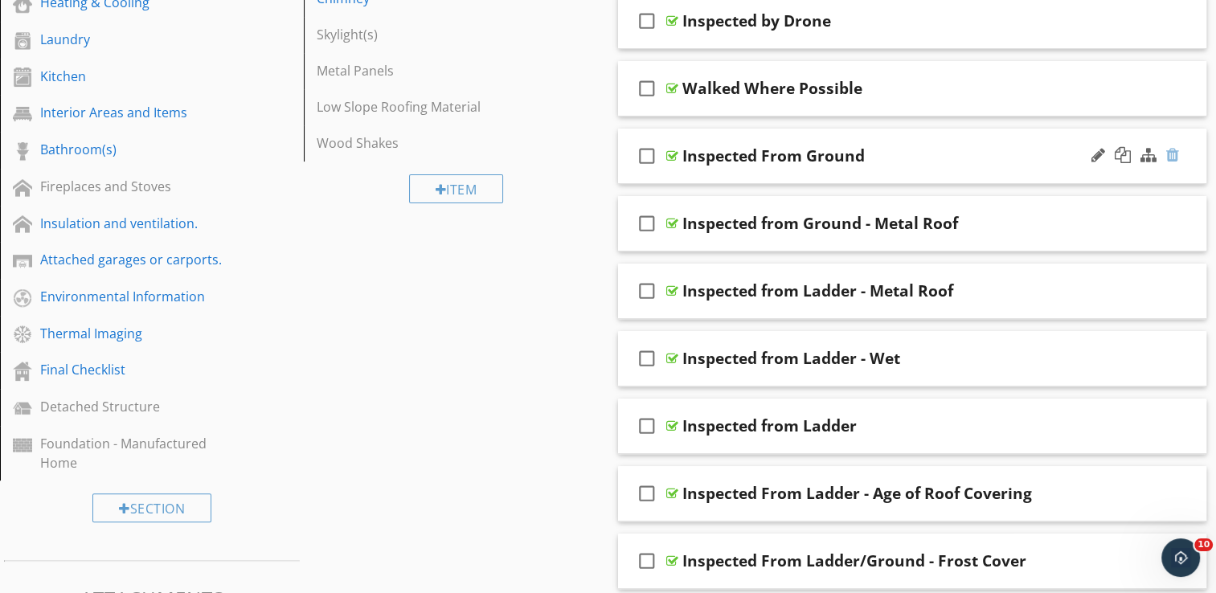
click at [1169, 150] on div at bounding box center [1172, 155] width 13 height 16
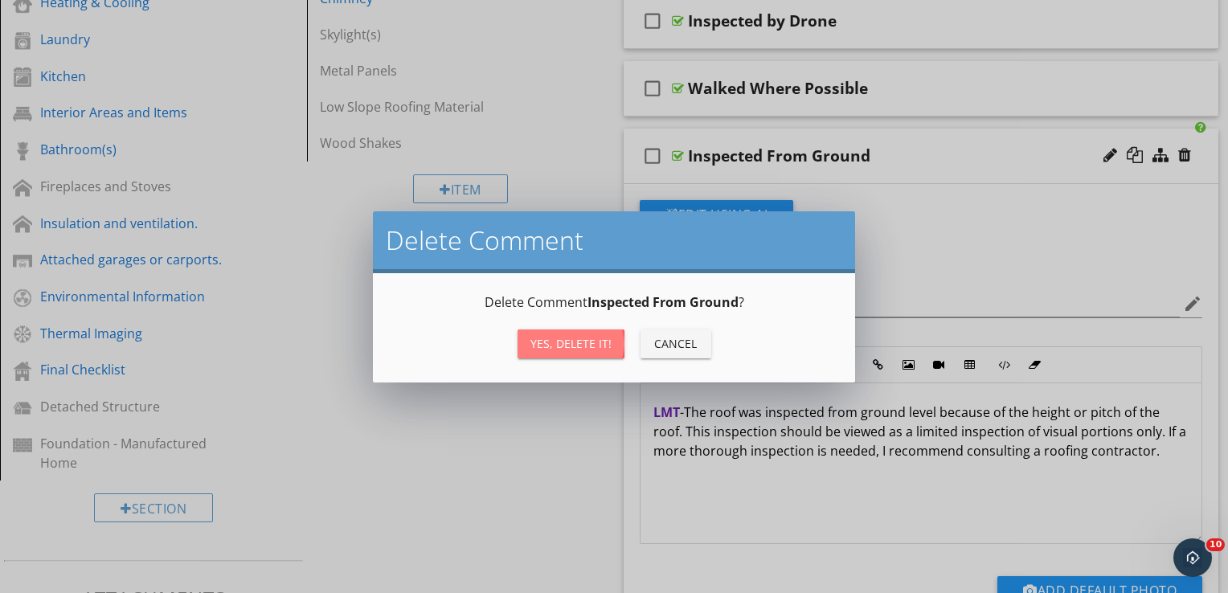
click at [542, 338] on div "Yes, Delete it!" at bounding box center [571, 343] width 81 height 17
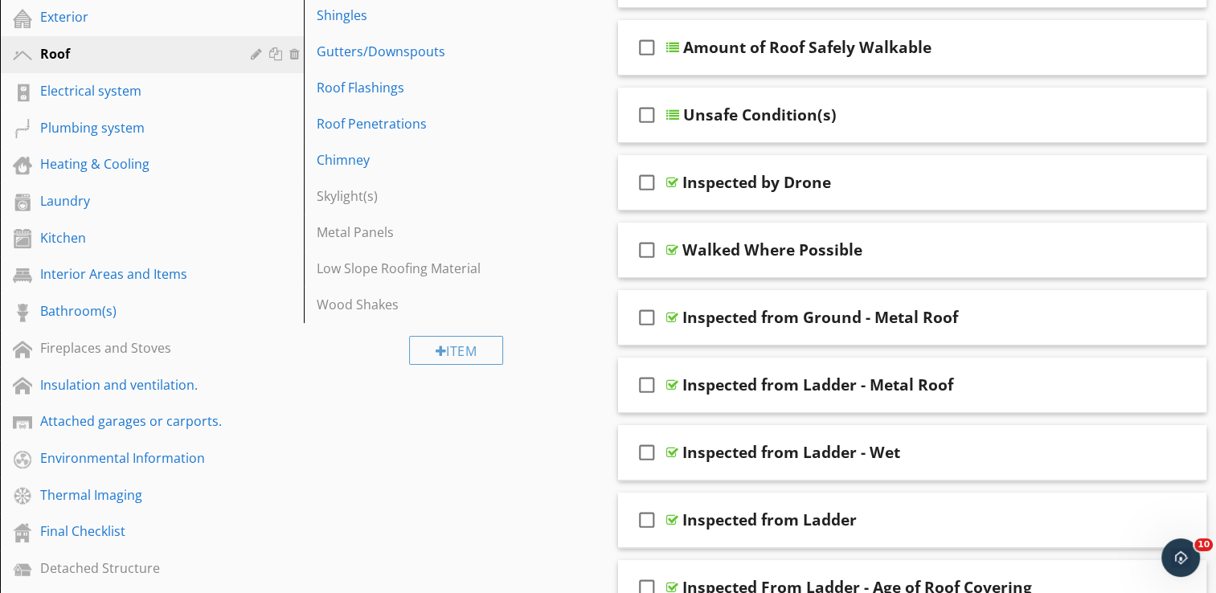
scroll to position [322, 0]
click at [854, 294] on div "check_box_outline_blank Inspected from Ground - Metal Roof" at bounding box center [912, 316] width 589 height 55
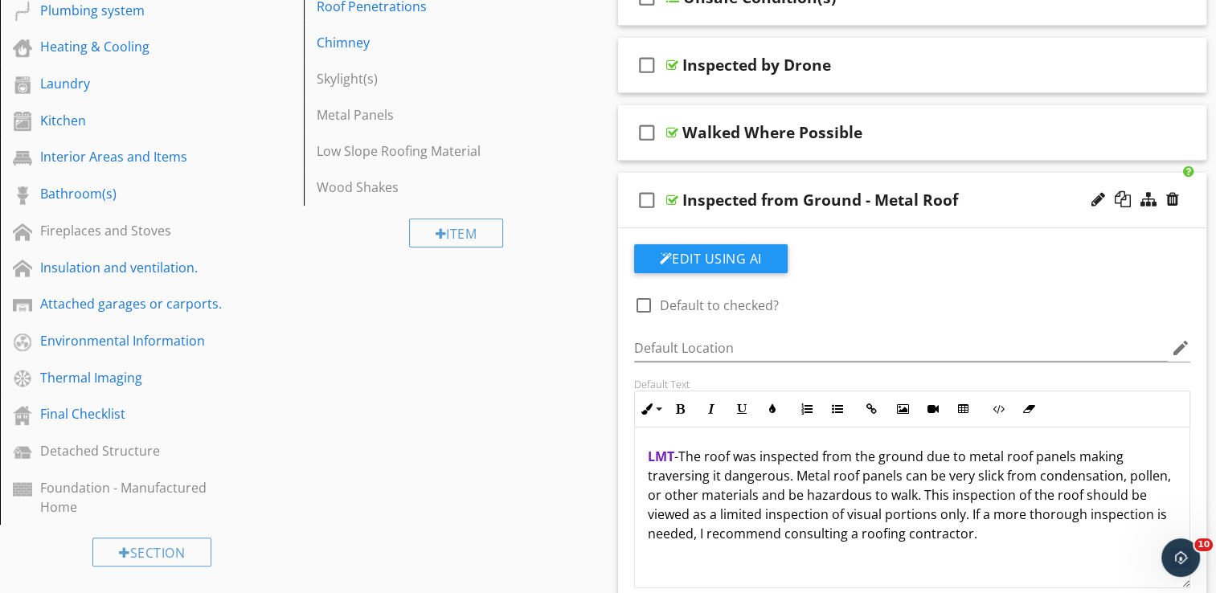
scroll to position [482, 0]
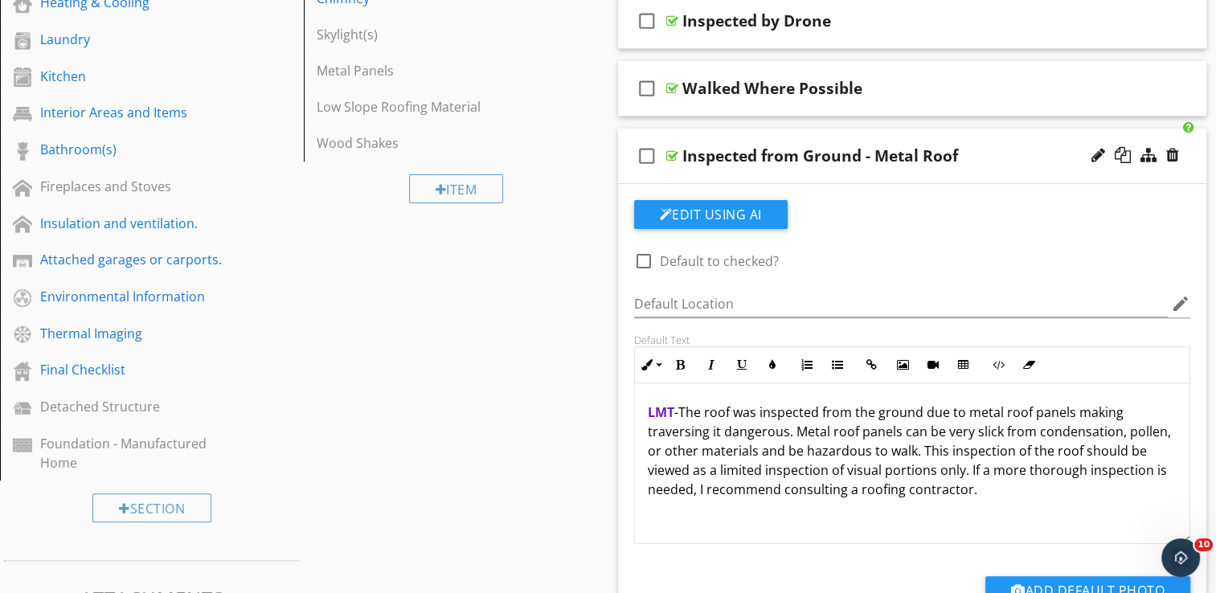
click at [925, 417] on p "LMT - The roof was inspected from the ground due to metal roof panels making tr…" at bounding box center [913, 451] width 530 height 96
click at [904, 133] on div "check_box_outline_blank Inspected from Ground - Metal Roof" at bounding box center [912, 156] width 589 height 55
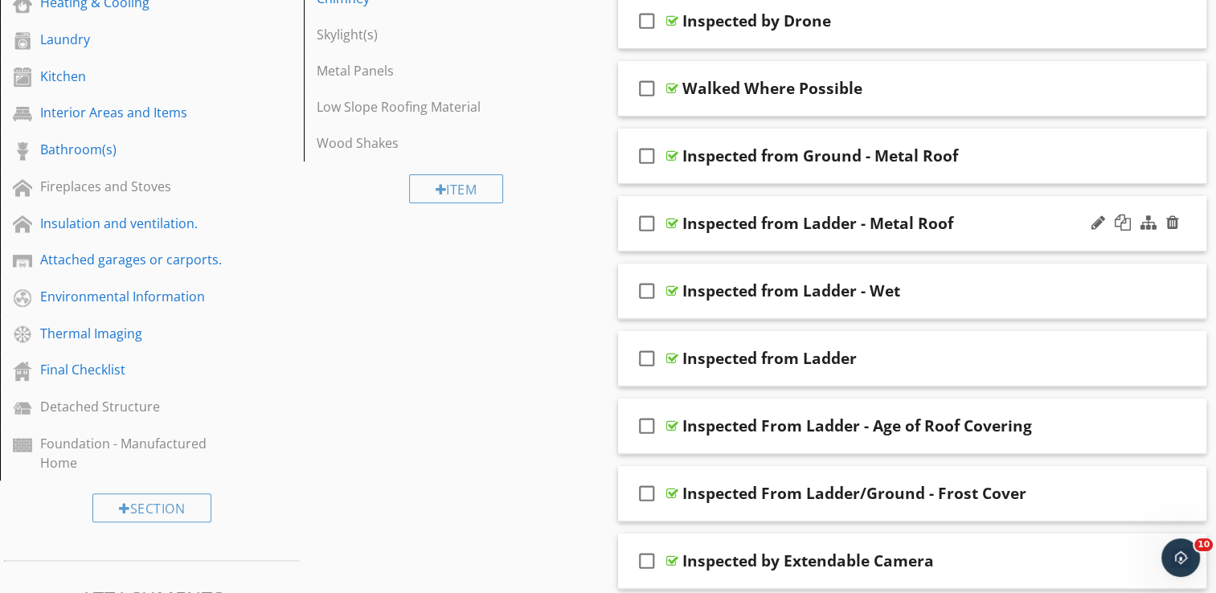
click at [831, 203] on div "check_box_outline_blank Inspected from Ladder - Metal Roof" at bounding box center [912, 223] width 589 height 55
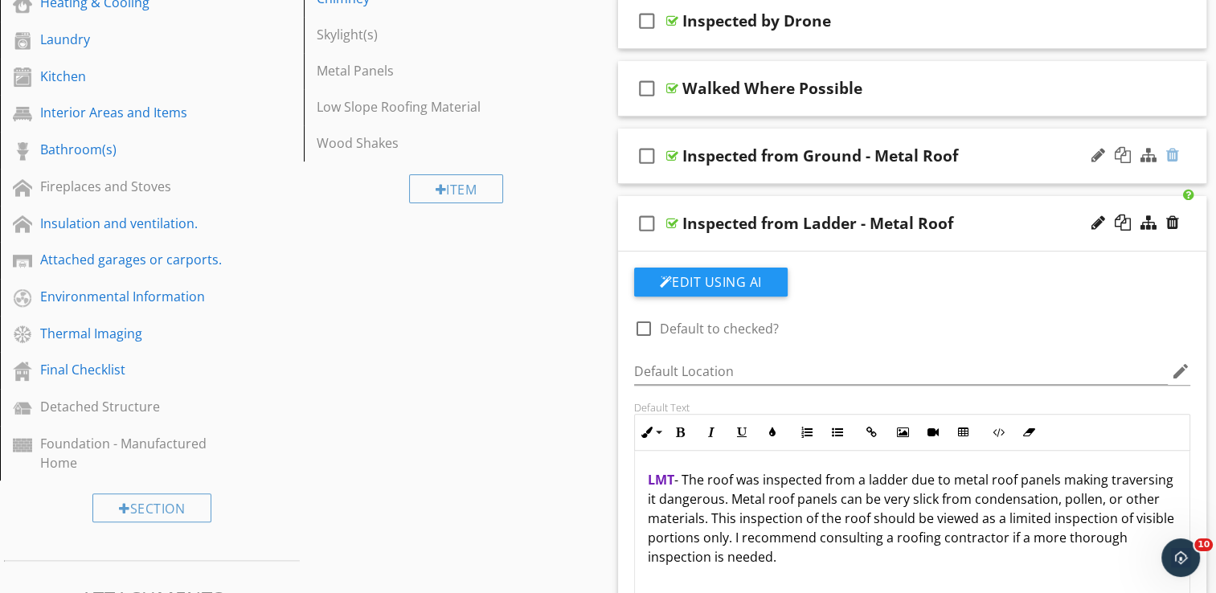
click at [1174, 149] on div at bounding box center [1172, 155] width 13 height 16
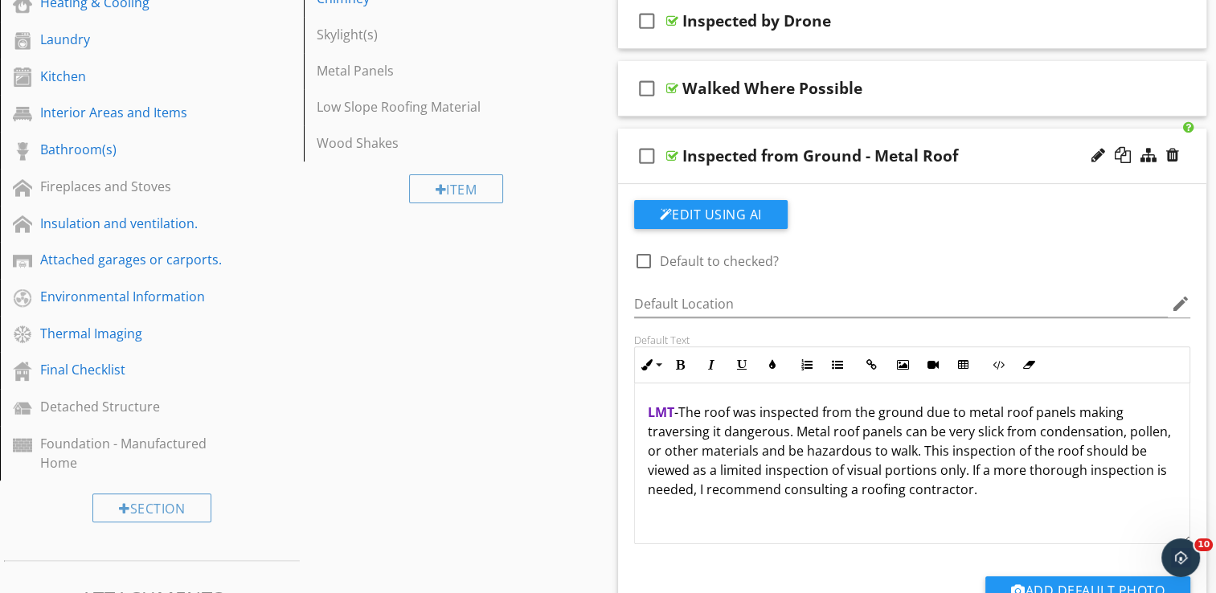
click at [596, 423] on div at bounding box center [608, 296] width 1216 height 593
click at [1174, 153] on div at bounding box center [1172, 155] width 13 height 16
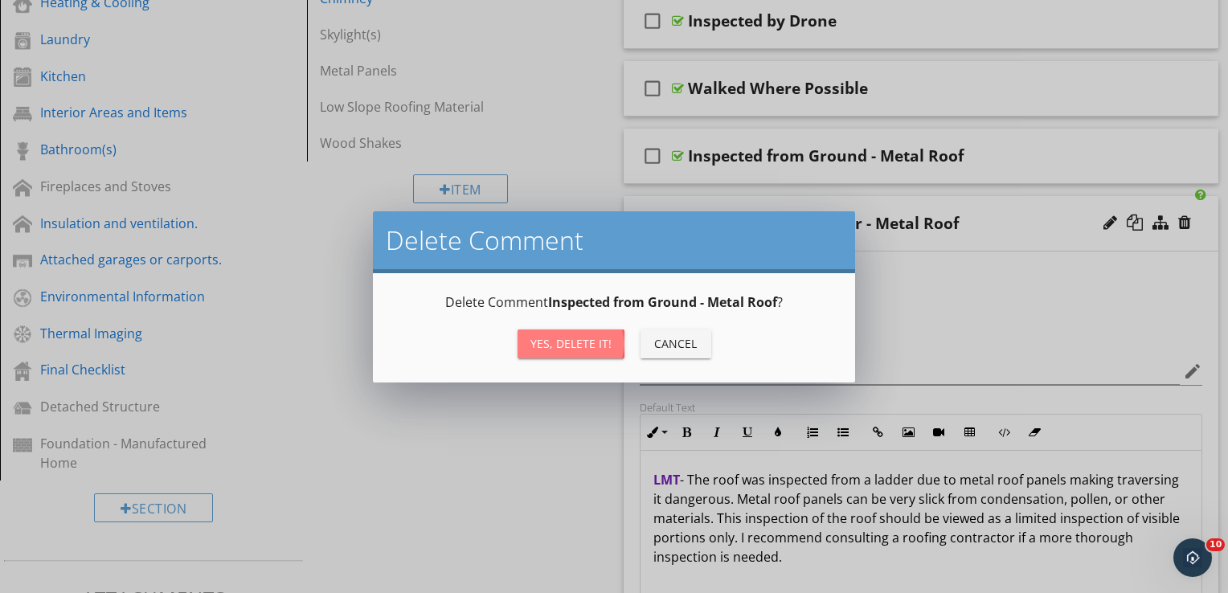
click at [579, 338] on div "Yes, Delete it!" at bounding box center [571, 343] width 81 height 17
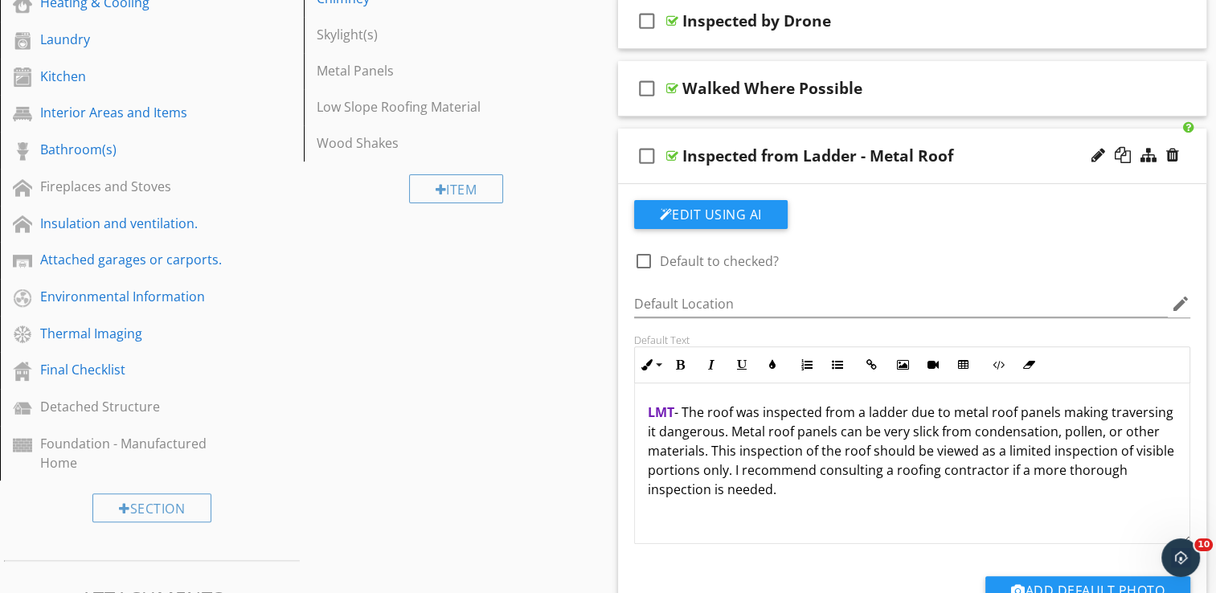
click at [900, 133] on div "check_box_outline_blank Inspected from Ladder - Metal Roof" at bounding box center [912, 156] width 589 height 55
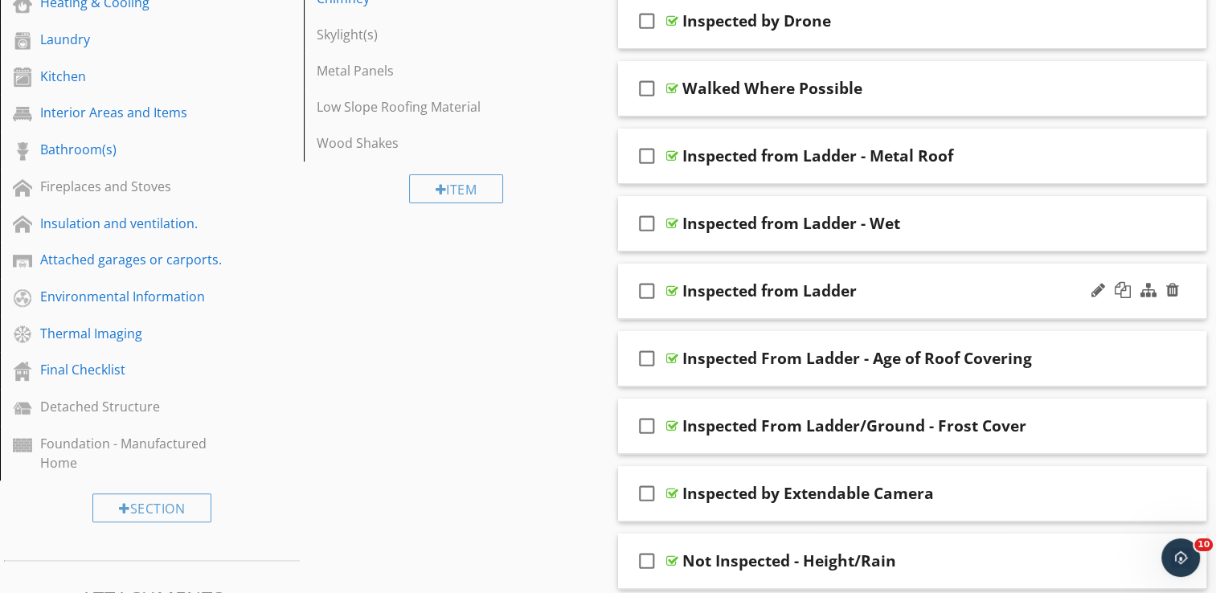
click at [885, 265] on div "check_box_outline_blank Inspected from Ladder" at bounding box center [912, 291] width 589 height 55
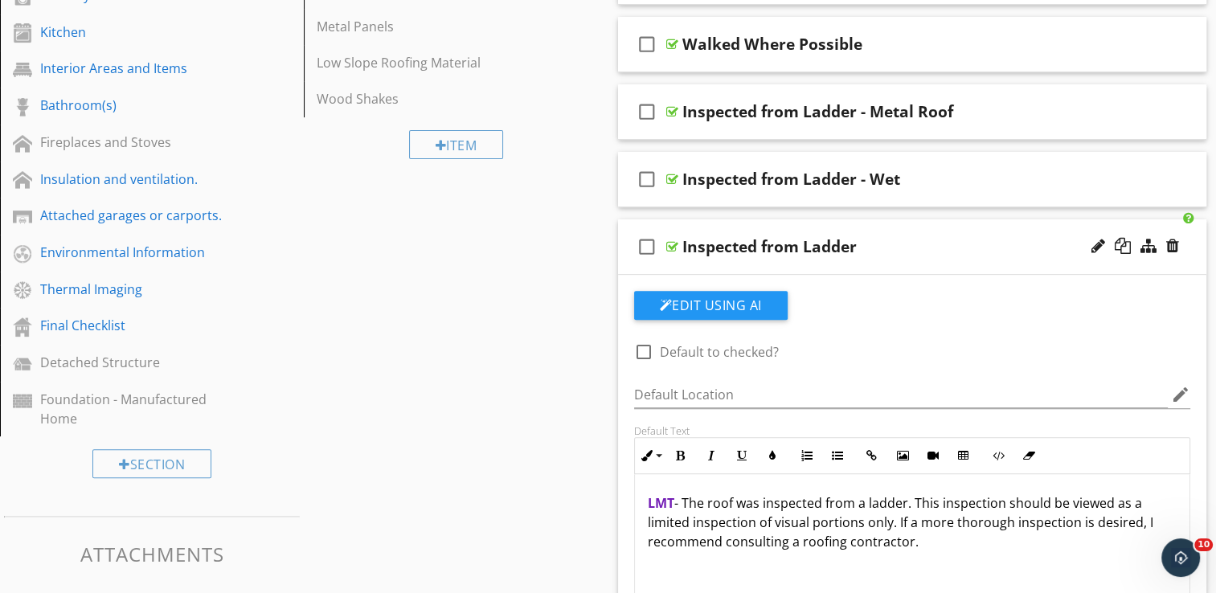
scroll to position [563, 0]
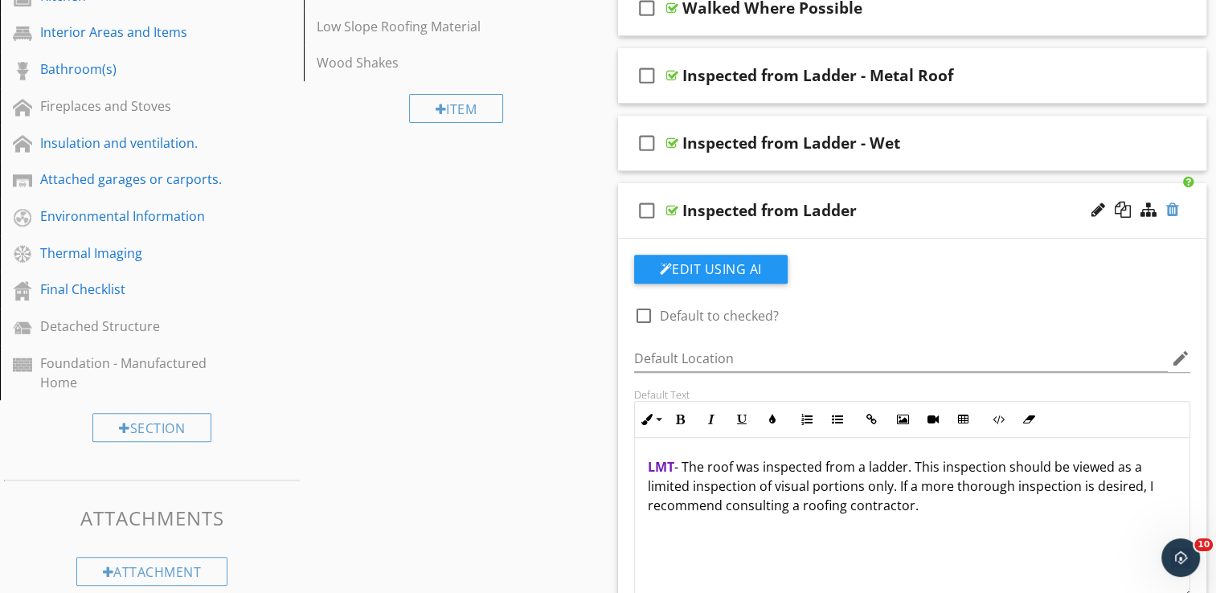
click at [1171, 203] on div at bounding box center [1172, 210] width 13 height 16
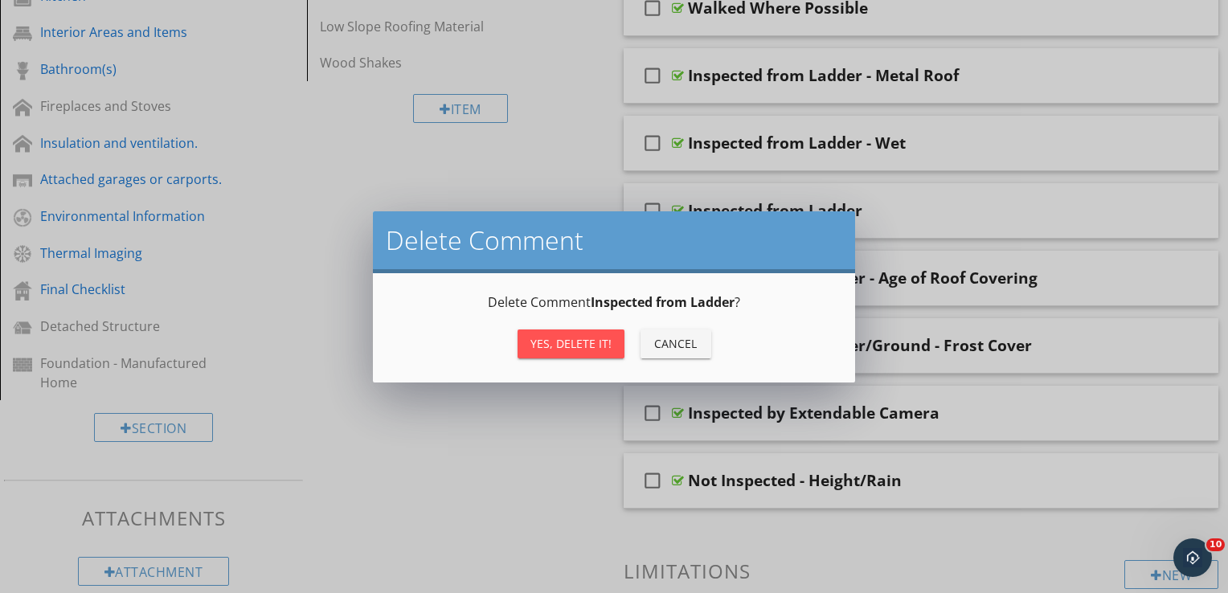
click at [571, 340] on div "Yes, Delete it!" at bounding box center [571, 343] width 81 height 17
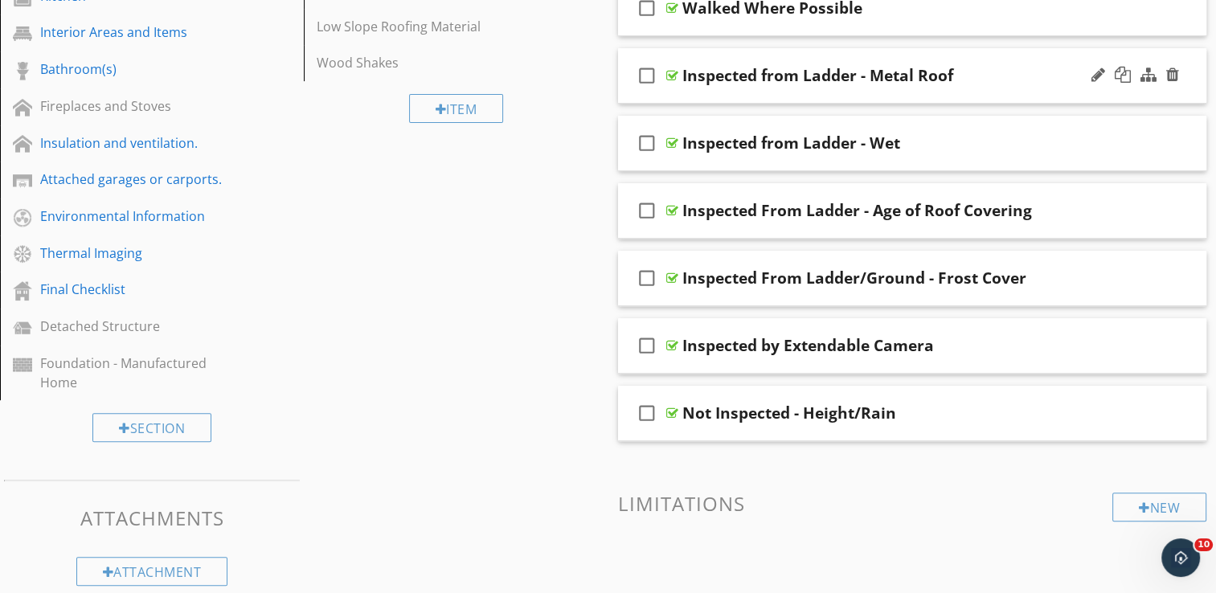
click at [858, 58] on div "check_box_outline_blank Inspected from Ladder - Metal Roof" at bounding box center [912, 75] width 589 height 55
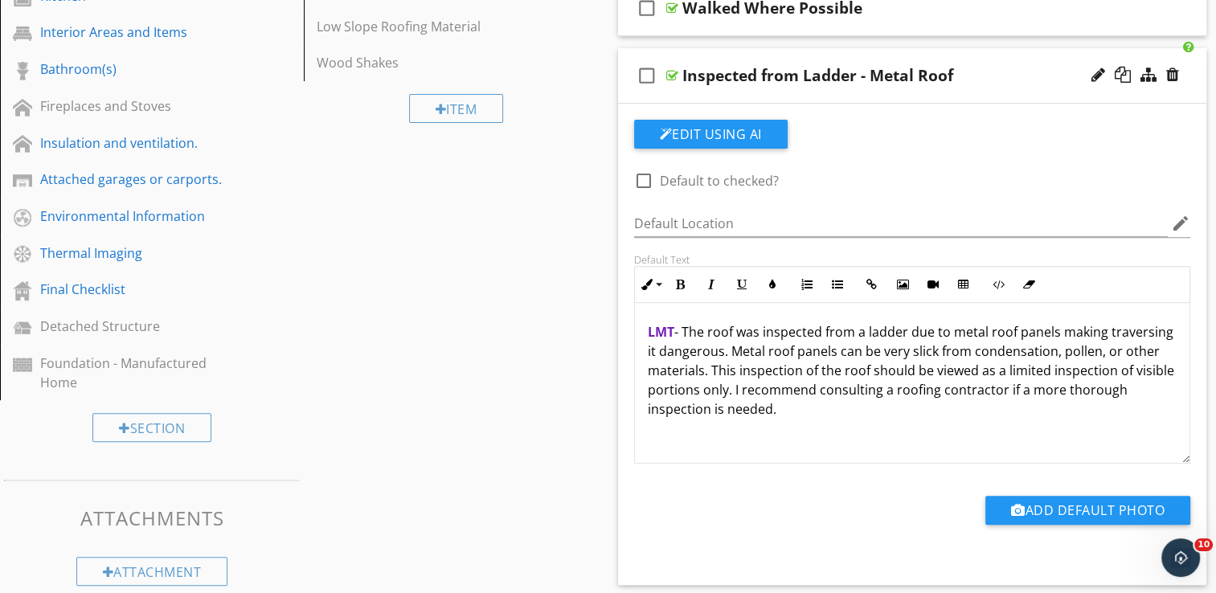
click at [1058, 333] on p "LMT - The roof was inspected from a ladder due to metal roof panels making trav…" at bounding box center [913, 370] width 530 height 96
click at [906, 54] on div "check_box_outline_blank Inspected from Ladder - Metal Roof" at bounding box center [912, 75] width 589 height 55
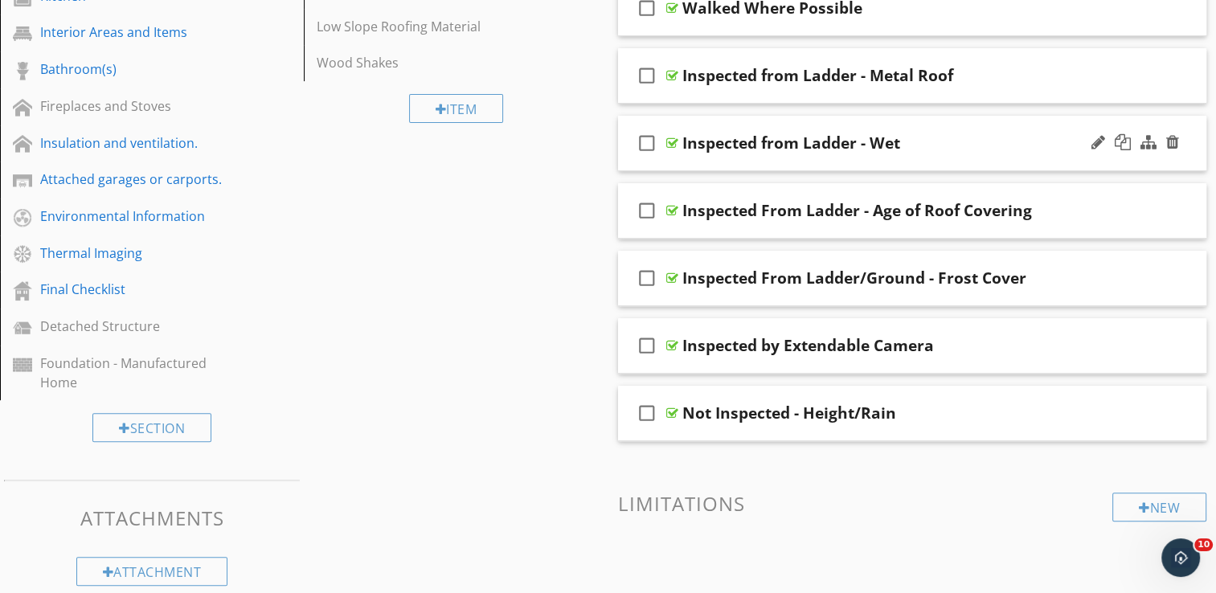
click at [878, 122] on div "check_box_outline_blank Inspected from Ladder - Wet" at bounding box center [912, 143] width 589 height 55
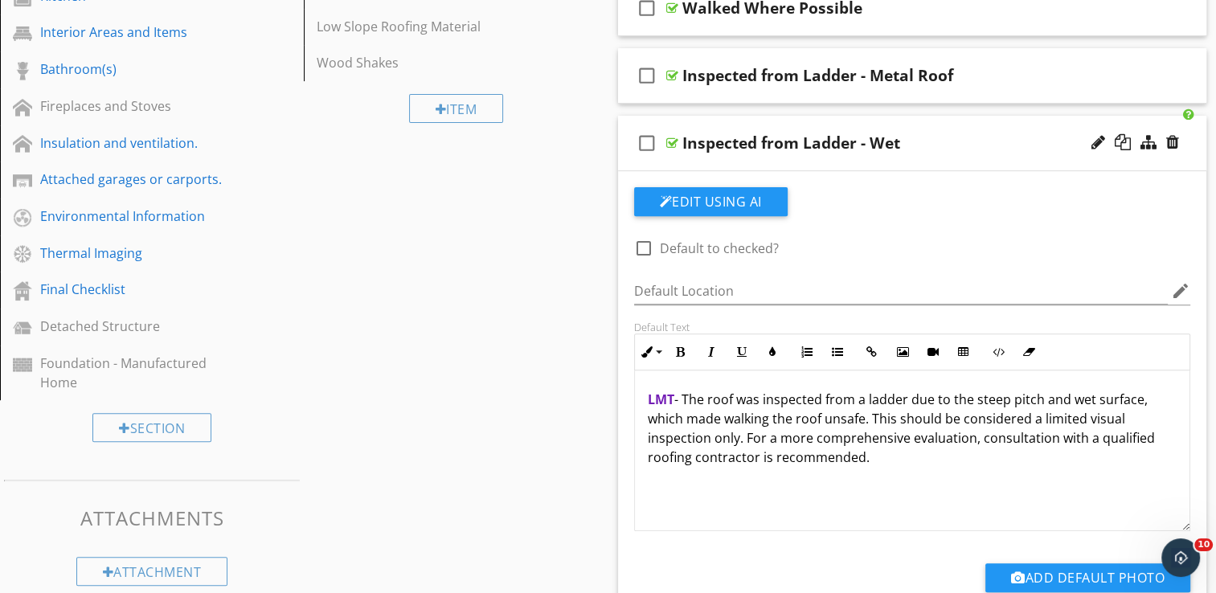
click at [916, 117] on div "check_box_outline_blank Inspected from Ladder - Wet" at bounding box center [912, 143] width 589 height 55
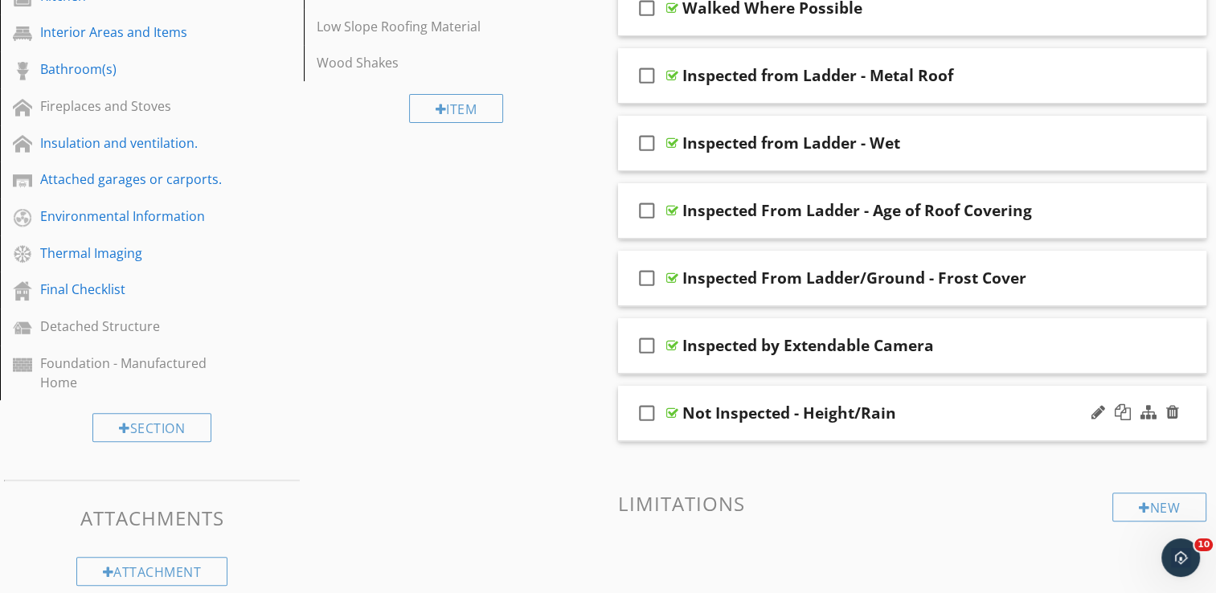
click at [889, 395] on div "check_box_outline_blank Not Inspected - Height/Rain" at bounding box center [912, 413] width 589 height 55
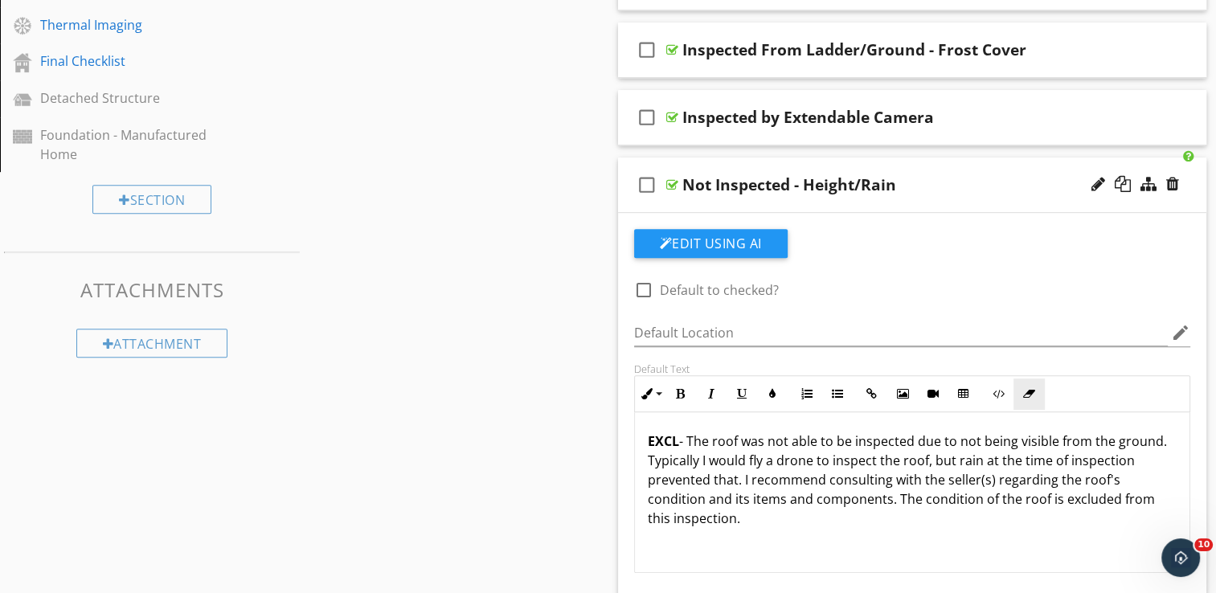
scroll to position [804, 0]
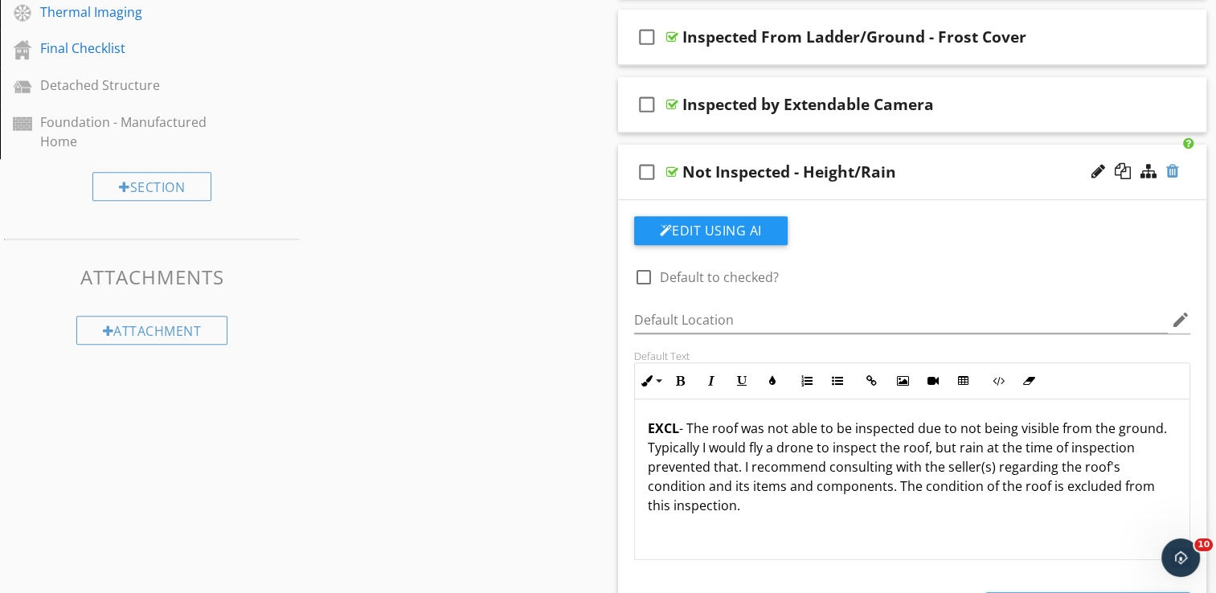
click at [1174, 169] on div at bounding box center [1172, 171] width 13 height 16
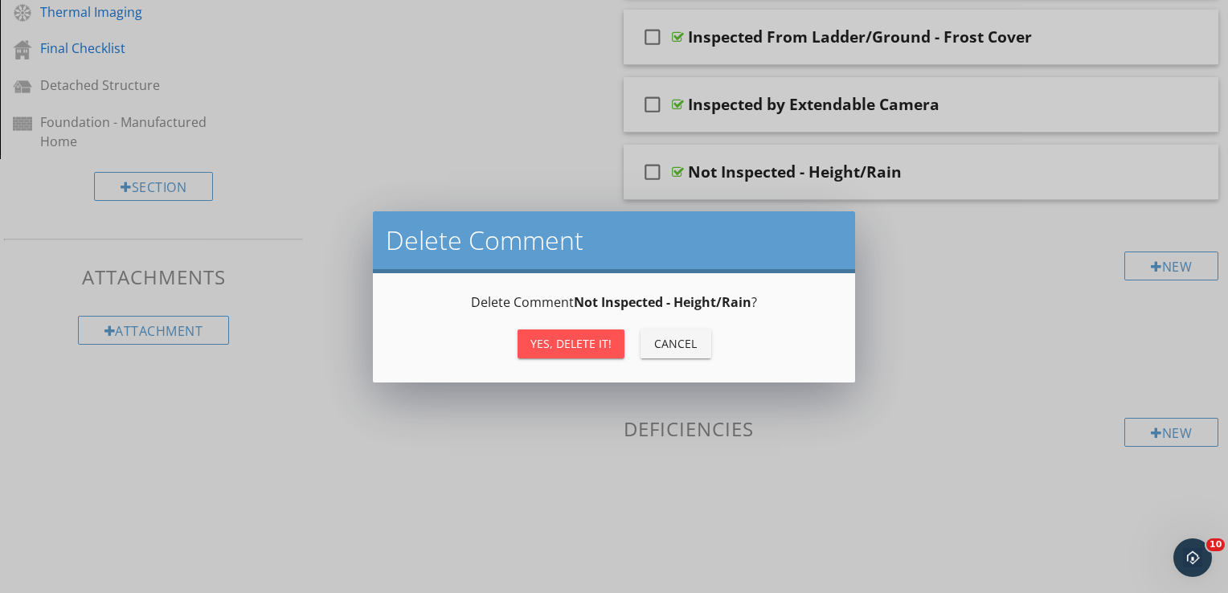
click at [675, 338] on div "Cancel" at bounding box center [676, 343] width 45 height 17
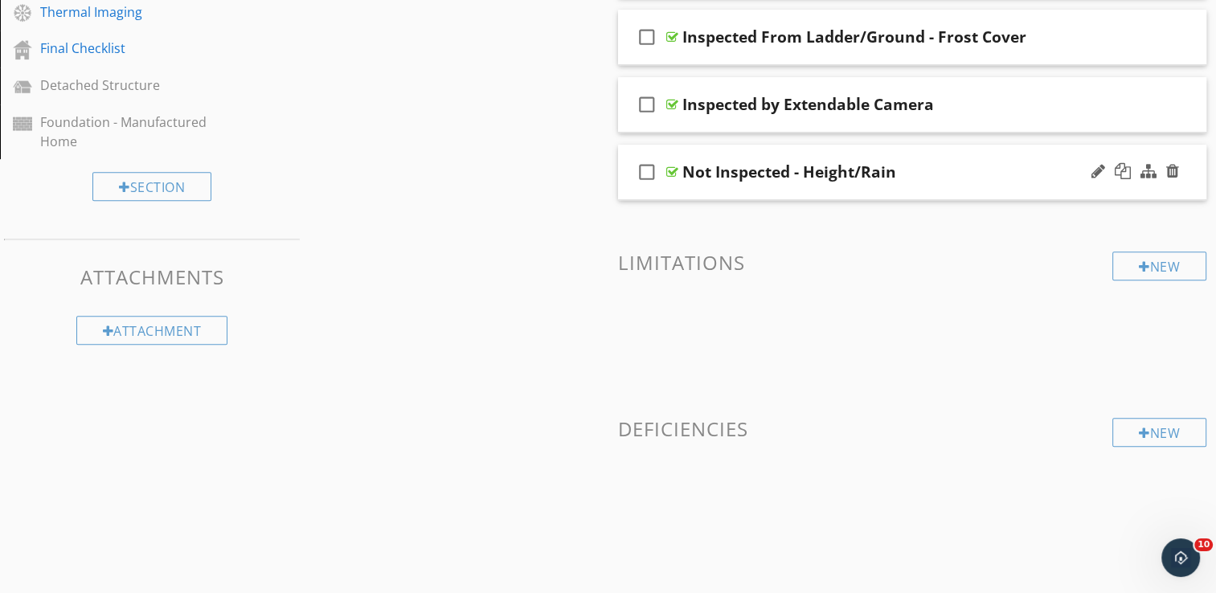
click at [944, 150] on div "check_box_outline_blank Not Inspected - Height/Rain" at bounding box center [912, 172] width 589 height 55
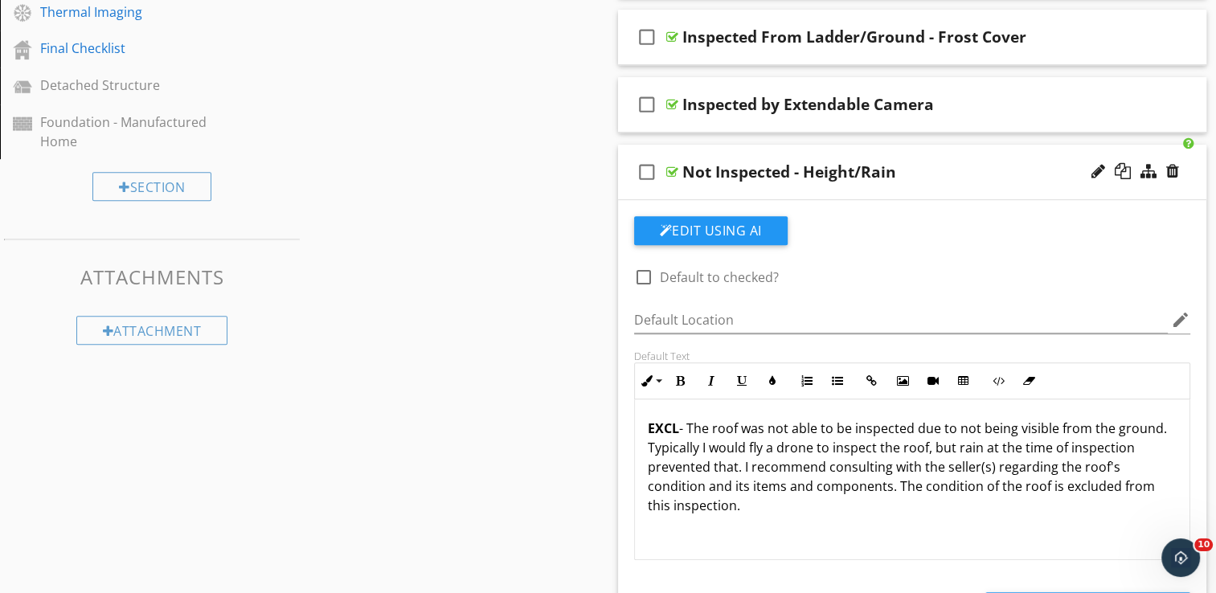
click at [903, 150] on div "check_box_outline_blank Not Inspected - Height/Rain" at bounding box center [912, 172] width 589 height 55
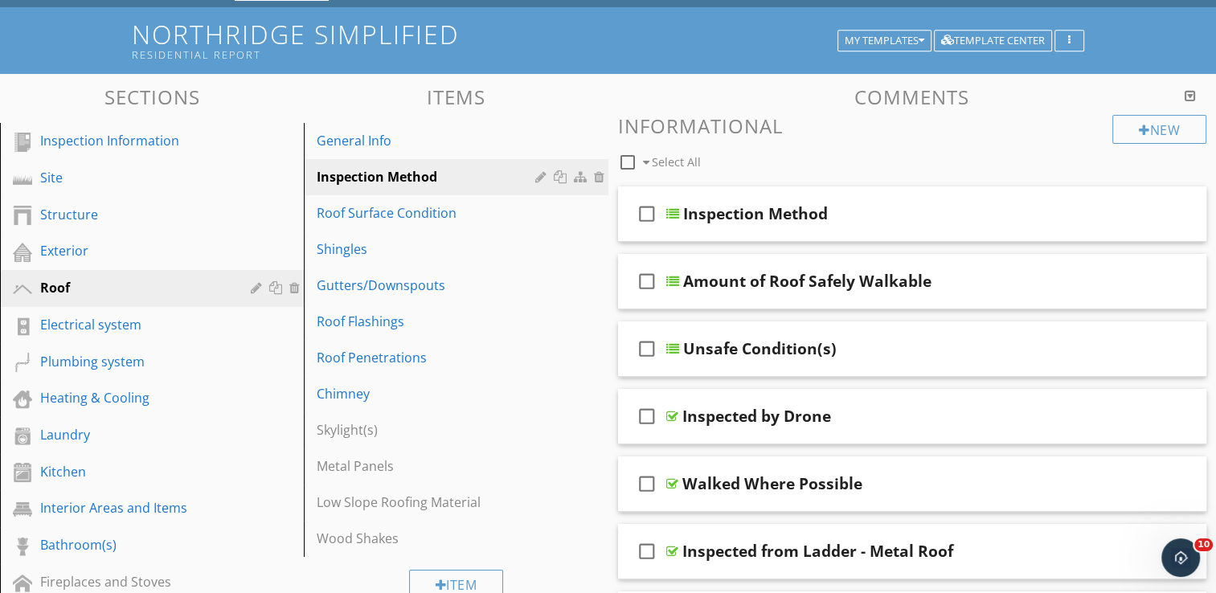
scroll to position [85, 0]
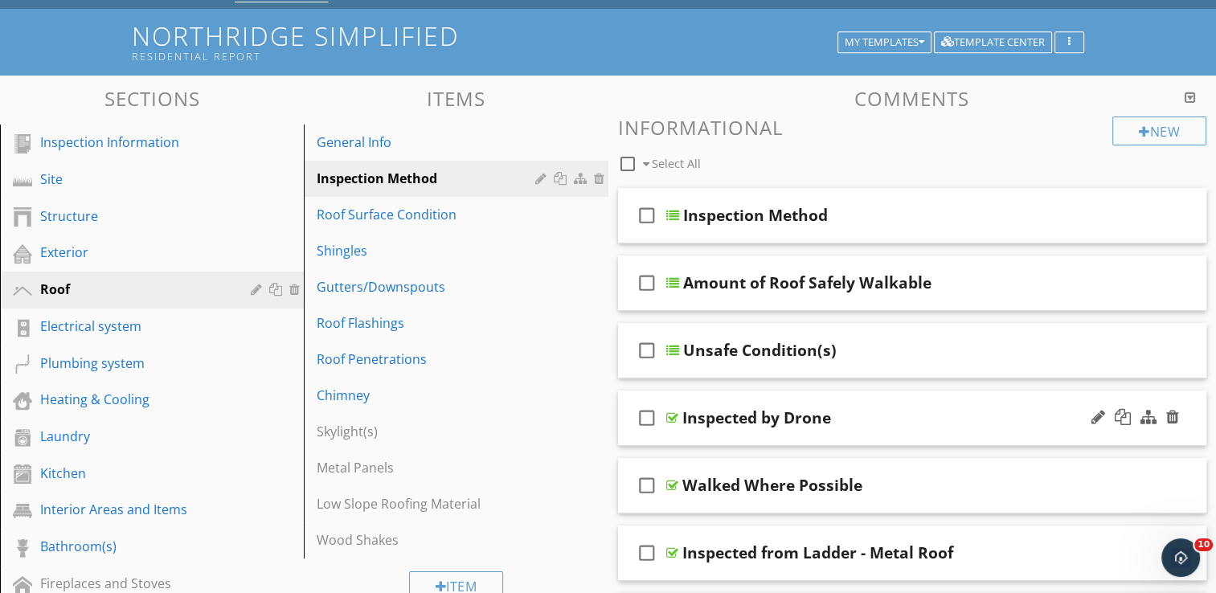
click at [842, 394] on div "check_box_outline_blank Inspected by Drone" at bounding box center [912, 418] width 589 height 55
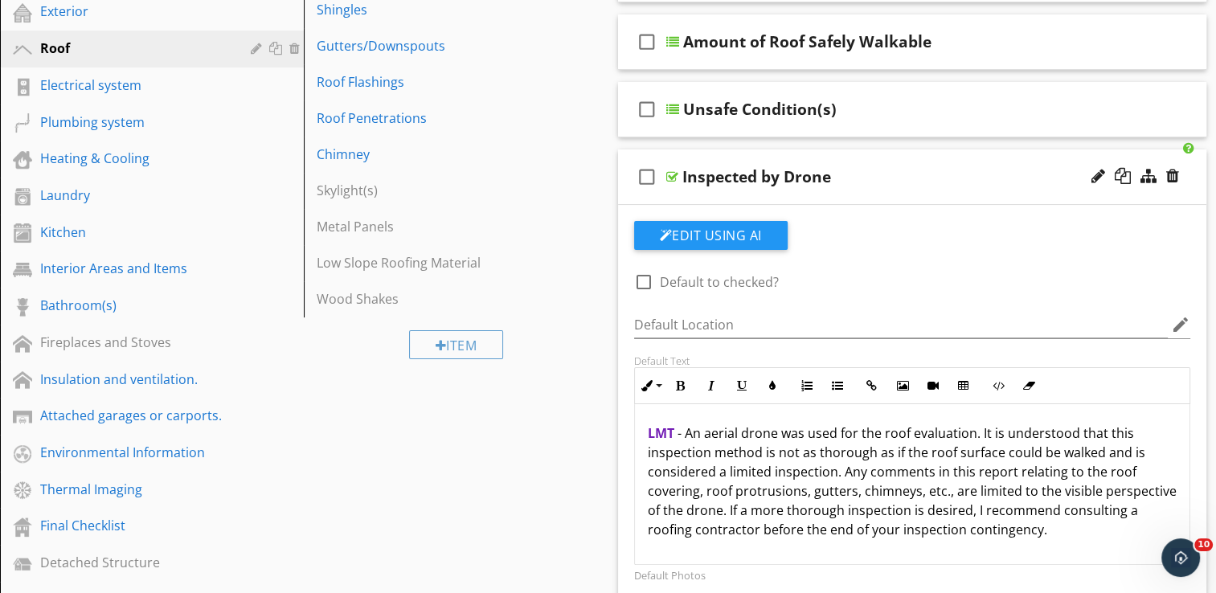
scroll to position [0, 0]
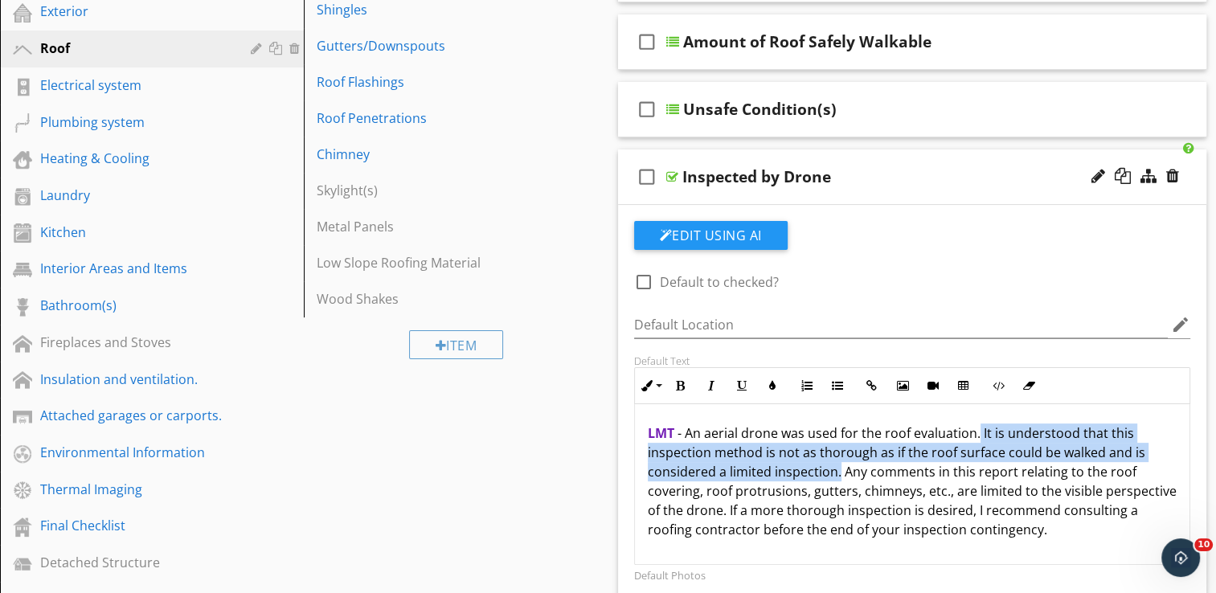
drag, startPoint x: 838, startPoint y: 472, endPoint x: 977, endPoint y: 436, distance: 144.5
click at [977, 436] on p "LMT - An aerial drone was used for the roof evaluation. It is understood that t…" at bounding box center [913, 482] width 530 height 116
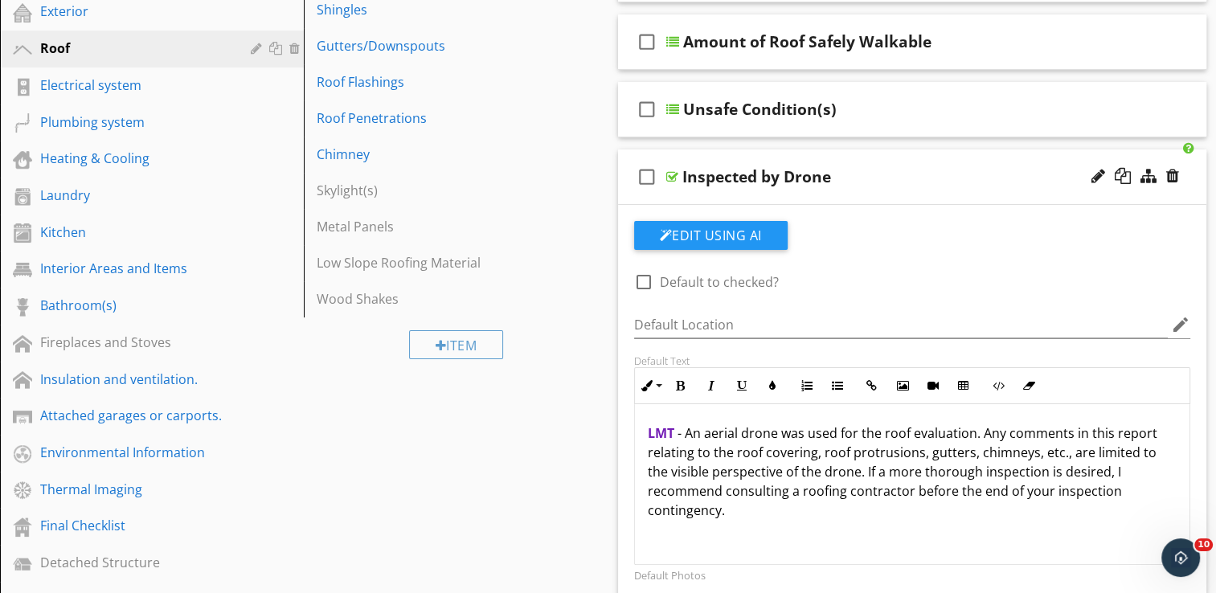
click at [897, 160] on div "check_box_outline_blank Inspected by Drone" at bounding box center [912, 177] width 589 height 55
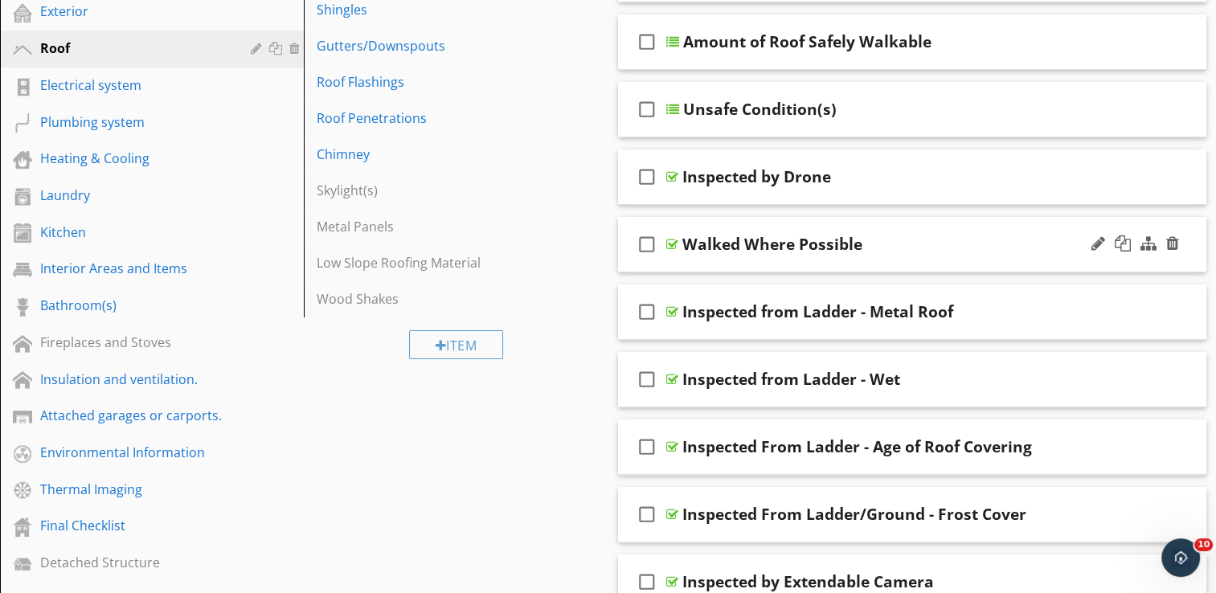
click at [880, 230] on div "check_box_outline_blank Walked Where Possible" at bounding box center [912, 244] width 589 height 55
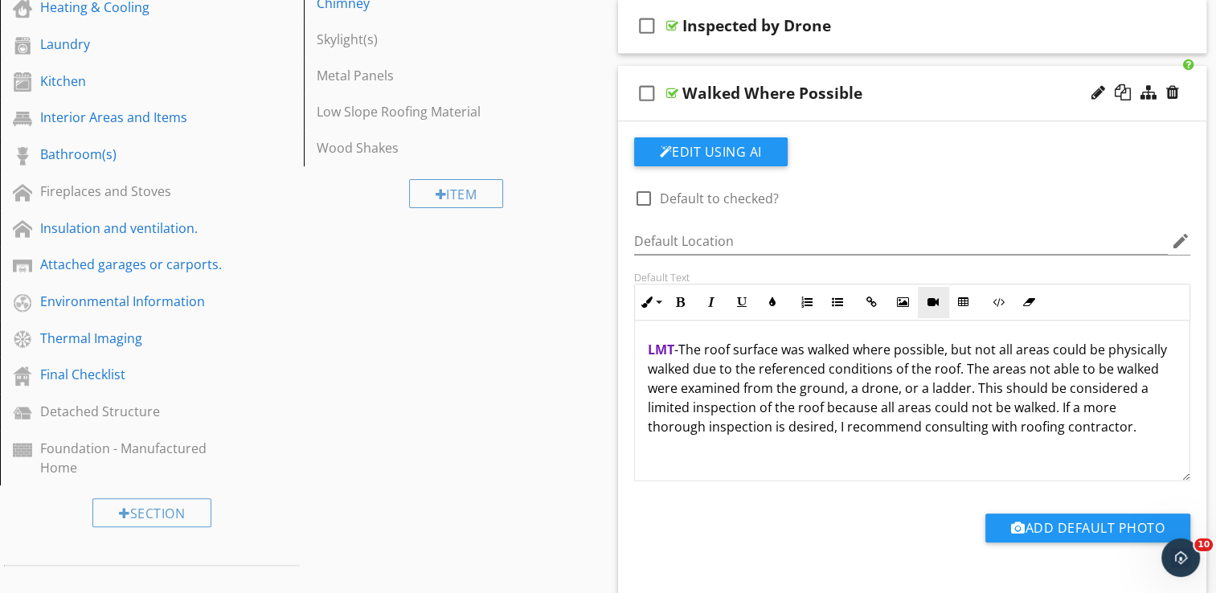
scroll to position [487, 0]
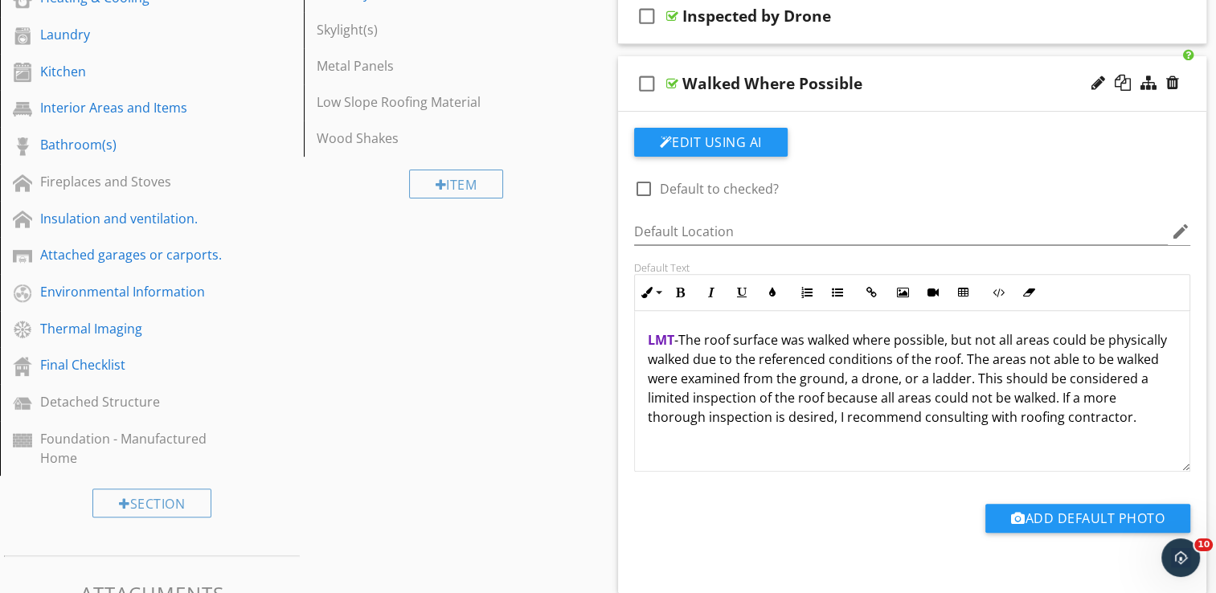
drag, startPoint x: 1162, startPoint y: 416, endPoint x: 684, endPoint y: 345, distance: 483.6
click at [684, 345] on p "LMT - The roof surface was walked where possible, but not all areas could be ph…" at bounding box center [913, 378] width 530 height 96
copy p "The roof surface was walked where possible, but not all areas could be physical…"
click at [908, 59] on div "check_box_outline_blank Walked Where Possible" at bounding box center [912, 83] width 589 height 55
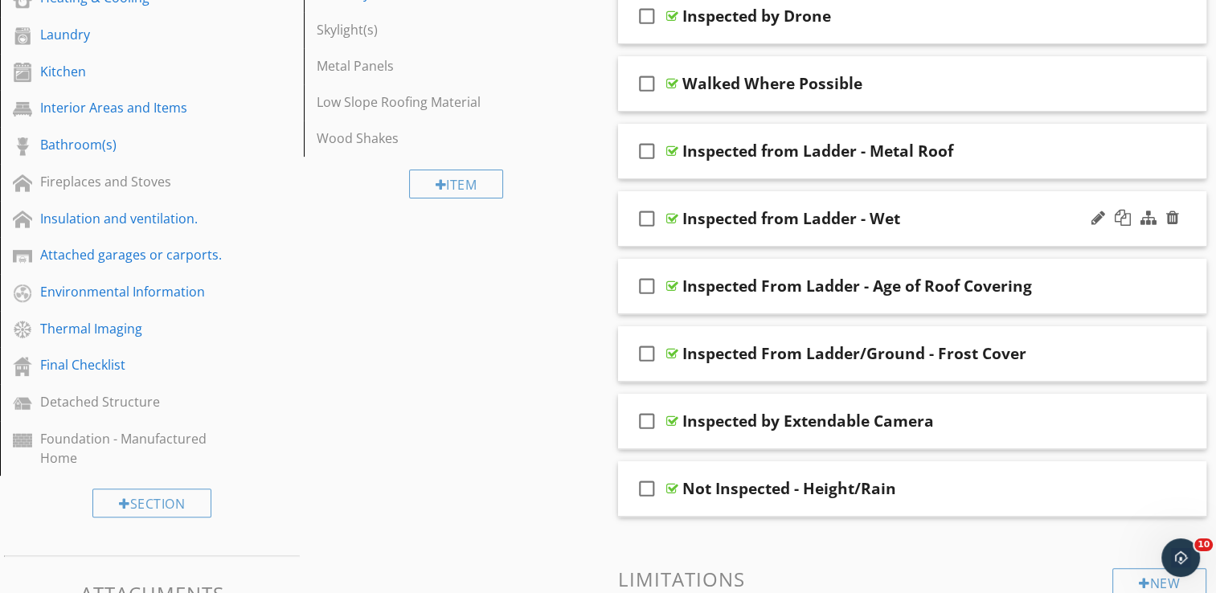
click at [920, 206] on div "check_box_outline_blank Inspected from Ladder - Wet" at bounding box center [912, 218] width 589 height 55
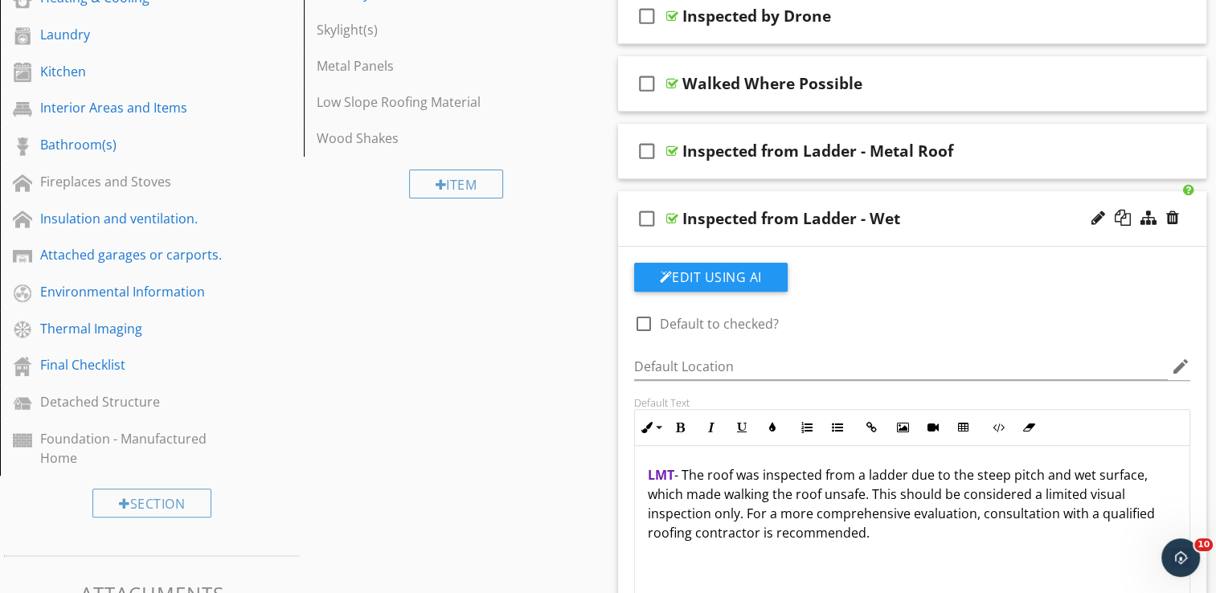
click at [905, 198] on div "check_box_outline_blank Inspected from Ladder - Wet" at bounding box center [912, 218] width 589 height 55
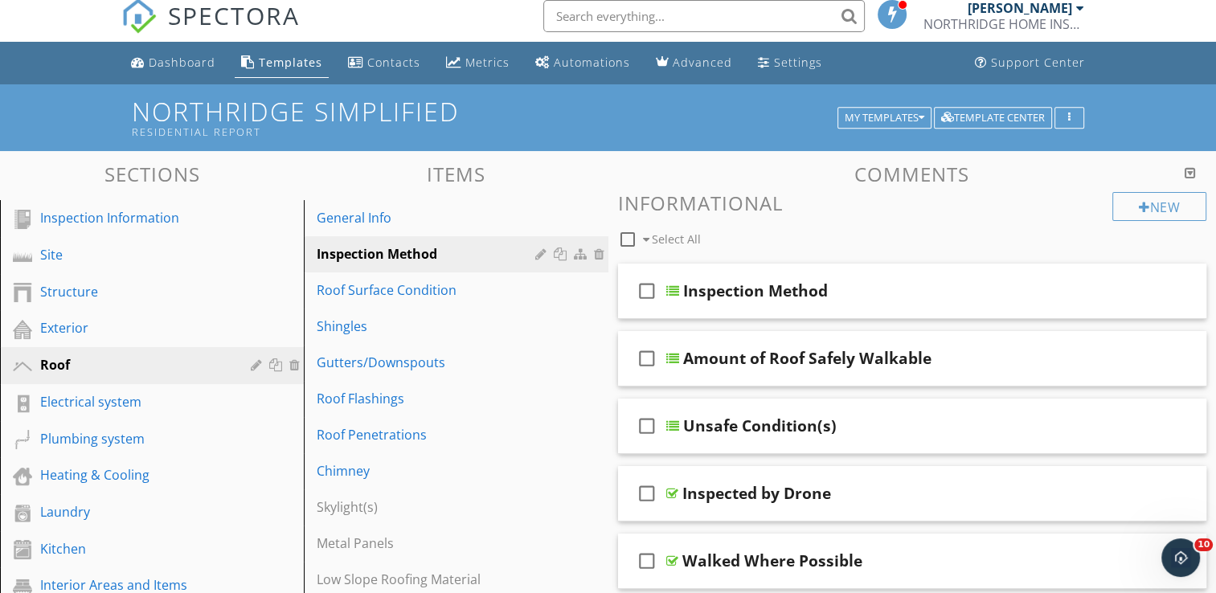
scroll to position [5, 0]
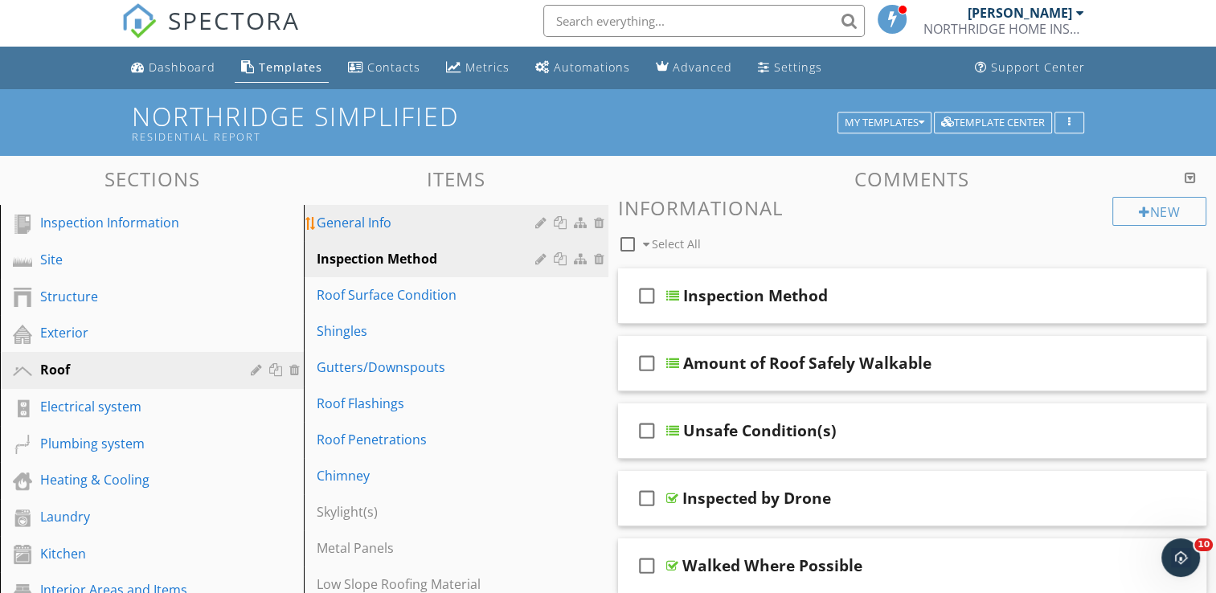
click at [401, 219] on div "General Info" at bounding box center [428, 222] width 223 height 19
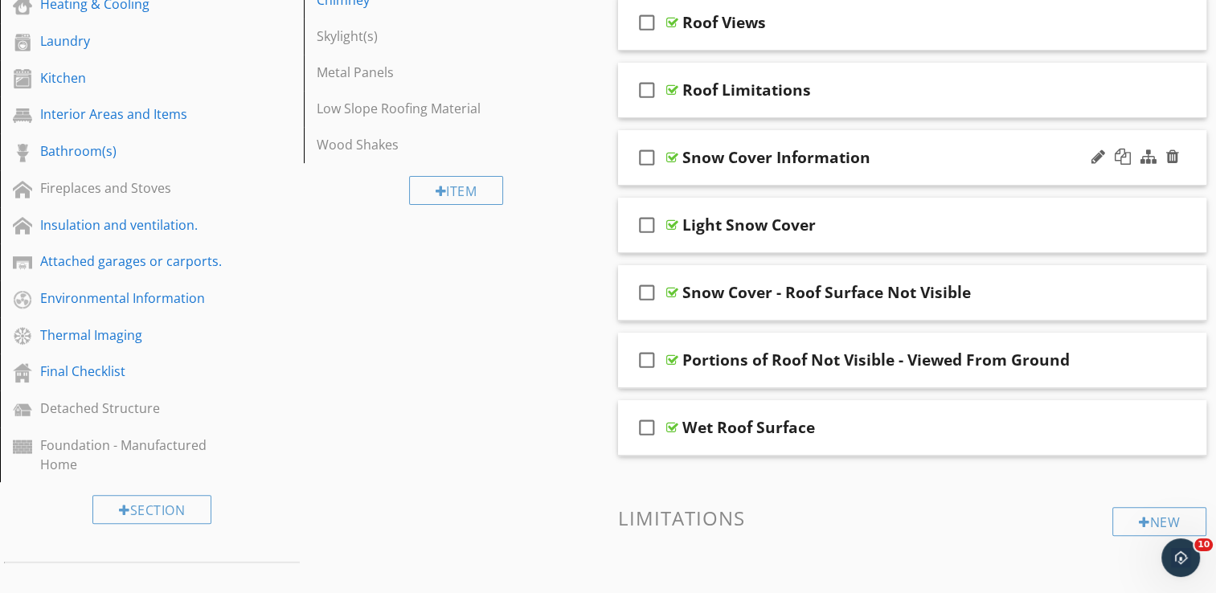
scroll to position [487, 0]
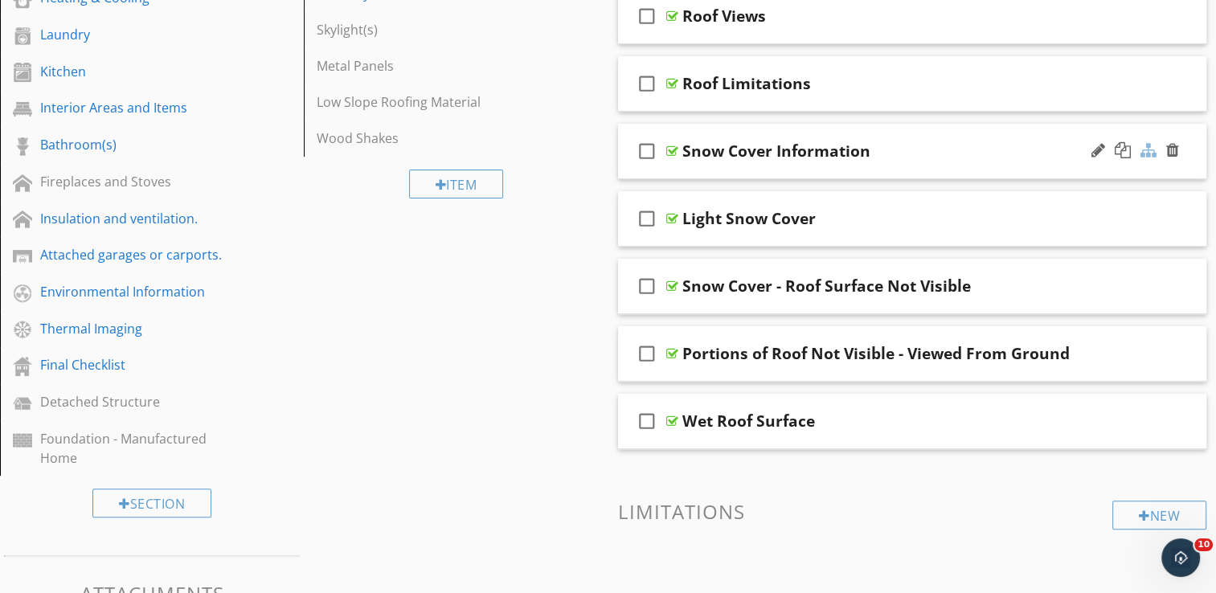
click at [1149, 148] on div at bounding box center [1149, 150] width 16 height 16
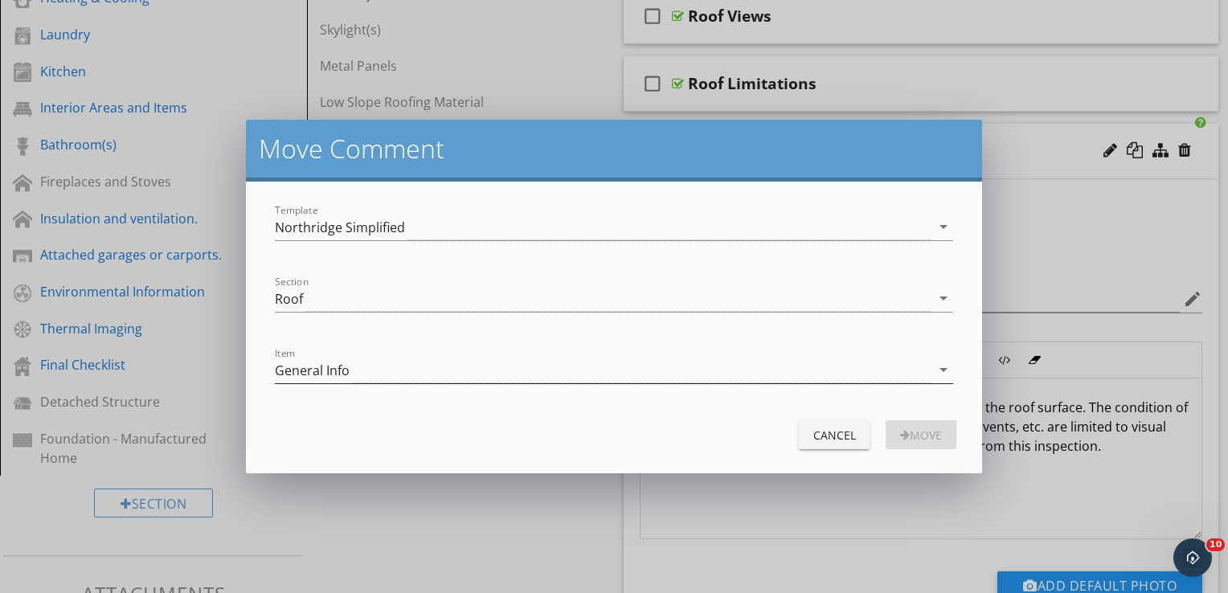
click at [443, 359] on div "General Info" at bounding box center [603, 370] width 657 height 27
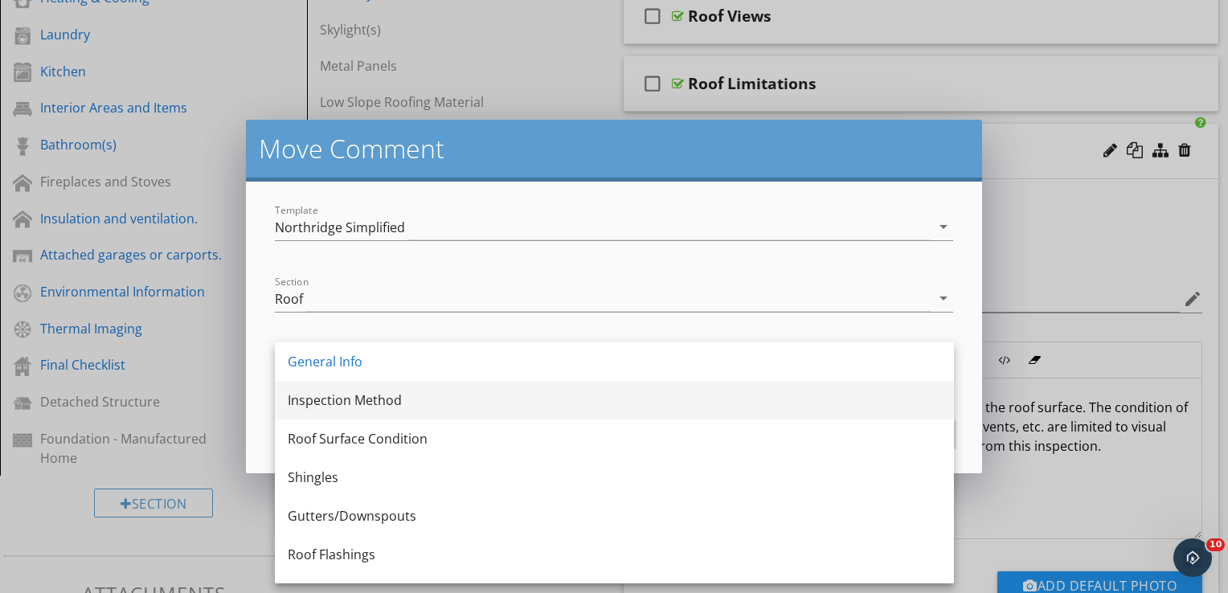
click at [389, 400] on div "Inspection Method" at bounding box center [615, 400] width 654 height 19
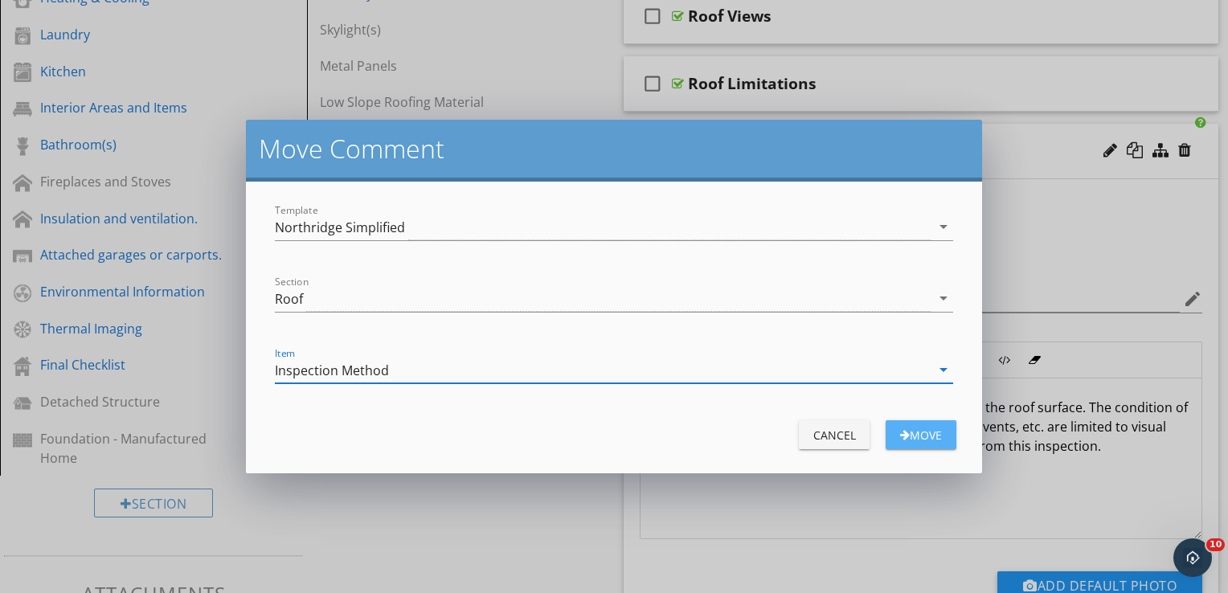
click at [933, 430] on div "Move" at bounding box center [921, 435] width 45 height 17
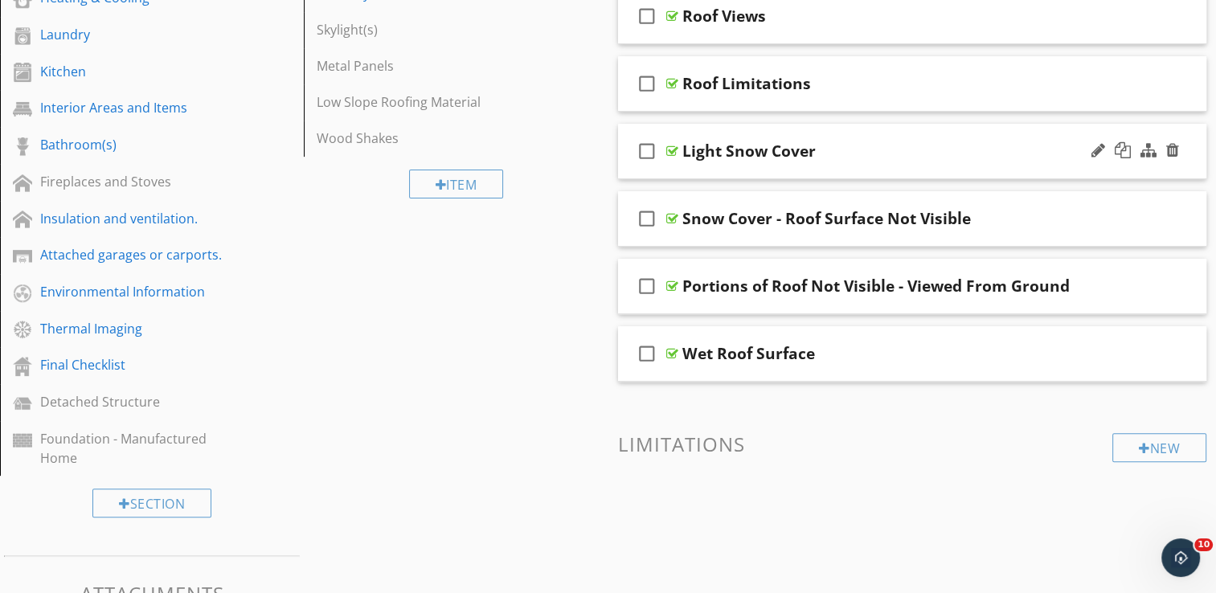
click at [894, 129] on div "check_box_outline_blank Light Snow Cover" at bounding box center [912, 151] width 589 height 55
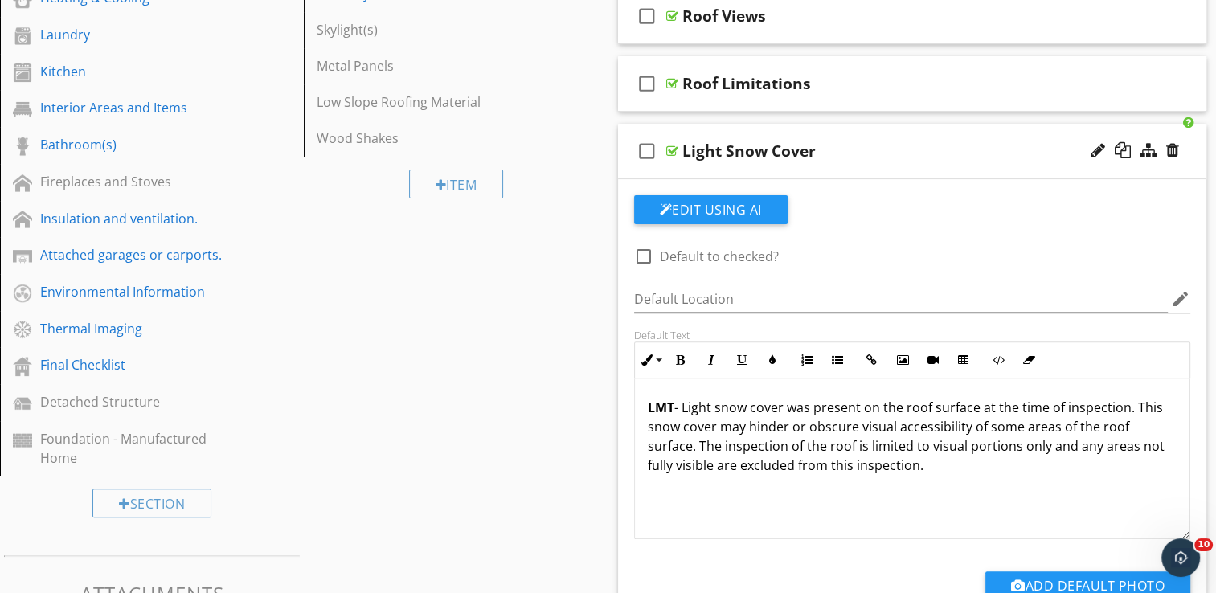
click at [888, 137] on div "check_box_outline_blank Light Snow Cover" at bounding box center [912, 151] width 589 height 55
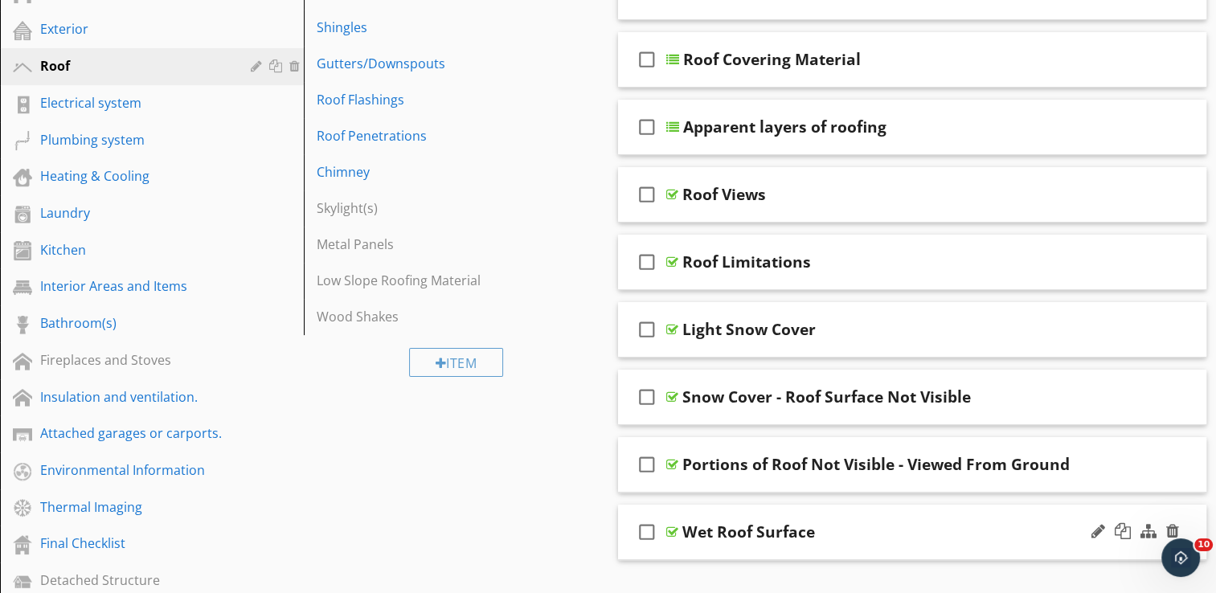
scroll to position [407, 0]
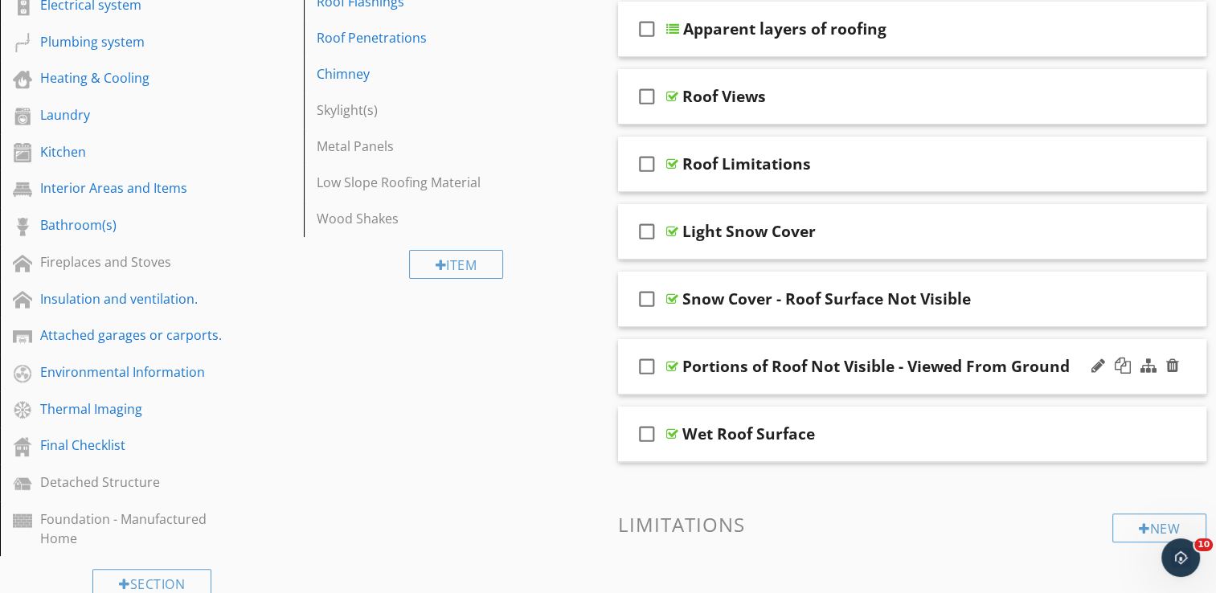
click at [986, 346] on div "check_box_outline_blank Portions of Roof Not Visible - Viewed From Ground" at bounding box center [912, 366] width 589 height 55
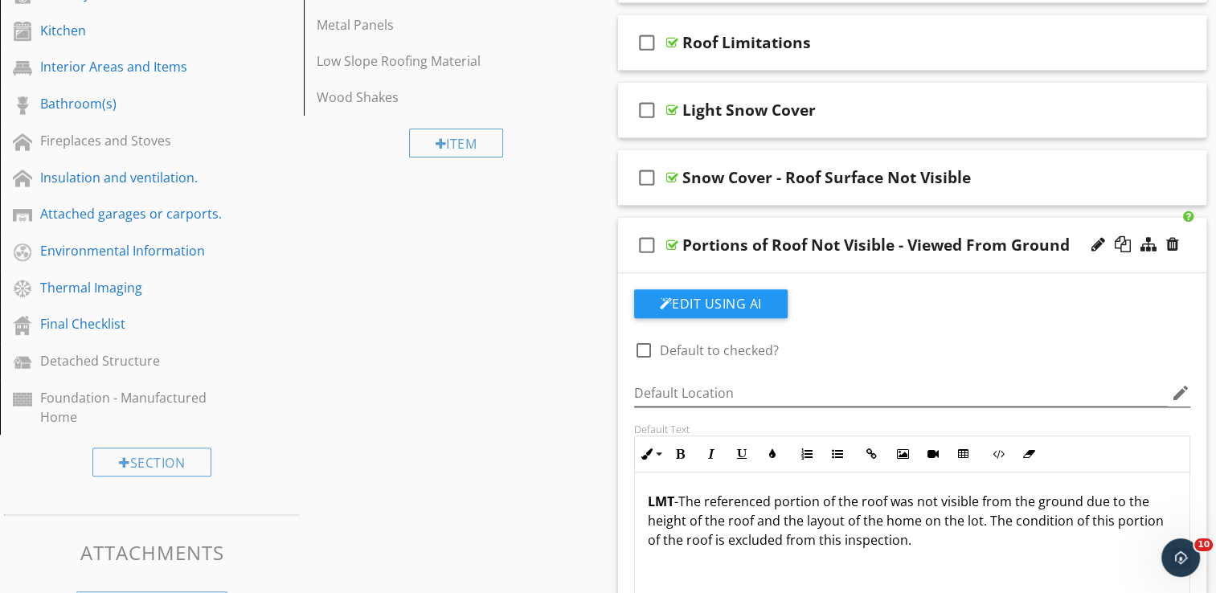
scroll to position [568, 0]
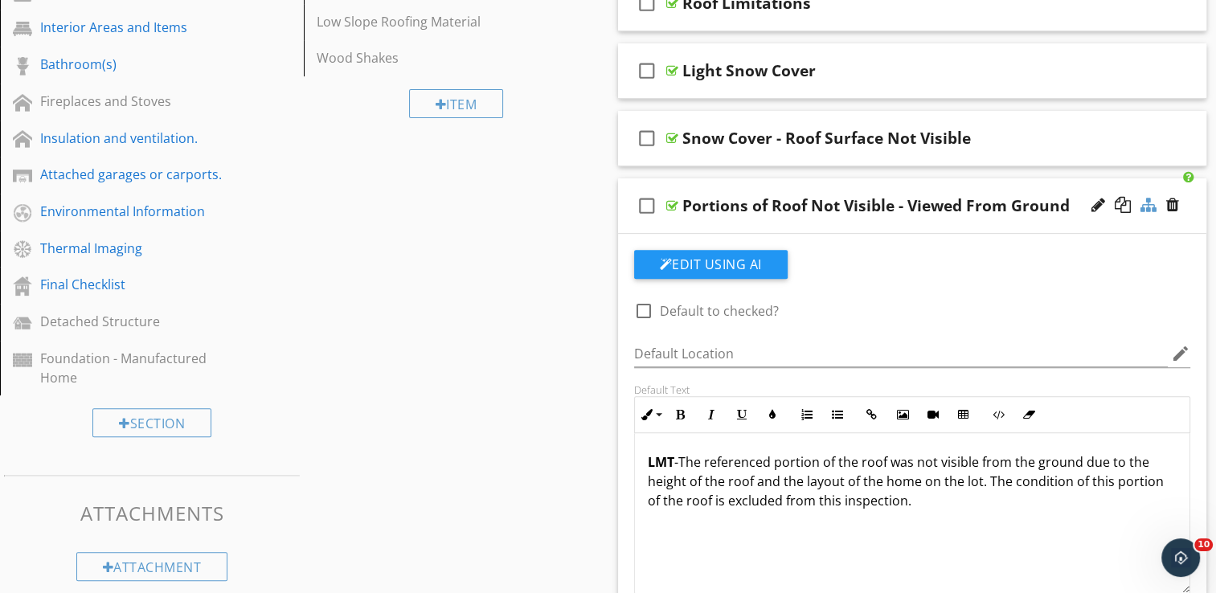
click at [1147, 204] on div at bounding box center [1149, 205] width 16 height 16
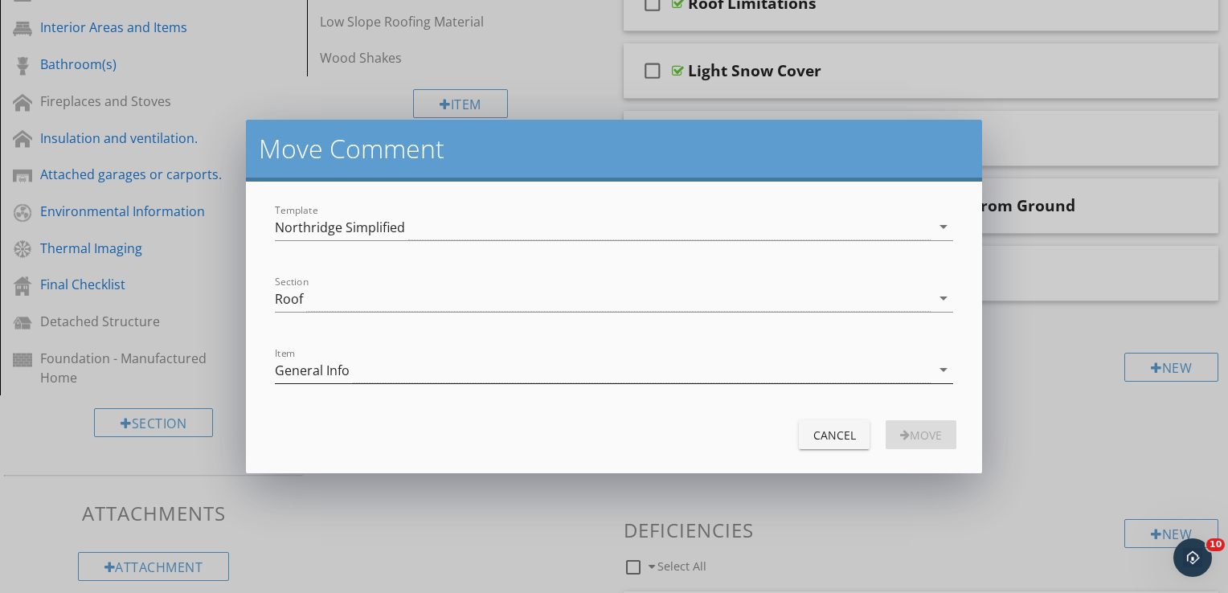
click at [484, 371] on div "General Info" at bounding box center [603, 370] width 657 height 27
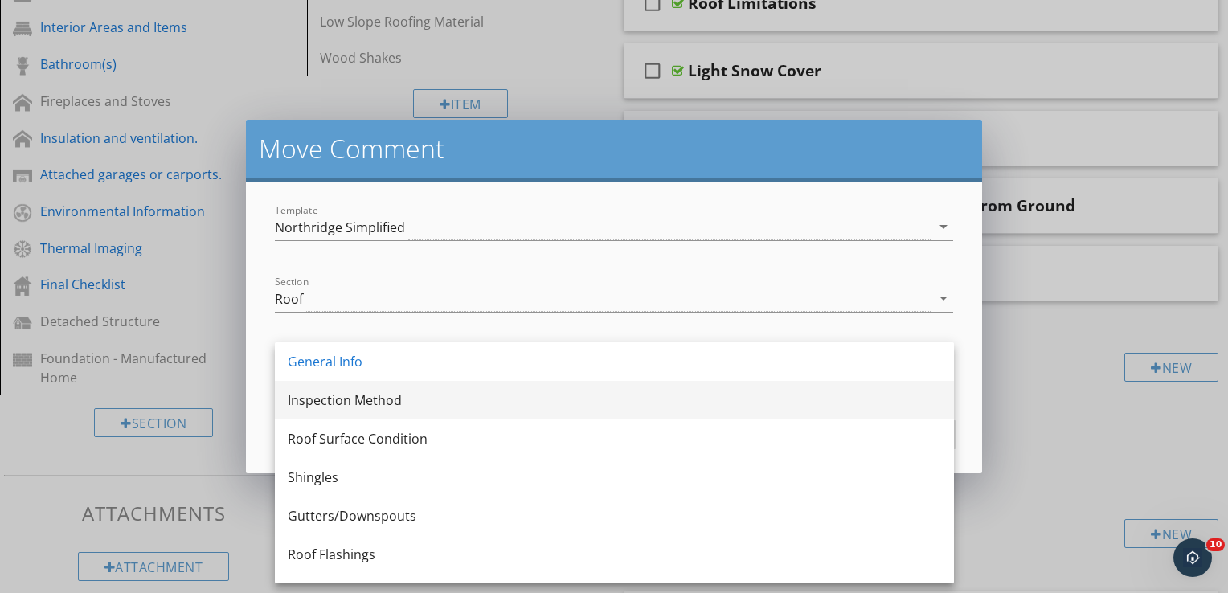
click at [408, 407] on div "Inspection Method" at bounding box center [615, 400] width 654 height 19
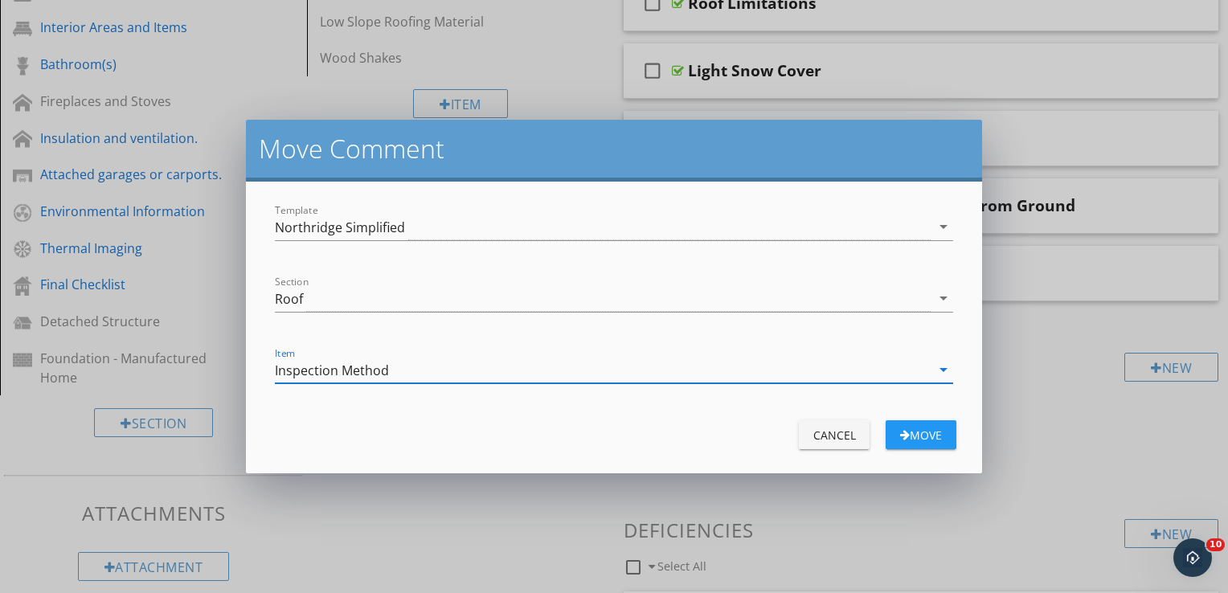
click at [916, 431] on div "Move" at bounding box center [921, 435] width 45 height 17
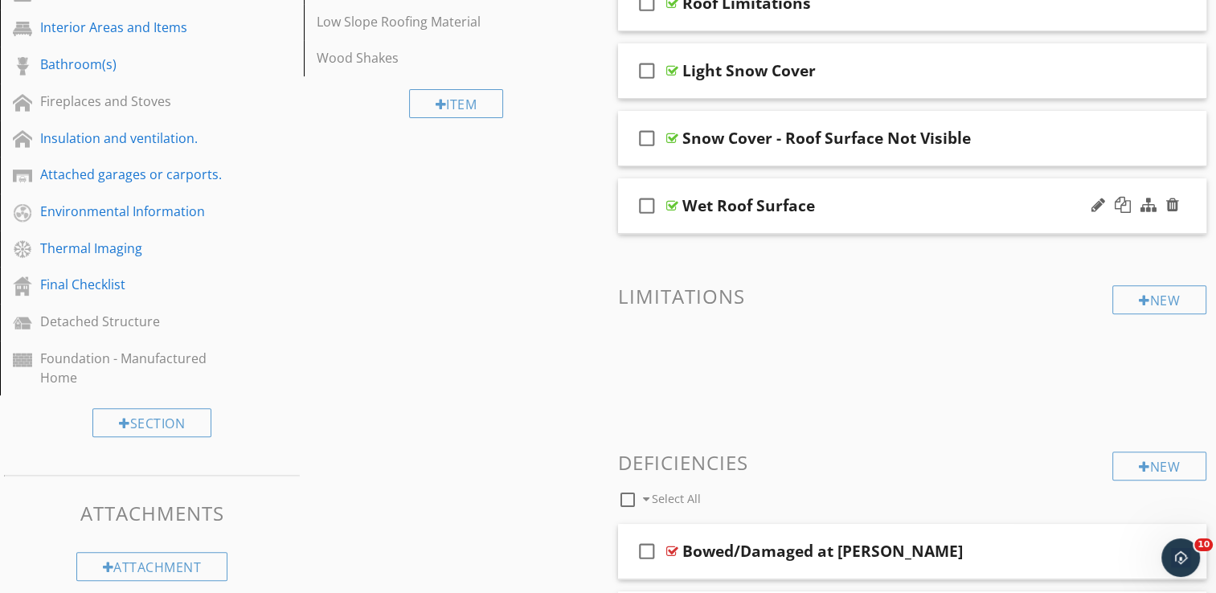
click at [1012, 188] on div "check_box_outline_blank Wet Roof Surface" at bounding box center [912, 205] width 589 height 55
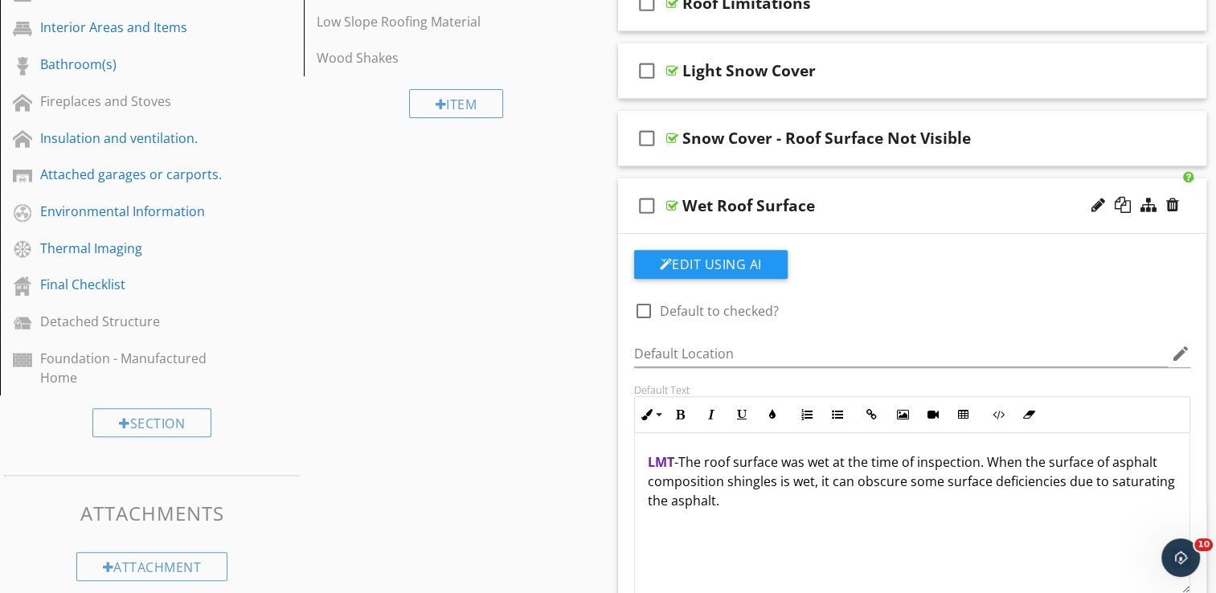
click at [887, 186] on div "check_box_outline_blank Wet Roof Surface" at bounding box center [912, 205] width 589 height 55
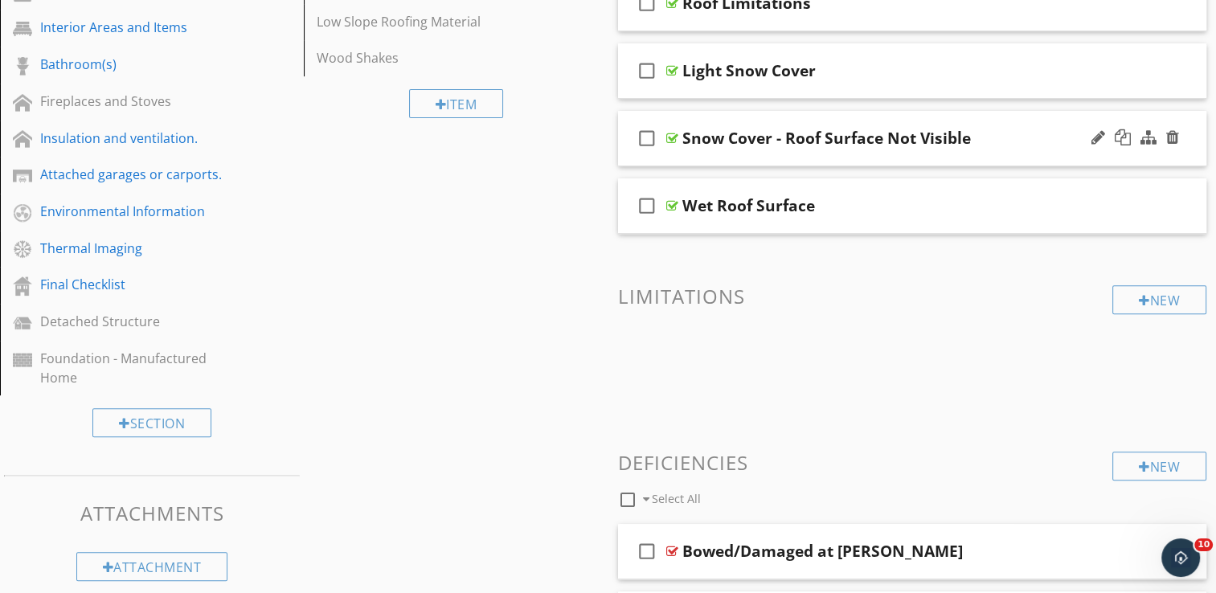
click at [871, 111] on div "check_box_outline_blank Snow Cover - Roof Surface Not Visible" at bounding box center [912, 138] width 589 height 55
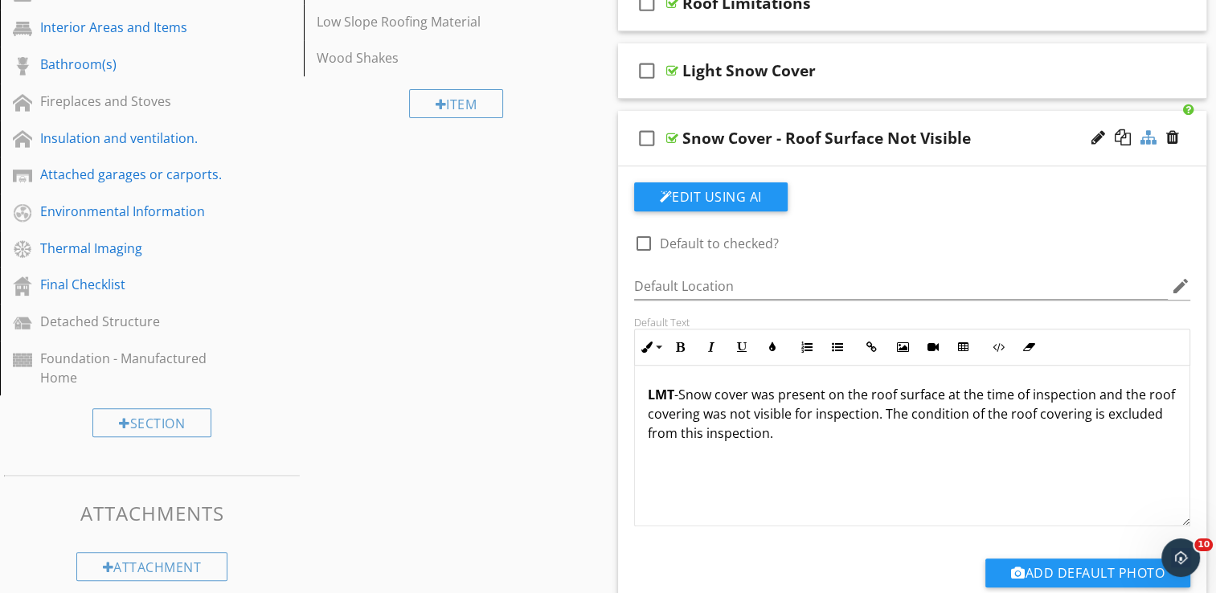
click at [1148, 139] on div at bounding box center [1149, 137] width 16 height 16
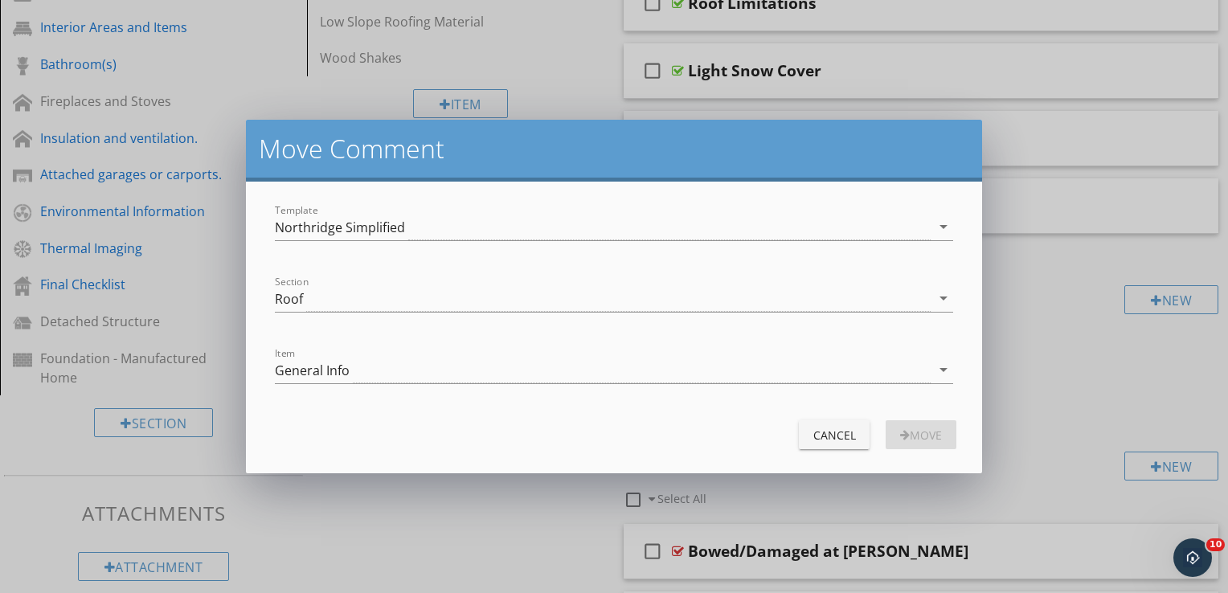
click at [510, 372] on div "General Info" at bounding box center [603, 370] width 657 height 27
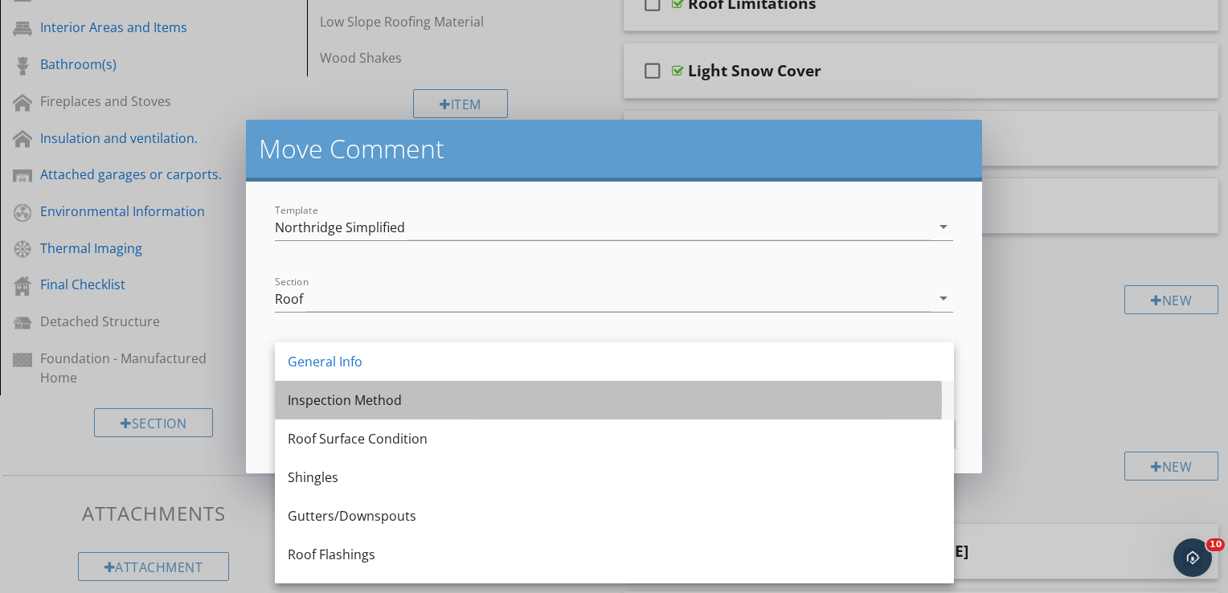
click at [394, 395] on div "Inspection Method" at bounding box center [615, 400] width 654 height 19
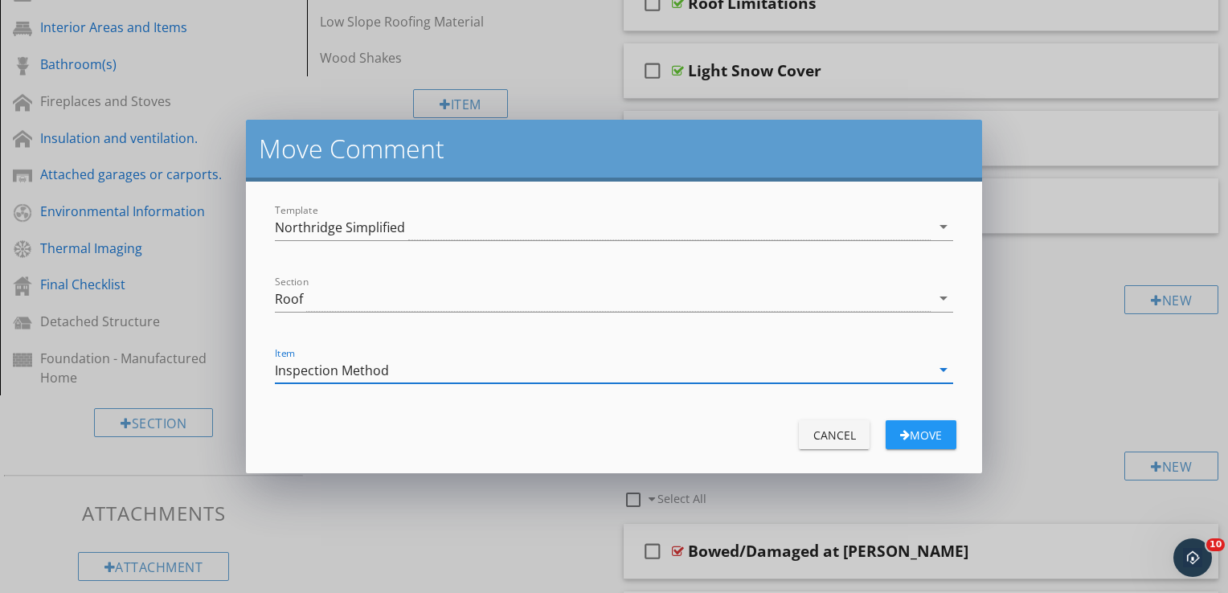
click at [923, 432] on div "Move" at bounding box center [921, 435] width 45 height 17
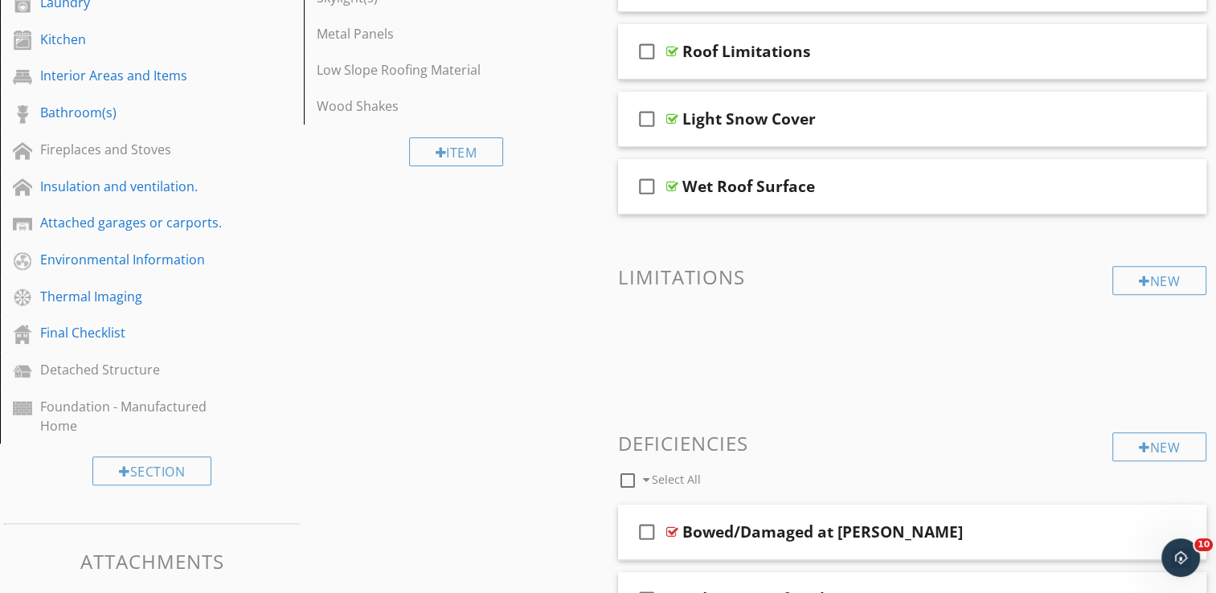
scroll to position [117, 0]
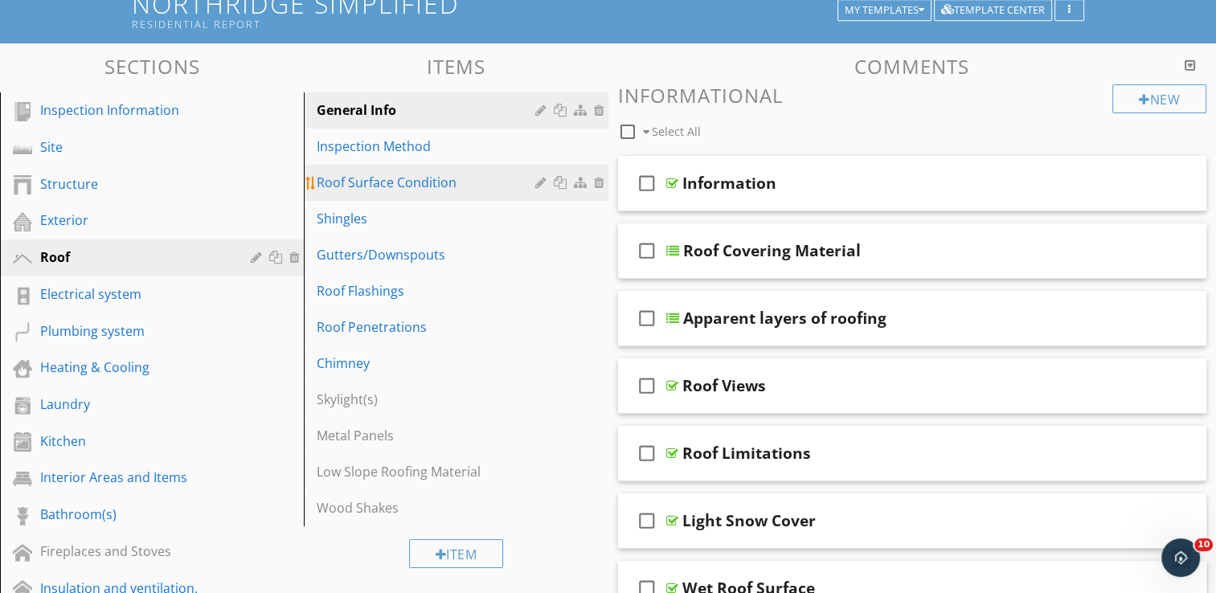
click at [411, 170] on link "Roof Surface Condition" at bounding box center [458, 182] width 299 height 35
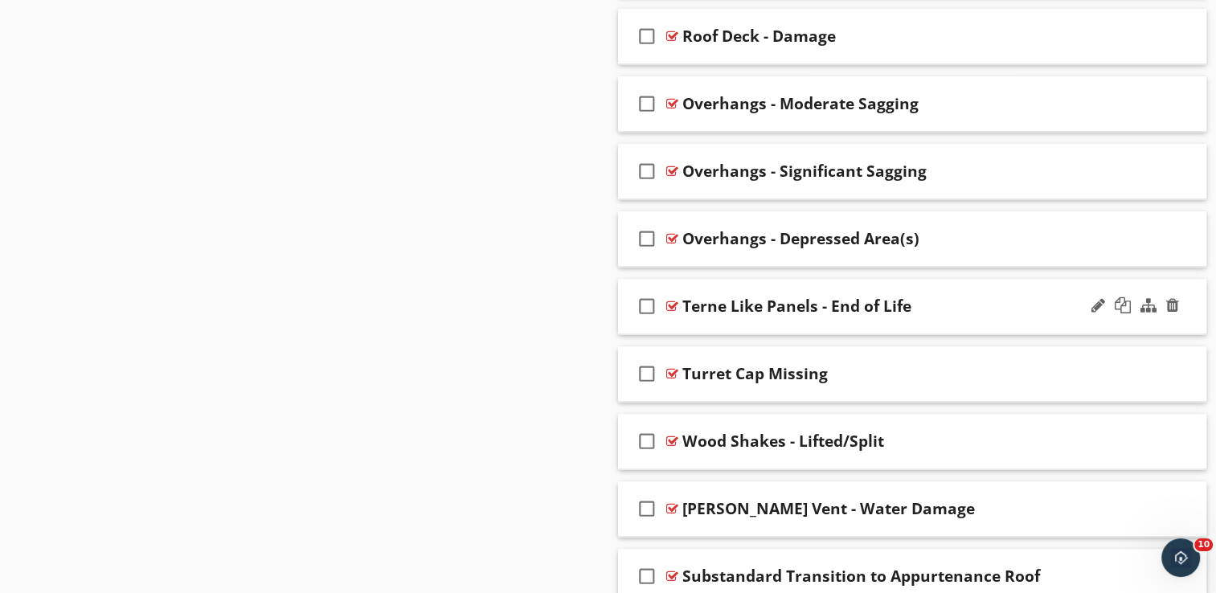
scroll to position [2303, 0]
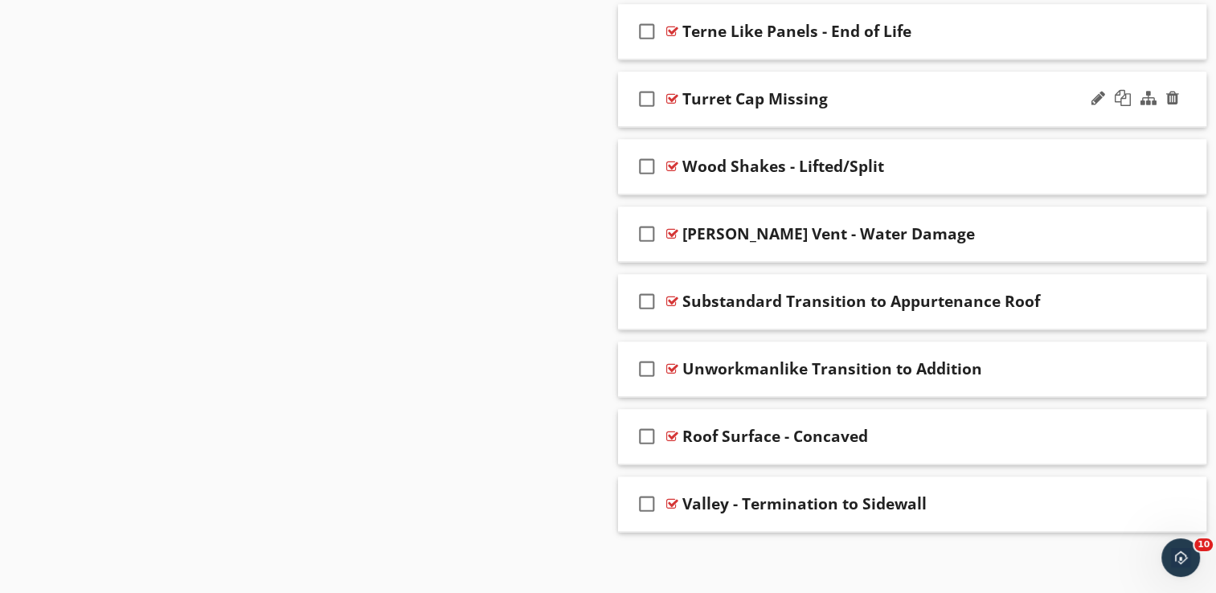
click at [831, 77] on div "check_box_outline_blank Turret Cap Missing" at bounding box center [912, 99] width 589 height 55
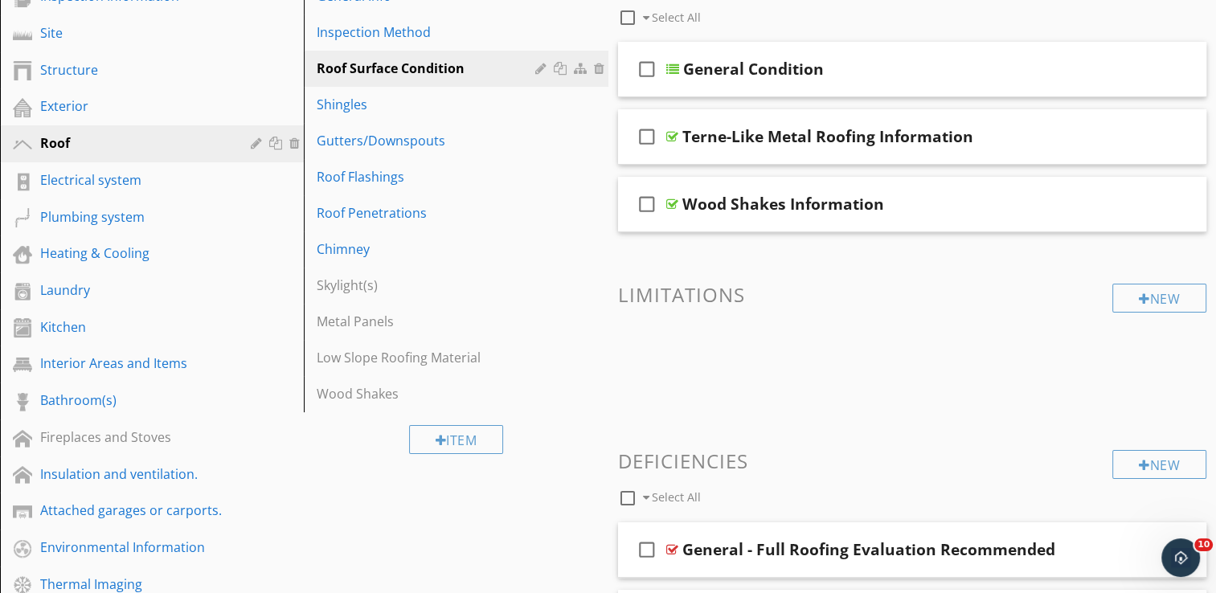
scroll to position [133, 0]
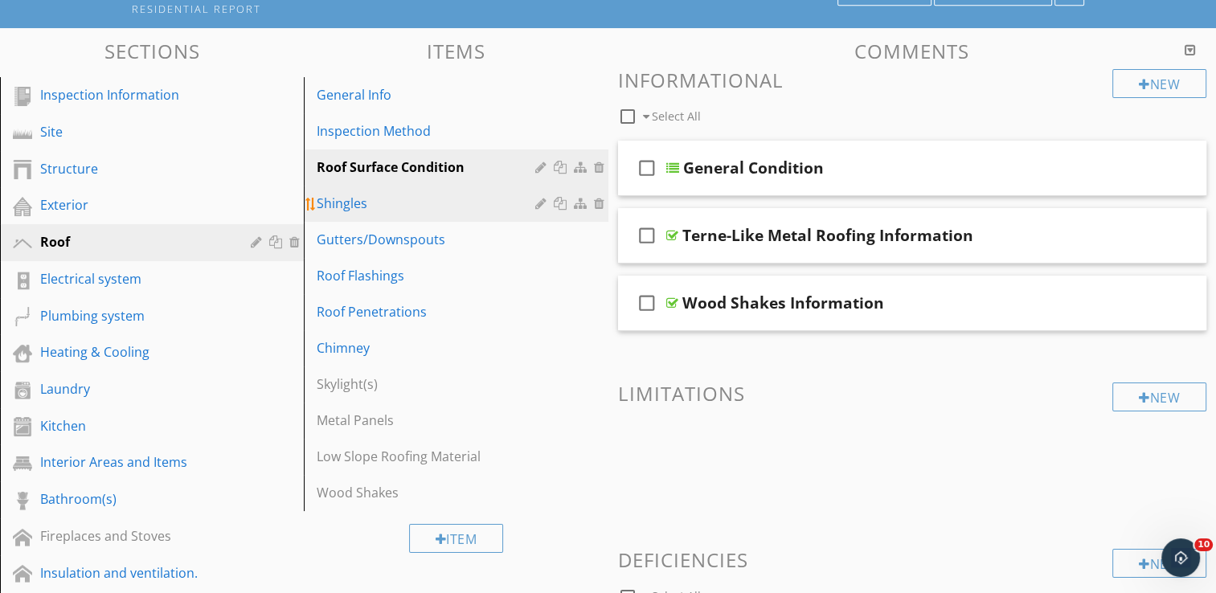
click at [381, 201] on div "Shingles" at bounding box center [428, 203] width 223 height 19
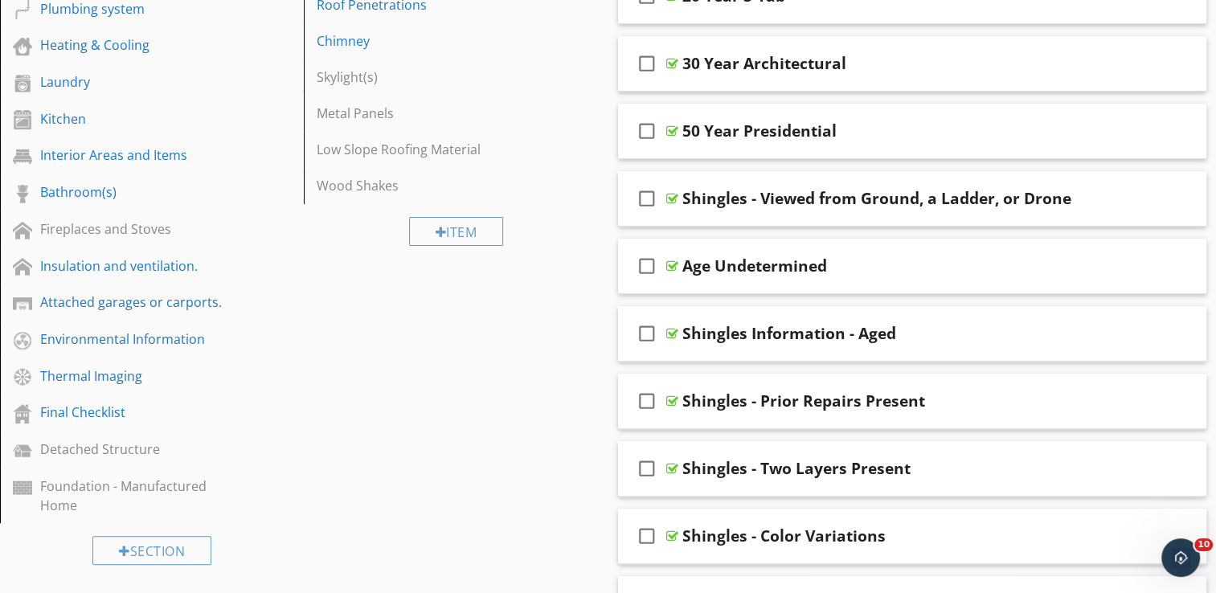
scroll to position [0, 0]
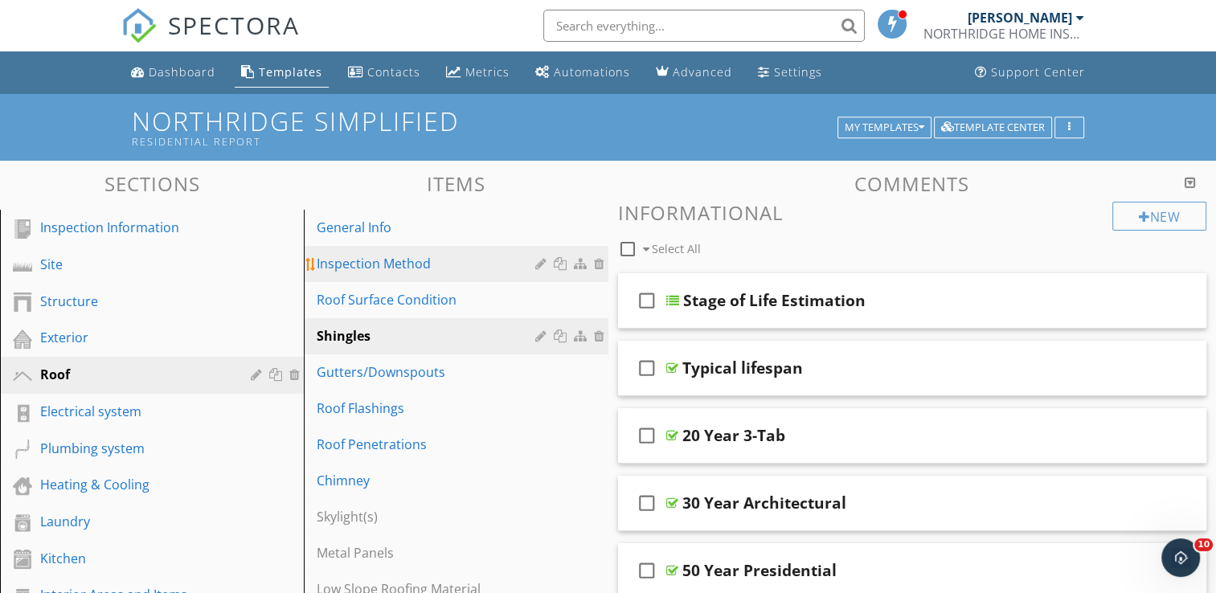
click at [431, 259] on div "Inspection Method" at bounding box center [428, 263] width 223 height 19
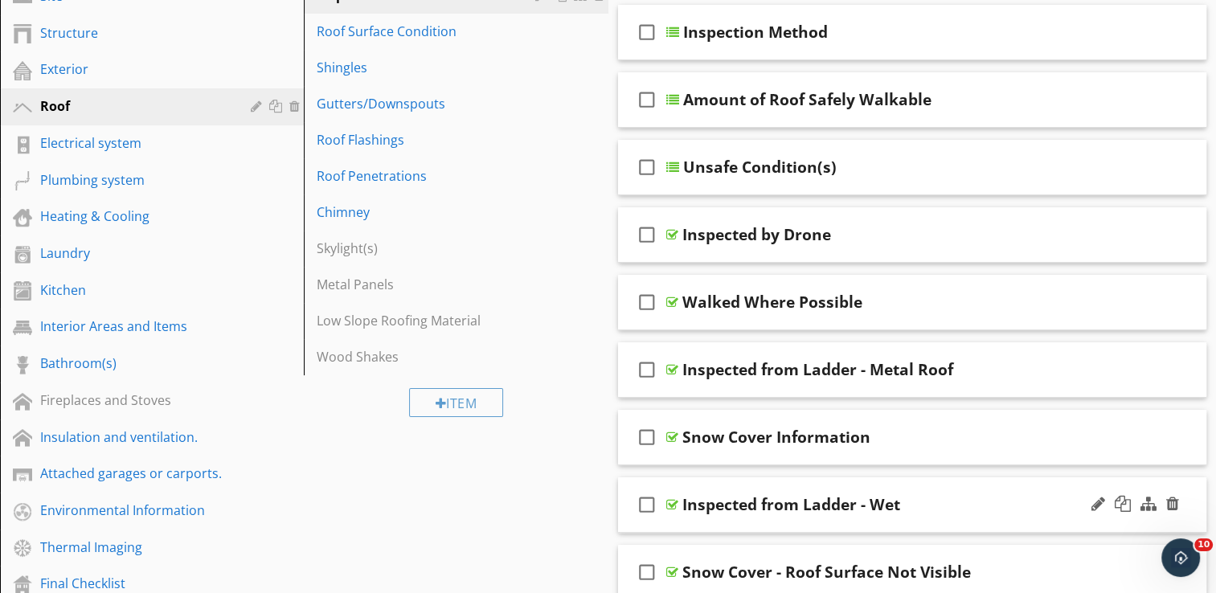
scroll to position [241, 0]
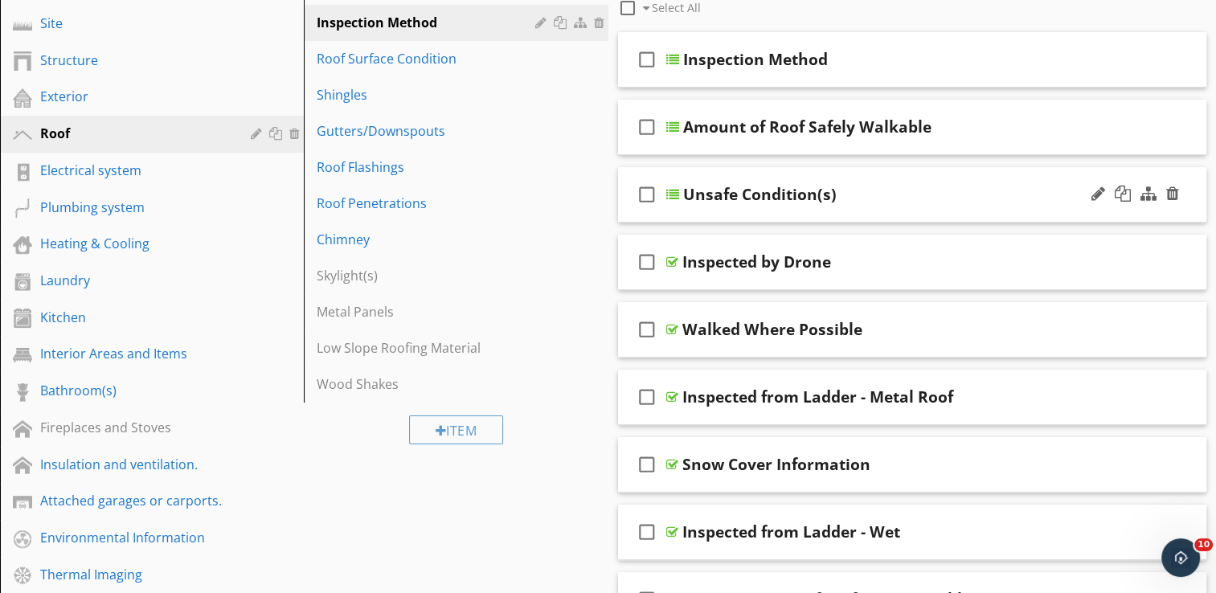
click at [841, 175] on div "check_box_outline_blank Unsafe Condition(s)" at bounding box center [912, 194] width 589 height 55
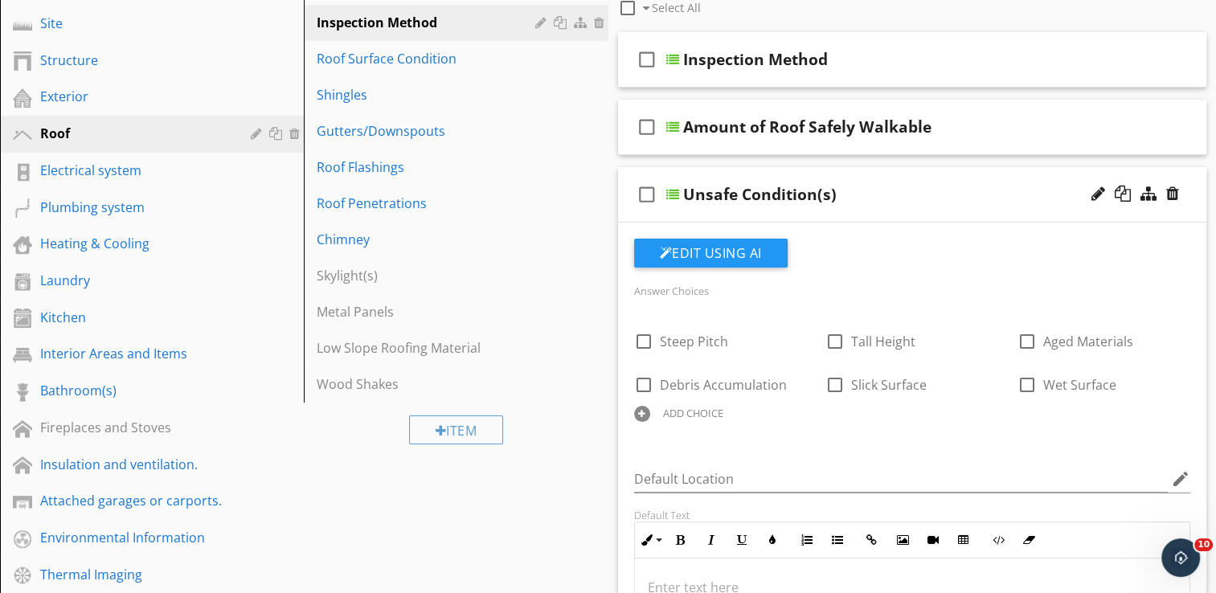
click at [629, 408] on div "ADD CHOICE" at bounding box center [721, 412] width 192 height 19
click at [645, 412] on div at bounding box center [642, 414] width 16 height 16
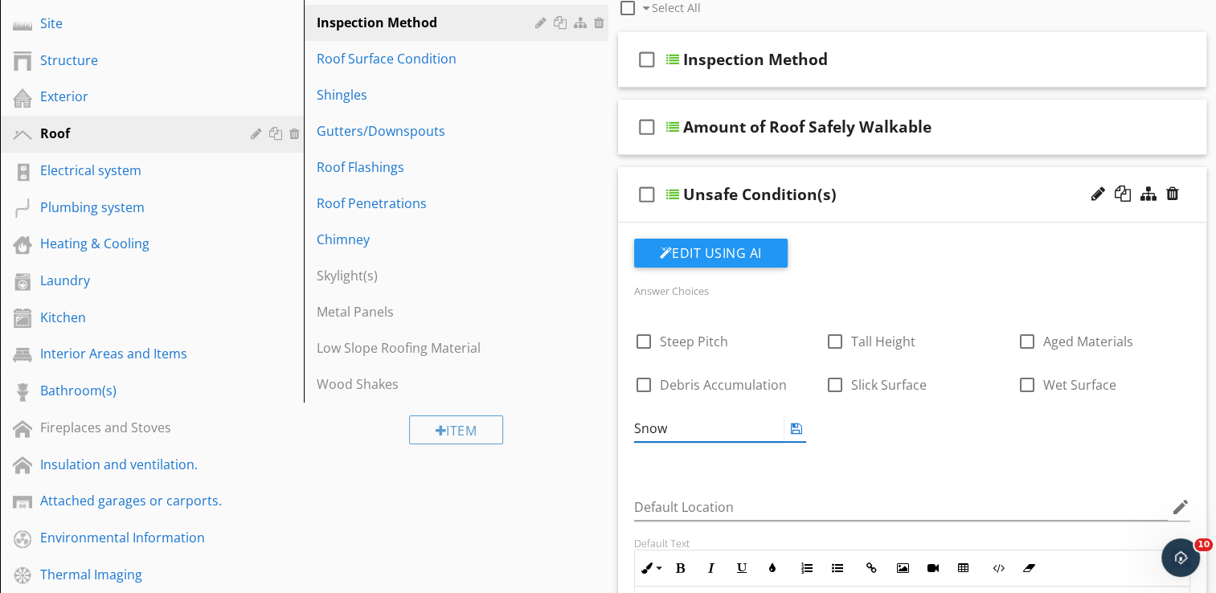
type input "Snow"
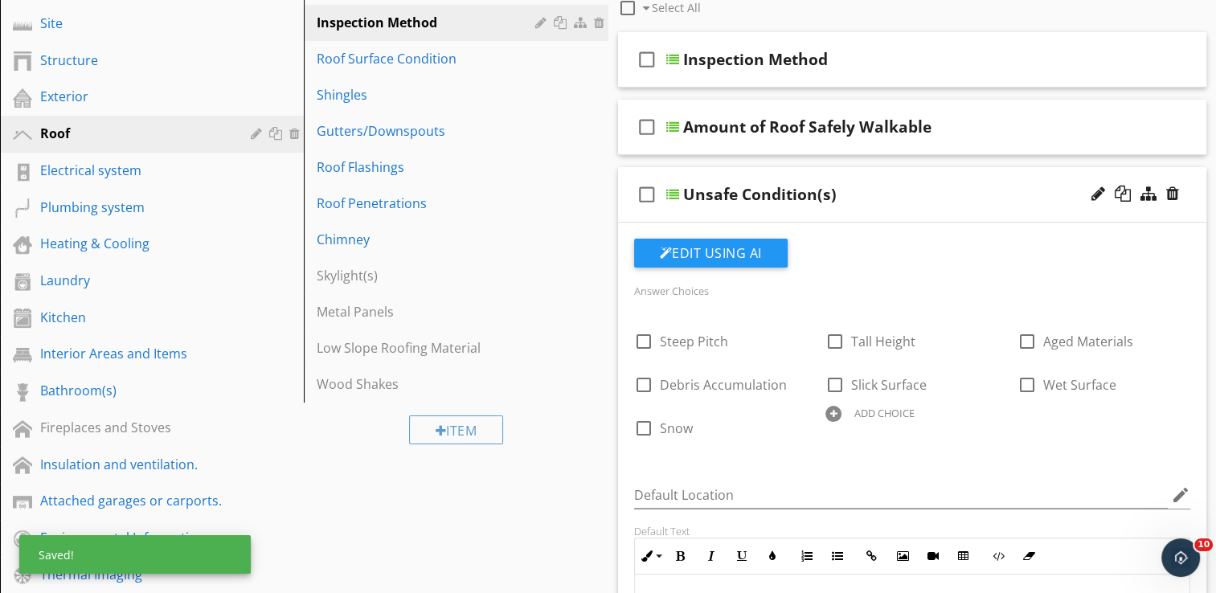
click at [836, 412] on div at bounding box center [834, 414] width 16 height 16
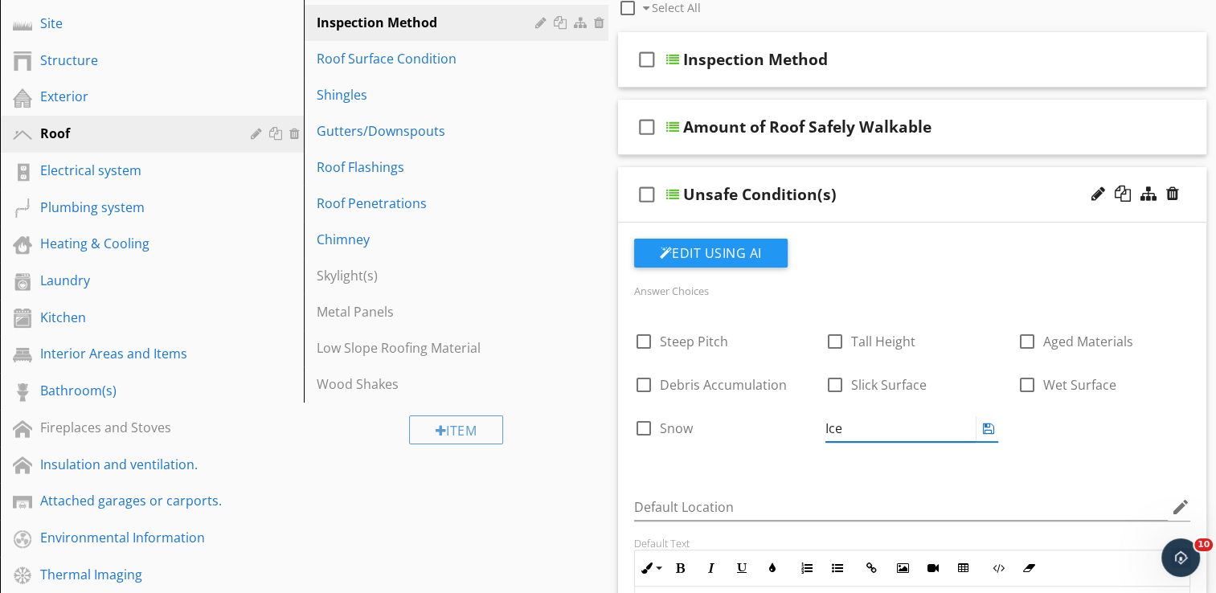
type input "Ice"
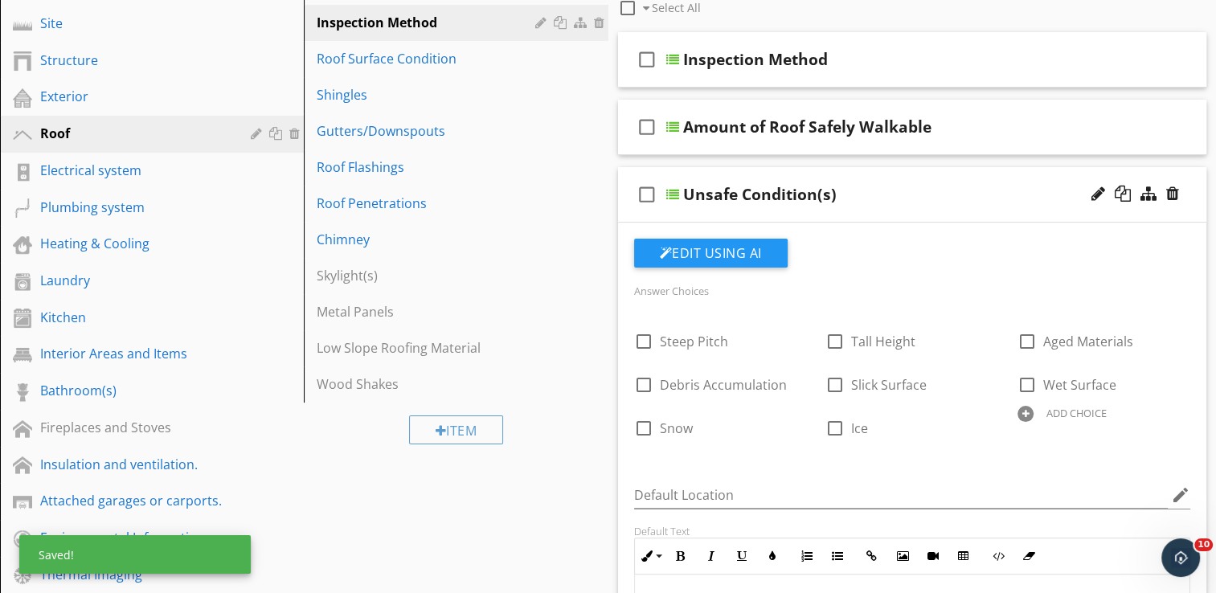
click at [1022, 413] on div at bounding box center [1026, 414] width 16 height 16
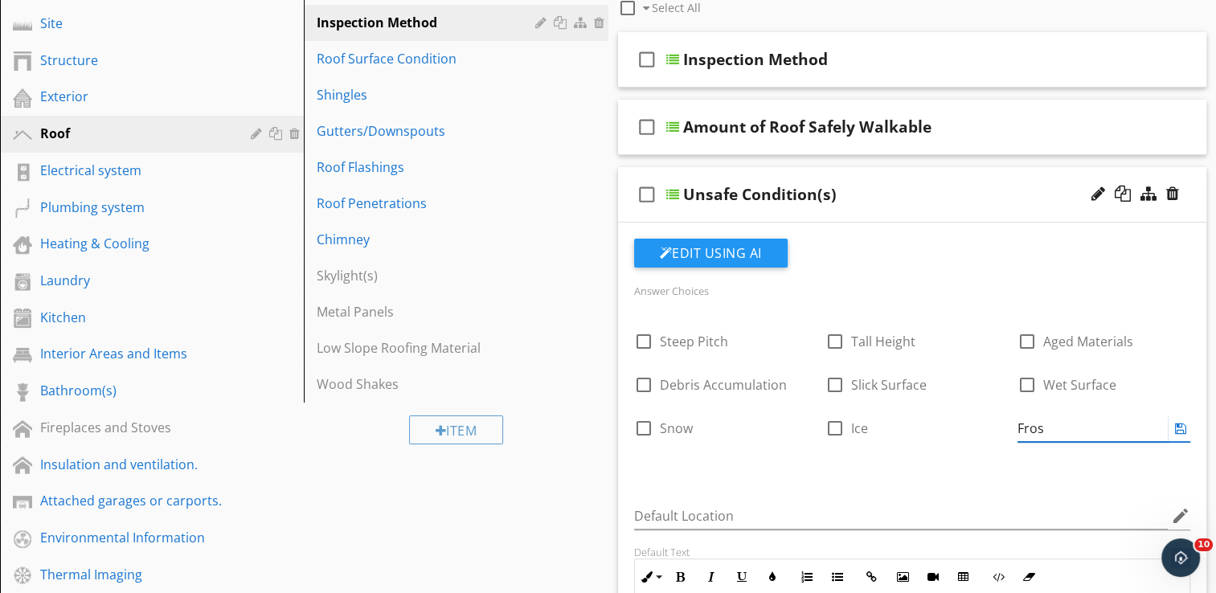
type input "Frost"
click at [1178, 423] on icon at bounding box center [1180, 428] width 11 height 13
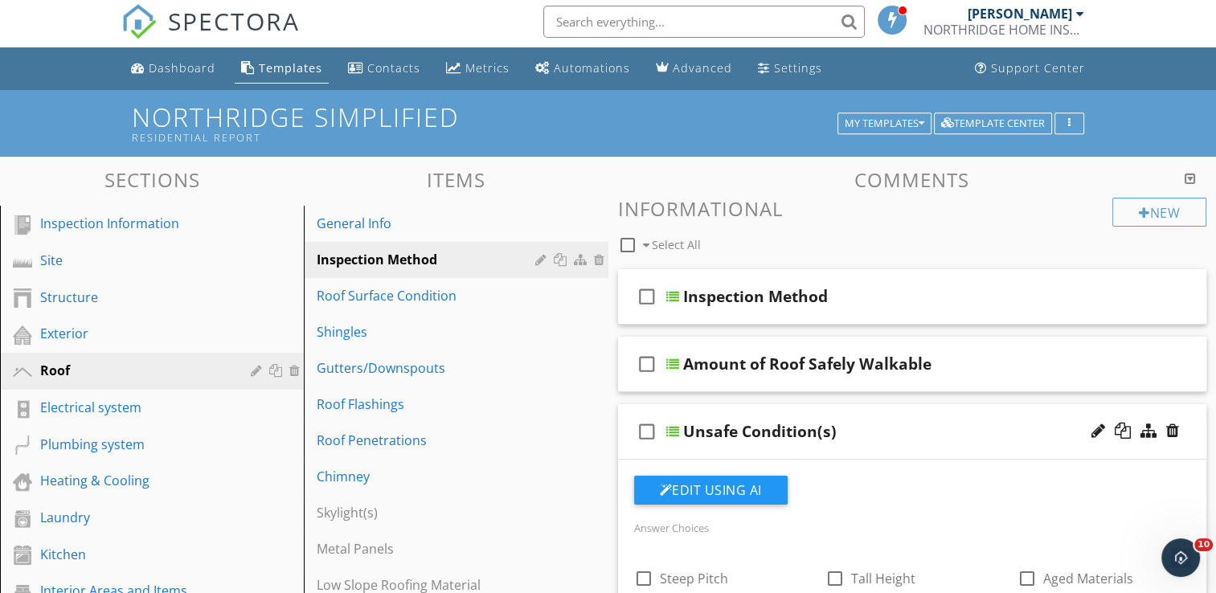
scroll to position [0, 0]
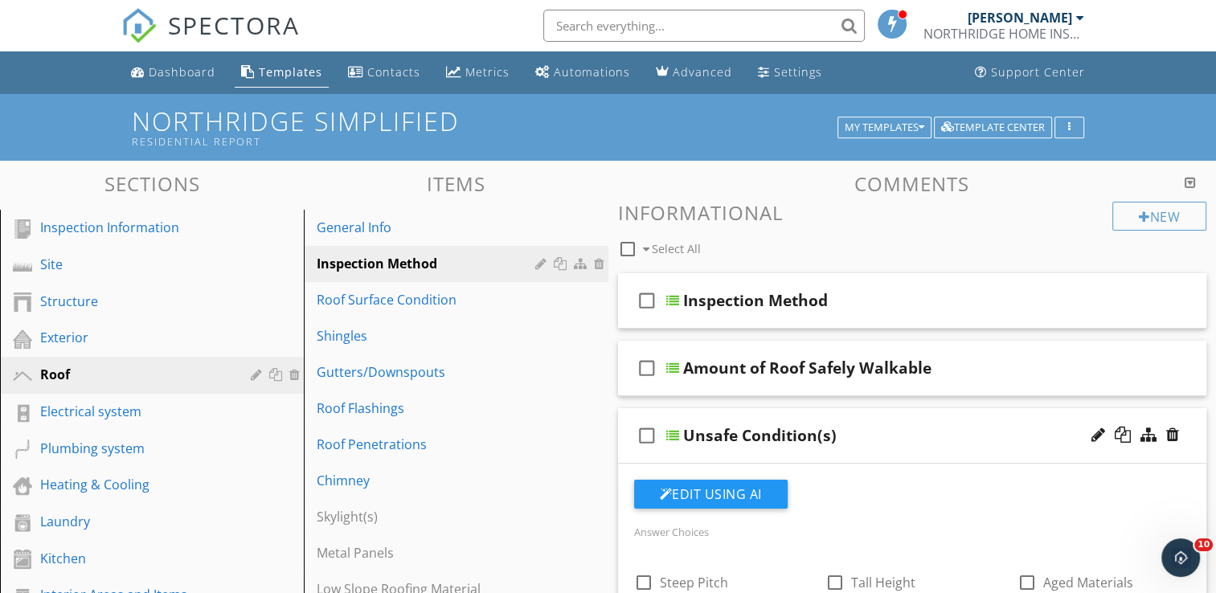
click at [891, 418] on div "check_box_outline_blank Unsafe Condition(s)" at bounding box center [912, 435] width 589 height 55
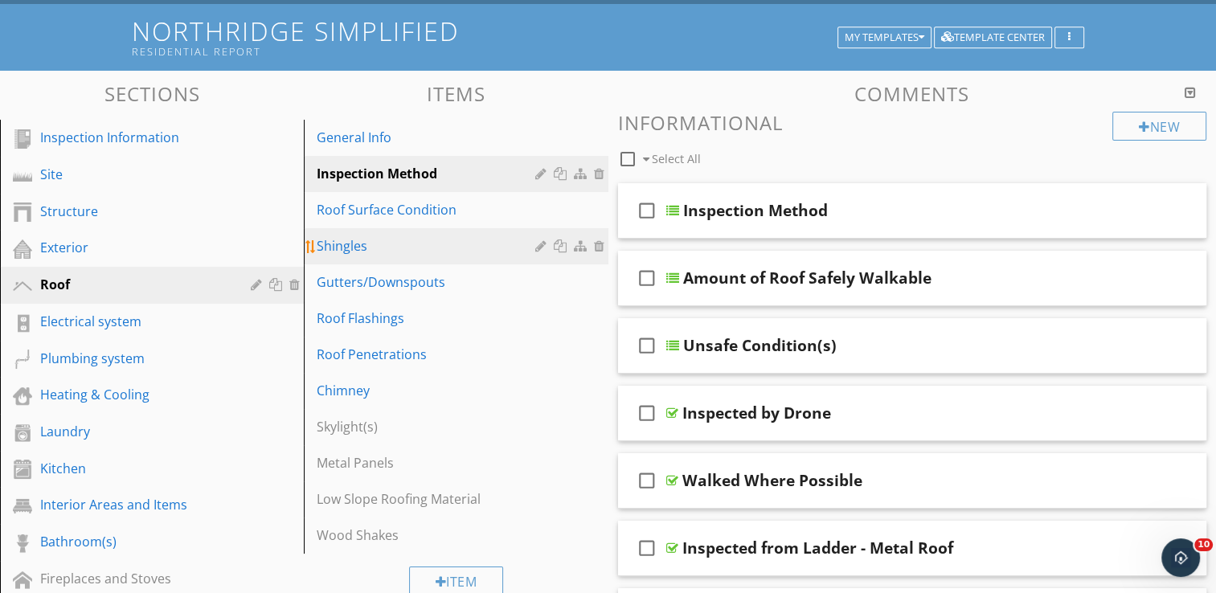
scroll to position [80, 0]
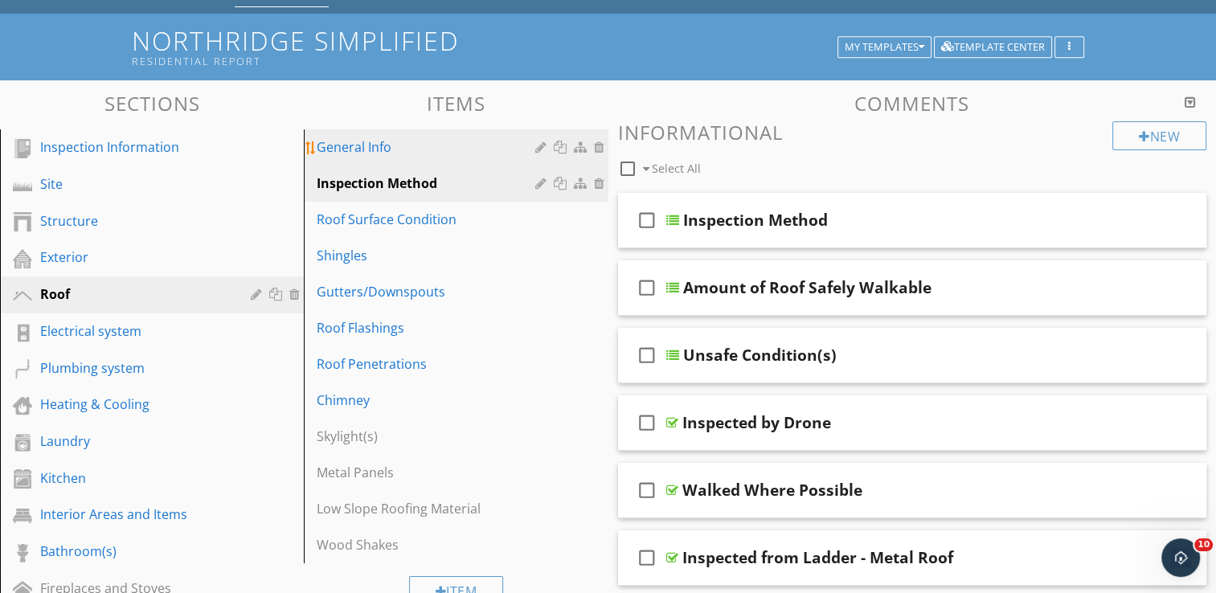
click at [409, 140] on div "General Info" at bounding box center [428, 146] width 223 height 19
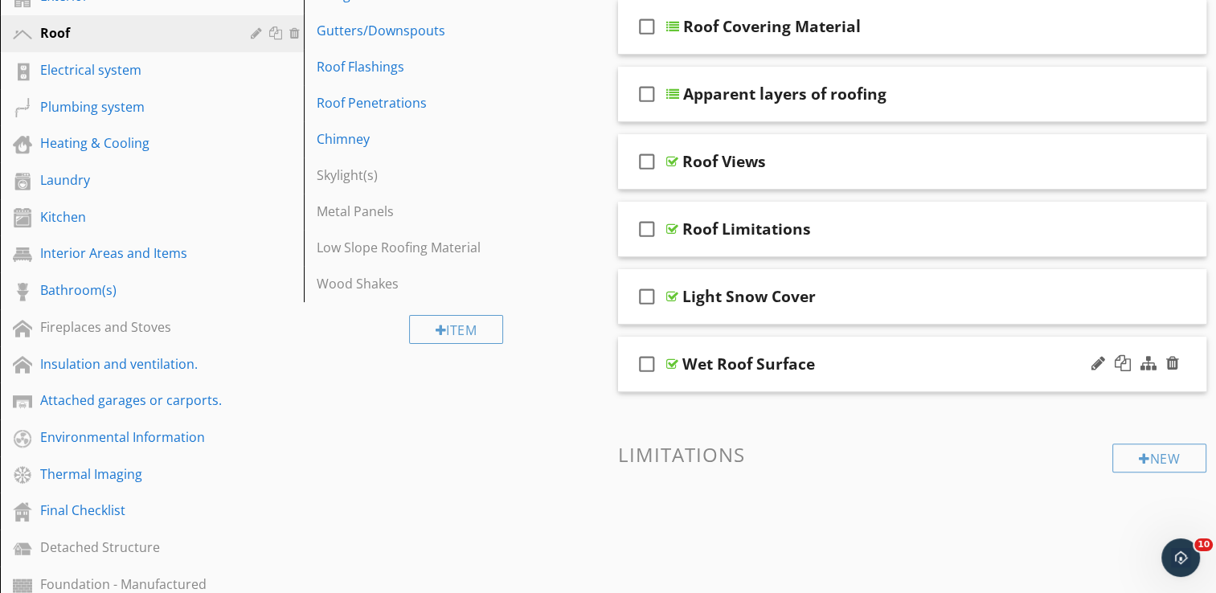
scroll to position [402, 0]
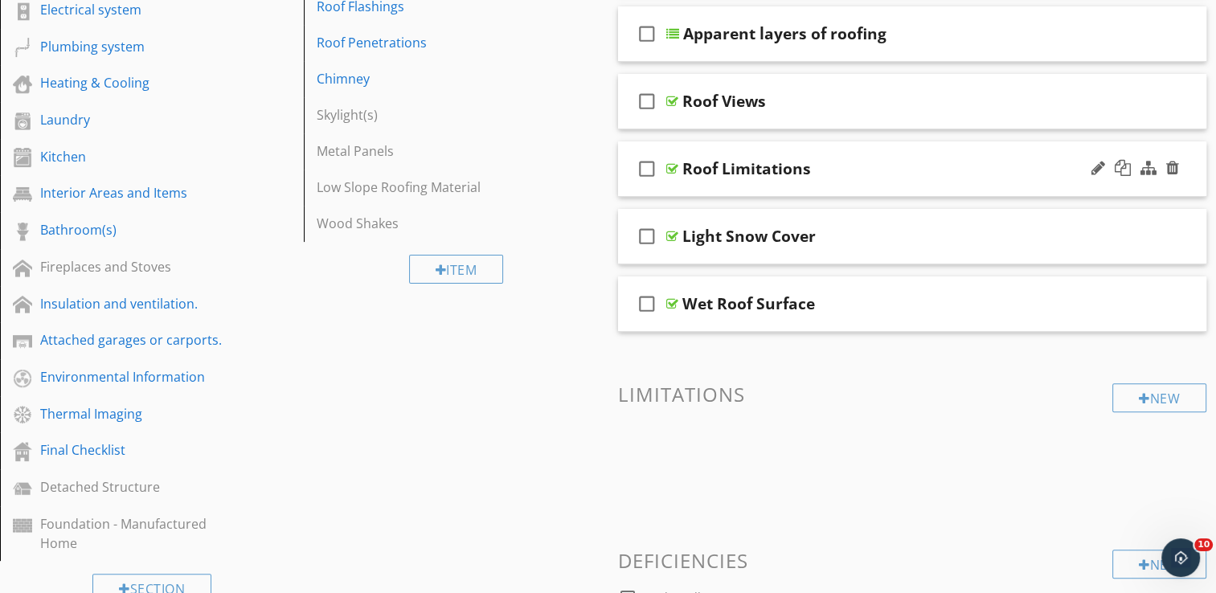
click at [847, 159] on div "Roof Limitations" at bounding box center [890, 168] width 417 height 19
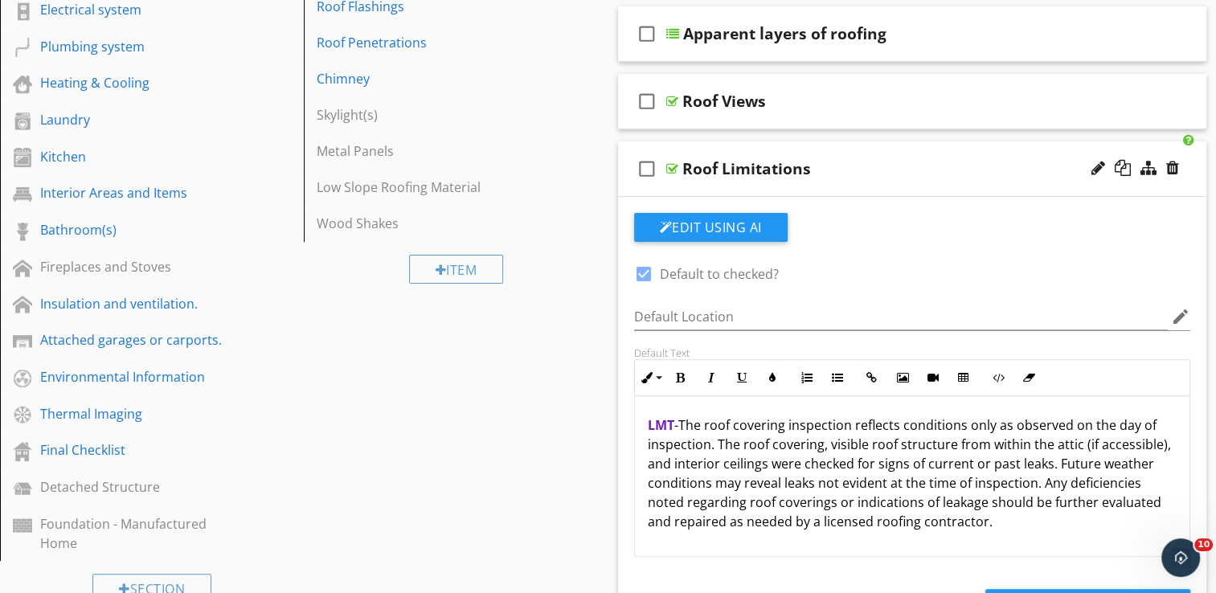
click at [848, 159] on div "Roof Limitations" at bounding box center [890, 168] width 417 height 19
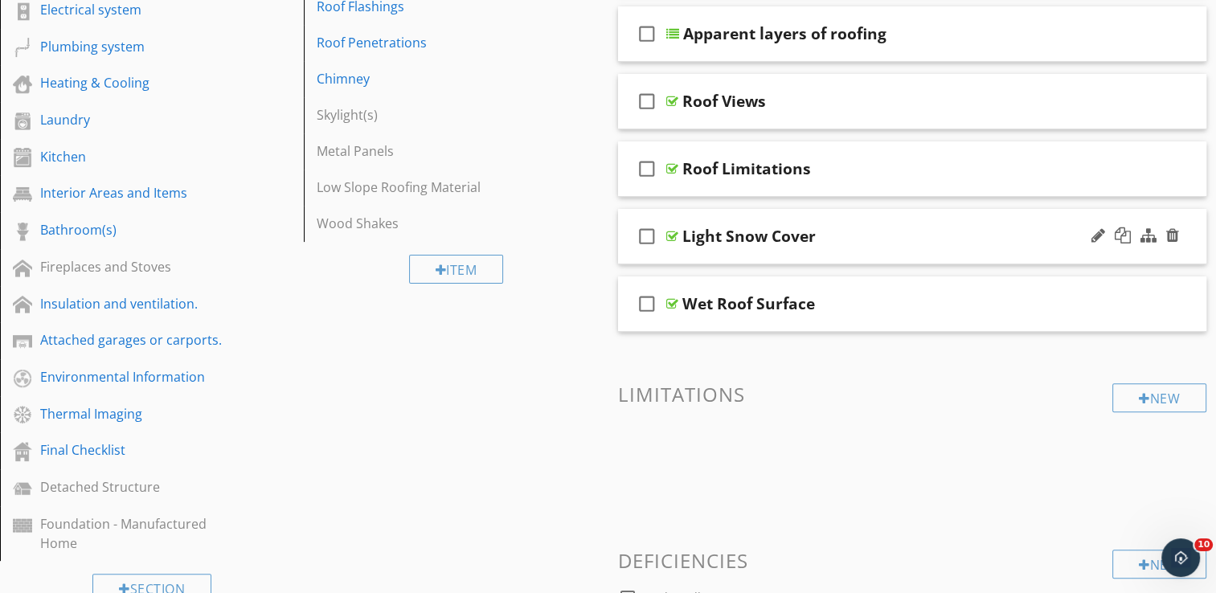
click at [852, 219] on div "check_box_outline_blank Light Snow Cover" at bounding box center [912, 236] width 589 height 55
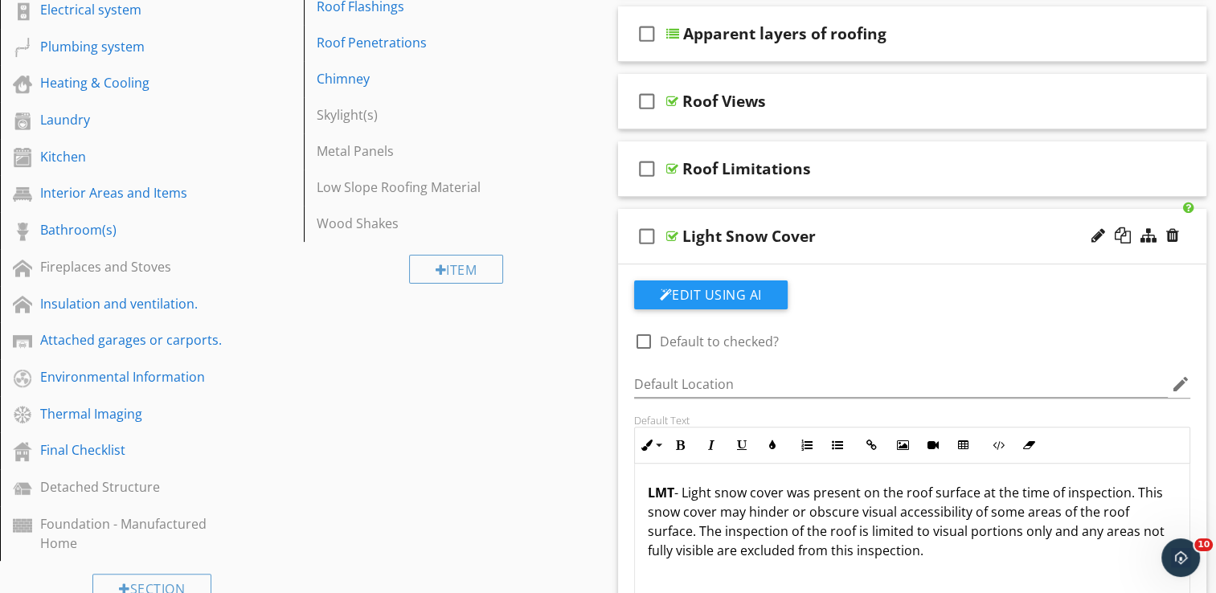
click at [834, 220] on div "check_box_outline_blank Light Snow Cover" at bounding box center [912, 236] width 589 height 55
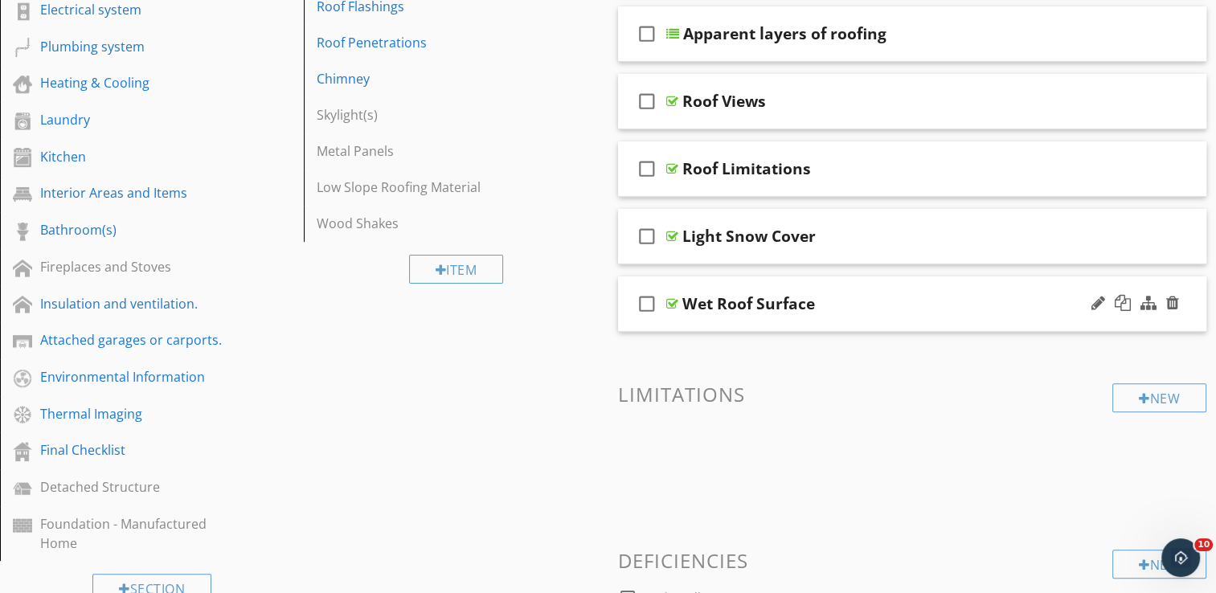
click at [846, 287] on div "check_box_outline_blank Wet Roof Surface" at bounding box center [912, 304] width 589 height 55
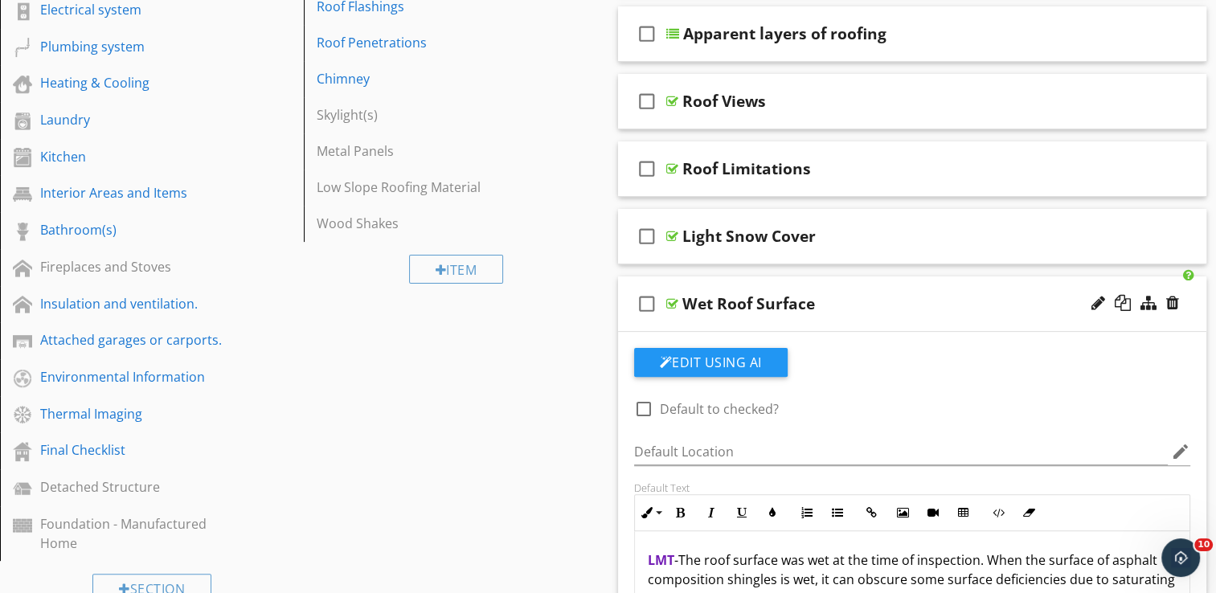
click at [870, 285] on div "check_box_outline_blank Wet Roof Surface" at bounding box center [912, 304] width 589 height 55
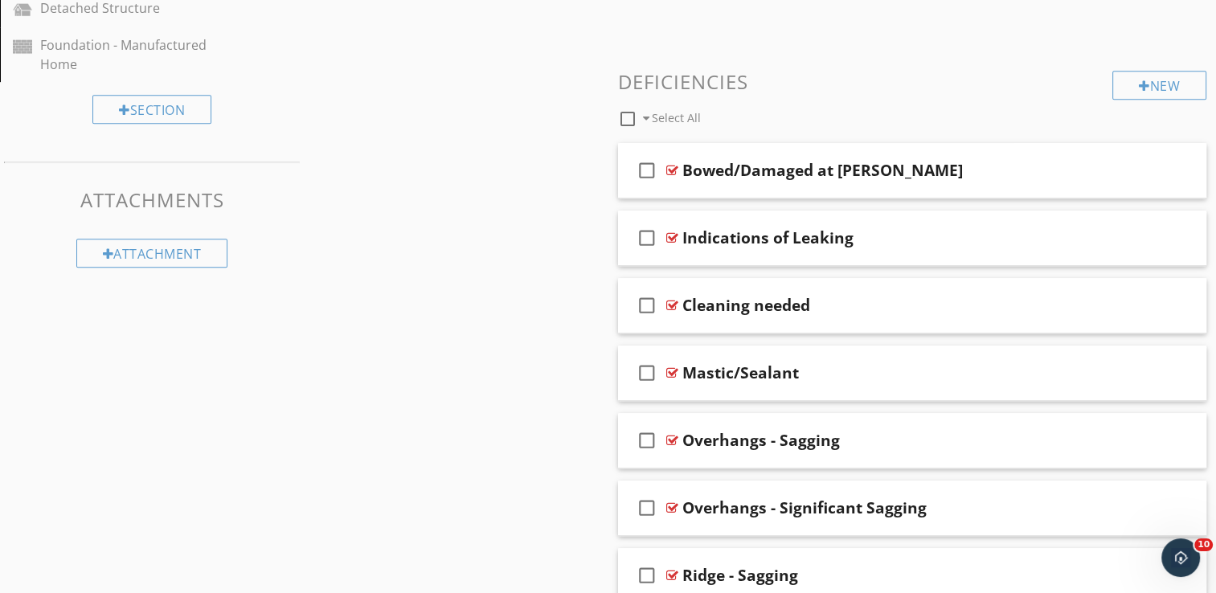
scroll to position [884, 0]
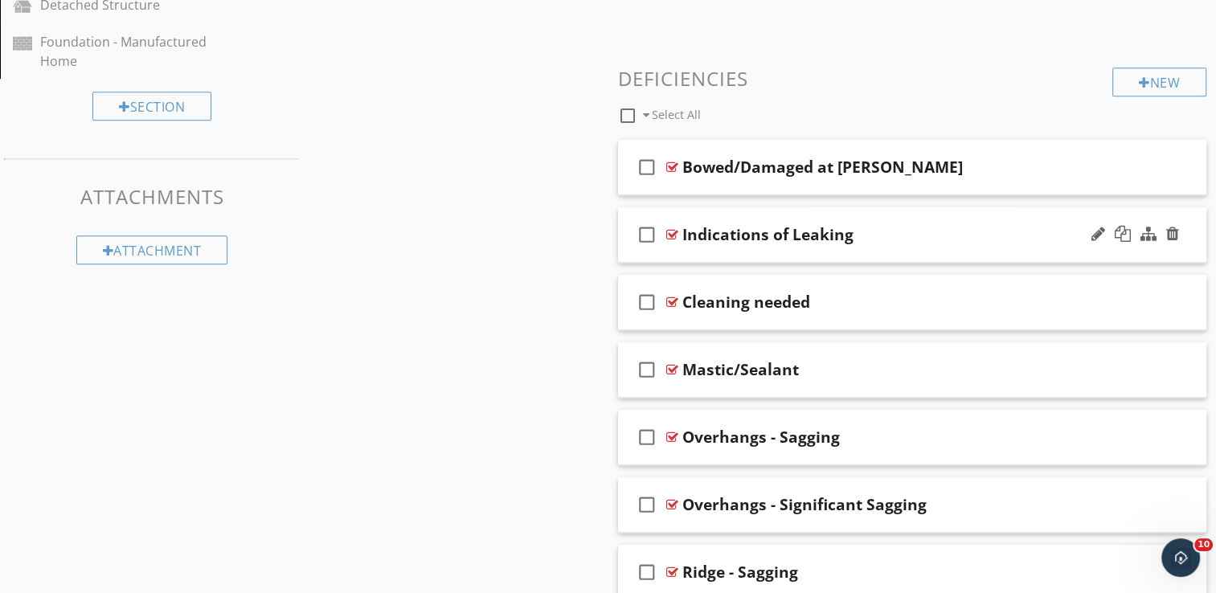
click at [895, 215] on div "check_box_outline_blank Indications of Leaking" at bounding box center [912, 234] width 589 height 55
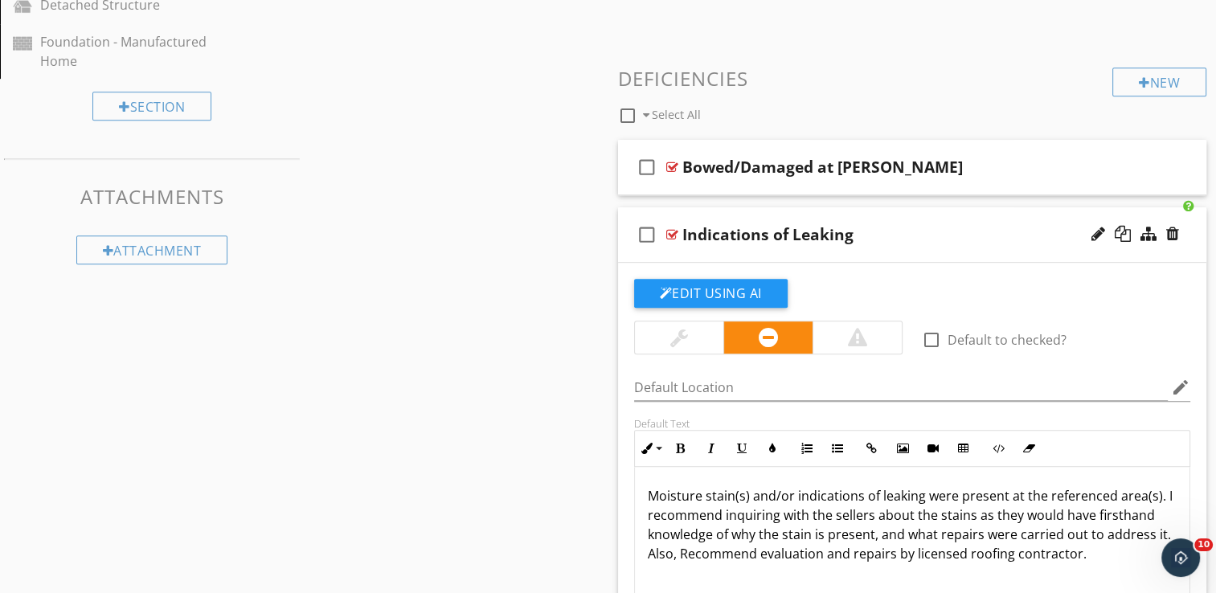
click at [1166, 533] on div "Moisture stain(s) and/or indications of leaking were present at the referenced …" at bounding box center [912, 547] width 555 height 161
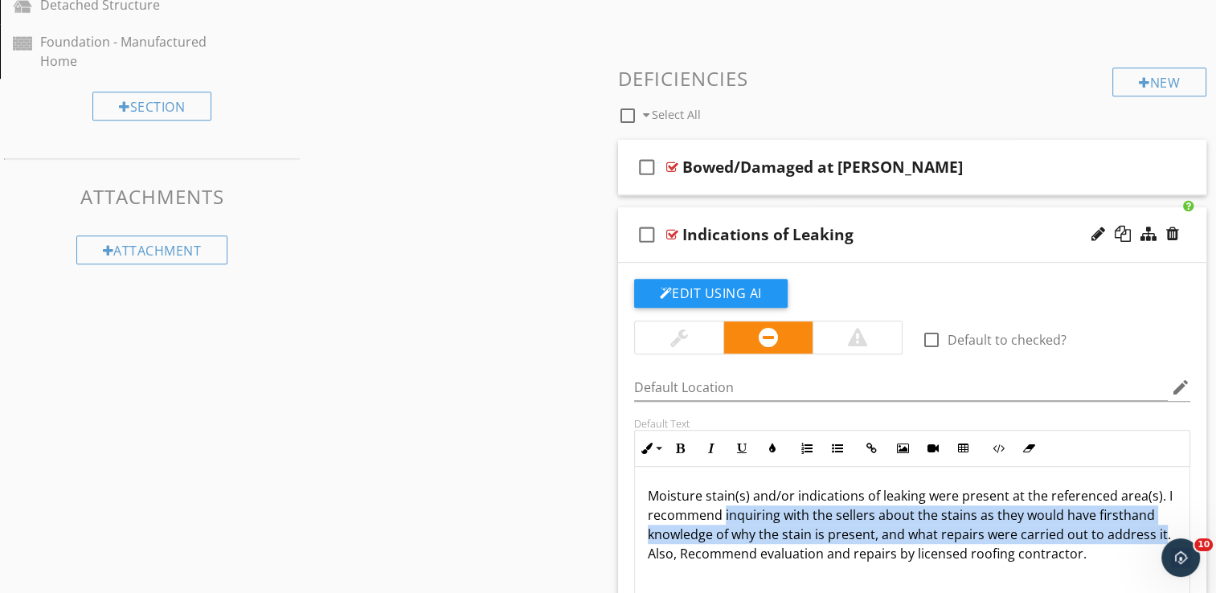
drag, startPoint x: 1161, startPoint y: 533, endPoint x: 723, endPoint y: 516, distance: 437.6
click at [723, 516] on p "Moisture stain(s) and/or indications of leaking were present at the referenced …" at bounding box center [913, 524] width 530 height 77
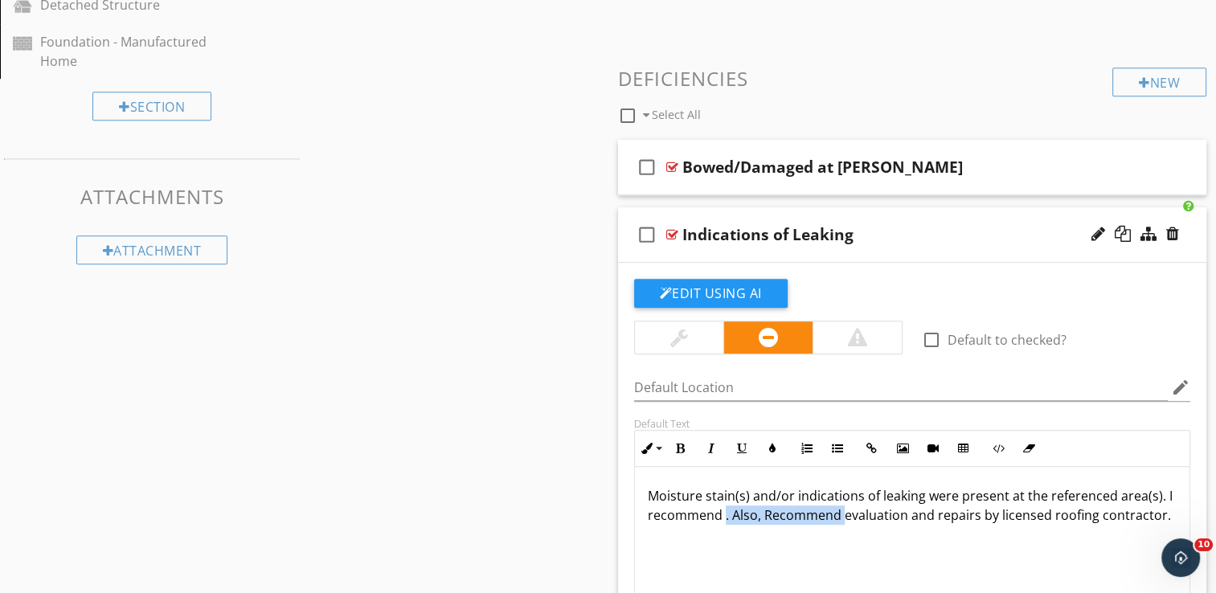
drag, startPoint x: 841, startPoint y: 515, endPoint x: 723, endPoint y: 515, distance: 117.4
click at [723, 515] on p "Moisture stain(s) and/or indications of leaking were present at the referenced …" at bounding box center [913, 505] width 530 height 39
drag, startPoint x: 883, startPoint y: 516, endPoint x: 869, endPoint y: 518, distance: 14.6
click at [869, 518] on p "Moisture stain(s) and/or indications of leaking were present at the referenced …" at bounding box center [913, 505] width 530 height 39
drag, startPoint x: 1071, startPoint y: 527, endPoint x: 966, endPoint y: 541, distance: 105.5
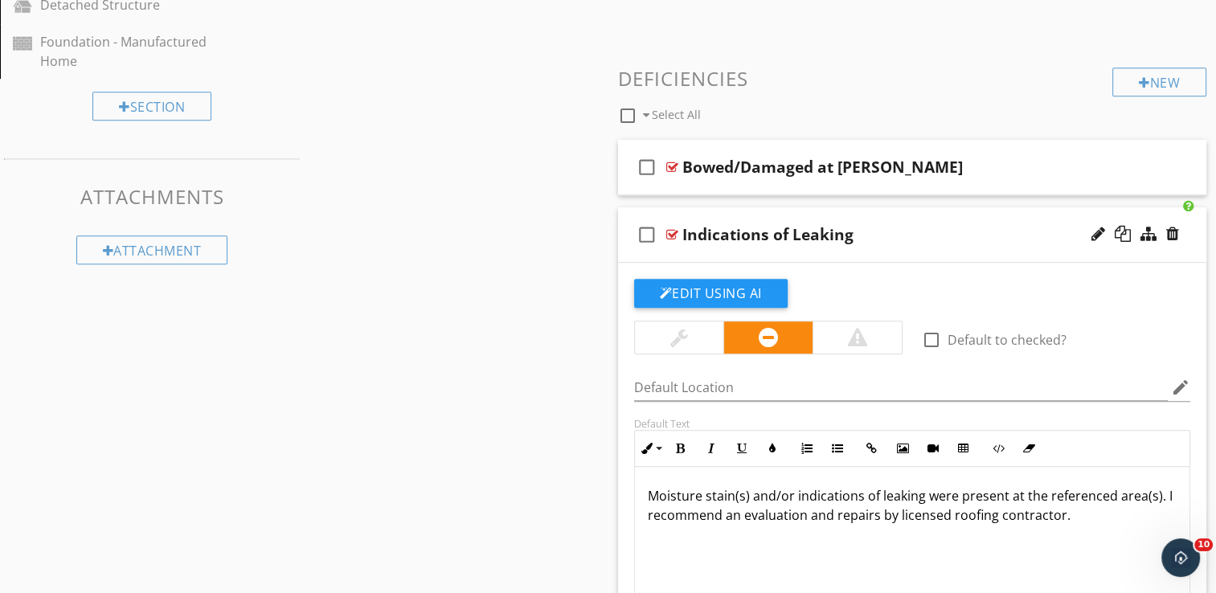
click at [1070, 526] on div "Moisture stain(s) and/or indications of leaking were present at the referenced …" at bounding box center [912, 547] width 555 height 161
click at [877, 517] on p "Moisture stain(s) and/or indications of leaking were present at the referenced …" at bounding box center [913, 505] width 530 height 39
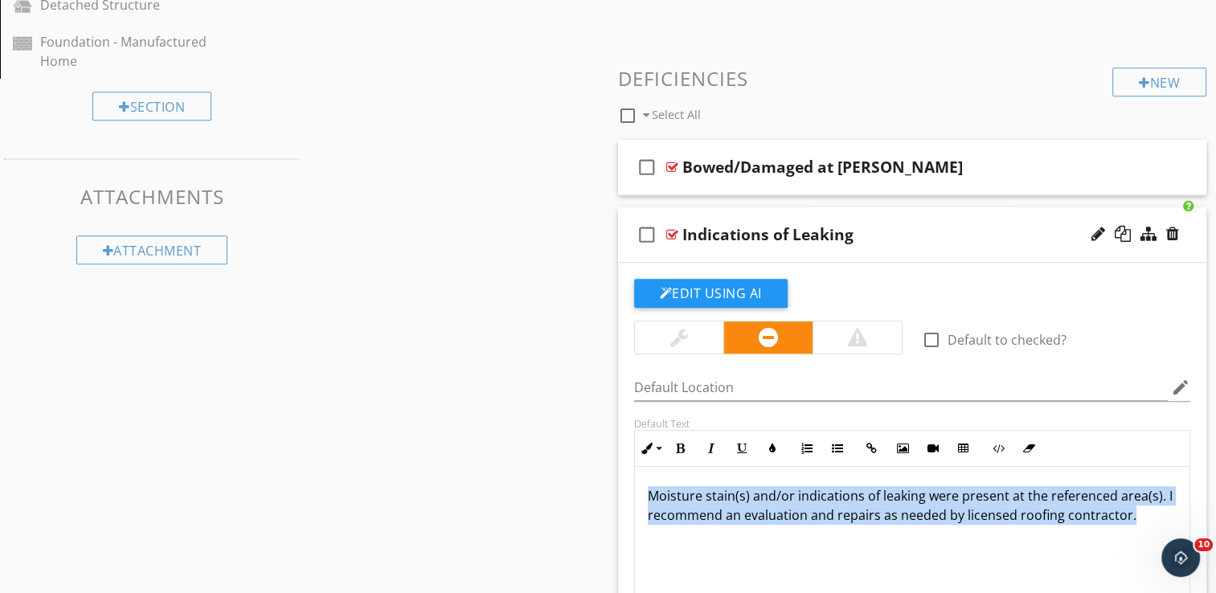
drag, startPoint x: 1133, startPoint y: 513, endPoint x: 638, endPoint y: 493, distance: 495.6
click at [638, 493] on div "Moisture stain(s) and/or indications of leaking were present at the referenced …" at bounding box center [912, 547] width 555 height 161
copy p "Moisture stain(s) and/or indications of leaking were present at the referenced …"
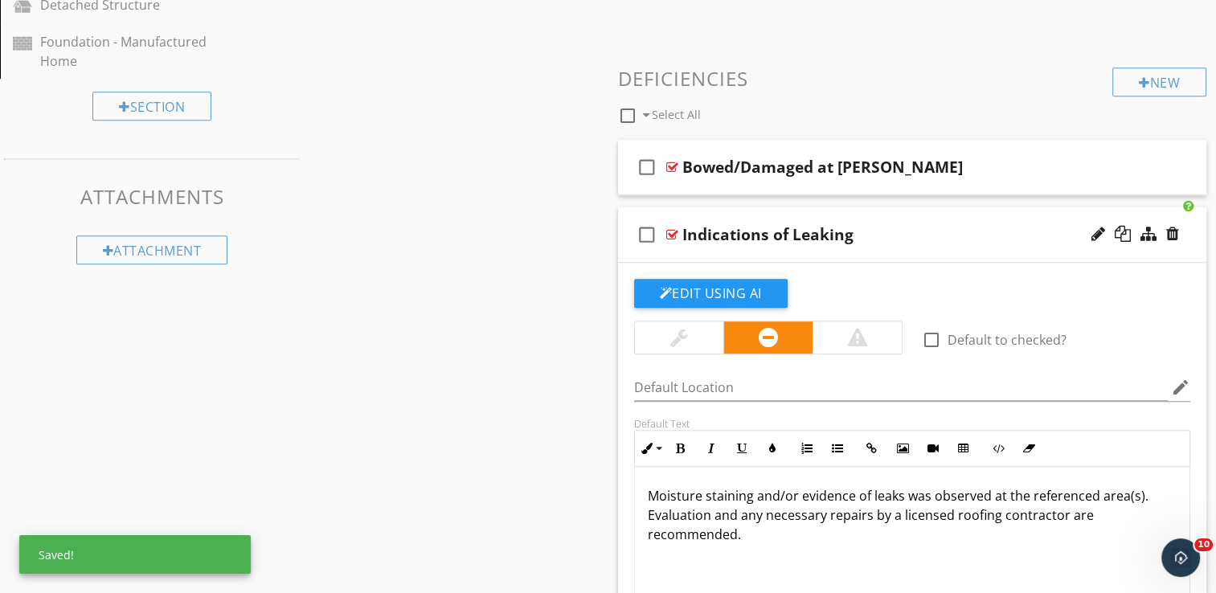
click at [877, 215] on div "check_box_outline_blank Indications of Leaking" at bounding box center [912, 234] width 589 height 55
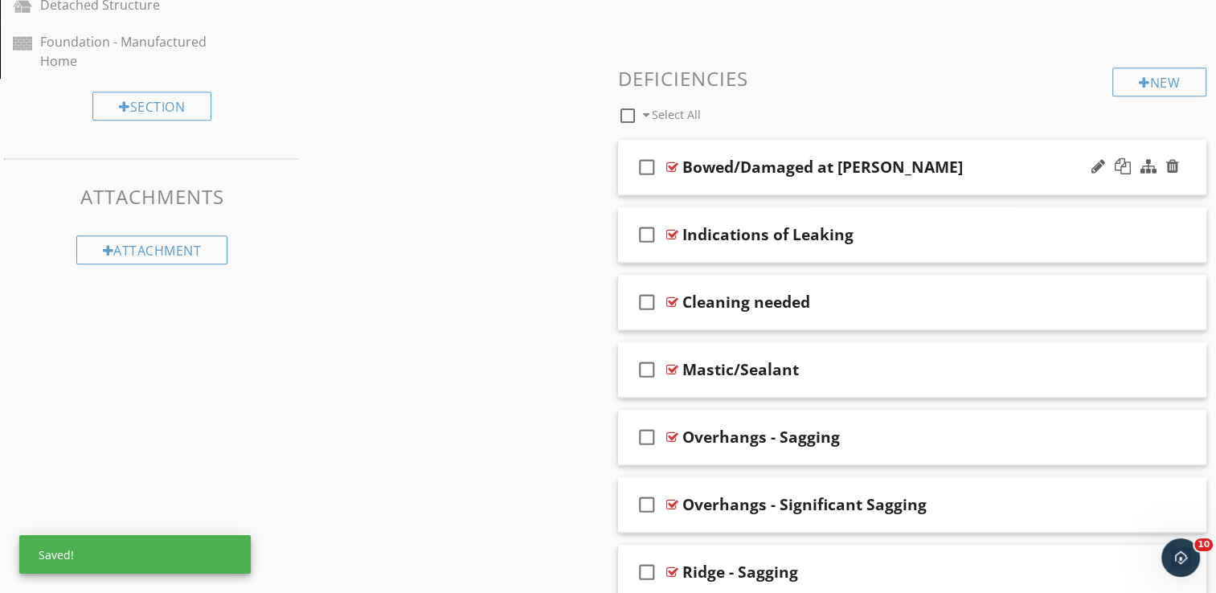
click at [879, 141] on div "check_box_outline_blank Bowed/Damaged at [PERSON_NAME]" at bounding box center [912, 167] width 589 height 55
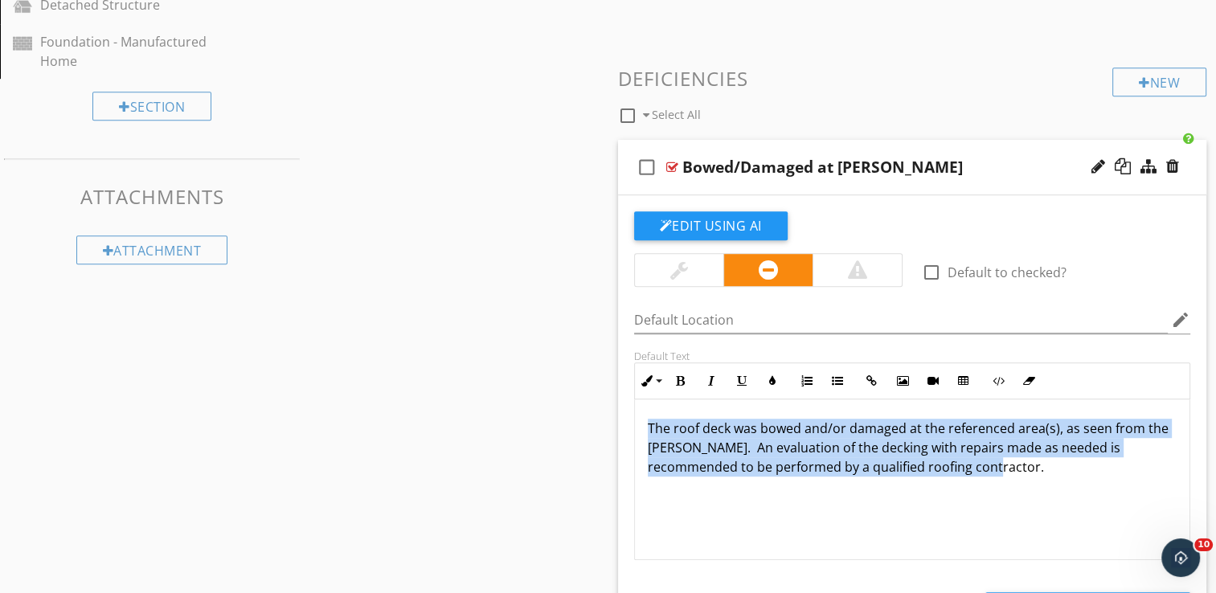
drag, startPoint x: 938, startPoint y: 473, endPoint x: 650, endPoint y: 424, distance: 291.9
click at [650, 424] on p "The roof deck was bowed and/or damaged at the referenced area(s), as seen from …" at bounding box center [913, 448] width 530 height 58
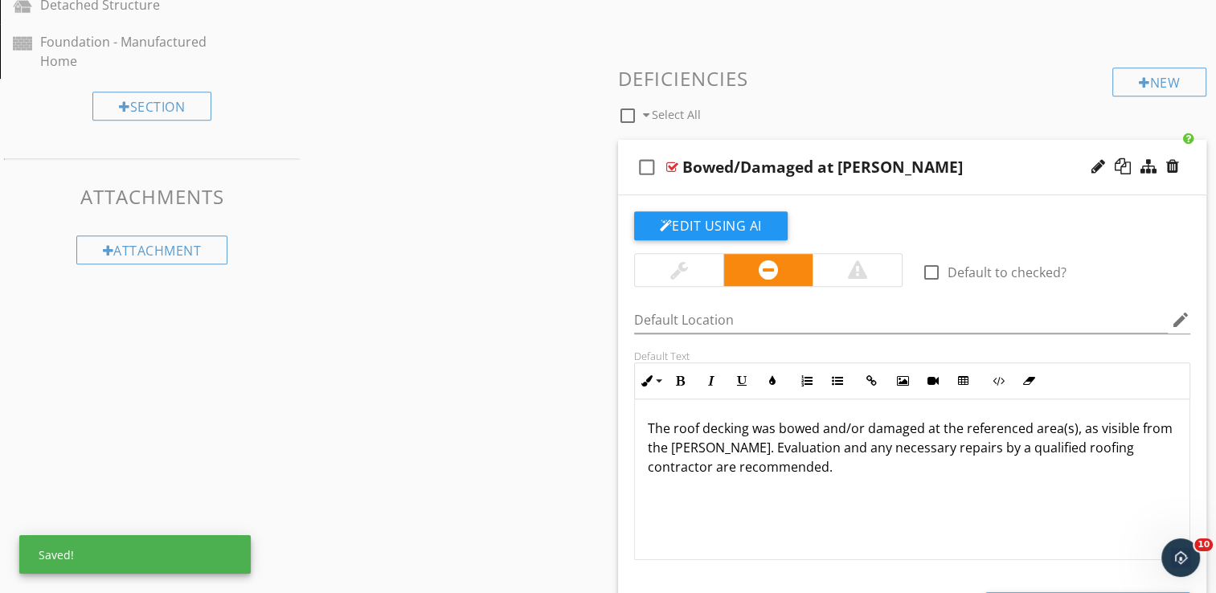
click at [899, 147] on div "check_box_outline_blank Bowed/Damaged at [PERSON_NAME]" at bounding box center [912, 167] width 589 height 55
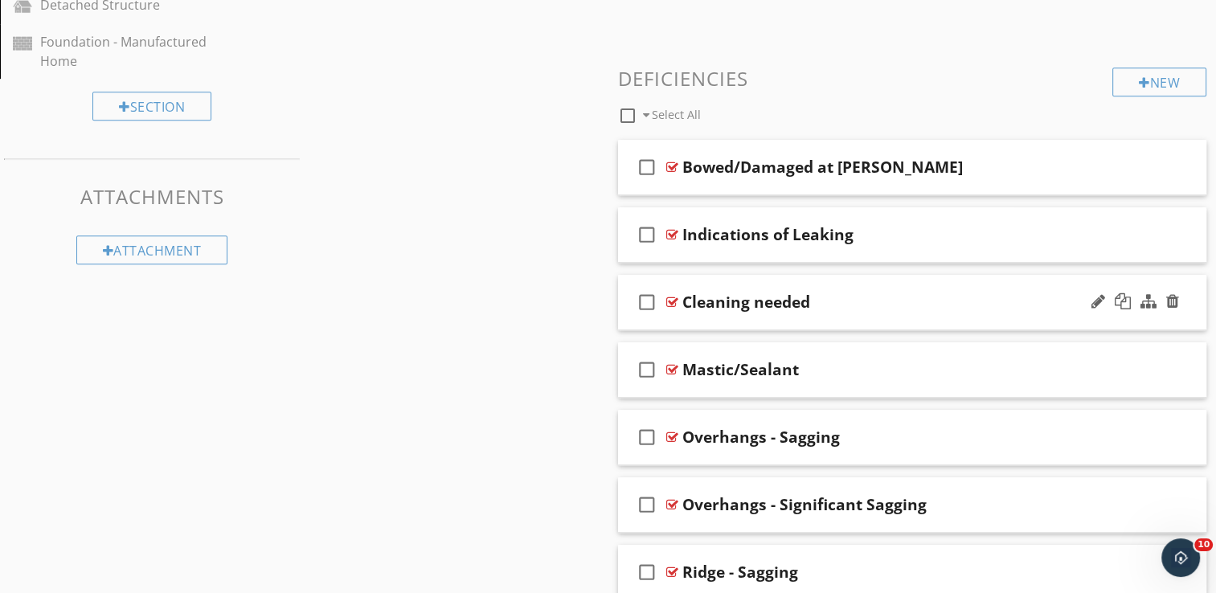
click at [842, 285] on div "check_box_outline_blank Cleaning needed" at bounding box center [912, 302] width 589 height 55
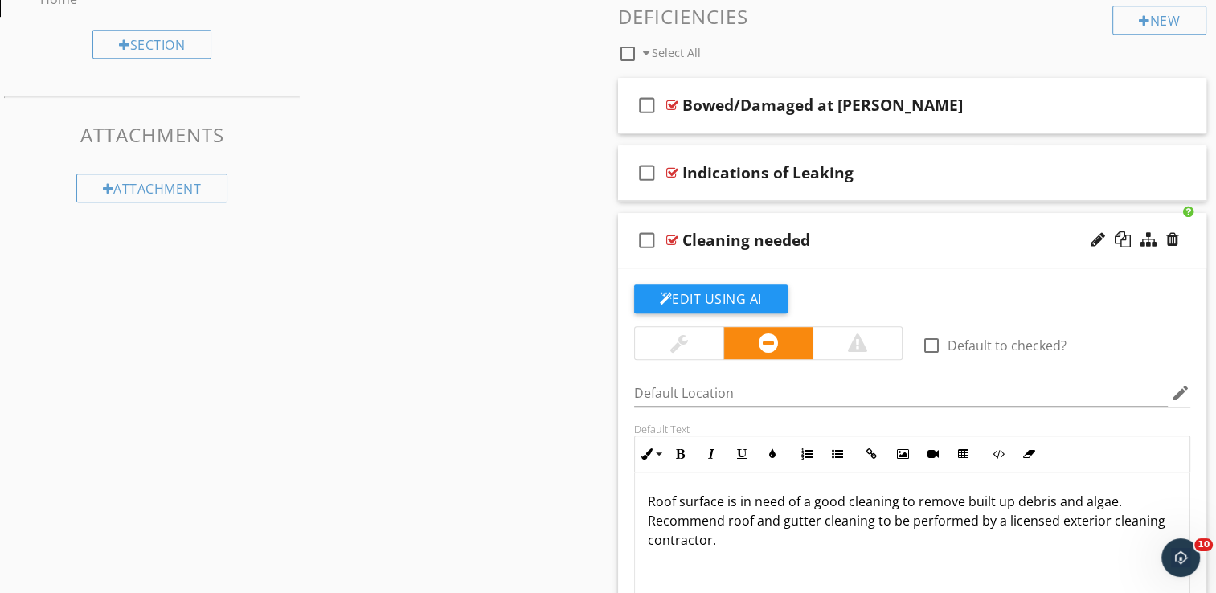
scroll to position [1045, 0]
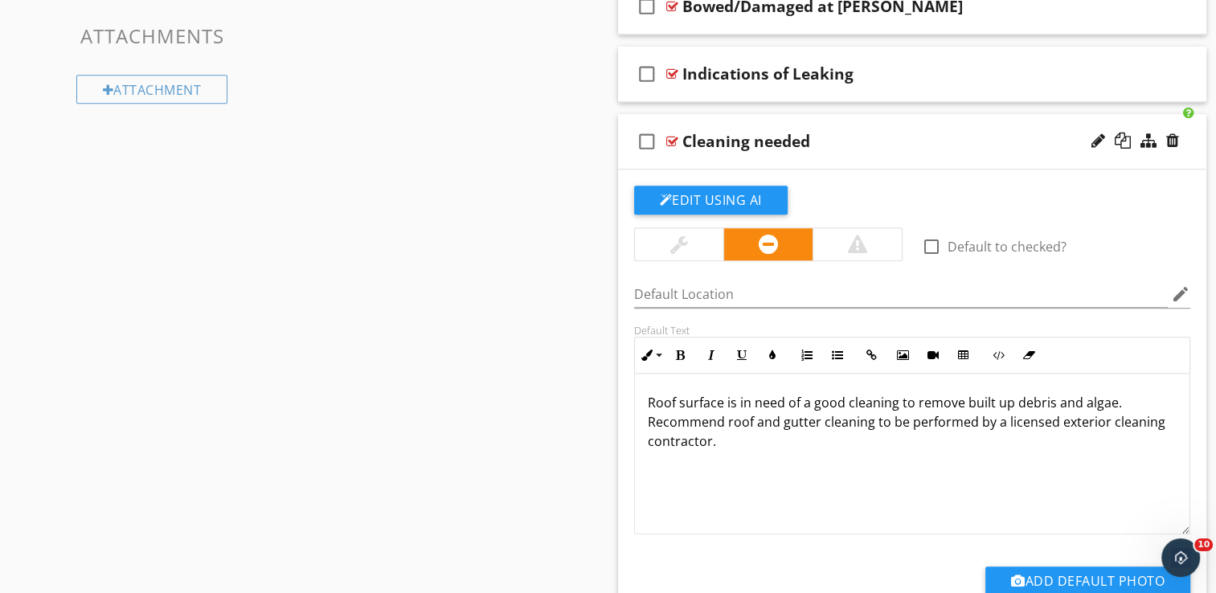
drag, startPoint x: 719, startPoint y: 439, endPoint x: 643, endPoint y: 407, distance: 82.1
click at [643, 407] on div "Roof surface is in need of a good cleaning to remove built up debris and algae.…" at bounding box center [912, 454] width 555 height 161
click at [1170, 137] on div at bounding box center [1172, 141] width 13 height 16
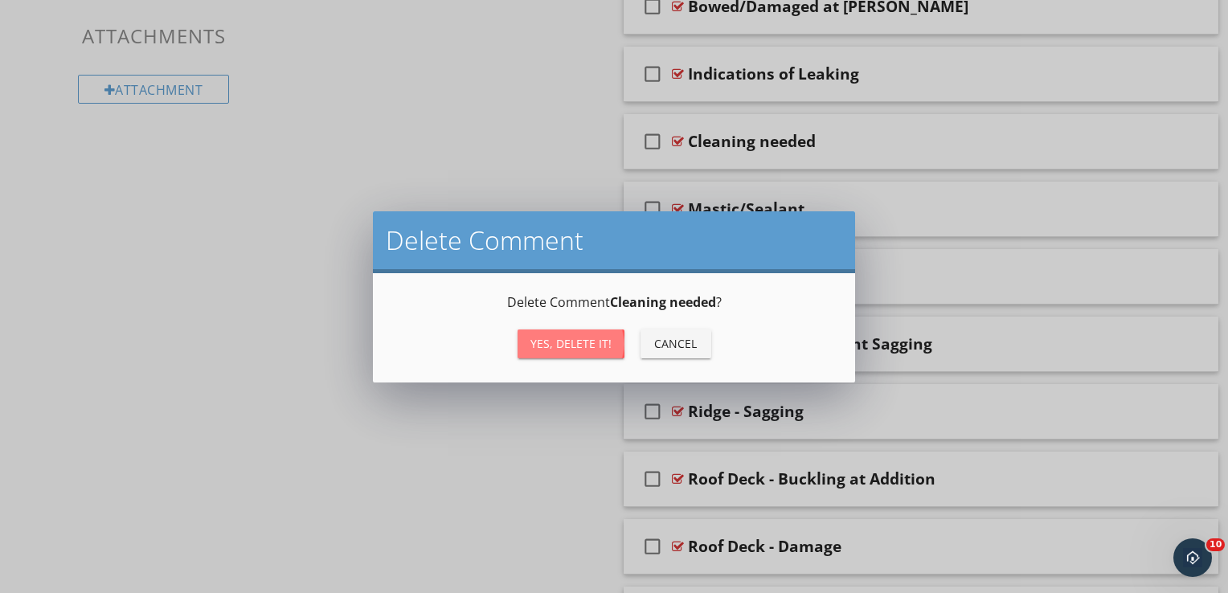
click at [576, 342] on div "Yes, Delete it!" at bounding box center [571, 343] width 81 height 17
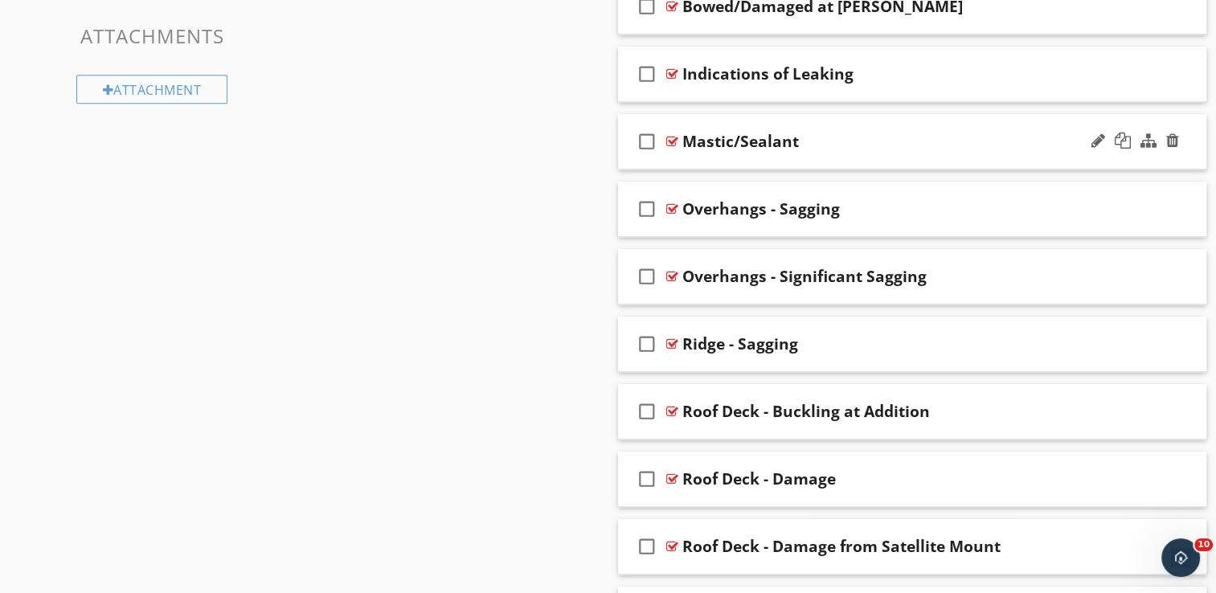
click at [858, 119] on div "check_box_outline_blank Mastic/Sealant" at bounding box center [912, 141] width 589 height 55
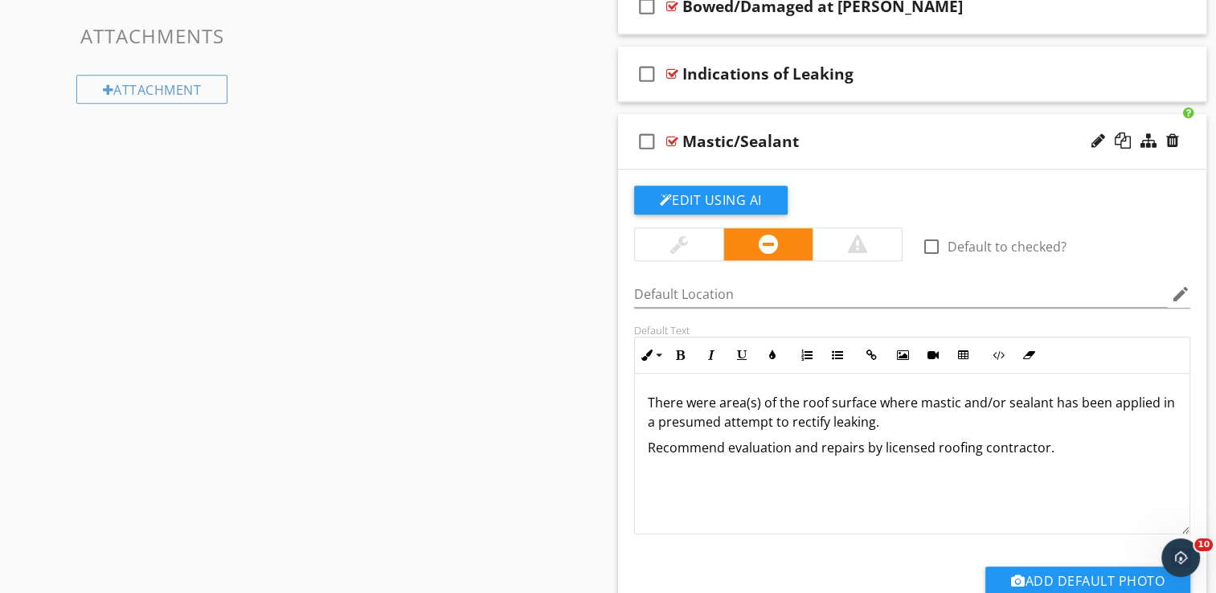
click at [891, 120] on div "check_box_outline_blank Mastic/Sealant" at bounding box center [912, 141] width 589 height 55
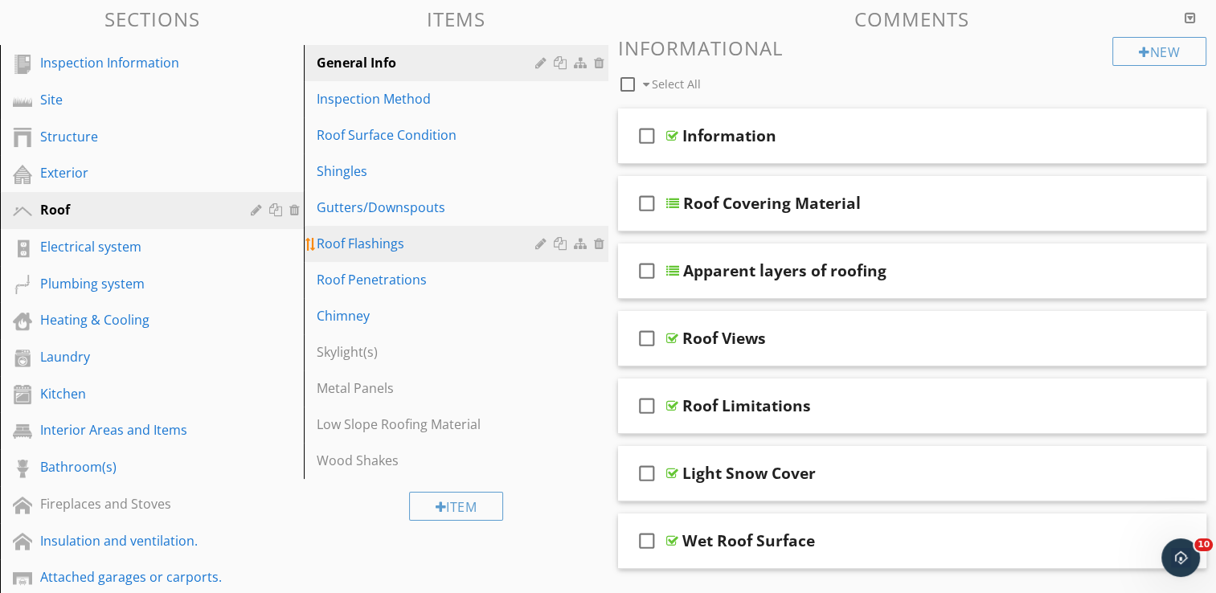
scroll to position [80, 0]
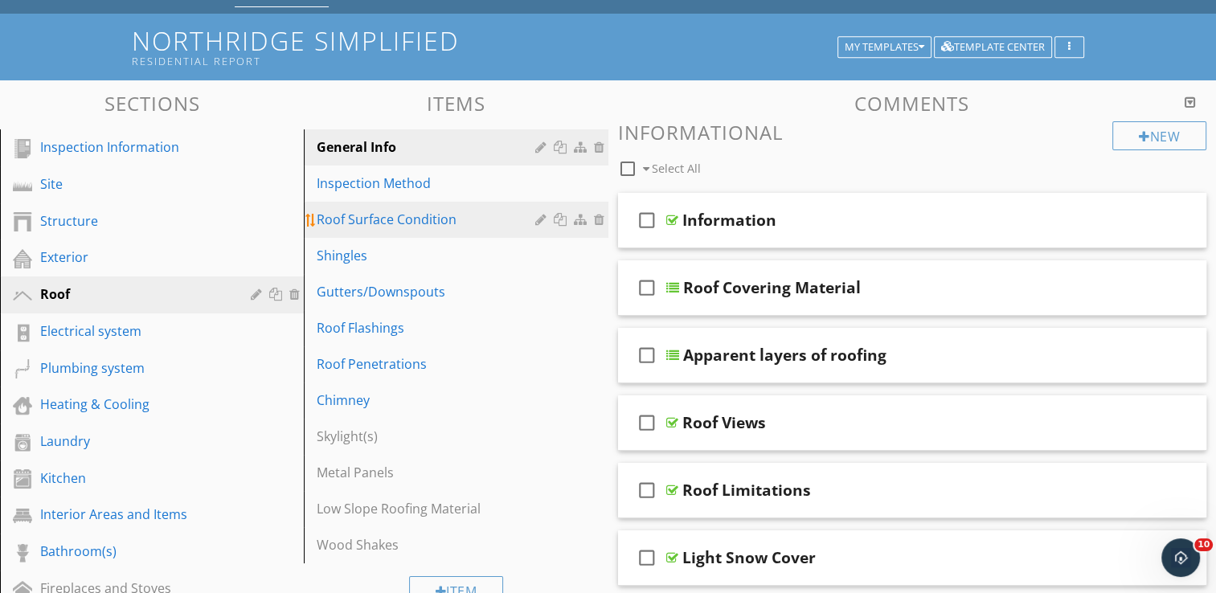
click at [449, 215] on div "Roof Surface Condition" at bounding box center [428, 219] width 223 height 19
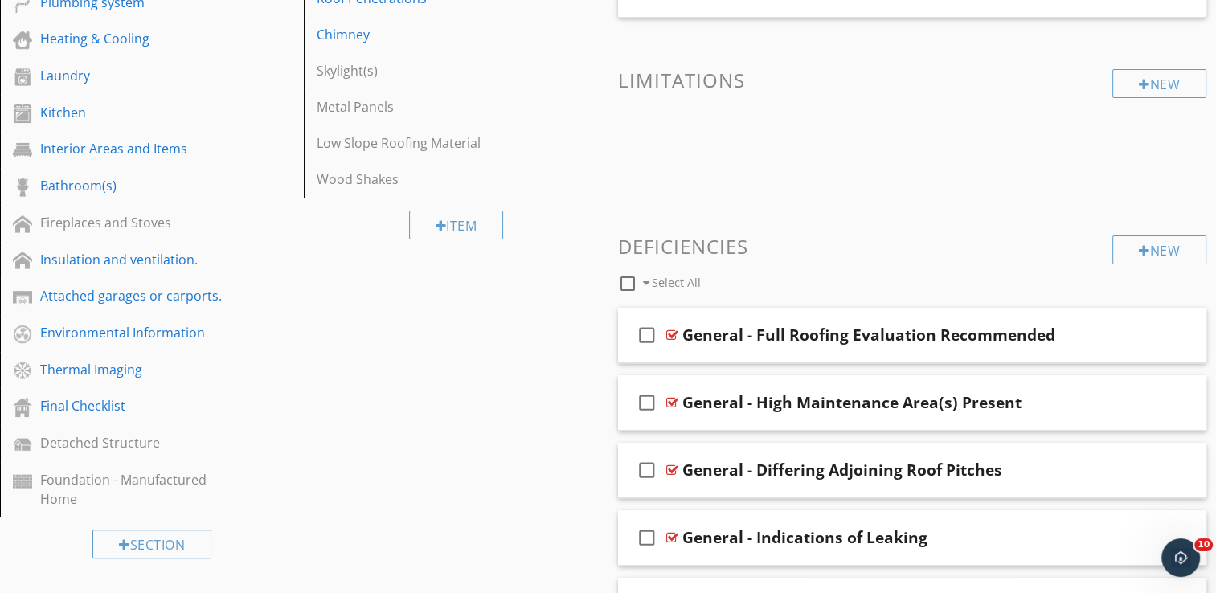
scroll to position [161, 0]
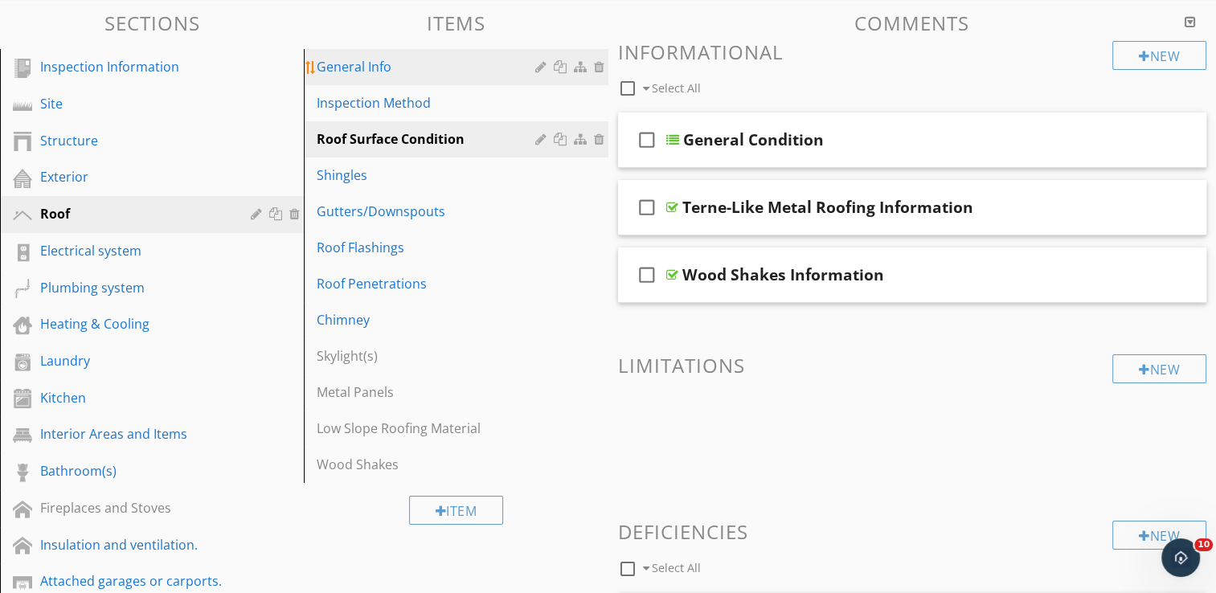
click at [378, 72] on div "General Info" at bounding box center [428, 66] width 223 height 19
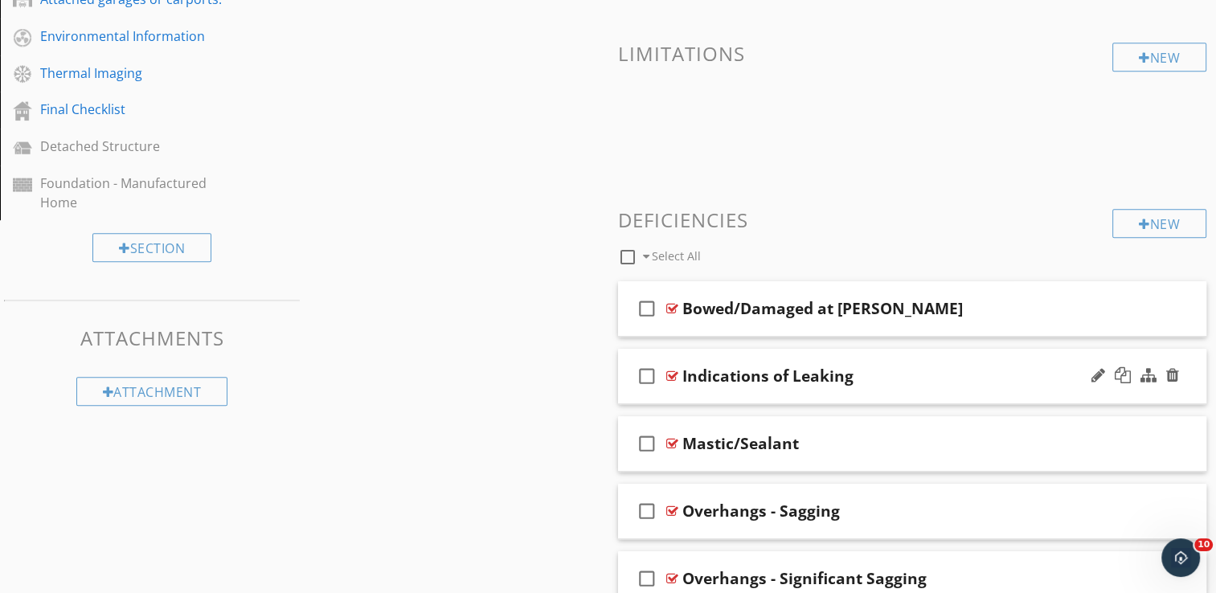
scroll to position [804, 0]
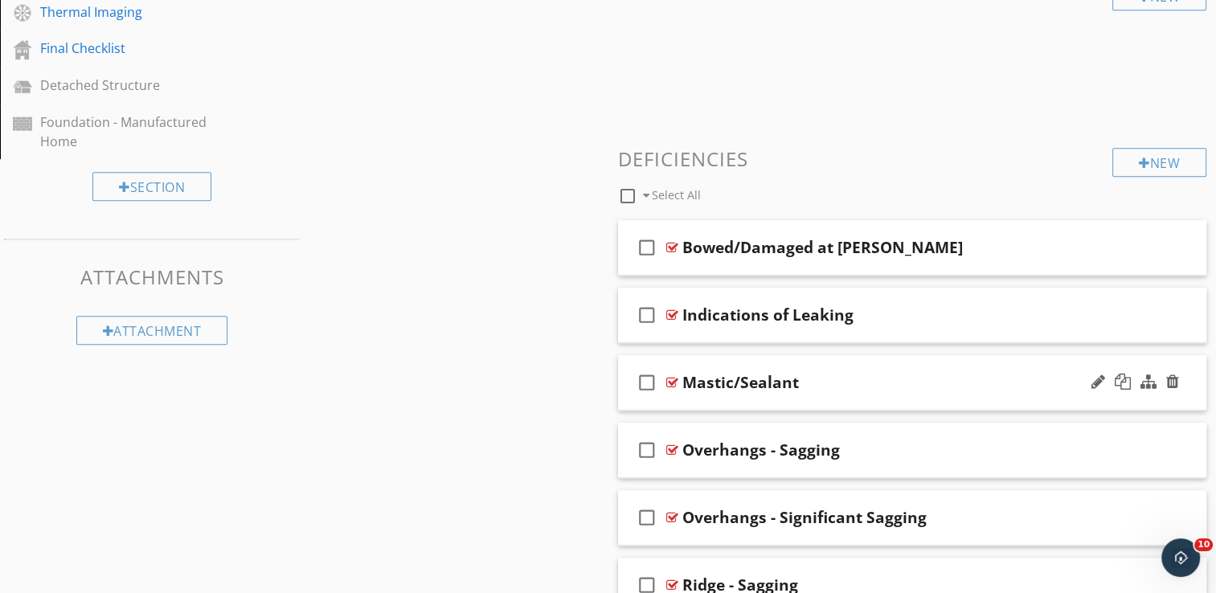
click at [934, 362] on div "check_box_outline_blank Mastic/Sealant" at bounding box center [912, 382] width 589 height 55
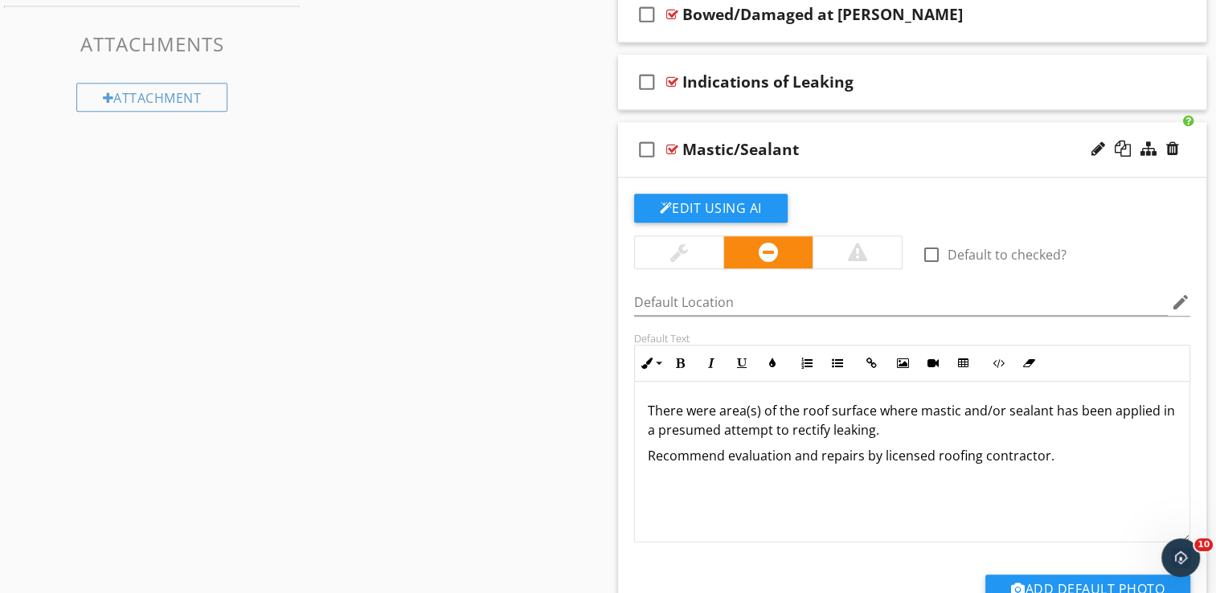
scroll to position [1045, 0]
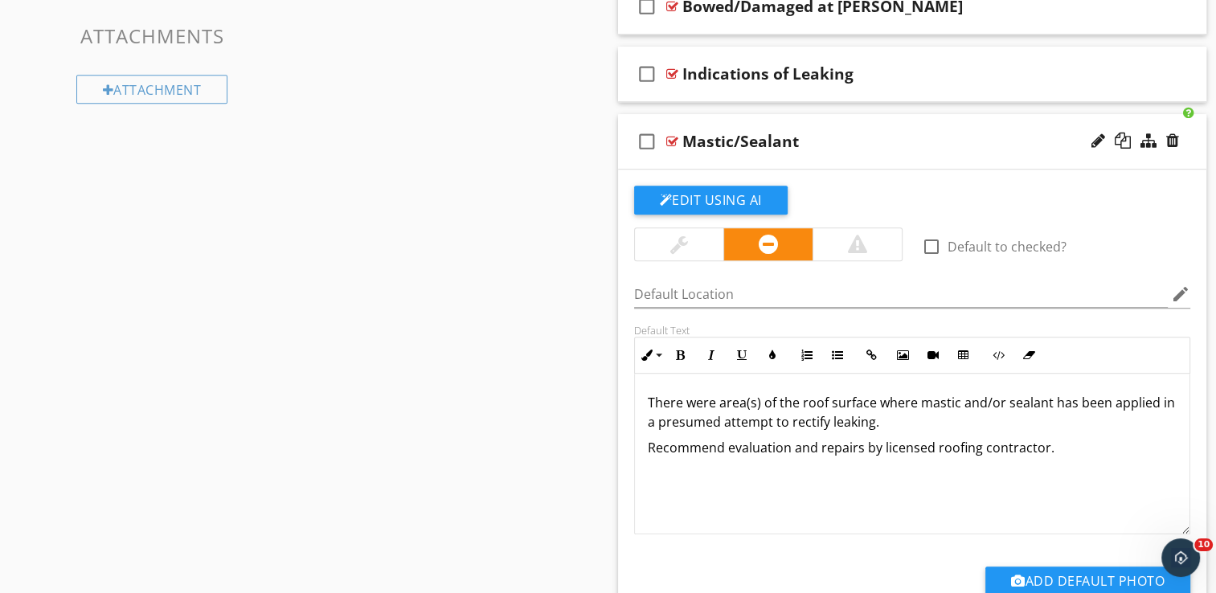
click at [916, 124] on div "check_box_outline_blank Mastic/Sealant" at bounding box center [912, 141] width 589 height 55
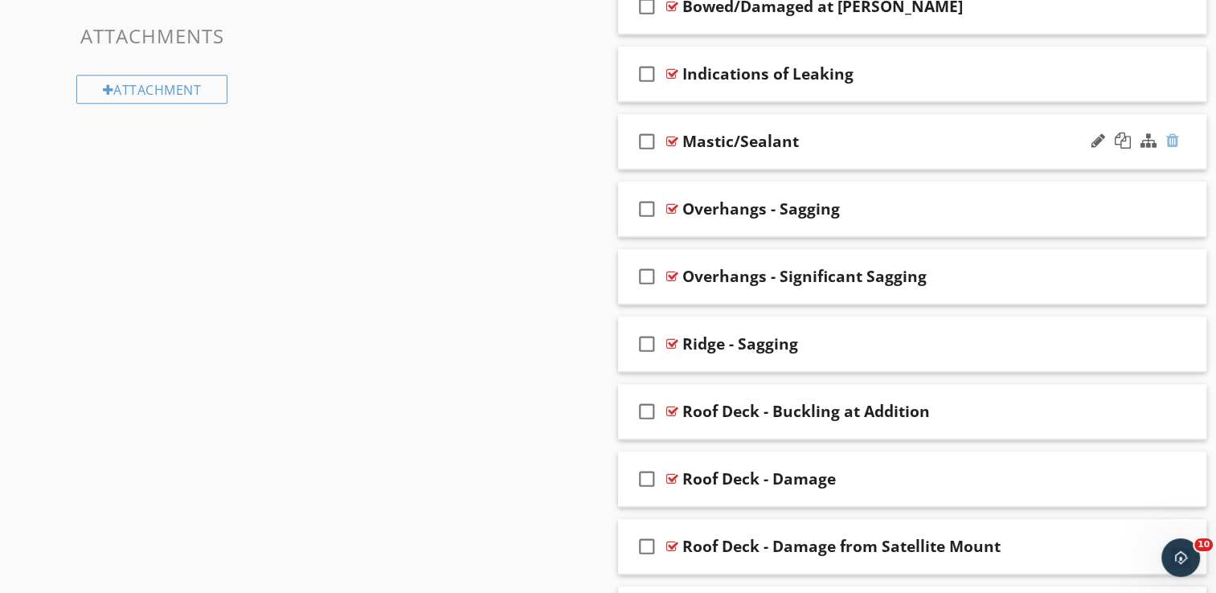
click at [1172, 139] on div at bounding box center [1172, 141] width 13 height 16
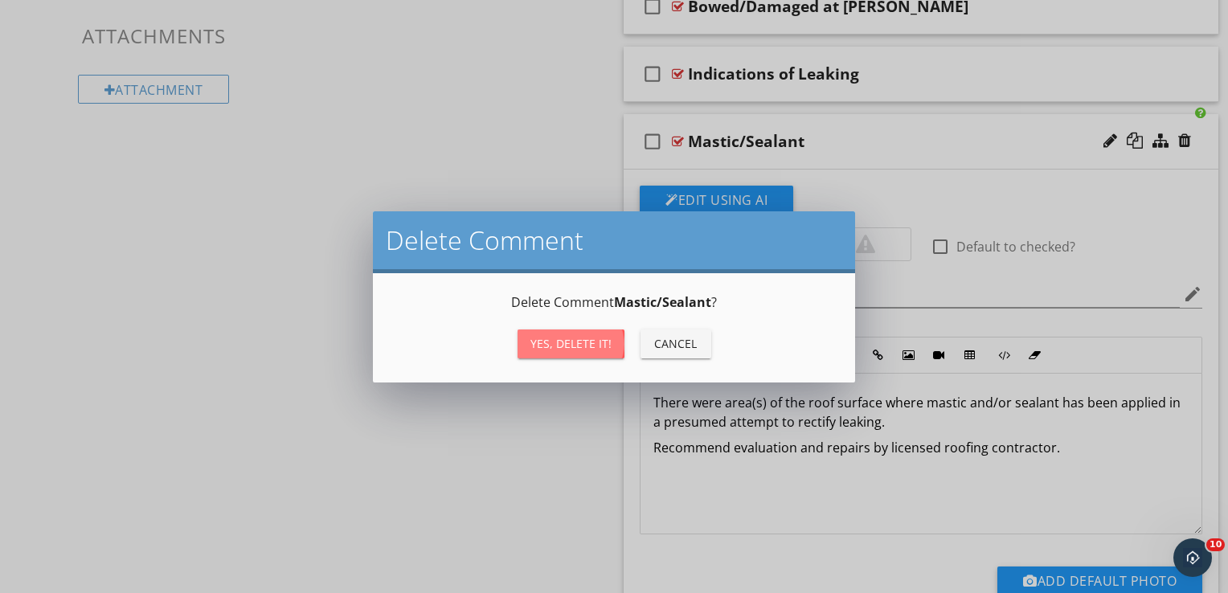
click at [572, 343] on div "Yes, Delete it!" at bounding box center [571, 343] width 81 height 17
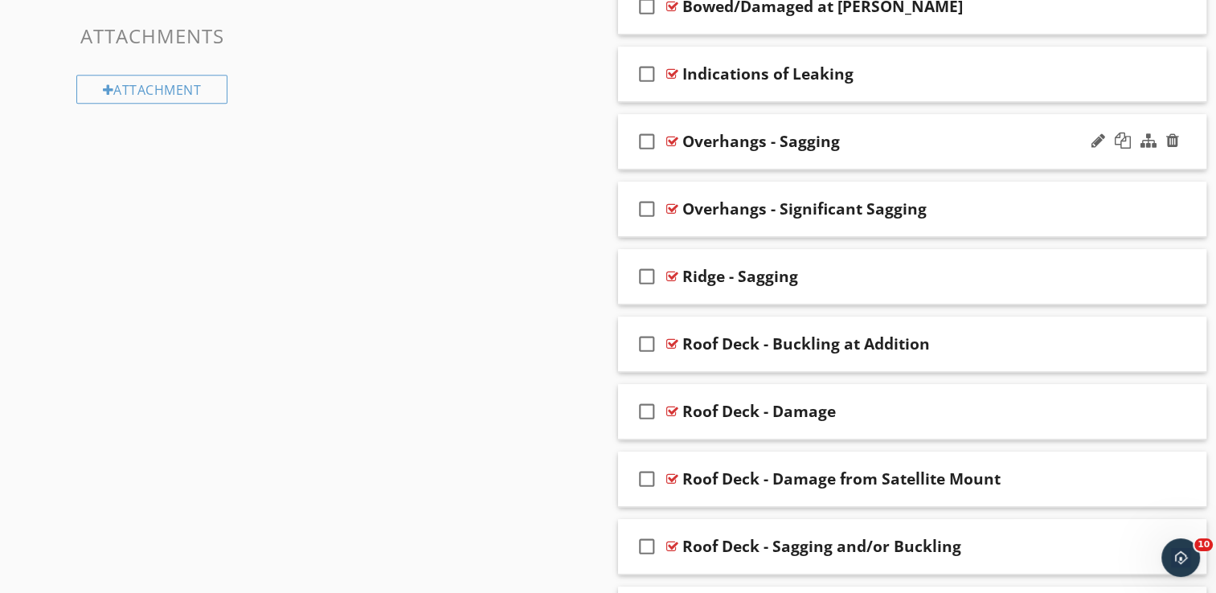
click at [874, 127] on div "check_box_outline_blank Overhangs - Sagging" at bounding box center [912, 141] width 589 height 55
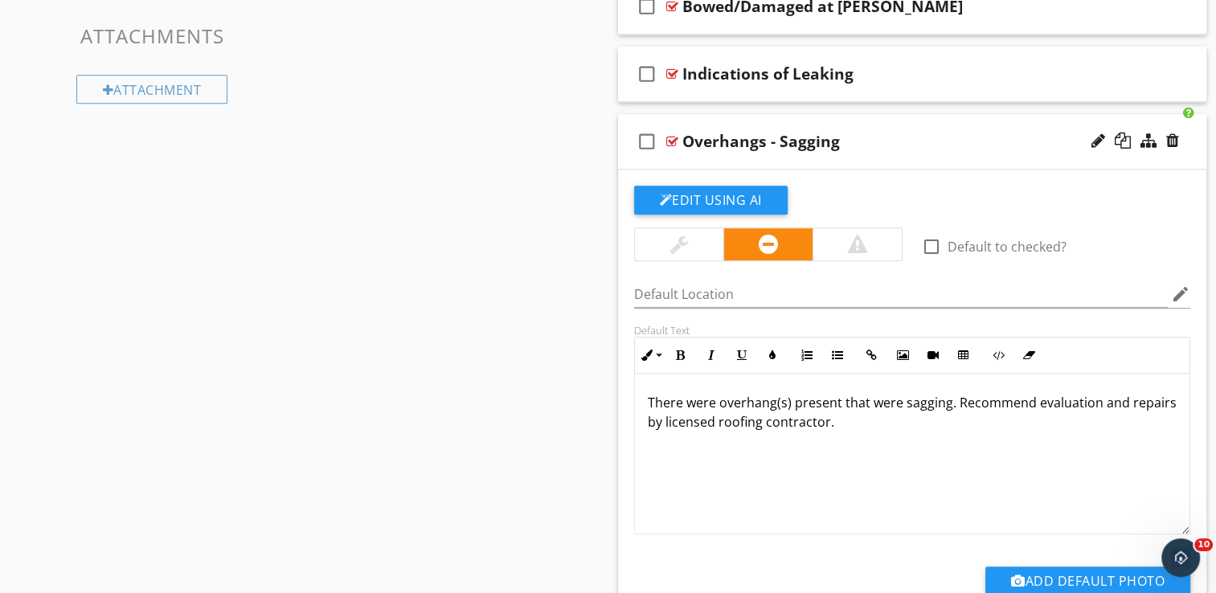
click at [885, 121] on div "check_box_outline_blank Overhangs - Sagging" at bounding box center [912, 141] width 589 height 55
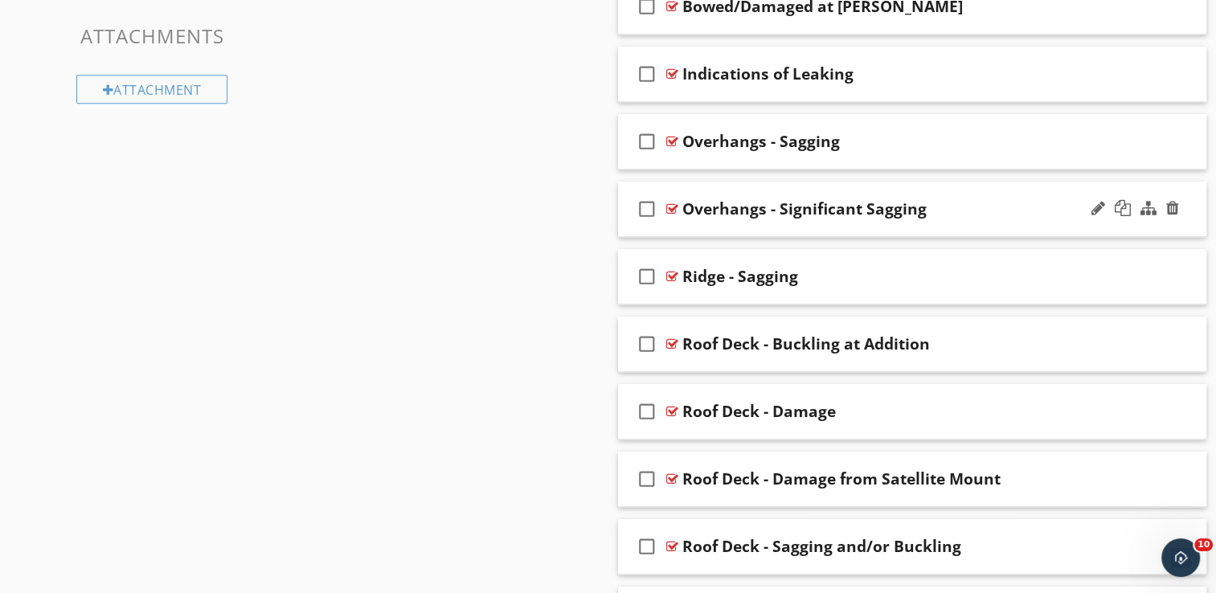
click at [860, 195] on div "check_box_outline_blank Overhangs - Significant Sagging" at bounding box center [912, 209] width 589 height 55
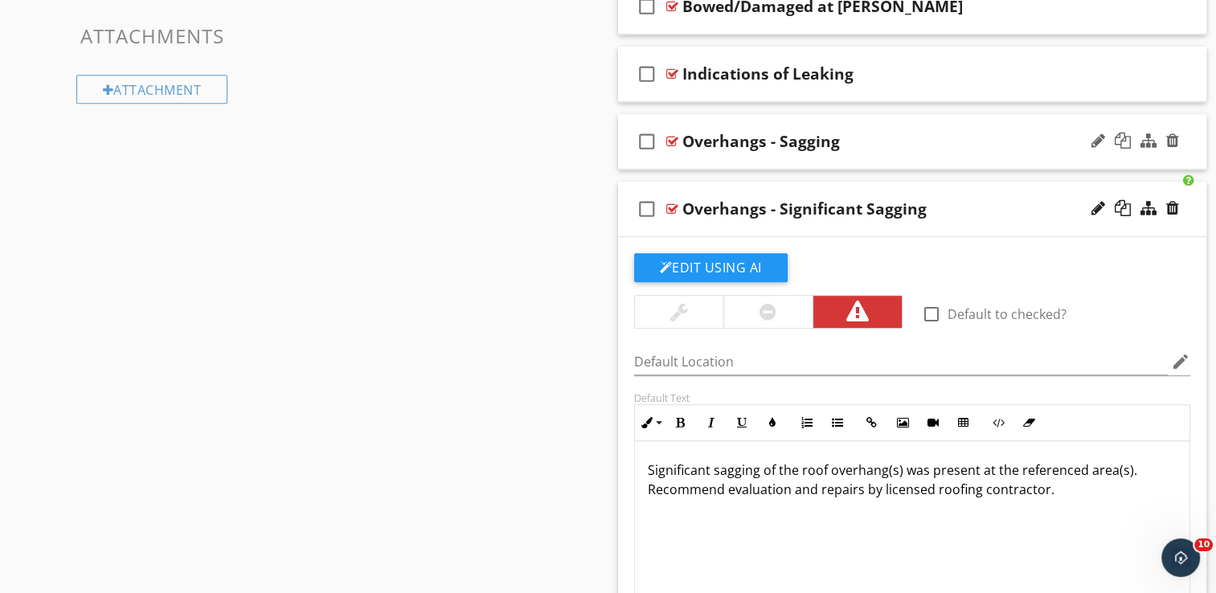
click at [872, 124] on div "check_box_outline_blank Overhangs - Sagging" at bounding box center [912, 141] width 589 height 55
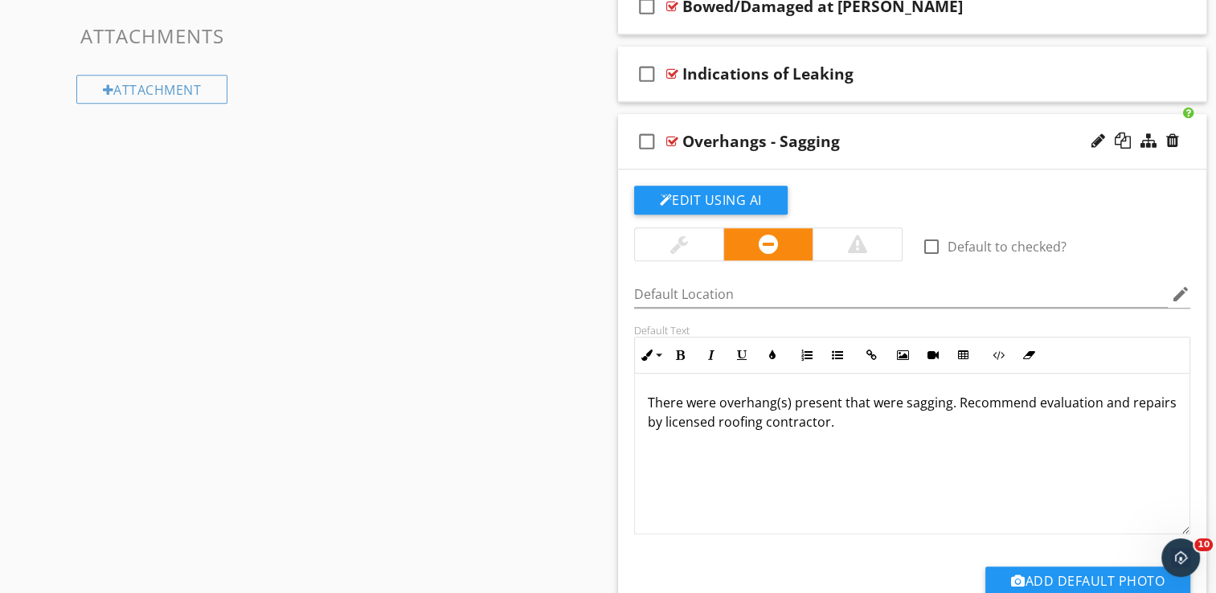
click at [718, 403] on p "There were overhang(s) present that were sagging. Recommend evaluation and repa…" at bounding box center [913, 412] width 530 height 39
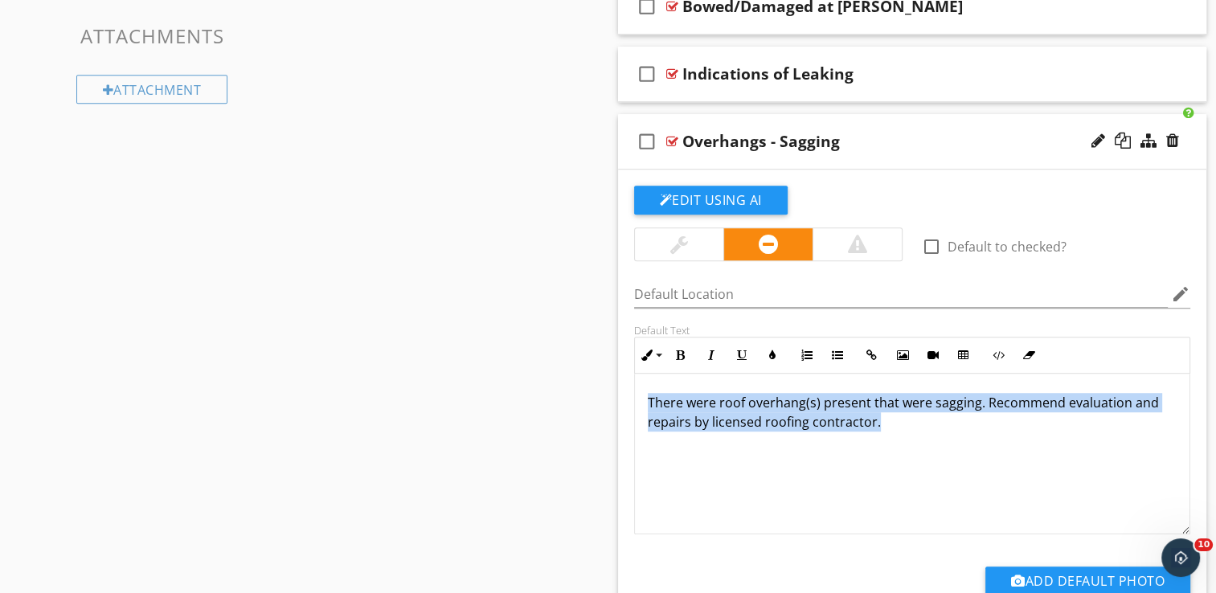
drag, startPoint x: 900, startPoint y: 426, endPoint x: 640, endPoint y: 405, distance: 261.3
click at [640, 405] on div "There were roof overhang(s) present that were sagging. Recommend evaluation and…" at bounding box center [912, 454] width 555 height 161
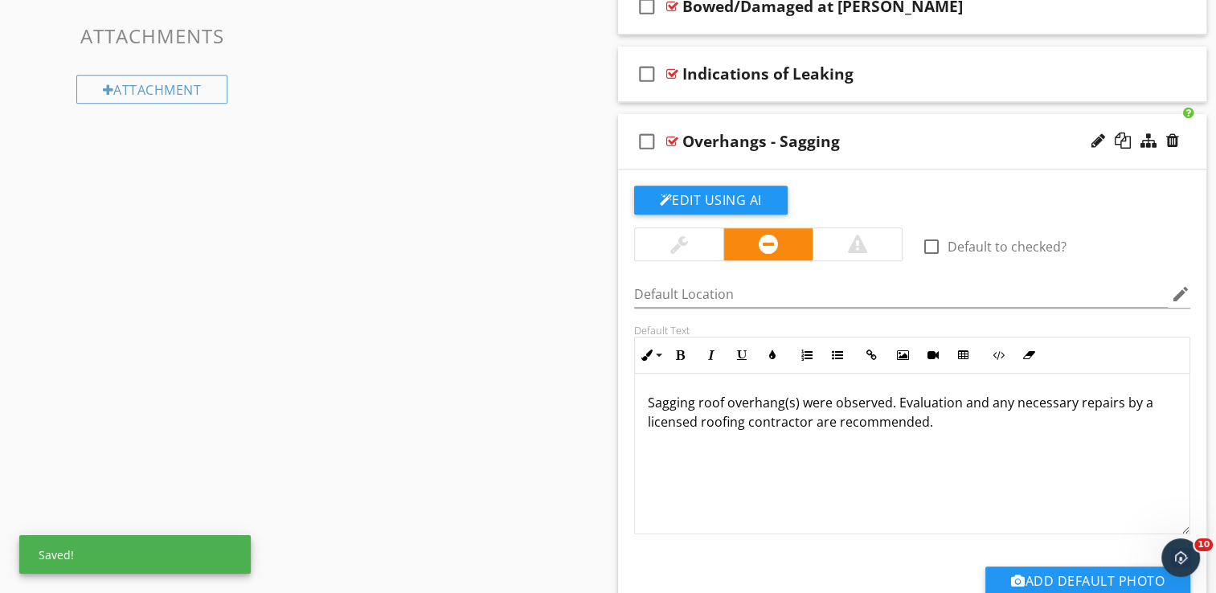
click at [888, 404] on p "Sagging roof overhang(s) were observed. Evaluation and any necessary repairs by…" at bounding box center [913, 412] width 530 height 39
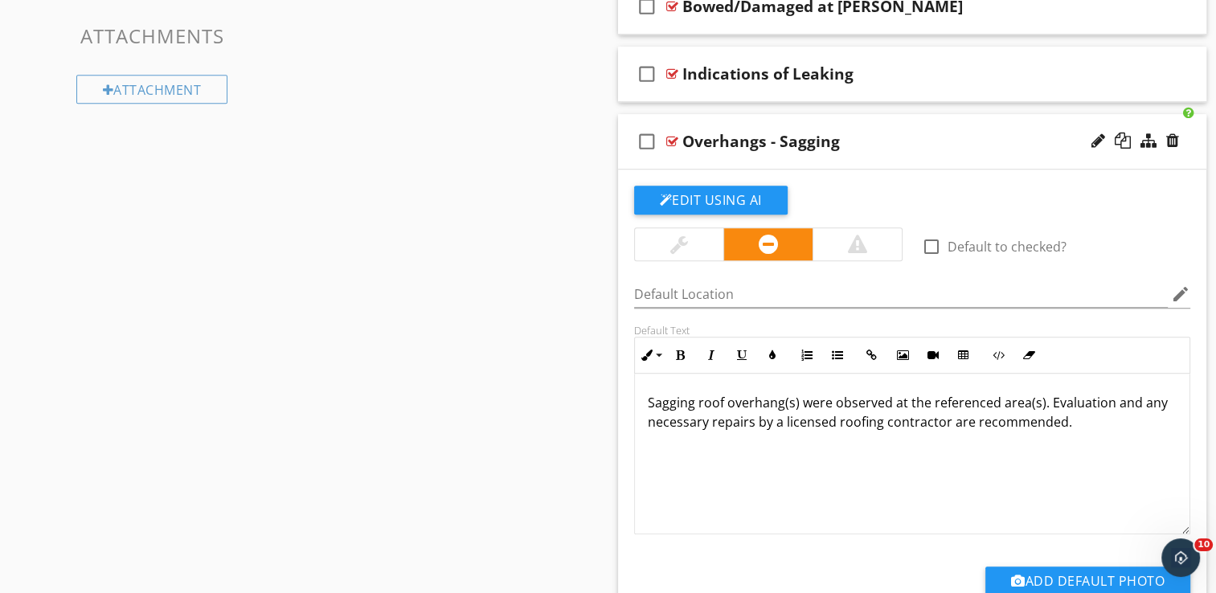
click at [892, 117] on div "check_box_outline_blank Overhangs - Sagging" at bounding box center [912, 141] width 589 height 55
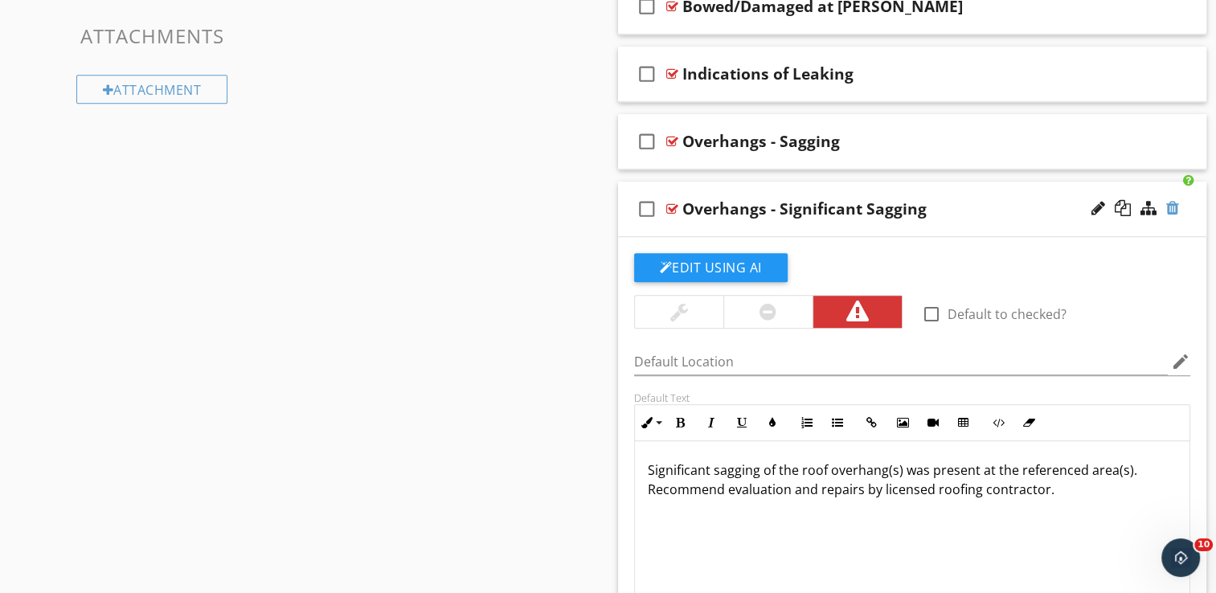
click at [1171, 209] on div at bounding box center [1172, 208] width 13 height 16
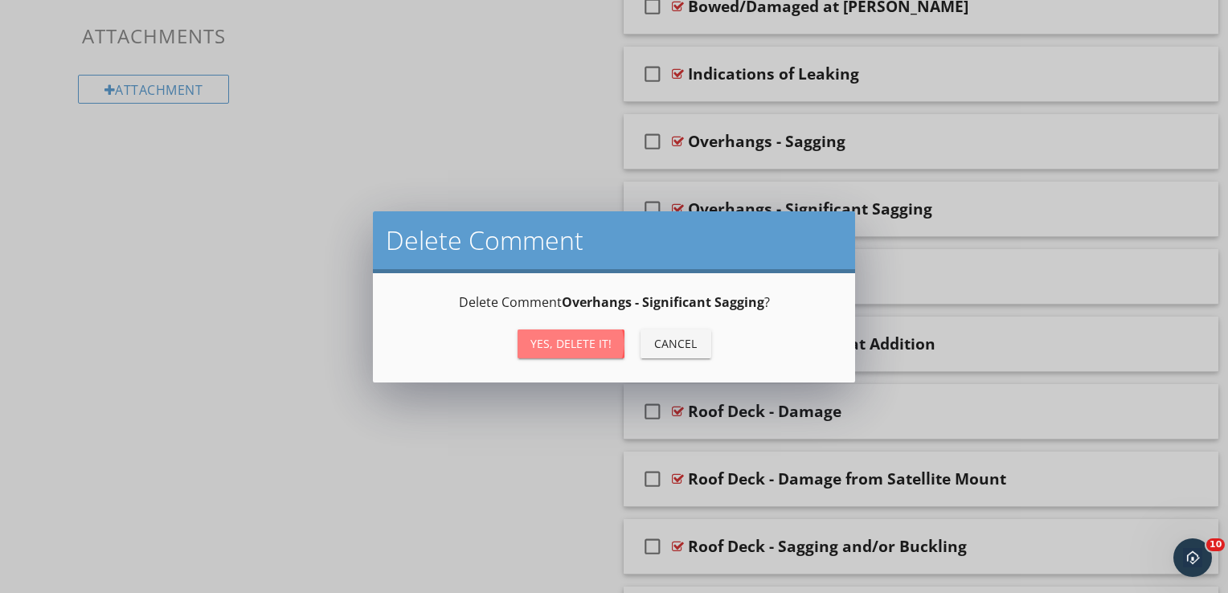
click at [583, 342] on div "Yes, Delete it!" at bounding box center [571, 343] width 81 height 17
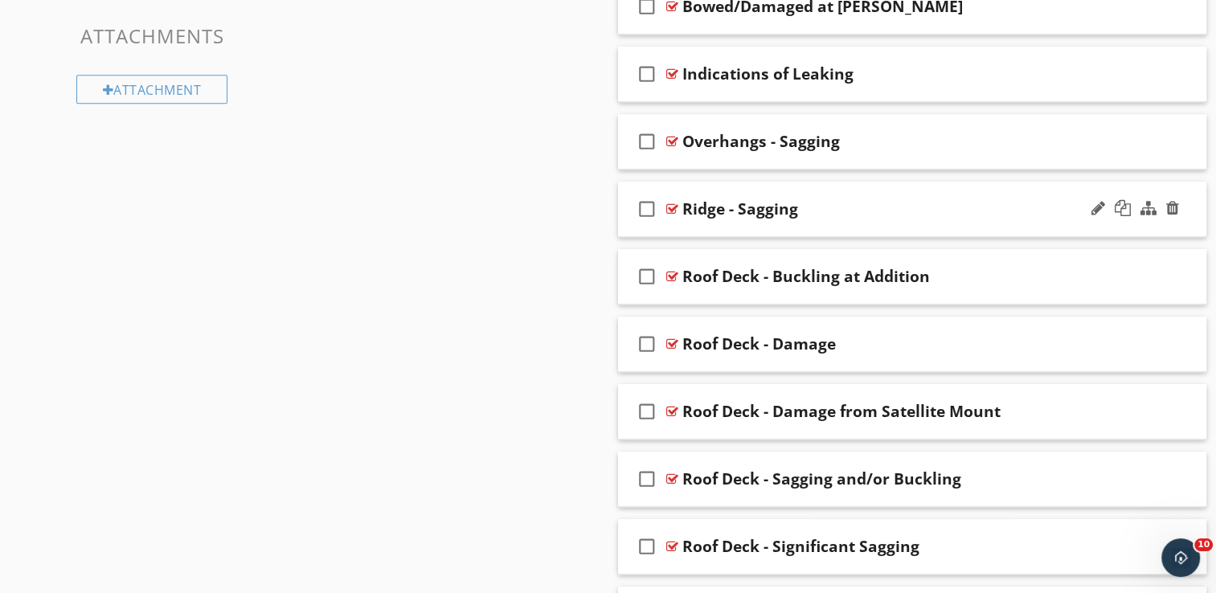
click at [839, 188] on div "check_box_outline_blank Ridge - Sagging" at bounding box center [912, 209] width 589 height 55
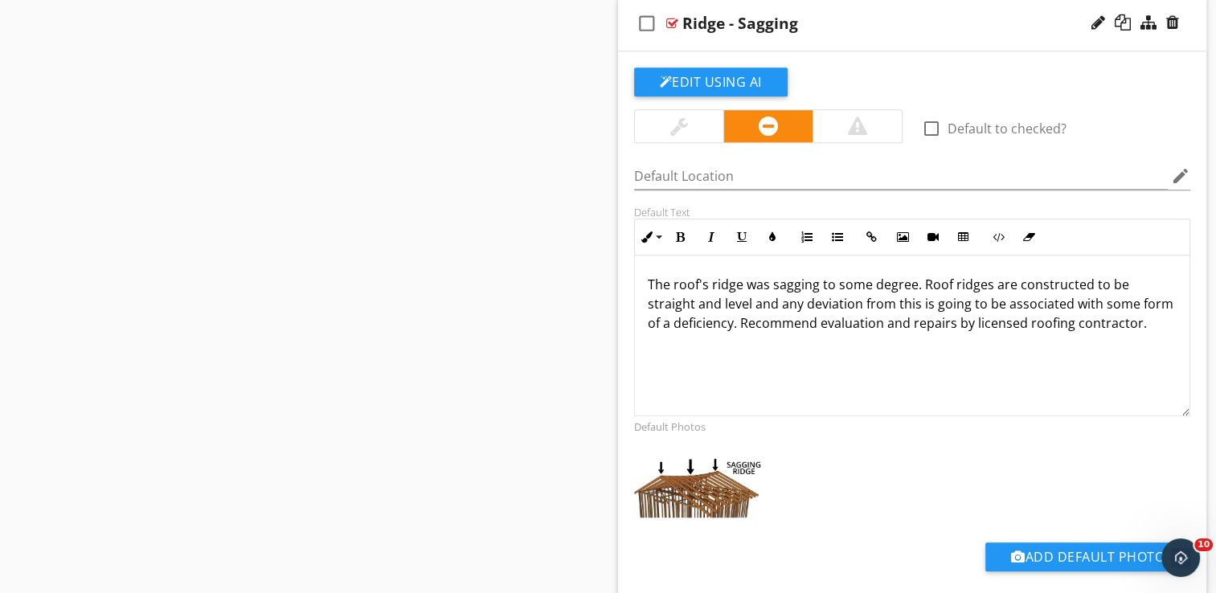
scroll to position [1206, 0]
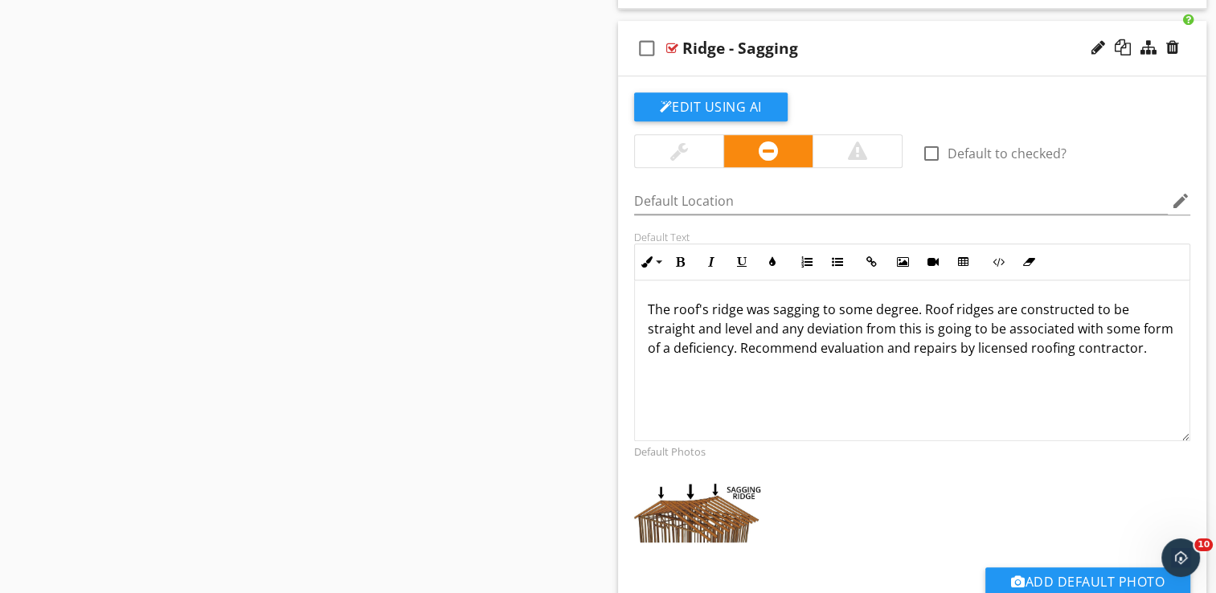
click at [968, 330] on p "The roof's ridge was sagging to some degree. Roof ridges are constructed to be …" at bounding box center [913, 329] width 530 height 58
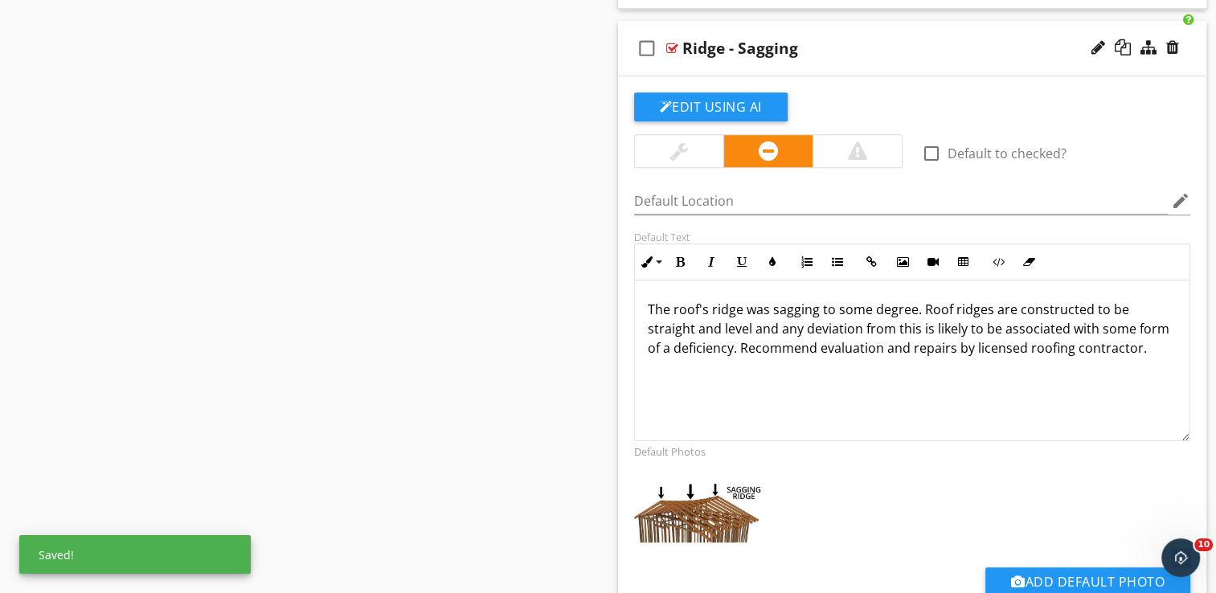
click at [995, 330] on p "The roof's ridge was sagging to some degree. Roof ridges are constructed to be …" at bounding box center [913, 329] width 530 height 58
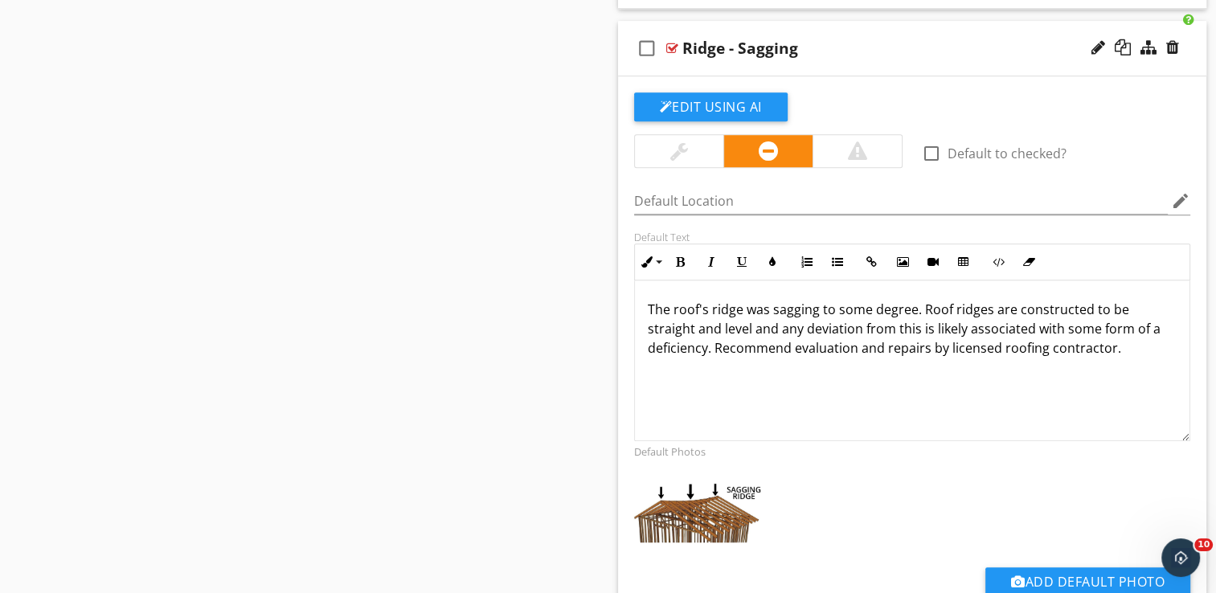
click at [895, 30] on div "check_box_outline_blank Ridge - Sagging" at bounding box center [912, 48] width 589 height 55
